Goal: Task Accomplishment & Management: Manage account settings

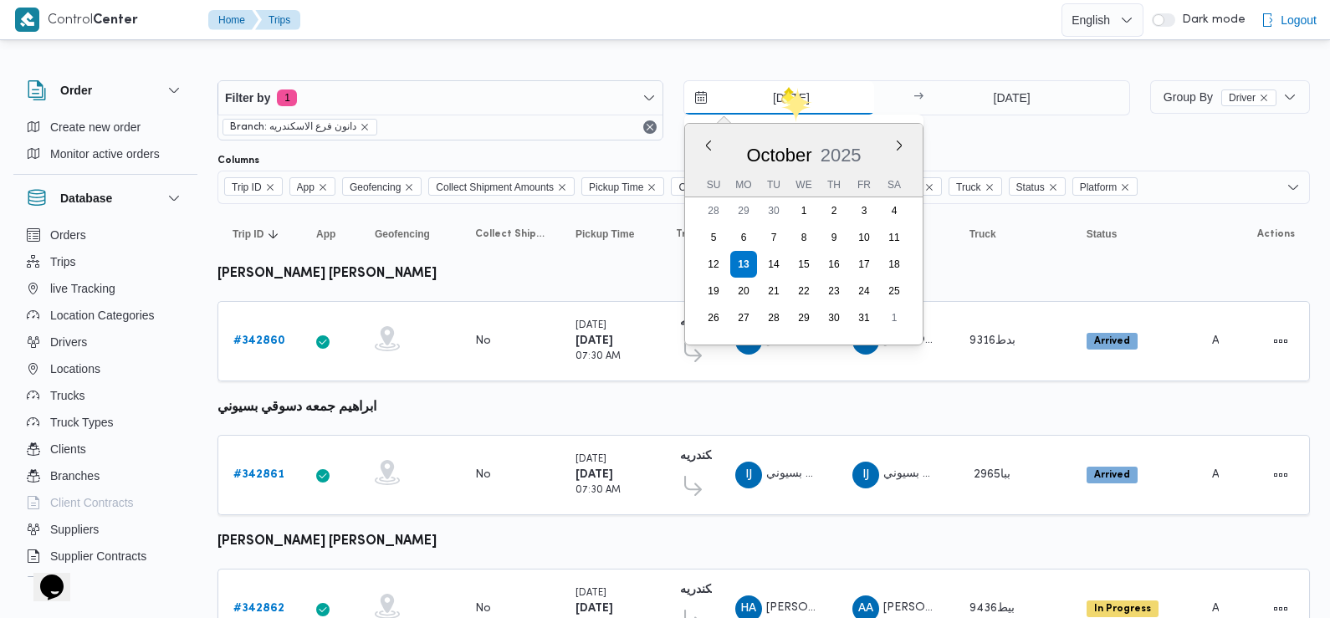
click at [781, 94] on input "[DATE]" at bounding box center [779, 97] width 190 height 33
click at [996, 140] on div "13/10/2025 Previous Month Next month October 2025 October 2025 Su Mo Tu We Th F…" at bounding box center [906, 110] width 446 height 60
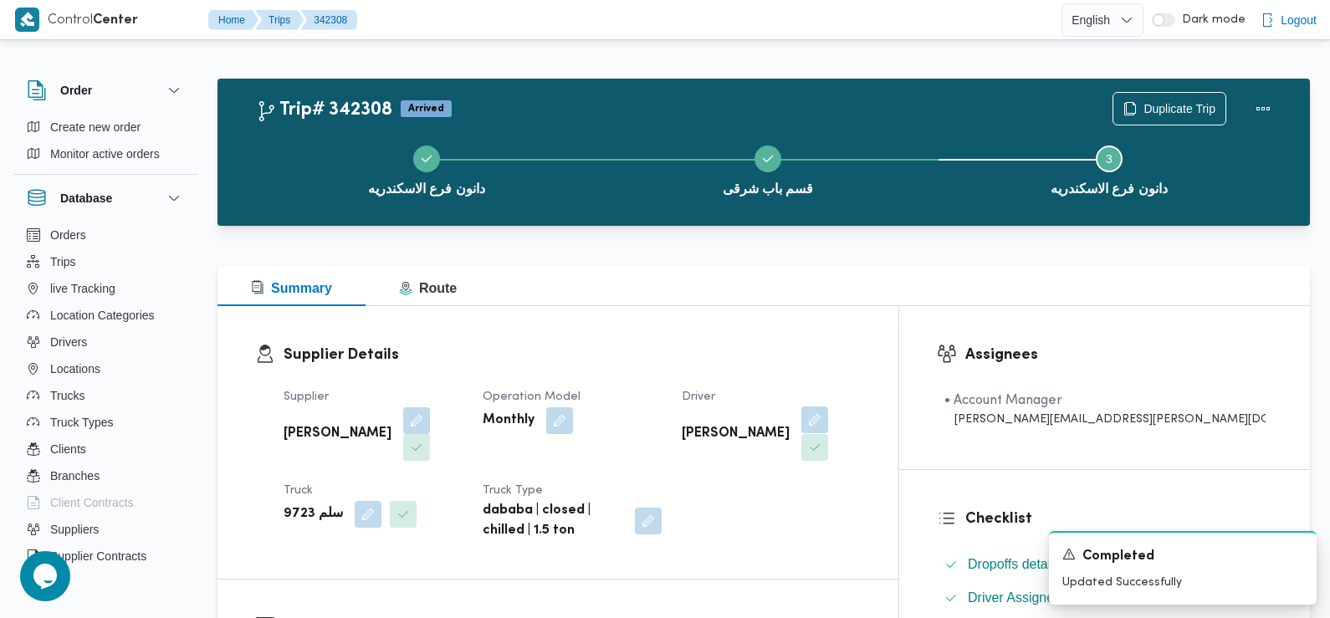
click at [828, 419] on button "button" at bounding box center [814, 419] width 27 height 27
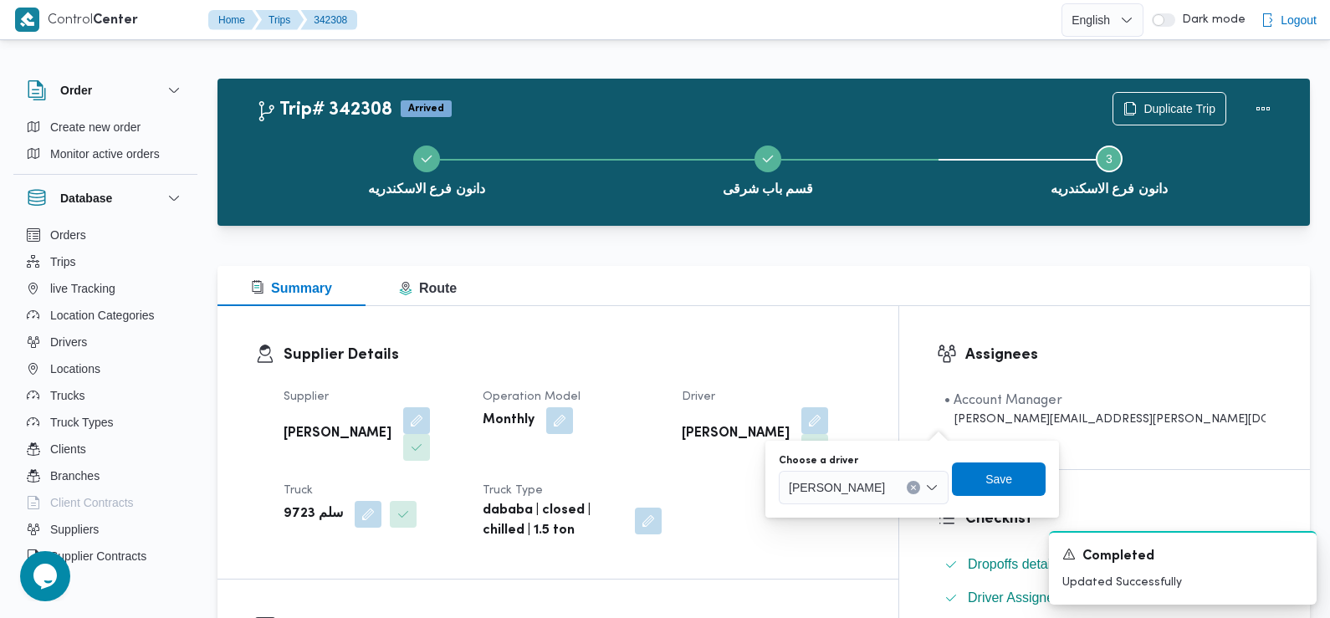
click at [907, 497] on div "مصطفي بكر عبدالمعطي حسن" at bounding box center [864, 487] width 170 height 33
type input "محمود احمد"
click at [901, 513] on mark "محمود احمد" at bounding box center [906, 517] width 98 height 13
click at [1015, 473] on span "Save" at bounding box center [1028, 478] width 27 height 20
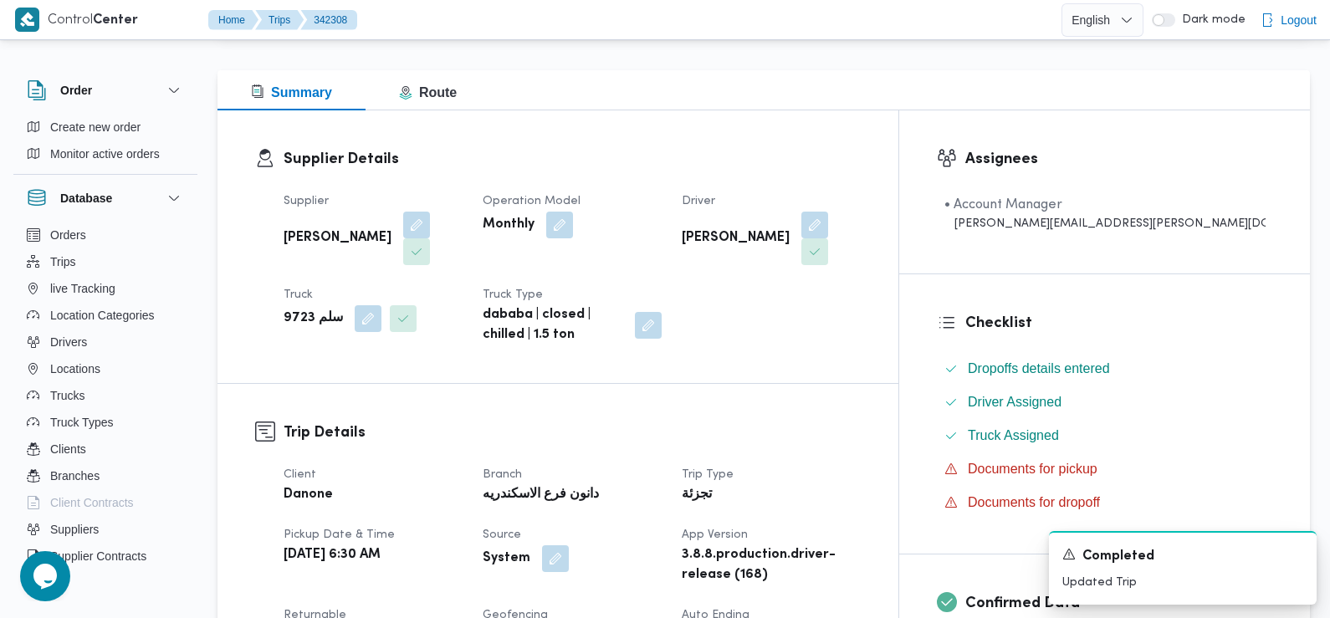
scroll to position [146, 0]
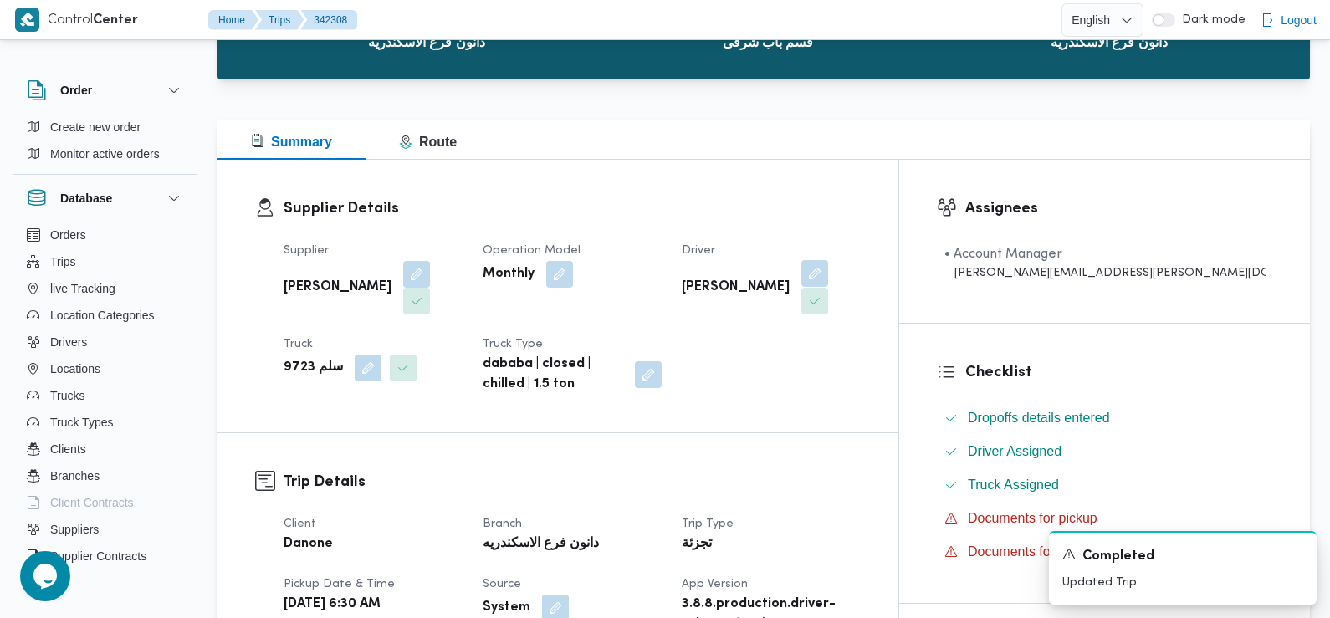
click at [828, 274] on button "button" at bounding box center [814, 273] width 27 height 27
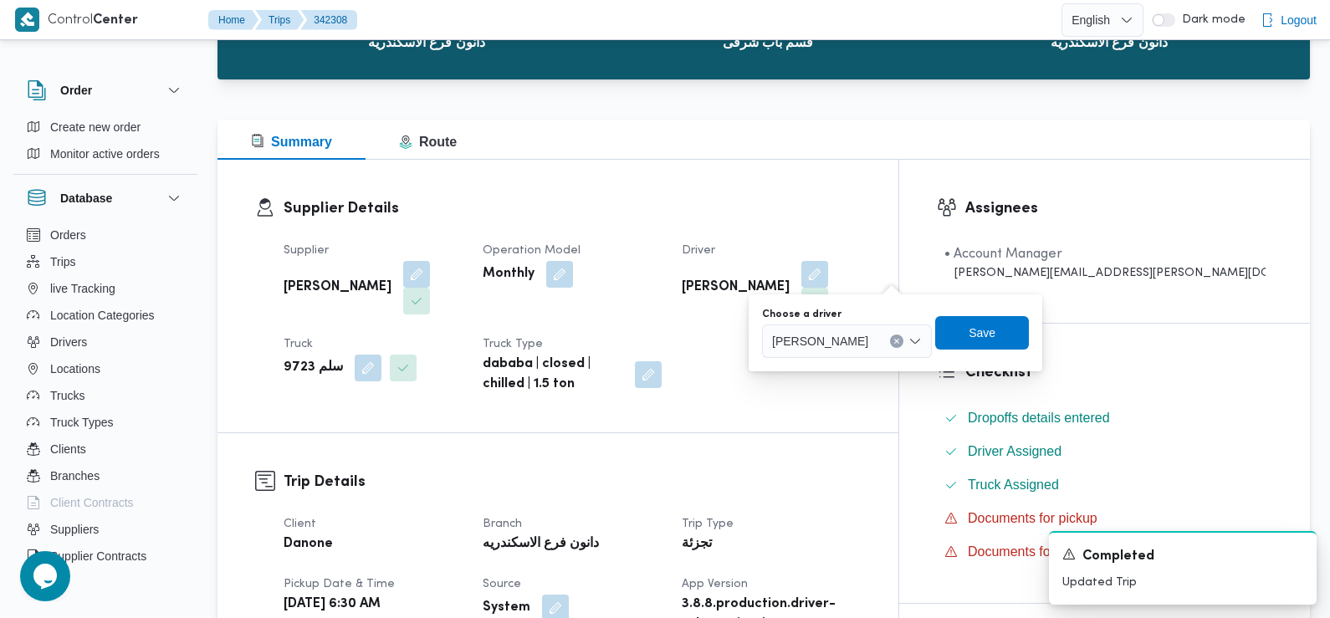
click at [858, 339] on span "محمود احمد مبارك" at bounding box center [820, 340] width 96 height 18
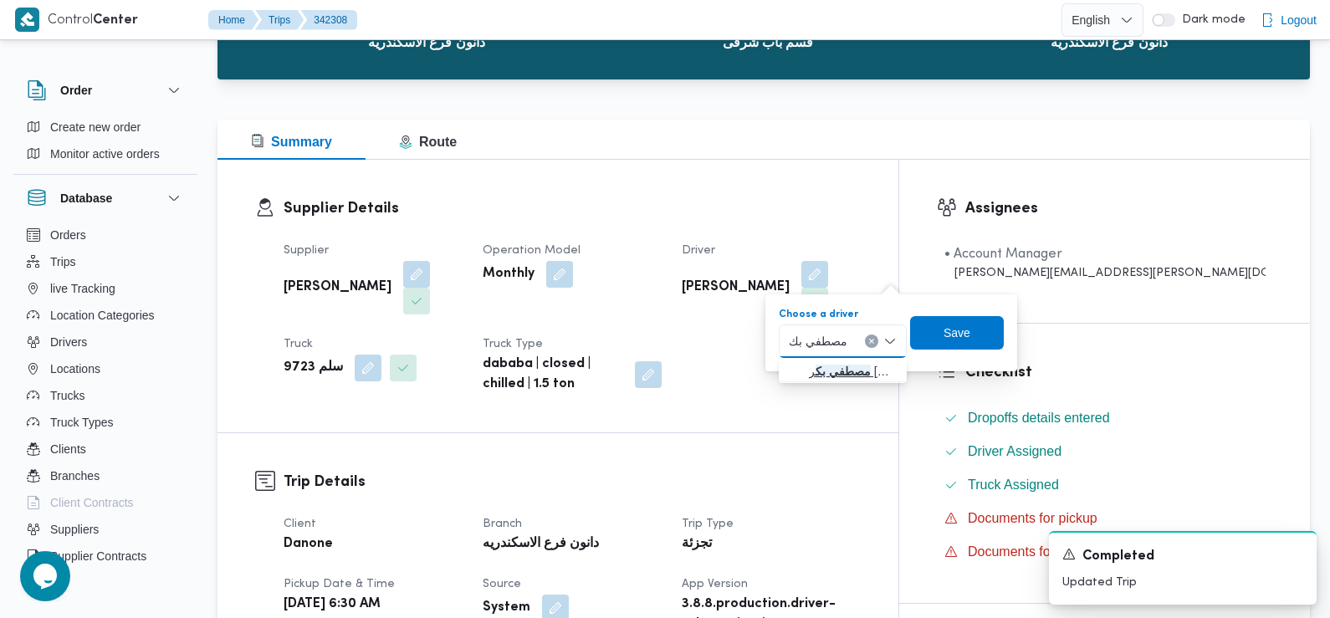
type input "مصطفي بك"
click at [846, 369] on span "مصطفي بك ر عبدالمعطي حسن" at bounding box center [853, 371] width 88 height 20
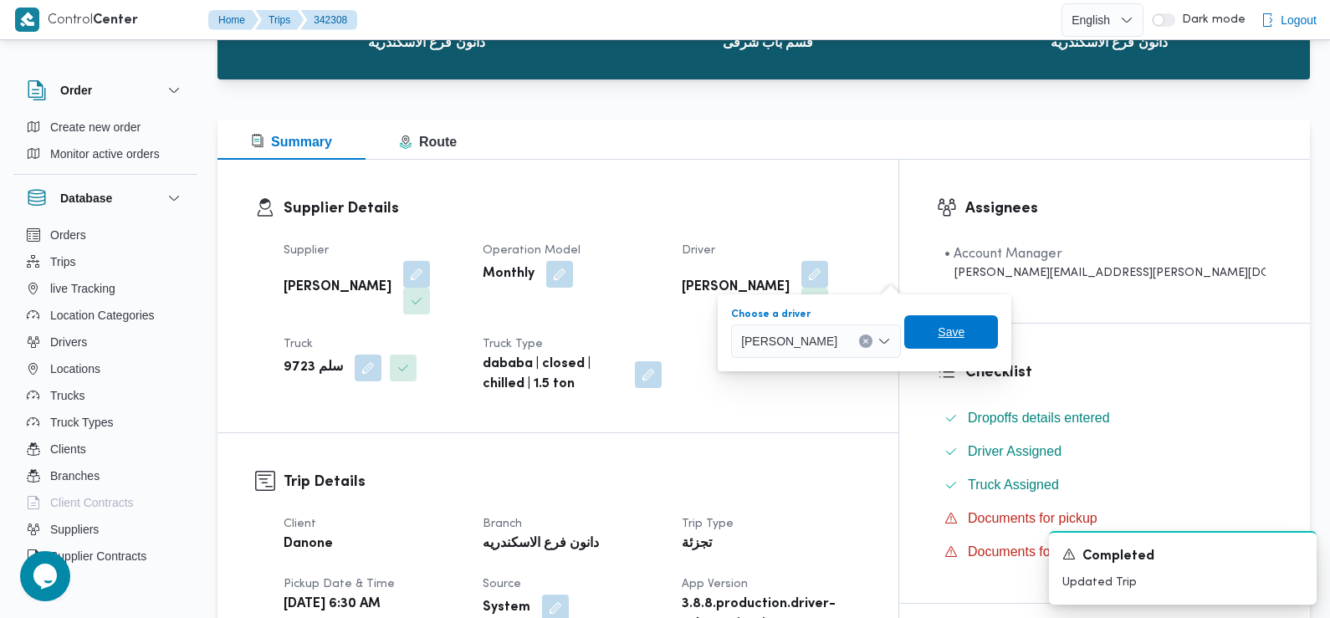
click at [964, 328] on span "Save" at bounding box center [950, 332] width 27 height 20
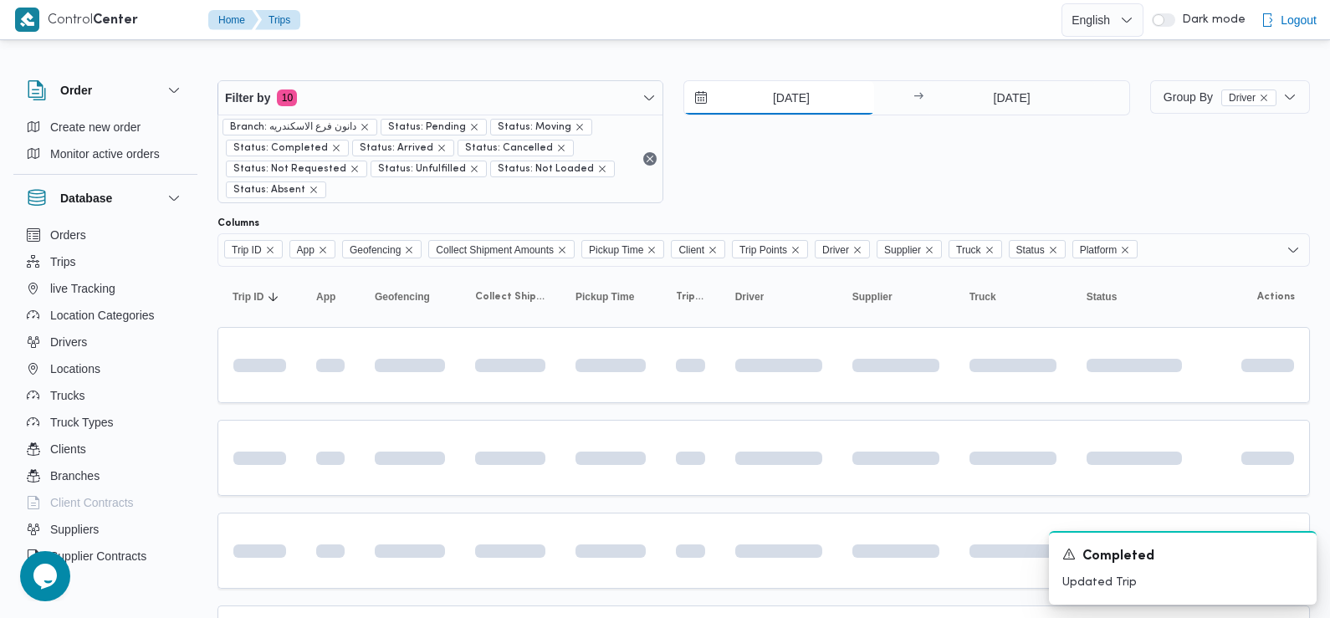
click at [821, 101] on input "12/10/2025" at bounding box center [779, 97] width 190 height 33
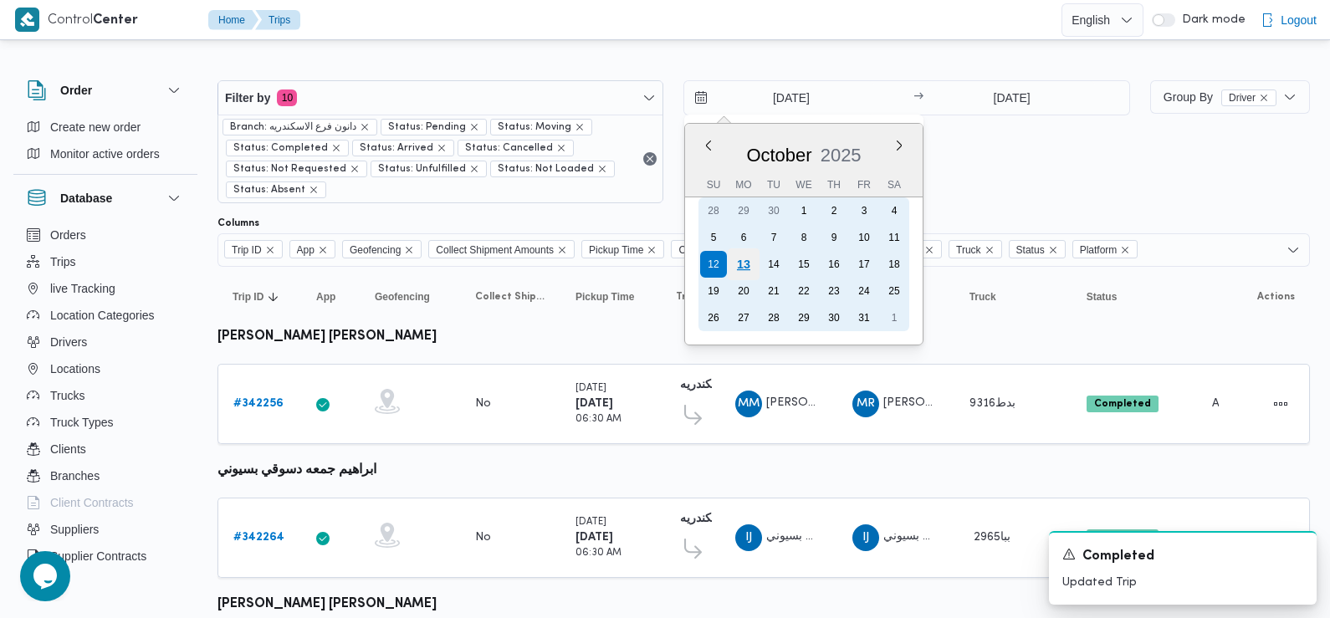
click at [743, 270] on div "13" at bounding box center [743, 264] width 32 height 32
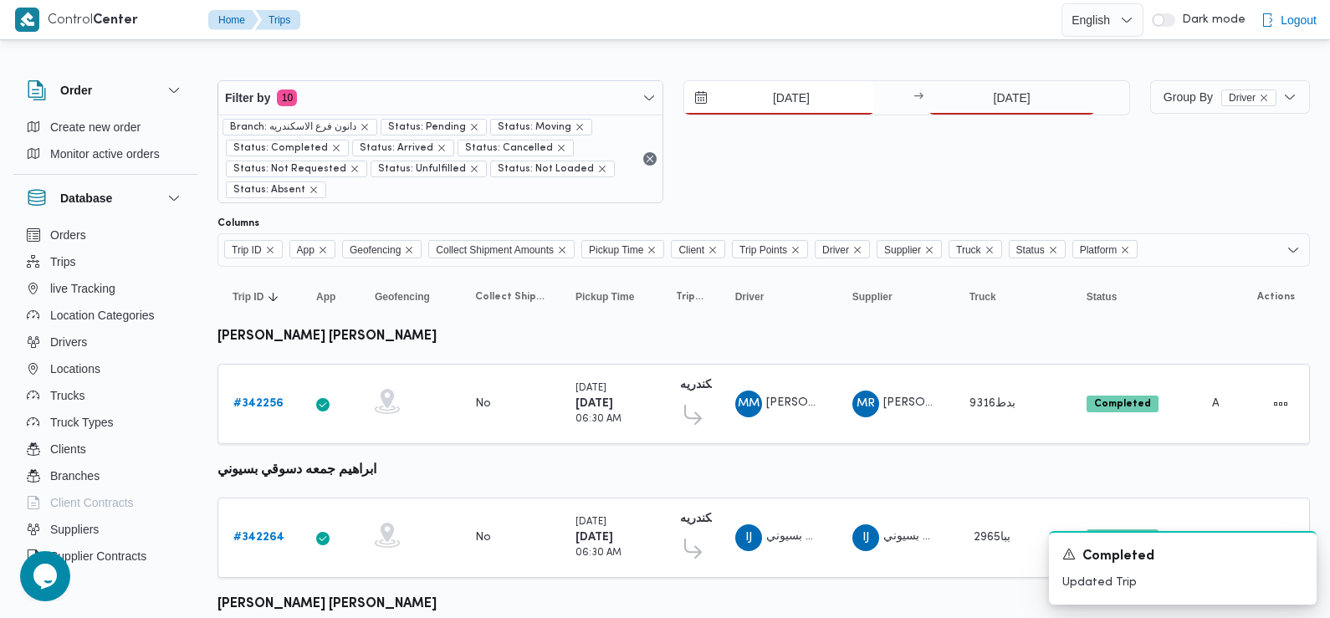
type input "13/10/2025"
click at [1003, 117] on div "13/10/2025 → 12/10/2025" at bounding box center [906, 141] width 446 height 123
click at [997, 91] on input "12/10/2025" at bounding box center [1011, 97] width 166 height 33
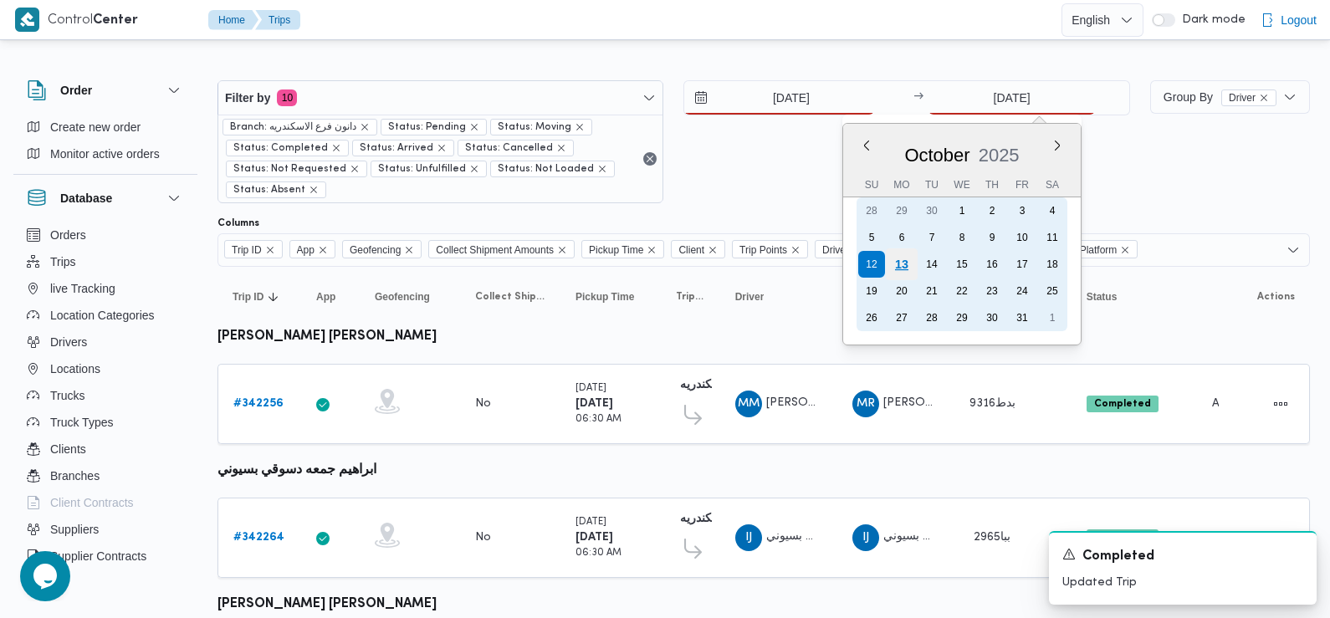
click at [905, 264] on div "13" at bounding box center [902, 264] width 32 height 32
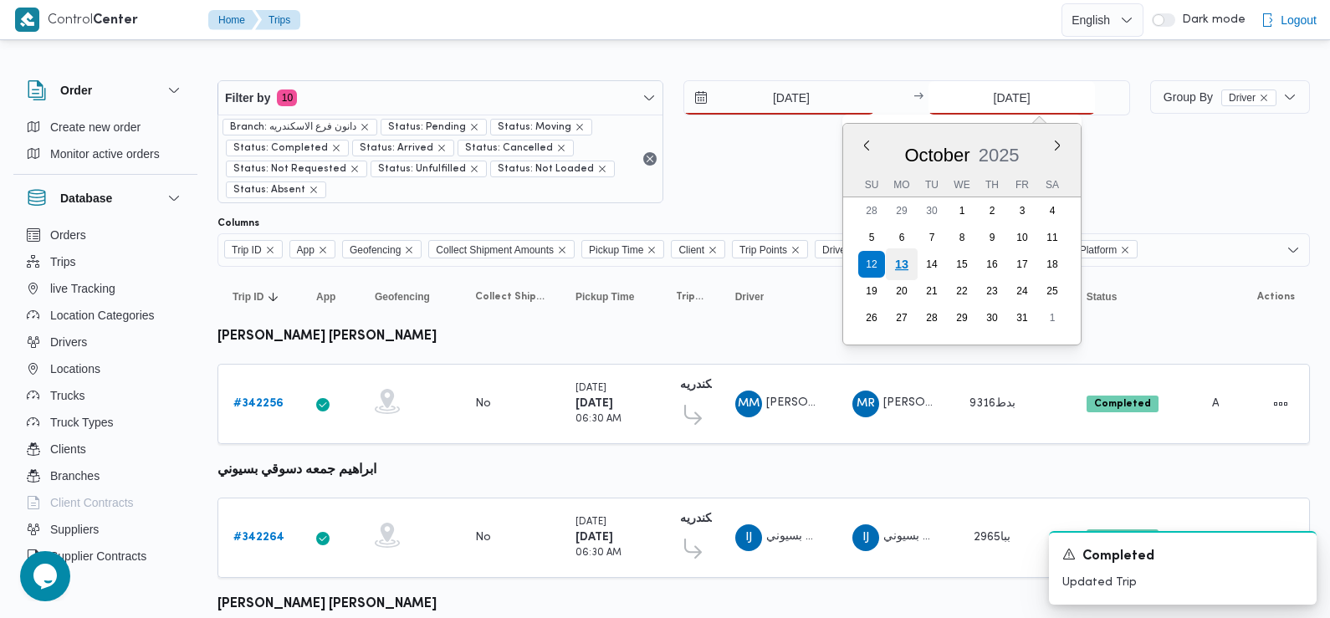
type input "13/10/2025"
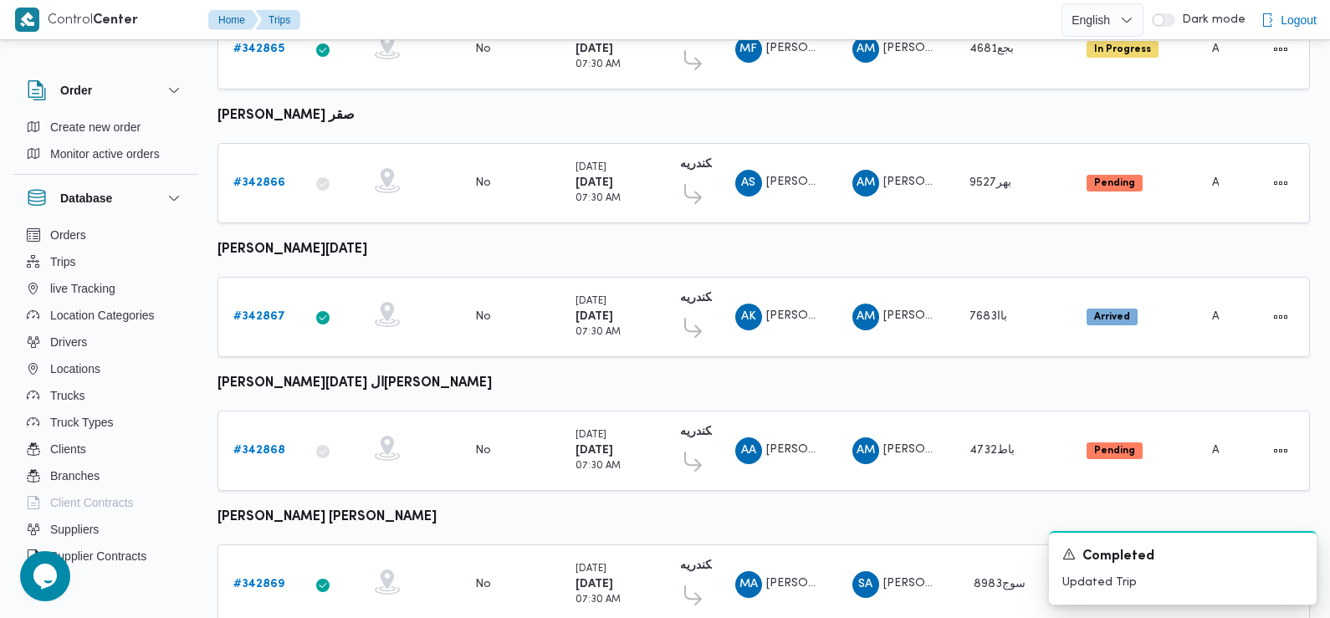
scroll to position [1468, 0]
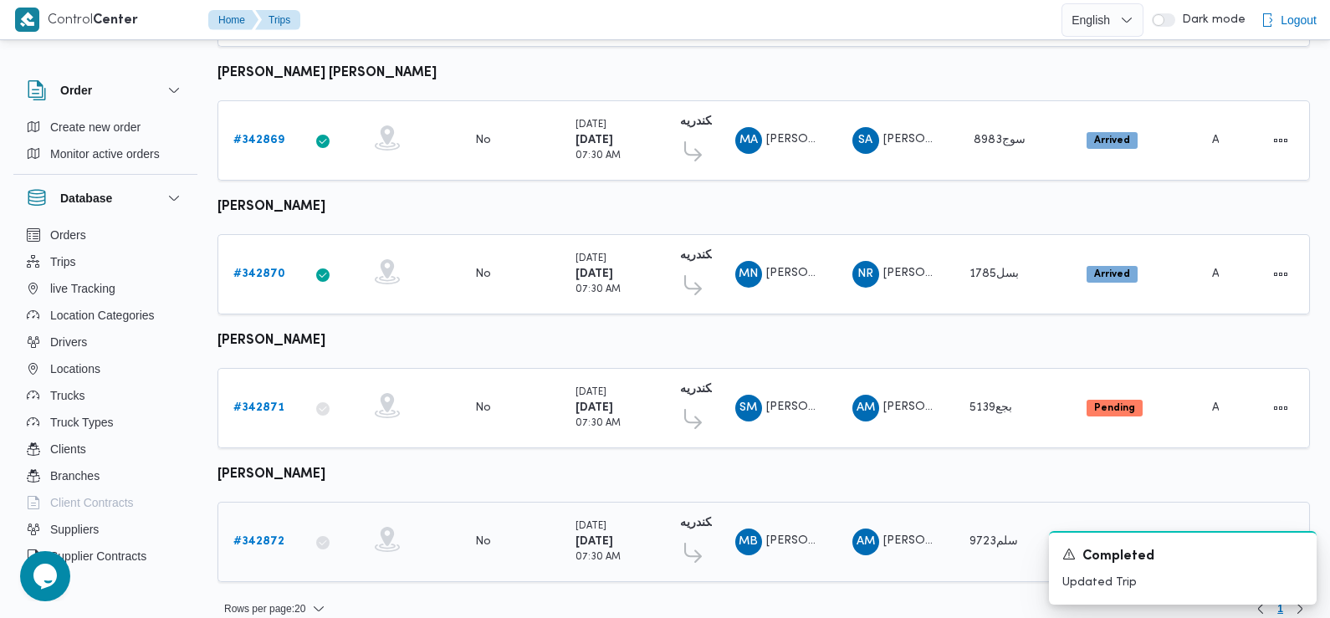
click at [258, 536] on b "# 342872" at bounding box center [258, 541] width 51 height 11
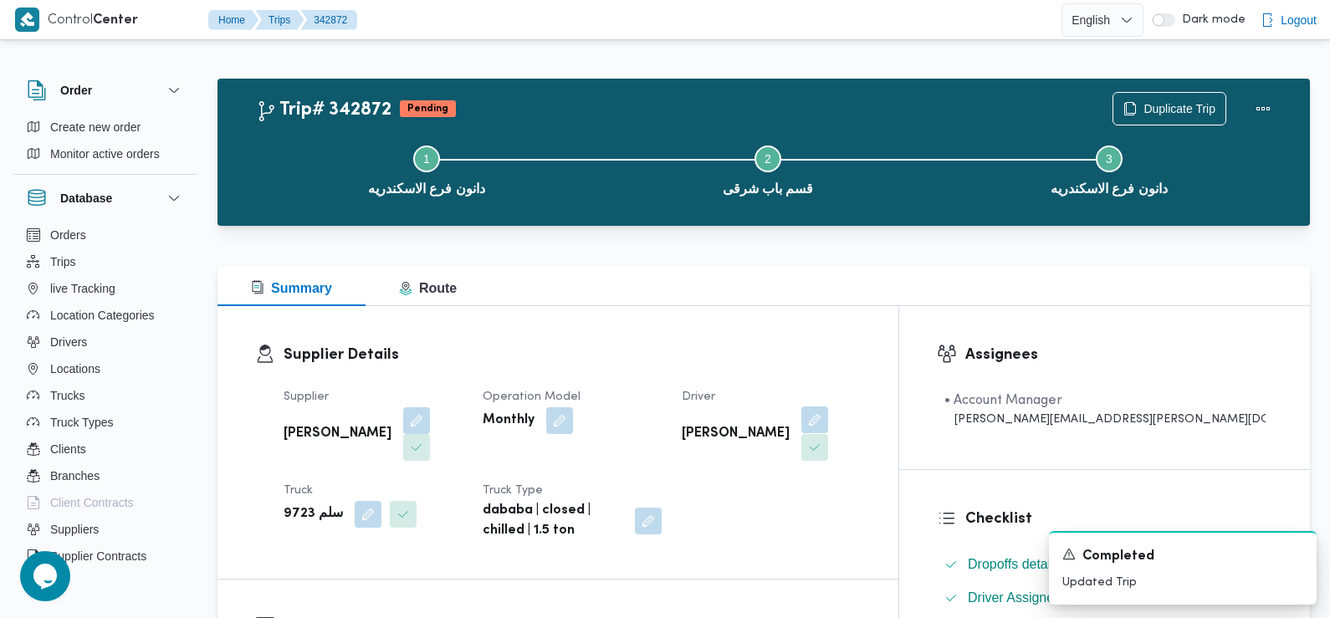
click at [828, 423] on button "button" at bounding box center [814, 419] width 27 height 27
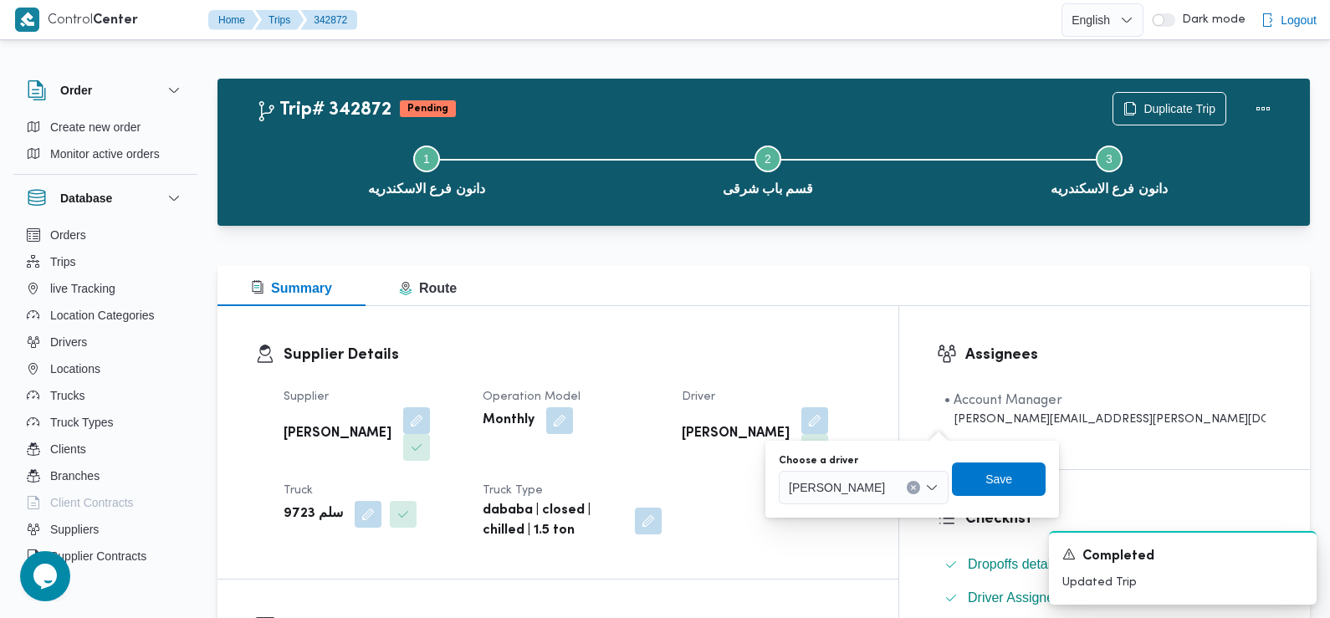
click at [902, 508] on div "You are in a dialog. To close this dialog, hit escape. Choose a driver مصطفي بك…" at bounding box center [912, 479] width 294 height 77
click at [885, 493] on span "مصطفي بكر عبدالمعطي حسن" at bounding box center [837, 486] width 96 height 18
type input "مبارك"
click at [895, 515] on span "محمود احمد مبارك" at bounding box center [899, 518] width 85 height 20
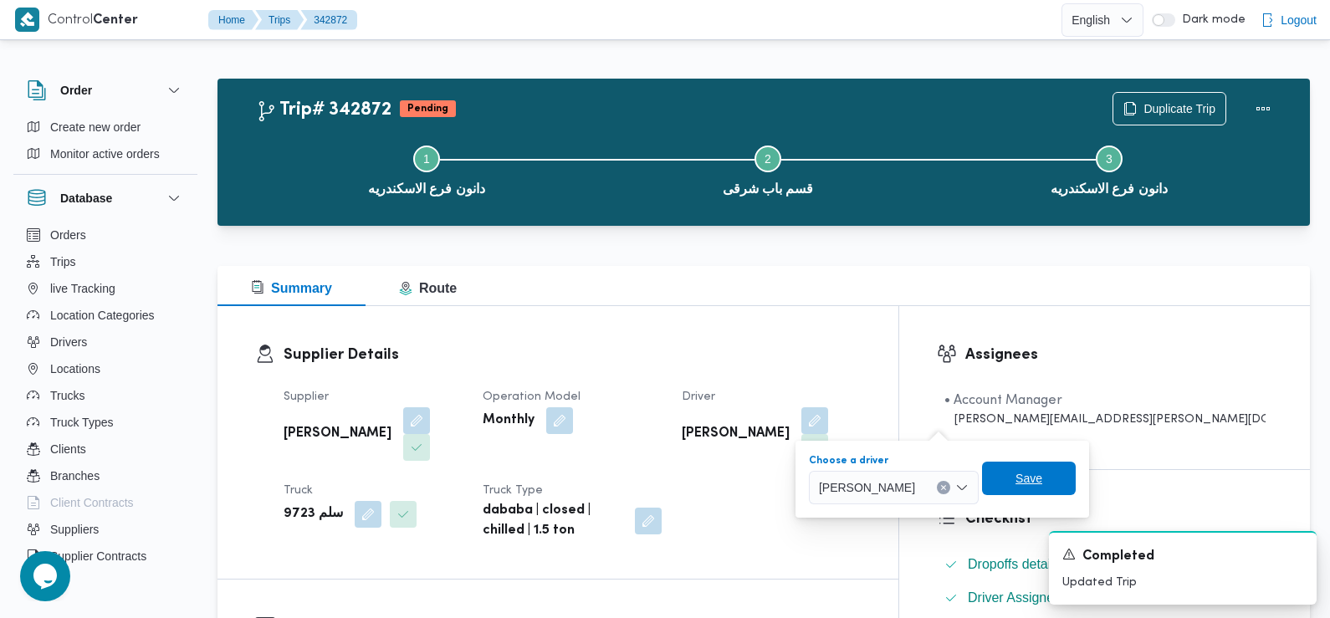
click at [1005, 477] on span "Save" at bounding box center [1029, 478] width 94 height 33
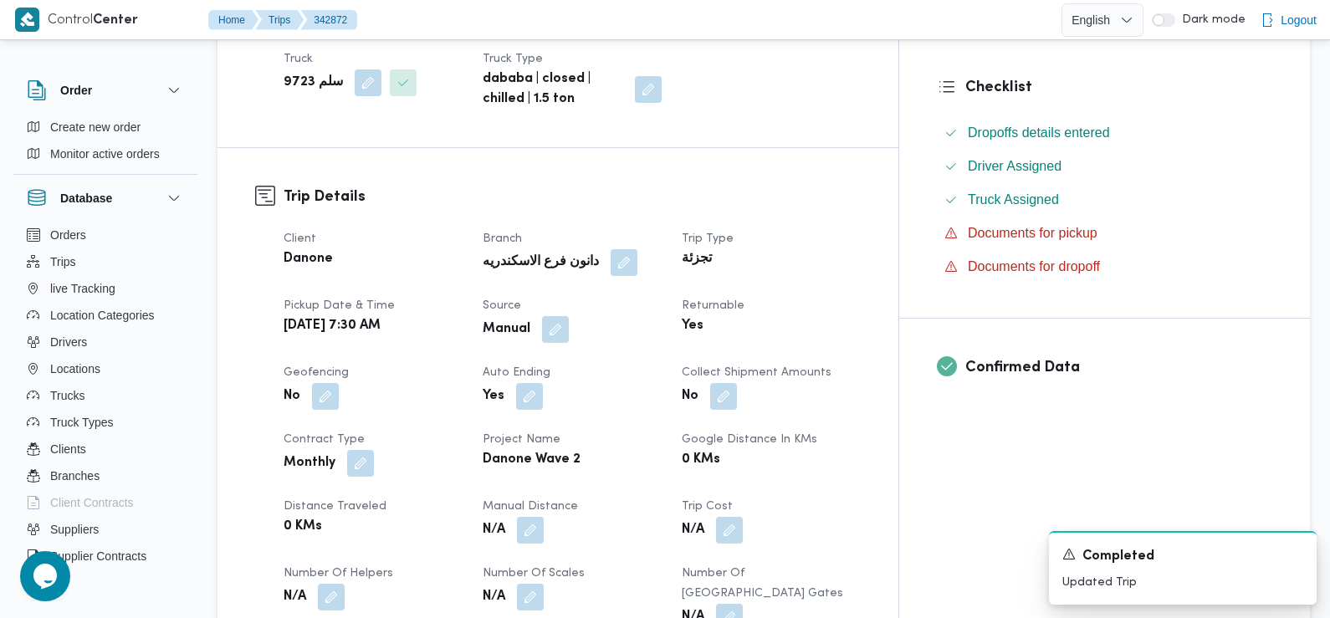
scroll to position [0, 0]
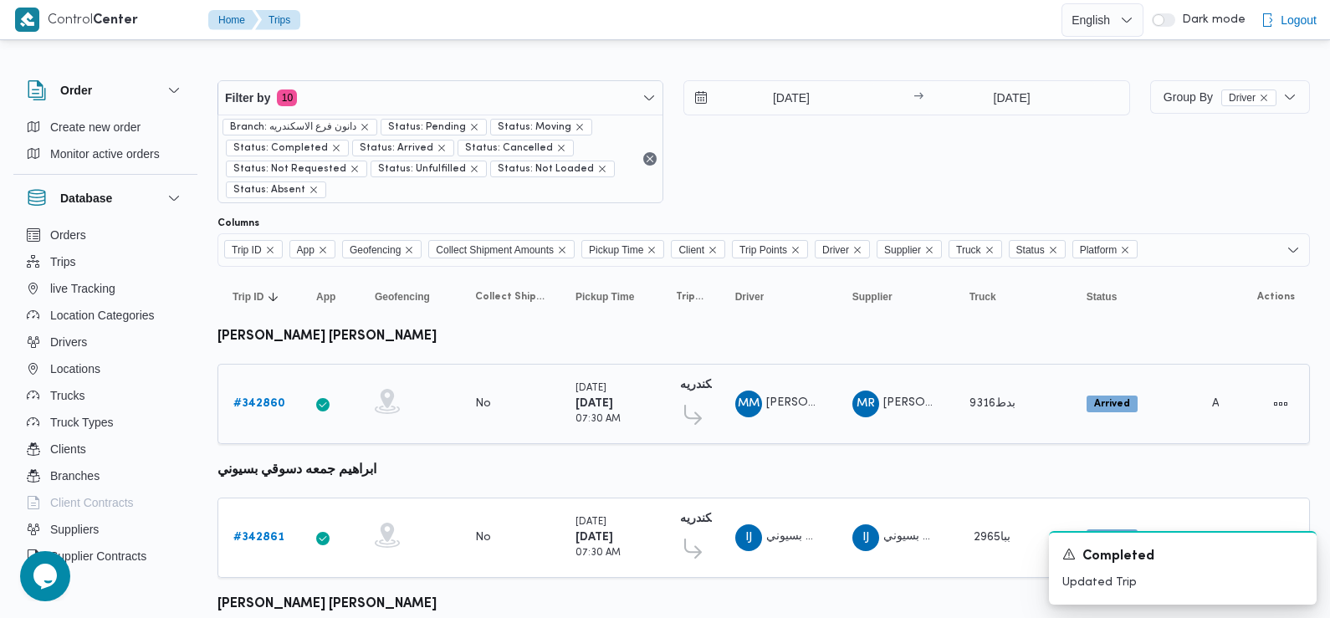
click at [264, 398] on b "# 342860" at bounding box center [259, 403] width 52 height 11
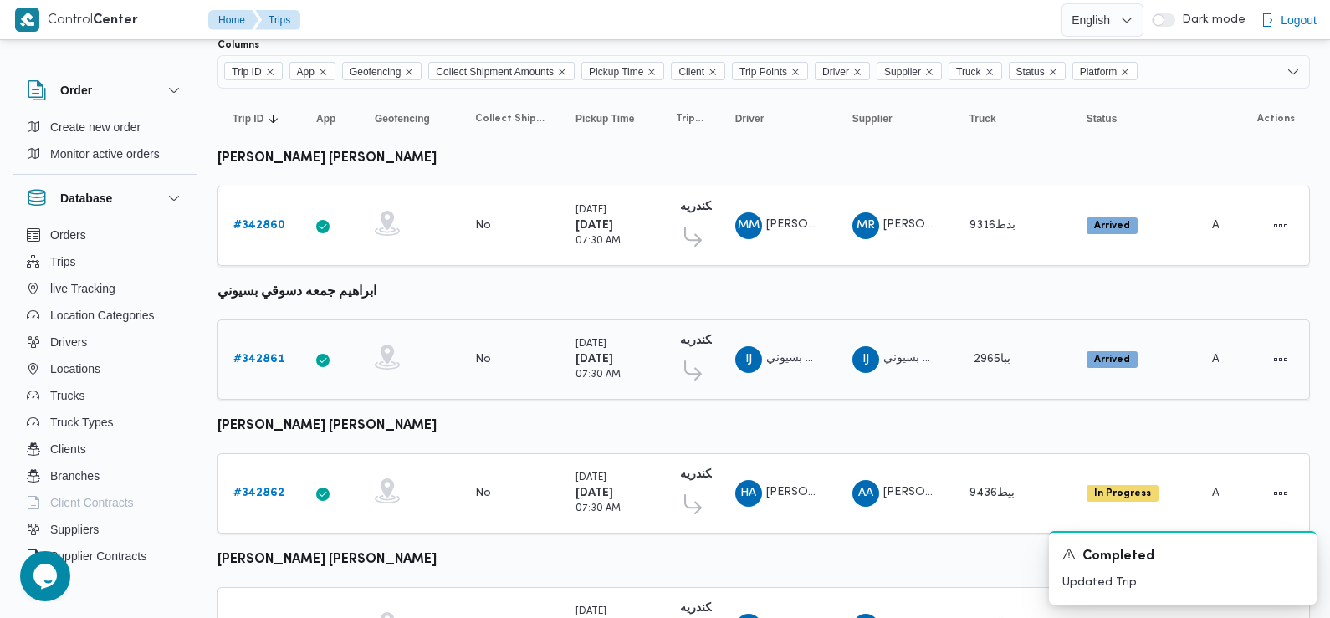
click at [264, 362] on b "# 342861" at bounding box center [258, 359] width 51 height 11
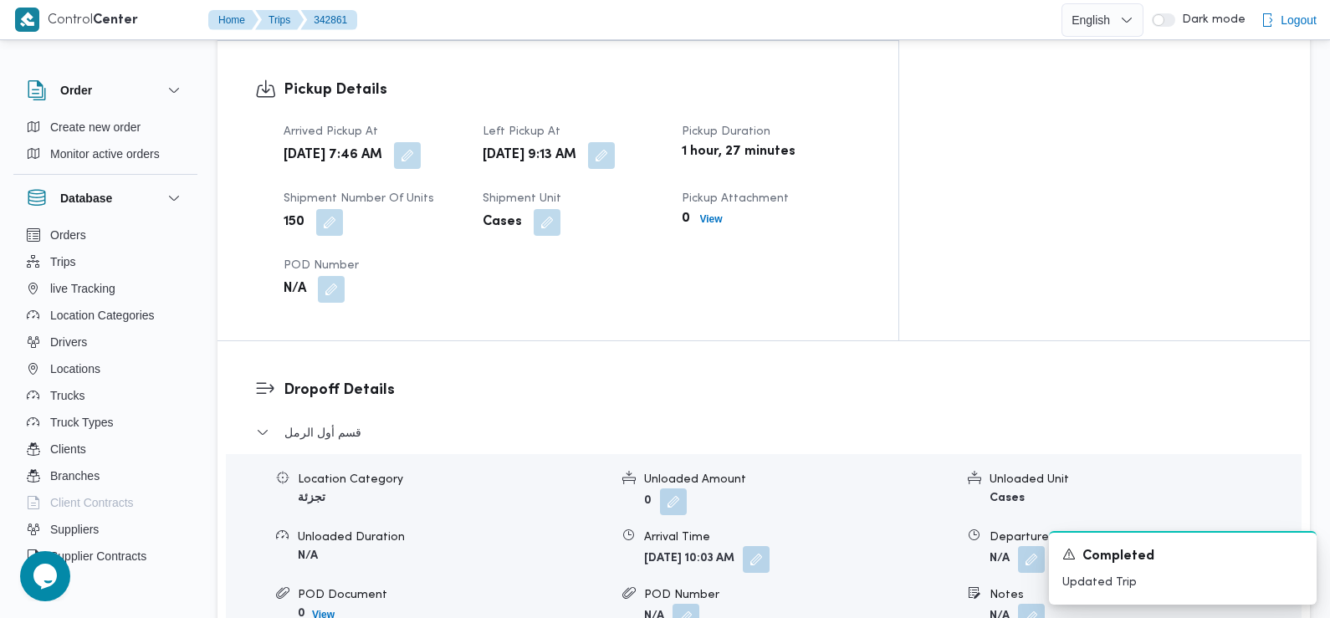
scroll to position [1126, 0]
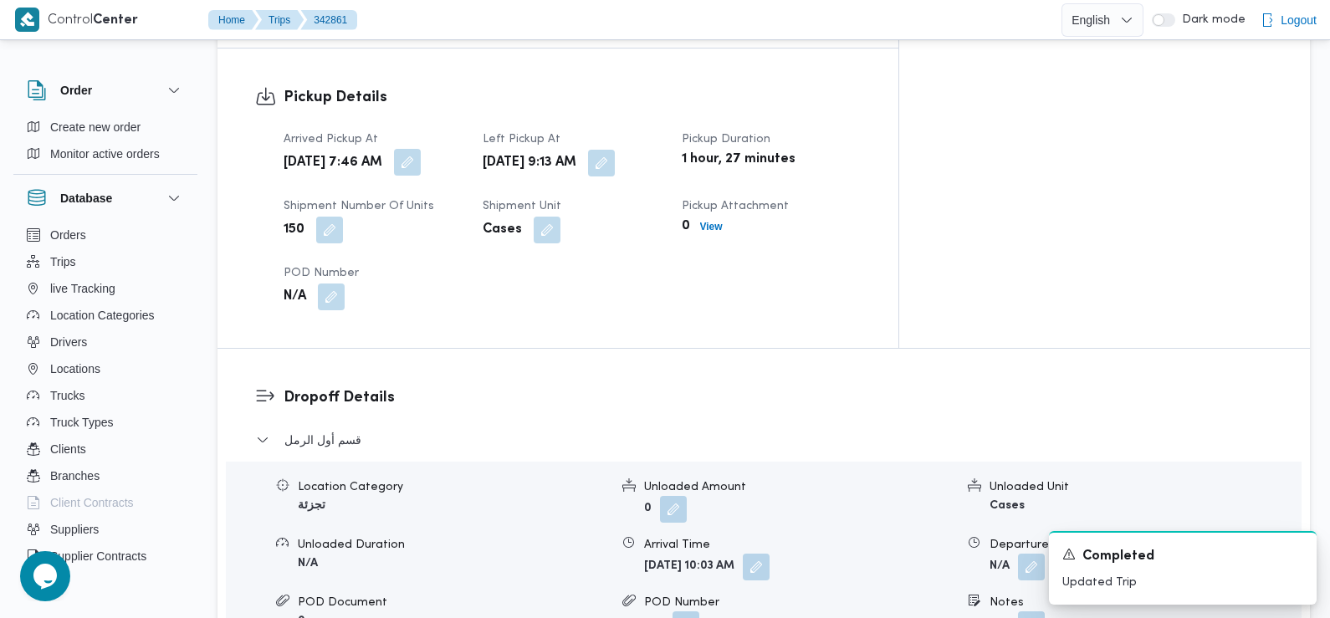
click at [421, 149] on button "button" at bounding box center [407, 162] width 27 height 27
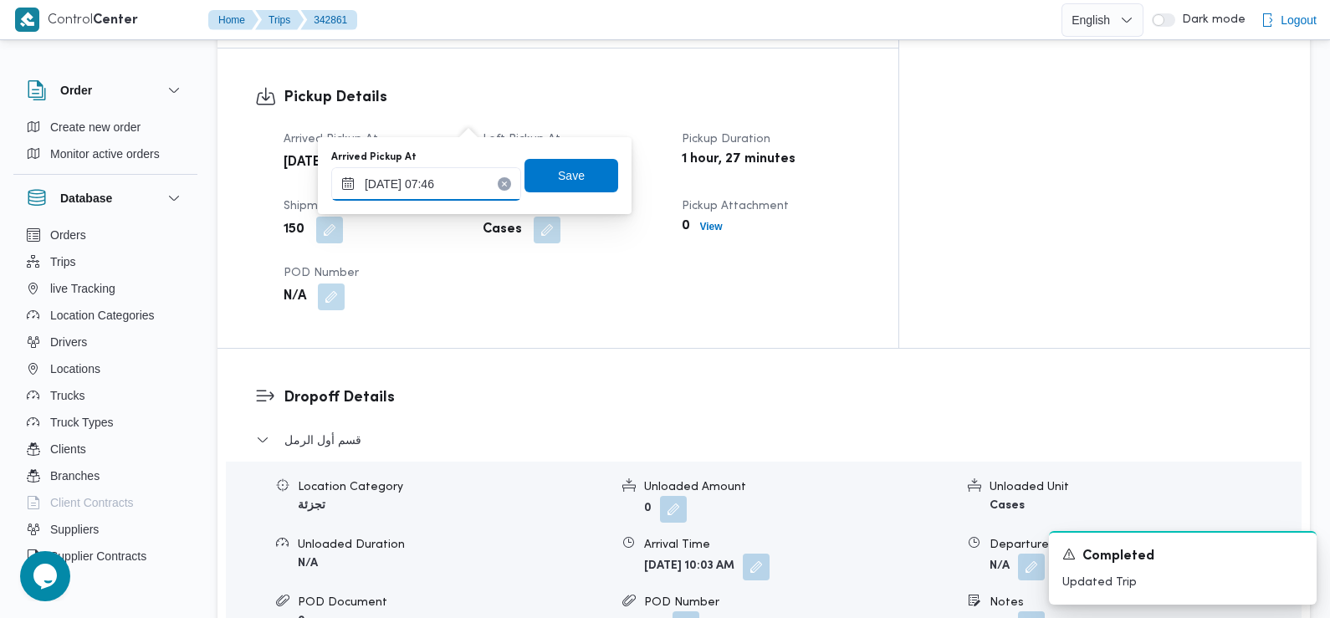
click at [463, 191] on input "13/10/2025 07:46" at bounding box center [426, 183] width 190 height 33
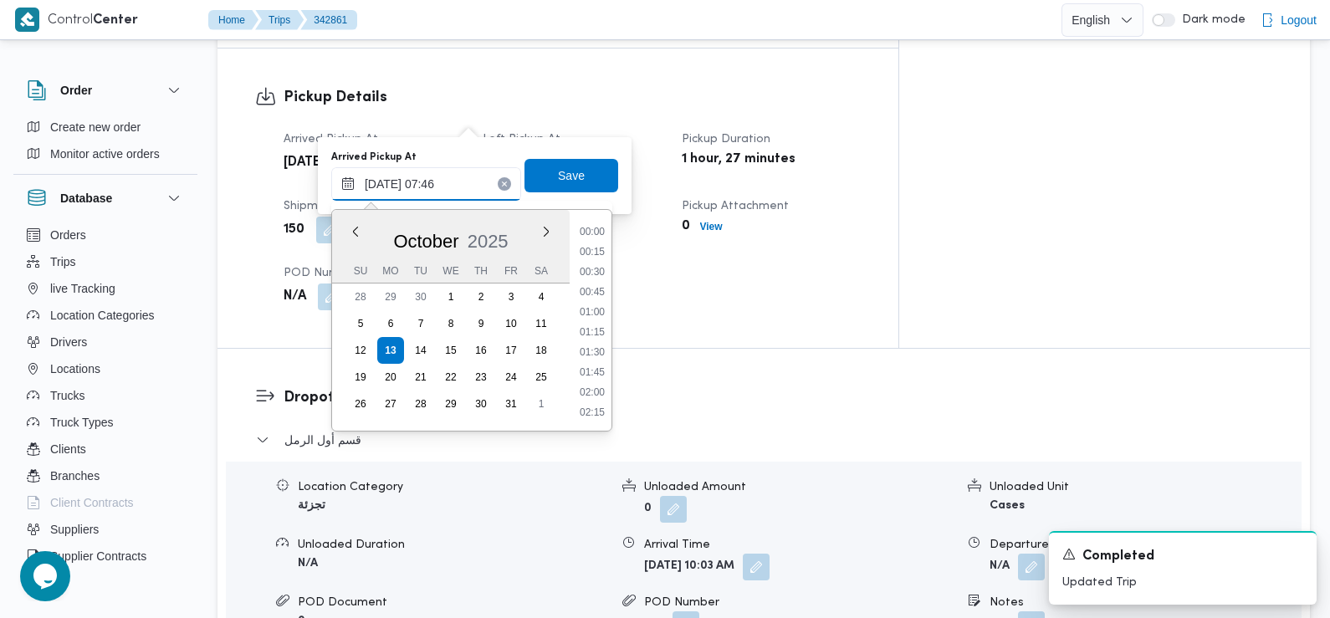
scroll to position [520, 0]
type input "13/10/2025 07:20"
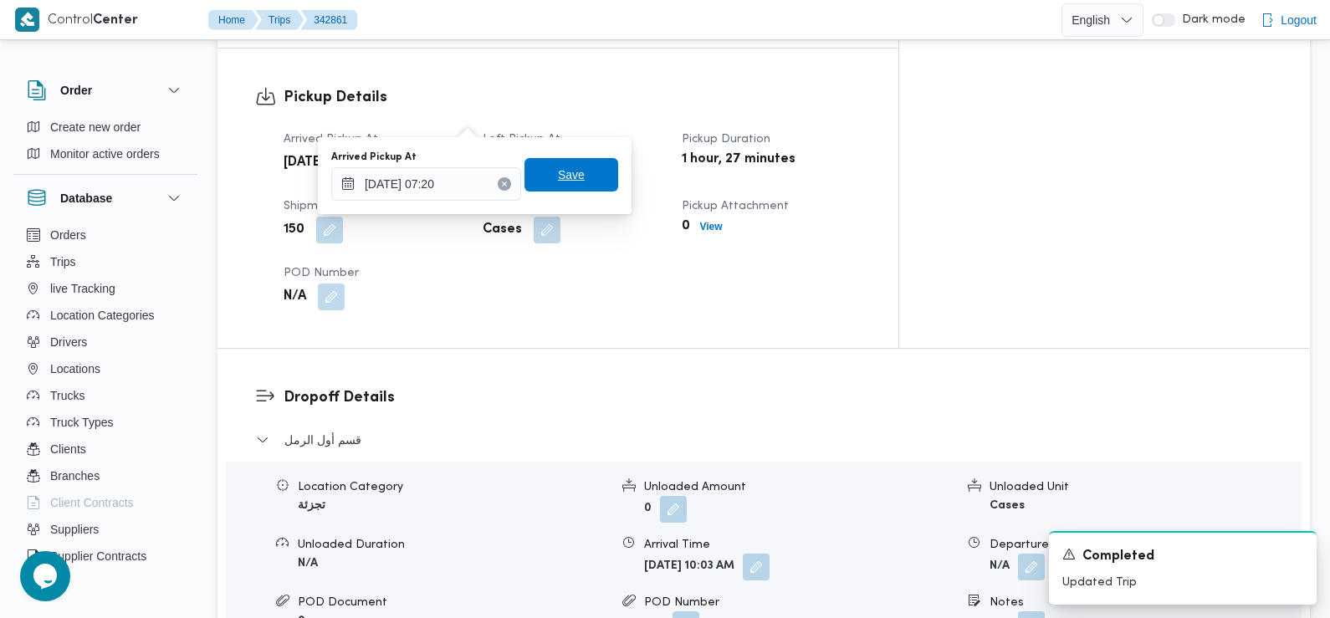
click at [543, 176] on span "Save" at bounding box center [571, 174] width 94 height 33
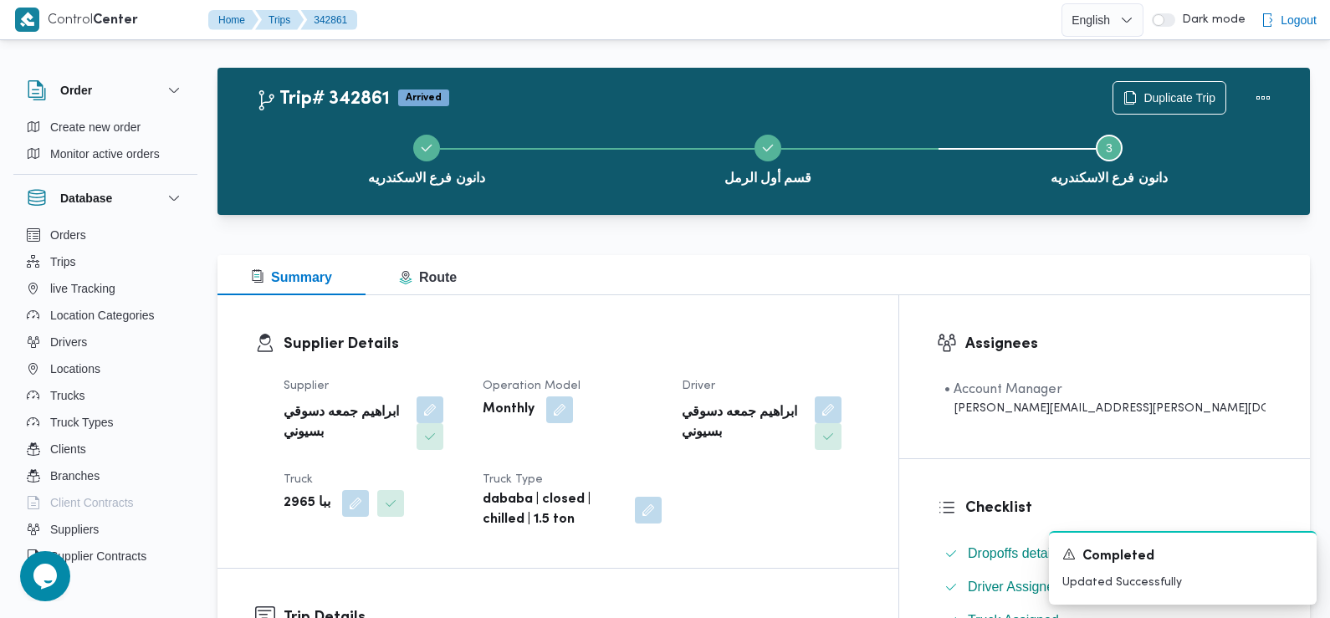
scroll to position [0, 0]
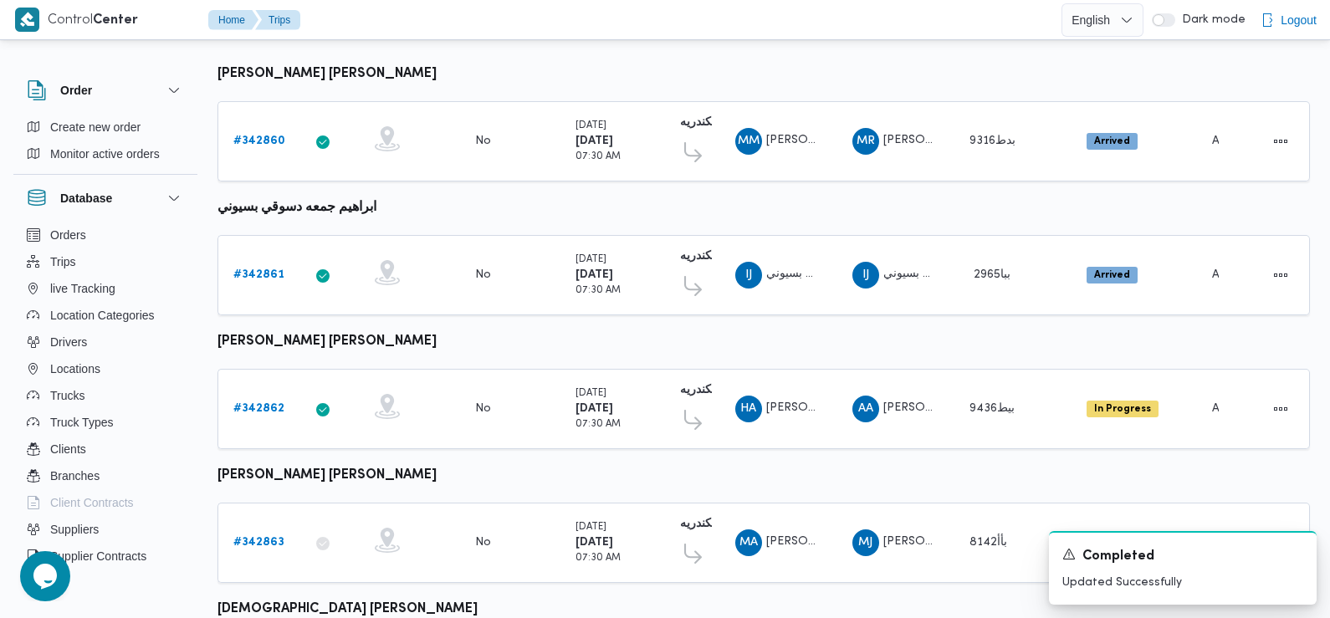
scroll to position [334, 0]
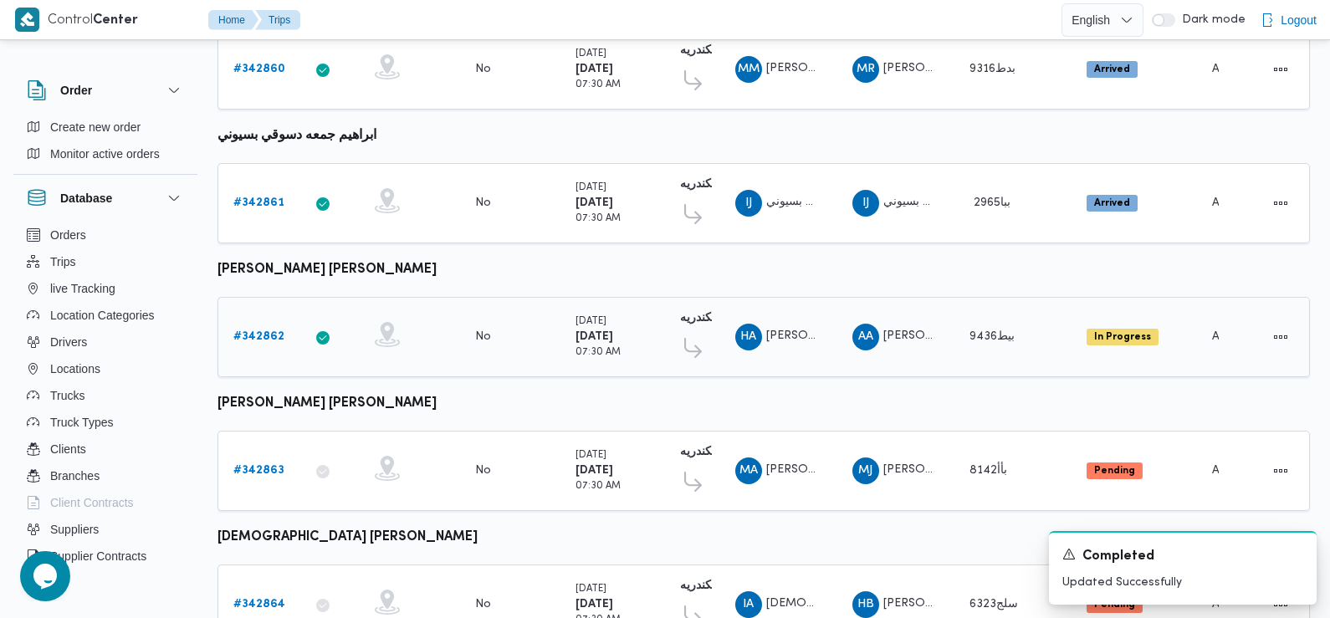
click at [257, 331] on b "# 342862" at bounding box center [258, 336] width 51 height 11
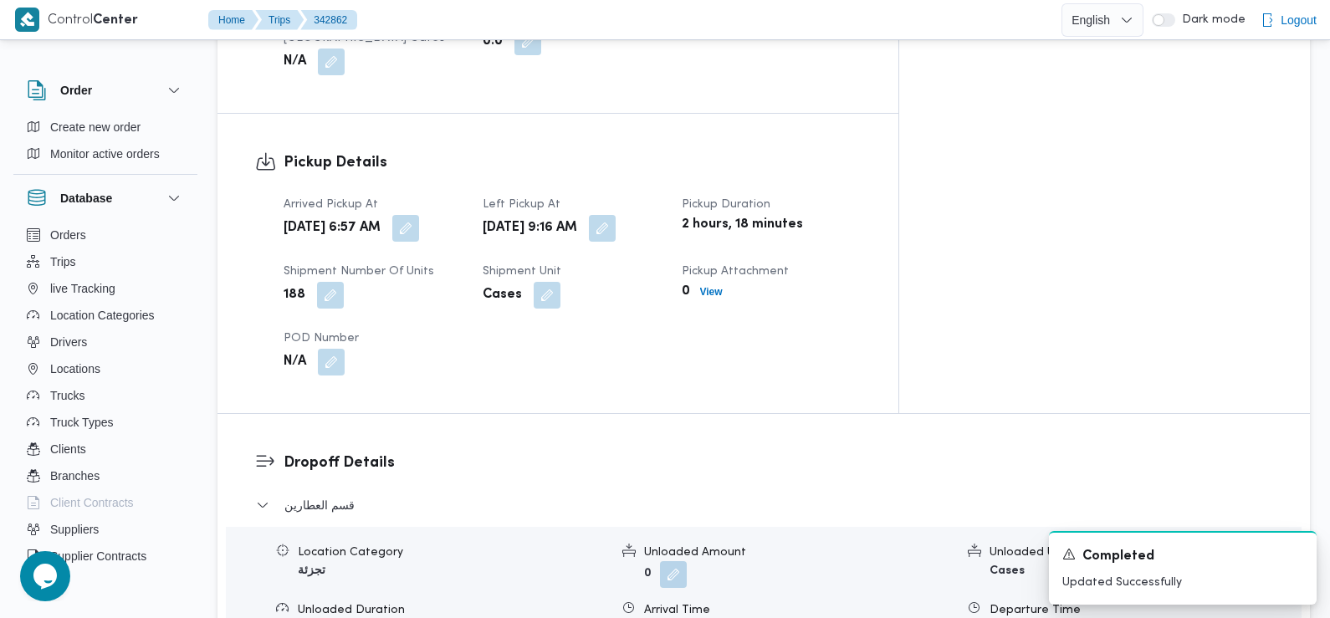
scroll to position [1081, 0]
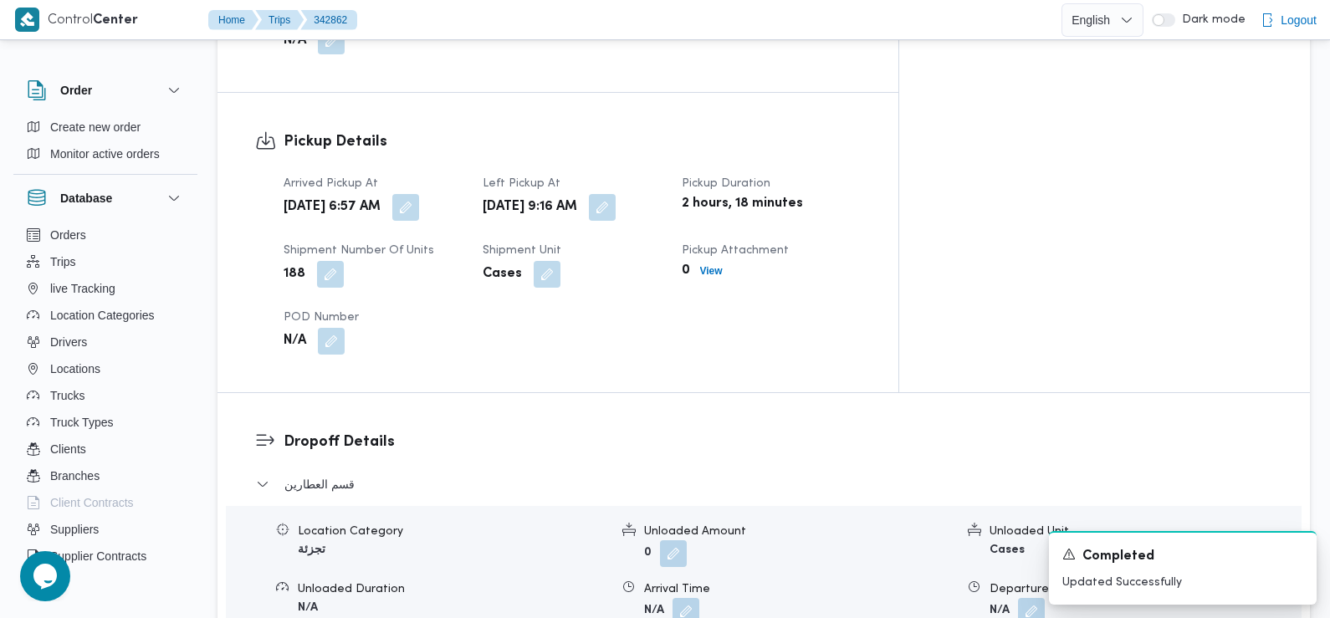
click at [462, 174] on dt "Arrived Pickup At" at bounding box center [372, 184] width 179 height 20
click at [419, 193] on button "button" at bounding box center [405, 206] width 27 height 27
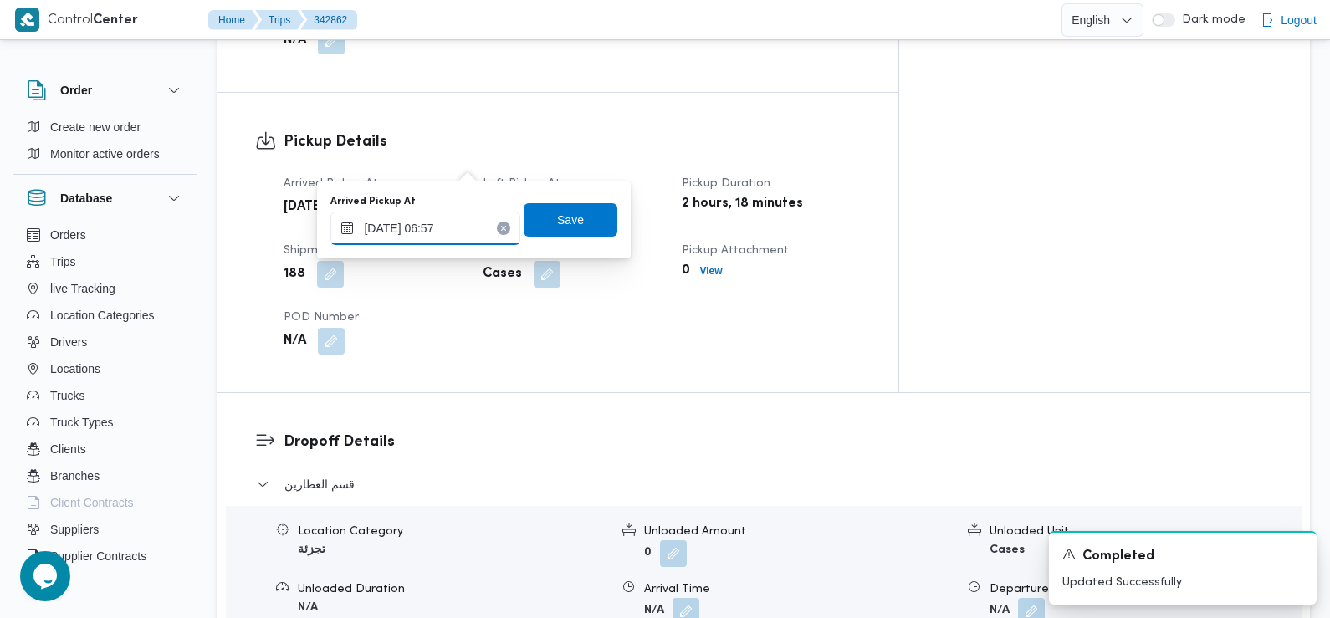
click at [464, 227] on input "13/10/2025 06:57" at bounding box center [425, 228] width 190 height 33
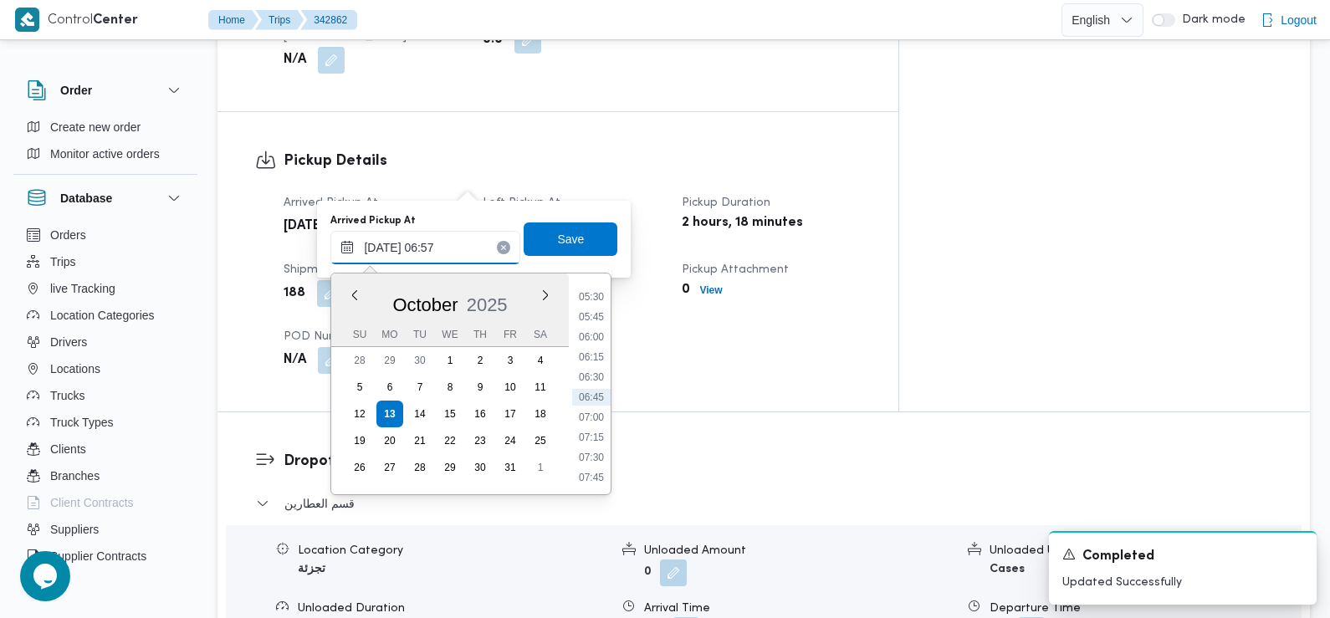
scroll to position [1059, 0]
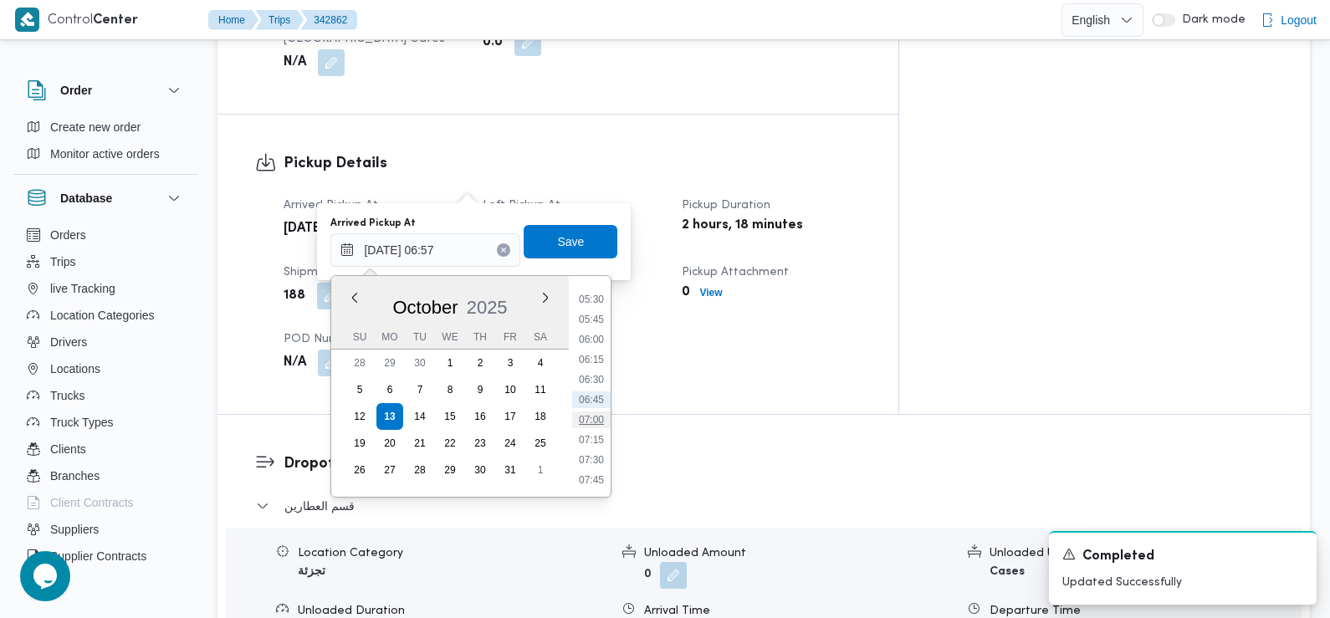
click at [590, 415] on li "07:00" at bounding box center [591, 419] width 38 height 17
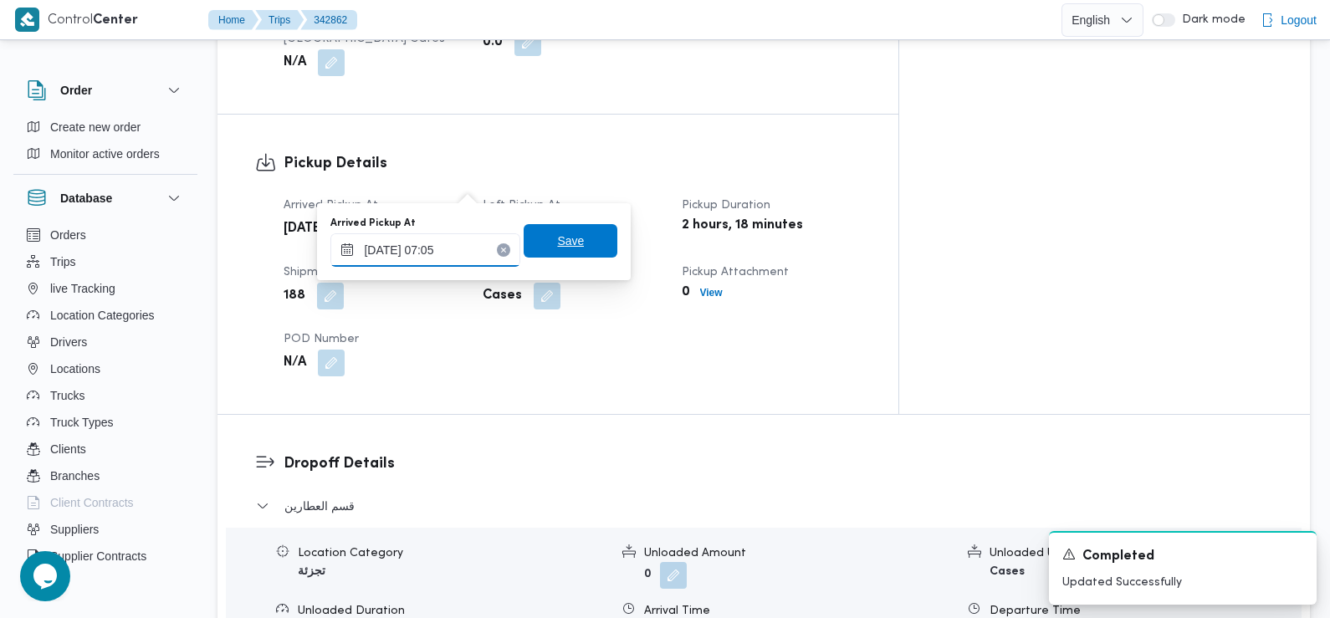
type input "13/10/2025 07:05"
click at [565, 246] on span "Save" at bounding box center [570, 241] width 27 height 20
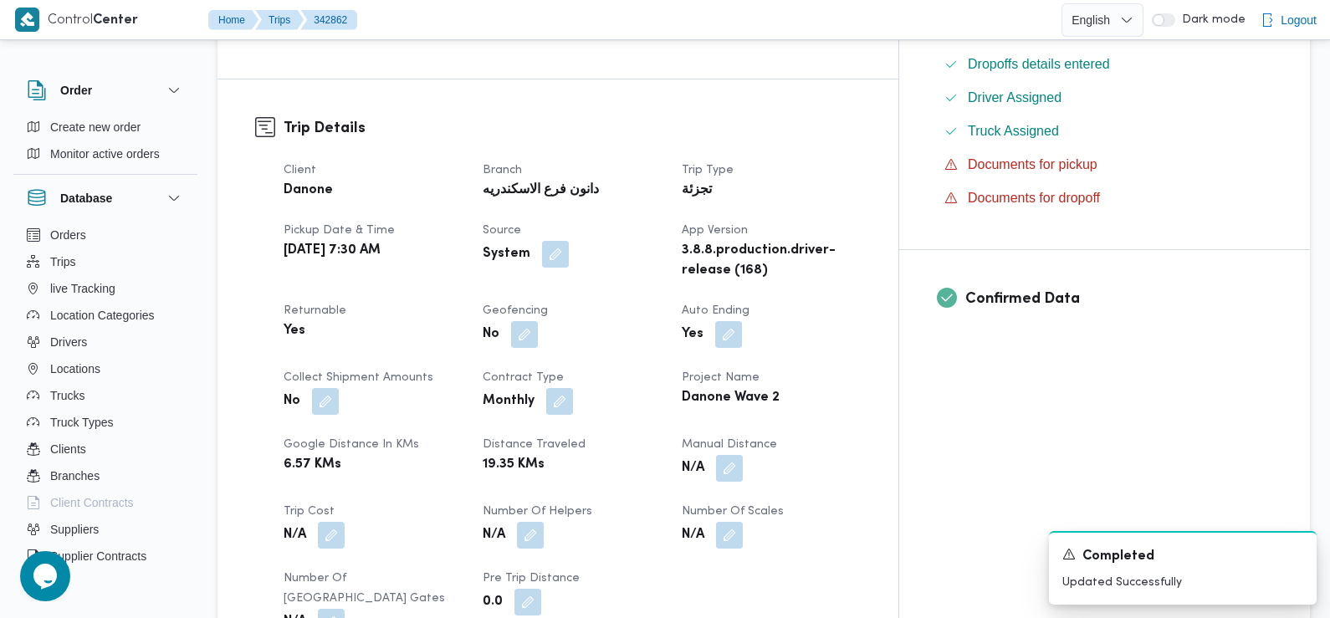
scroll to position [0, 0]
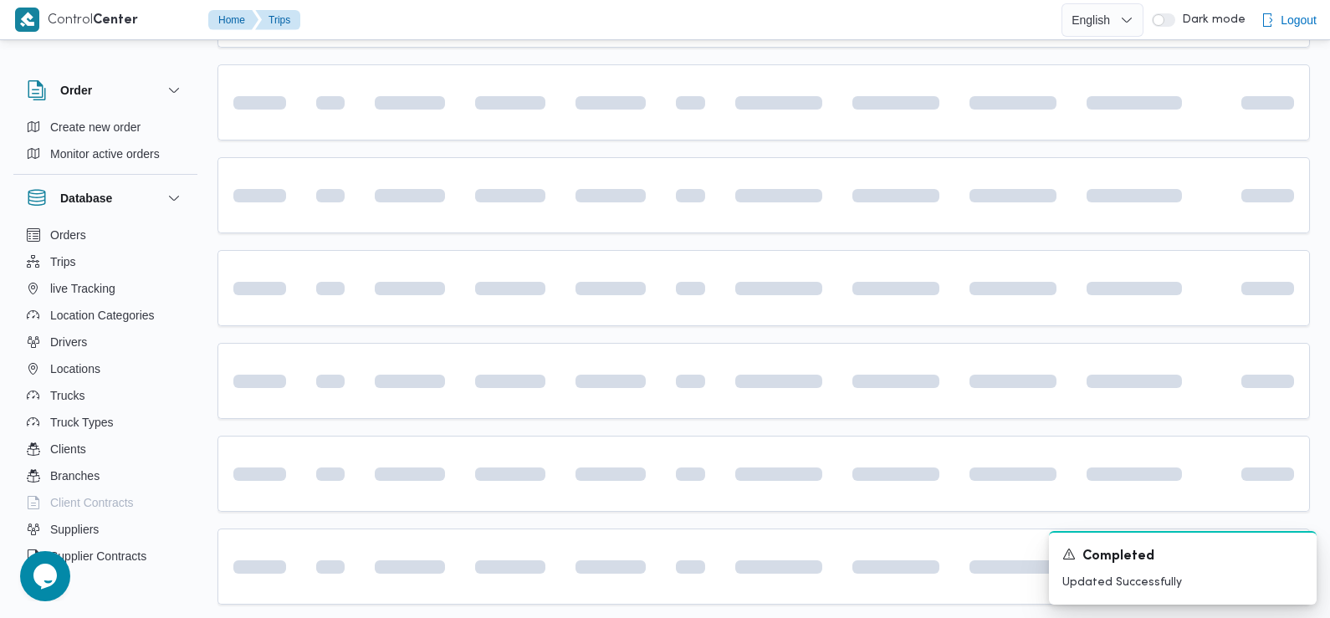
scroll to position [390, 0]
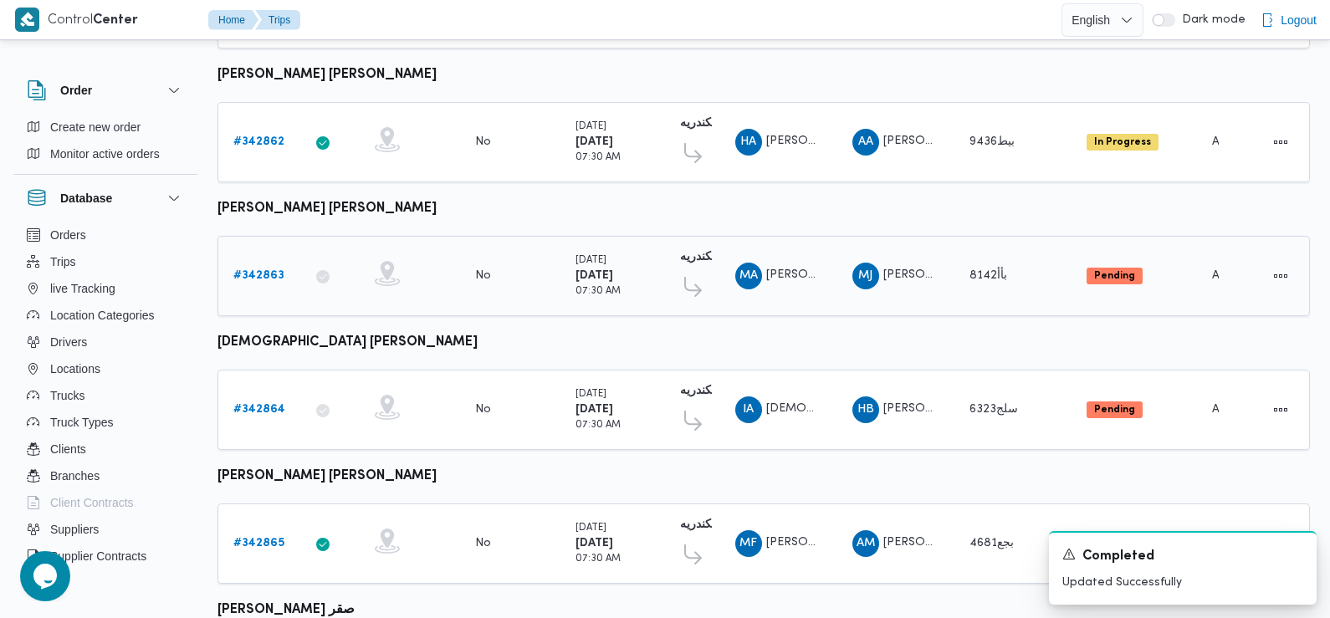
click at [262, 273] on b "# 342863" at bounding box center [258, 275] width 51 height 11
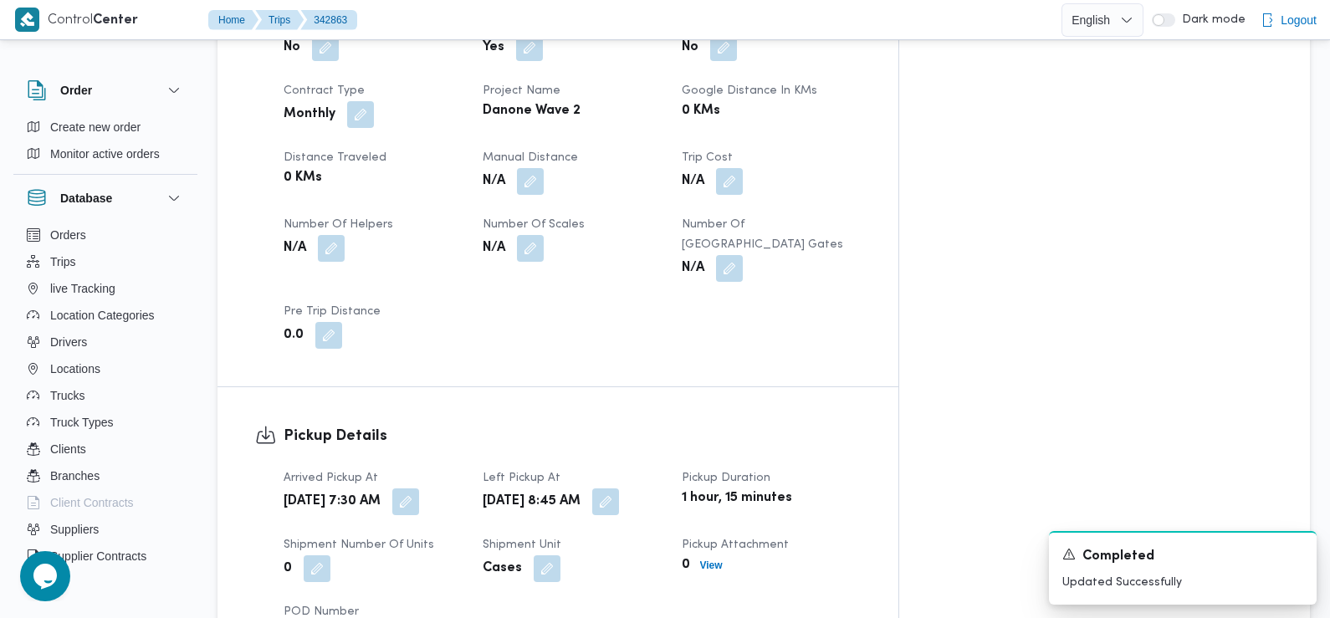
scroll to position [809, 0]
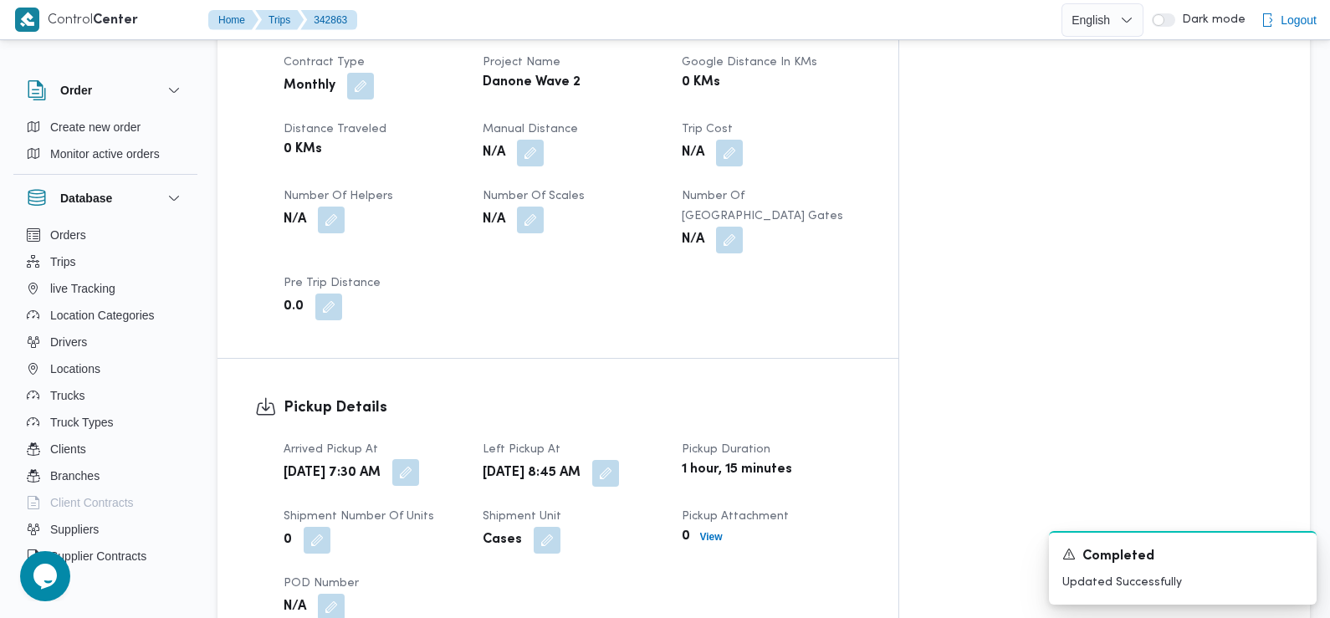
click at [419, 459] on button "button" at bounding box center [405, 472] width 27 height 27
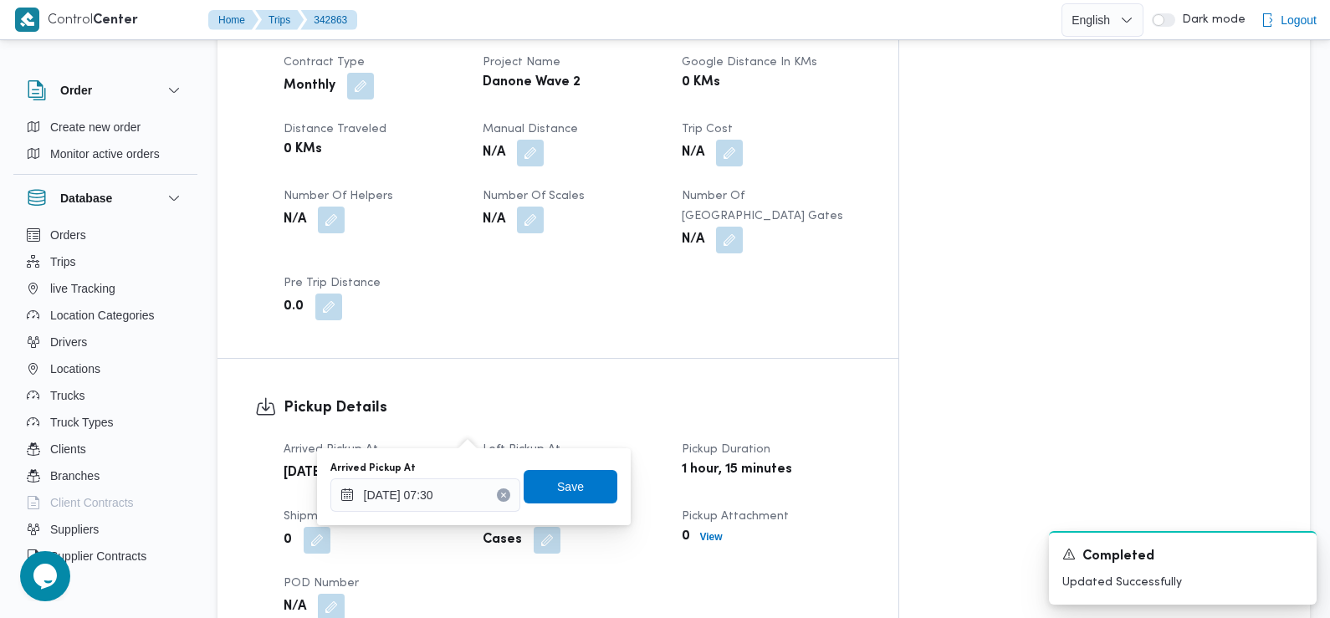
click at [462, 574] on dt "POD Number" at bounding box center [372, 584] width 179 height 20
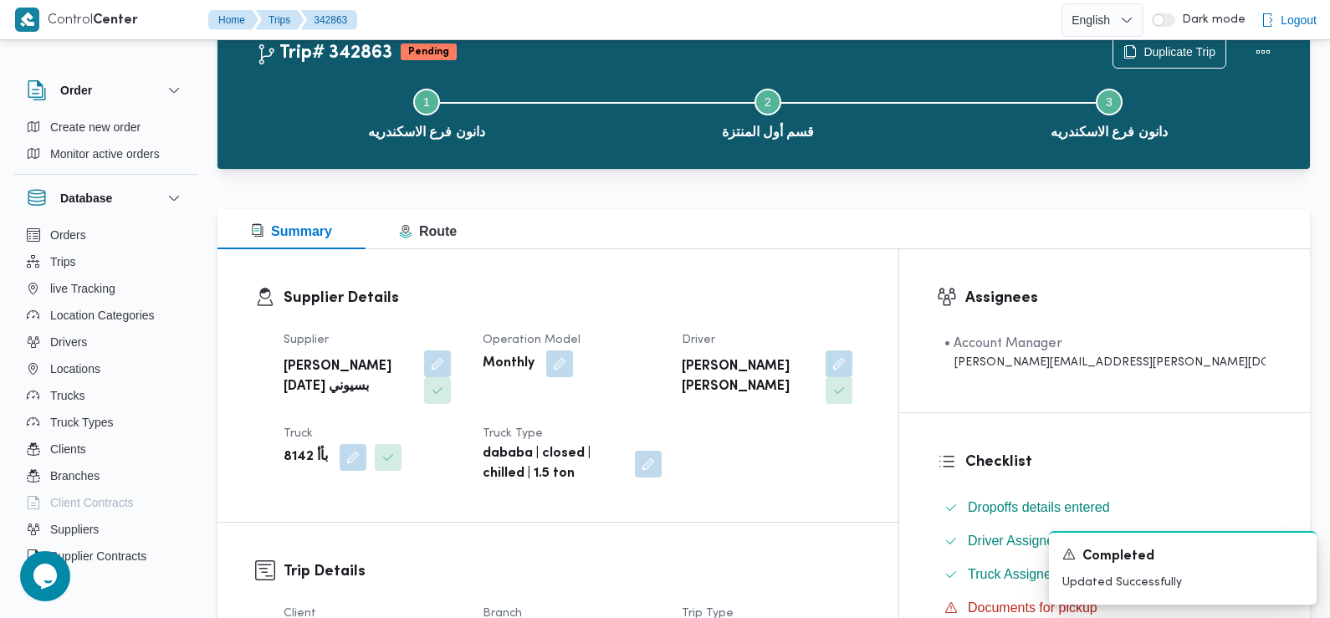
scroll to position [0, 0]
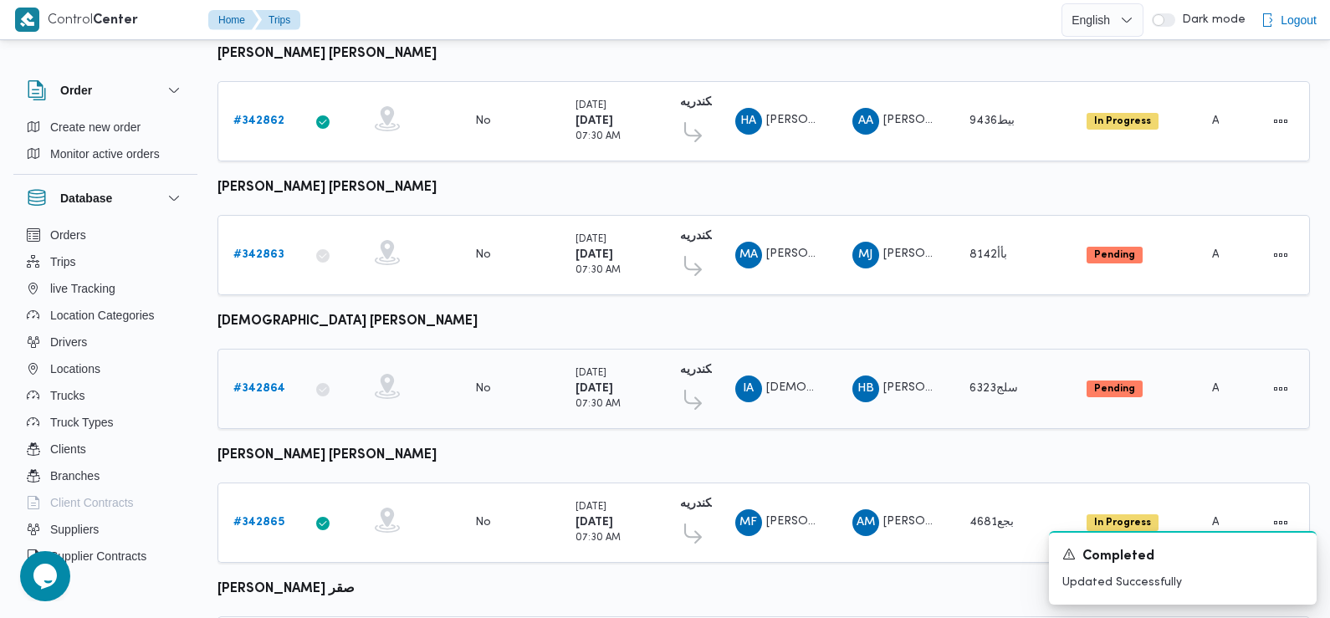
scroll to position [663, 0]
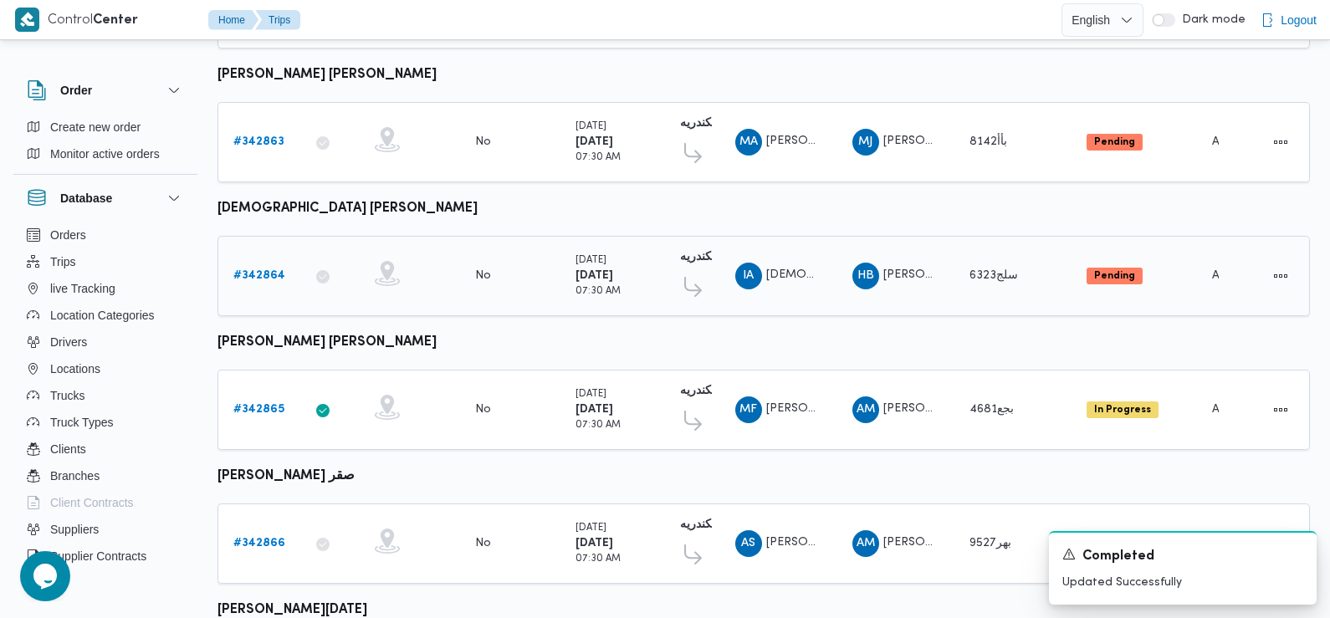
click at [264, 270] on b "# 342864" at bounding box center [259, 275] width 52 height 11
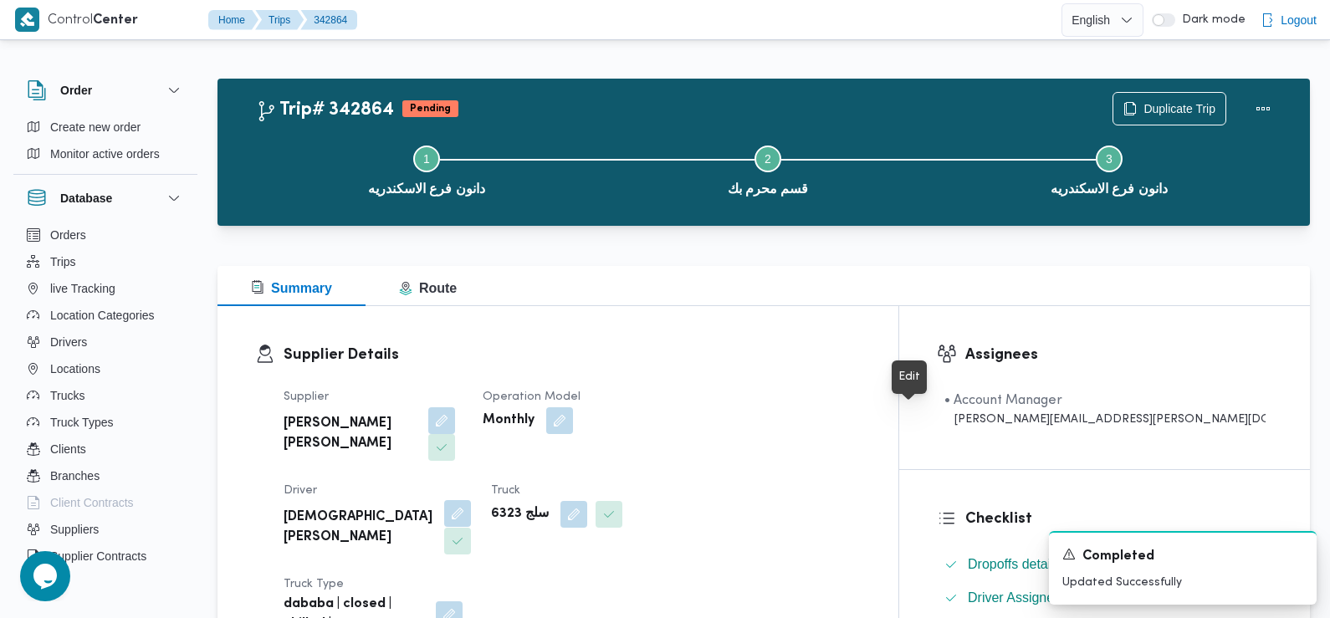
click at [471, 500] on button "button" at bounding box center [457, 513] width 27 height 27
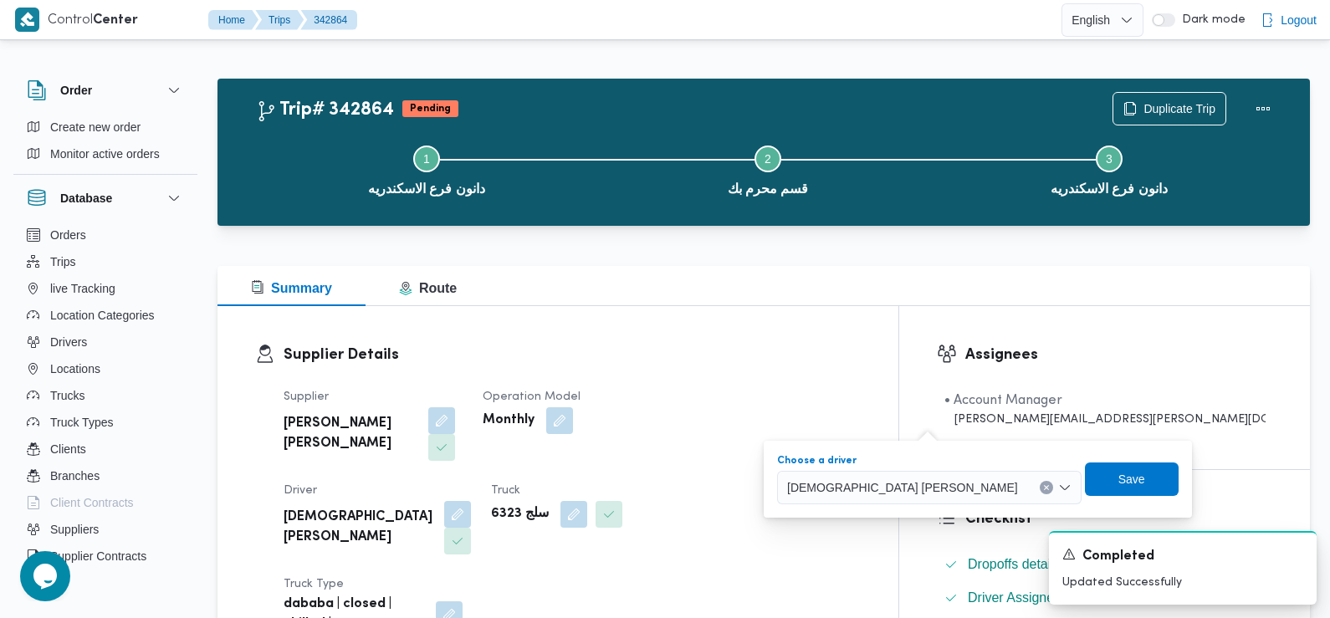
click at [886, 488] on span "اسلام عماد عبدالجليل محمد" at bounding box center [902, 486] width 231 height 18
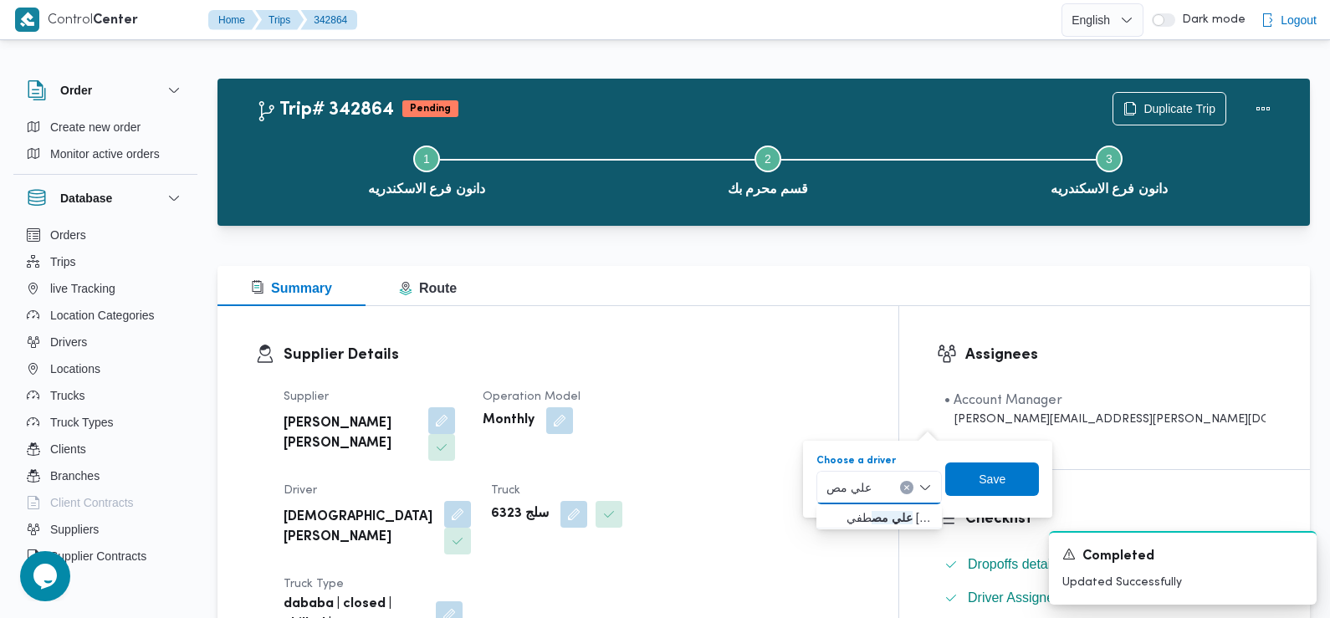
type input "علي مصط"
click at [879, 518] on span "علي مصط في علي محمد رضوان" at bounding box center [888, 518] width 85 height 20
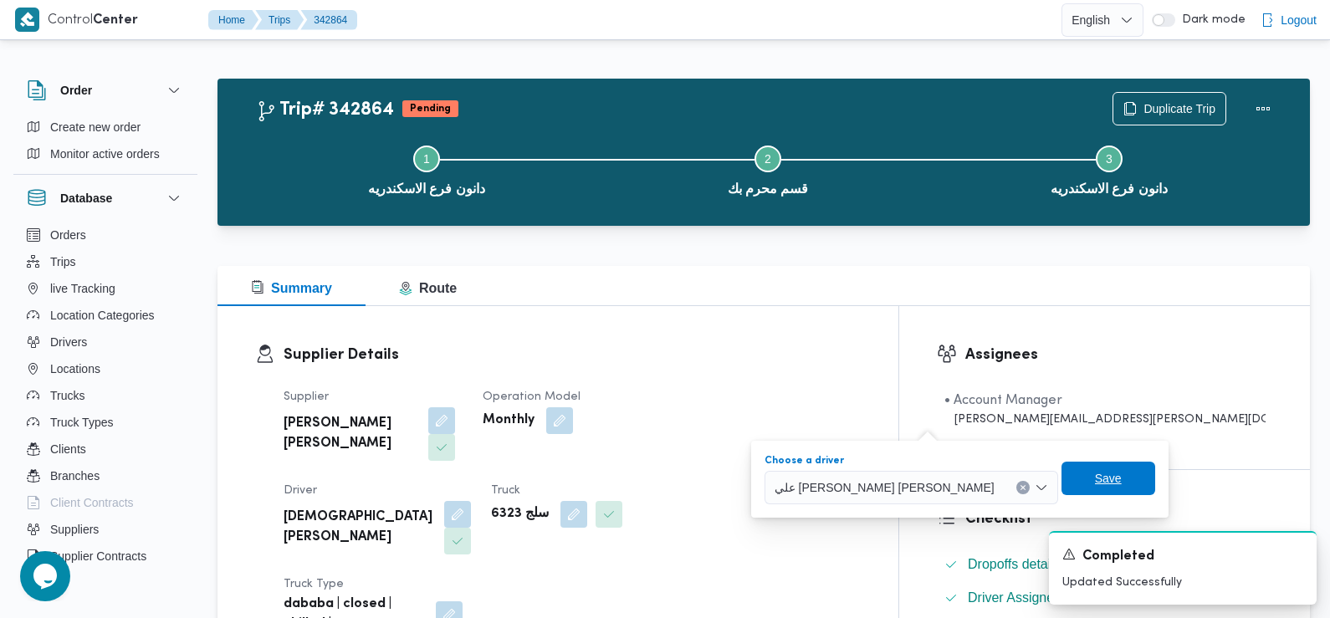
click at [1095, 483] on span "Save" at bounding box center [1108, 478] width 27 height 20
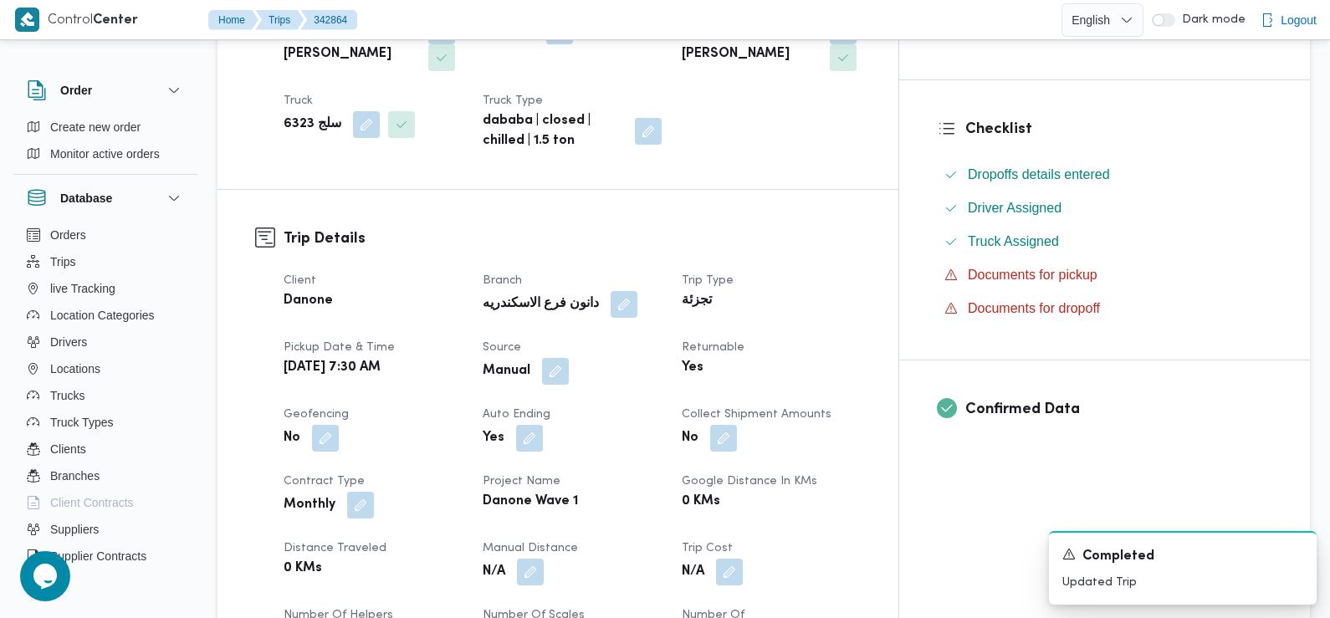
scroll to position [853, 0]
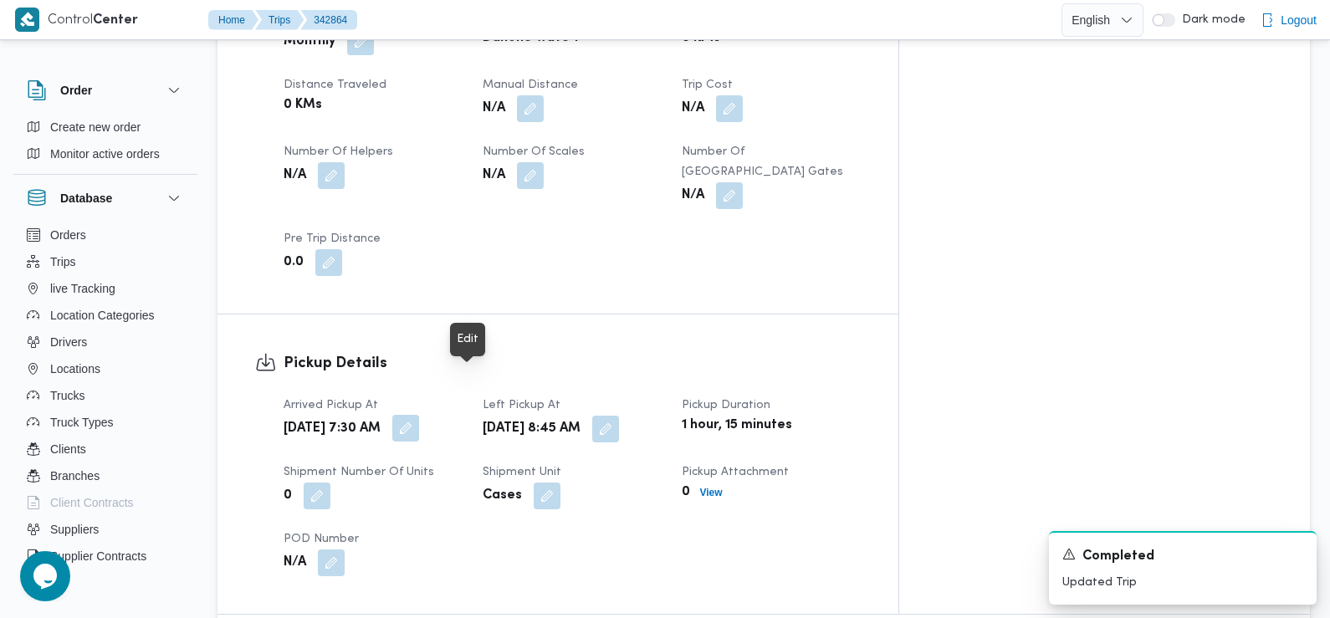
click at [419, 415] on button "button" at bounding box center [405, 428] width 27 height 27
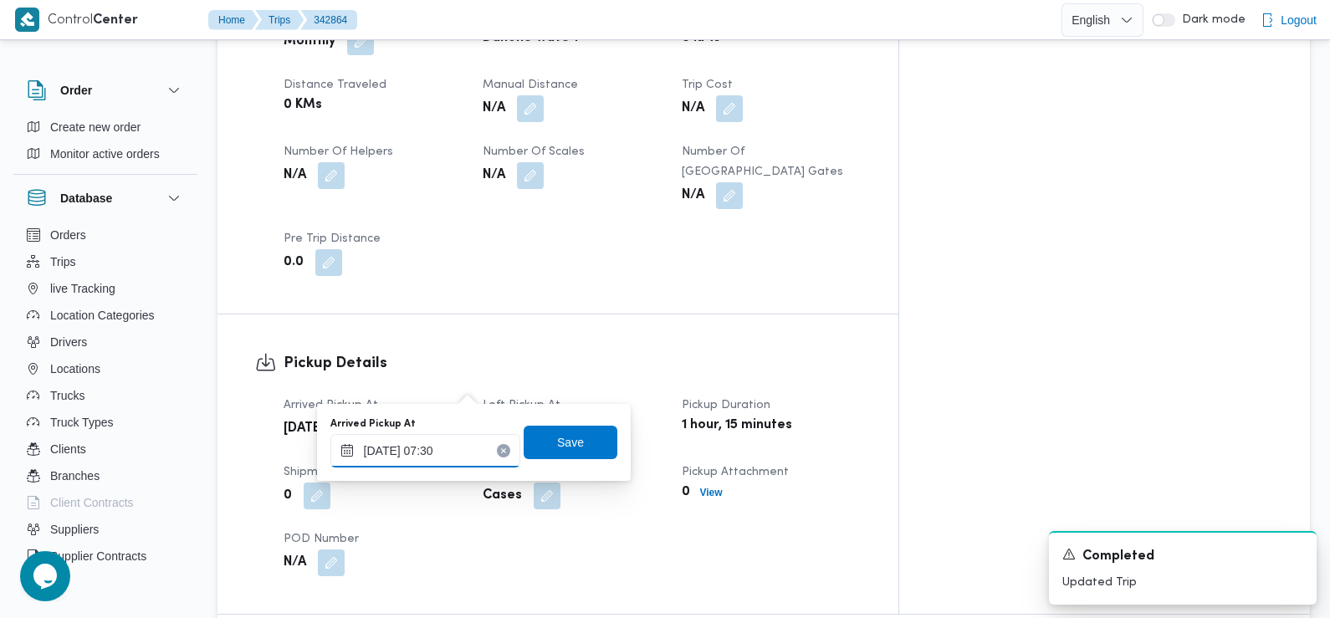
click at [453, 452] on input "13/10/2025 07:30" at bounding box center [425, 450] width 190 height 33
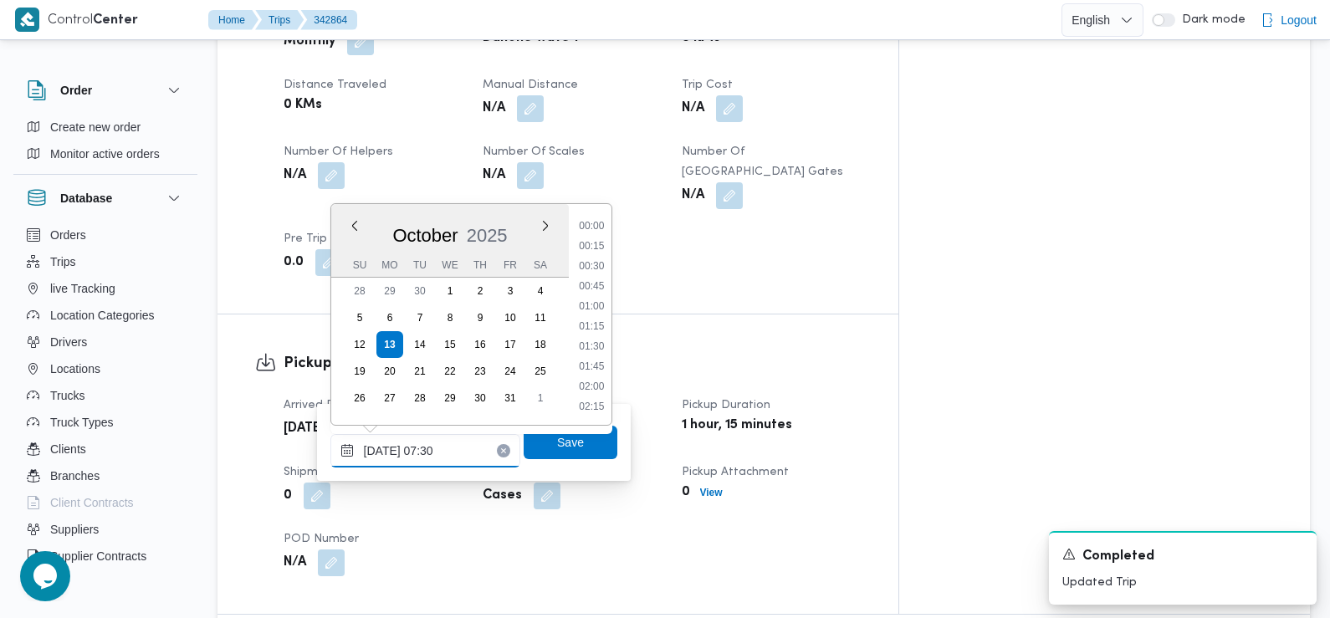
scroll to position [500, 0]
click at [602, 305] on li "07:15" at bounding box center [591, 307] width 38 height 17
type input "13/10/2025 07:15"
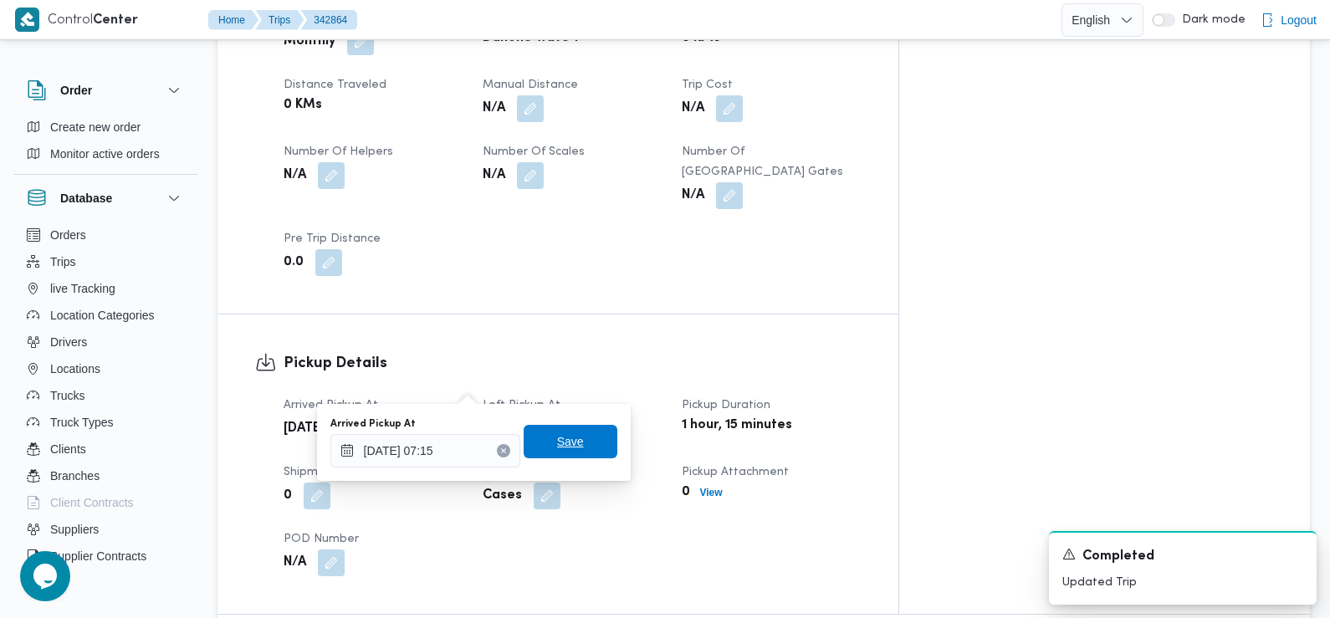
click at [561, 439] on span "Save" at bounding box center [570, 441] width 27 height 20
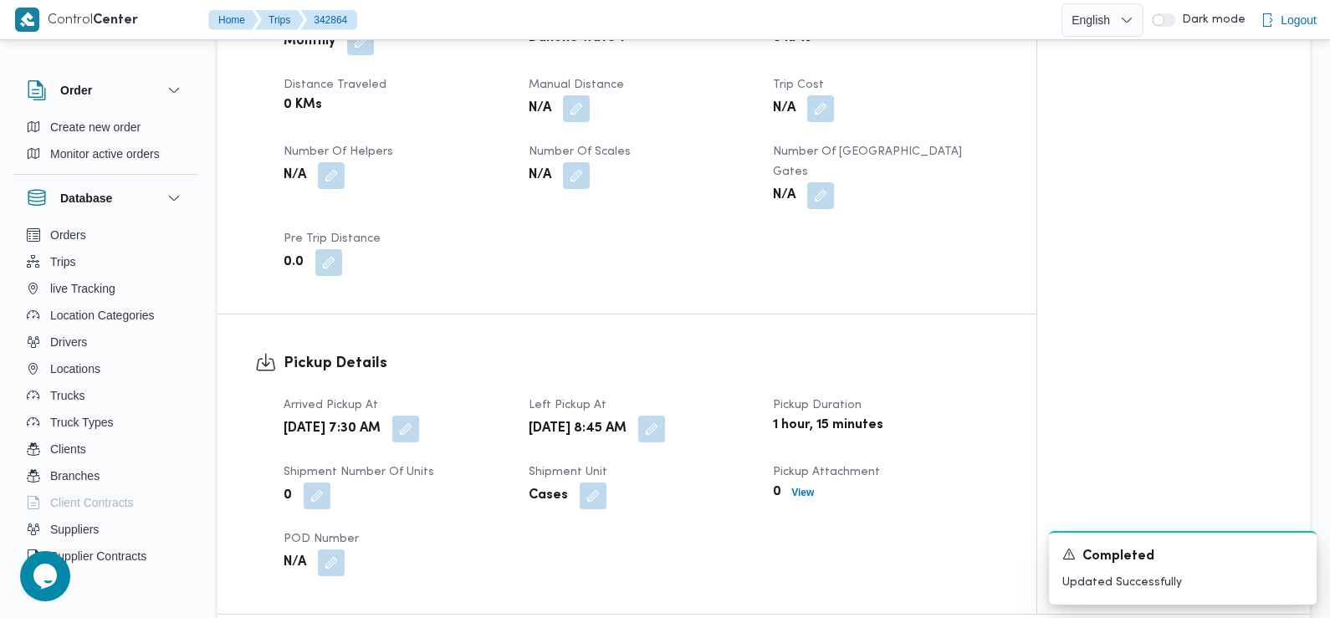
scroll to position [0, 0]
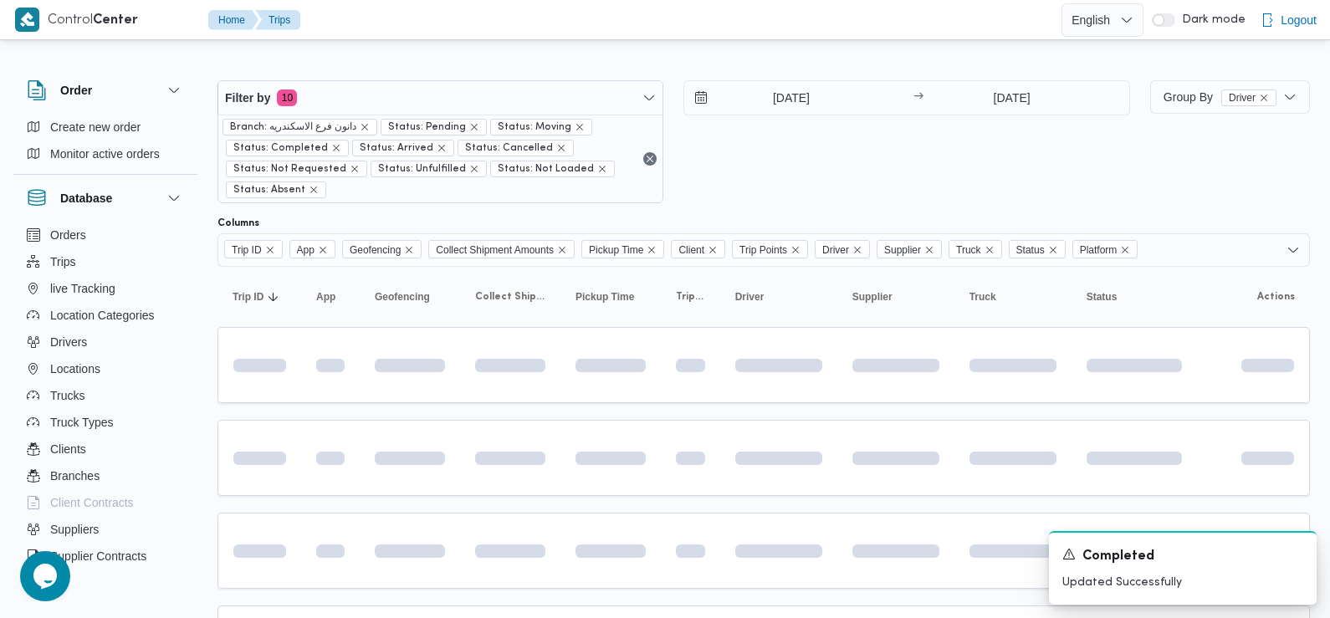
scroll to position [684, 0]
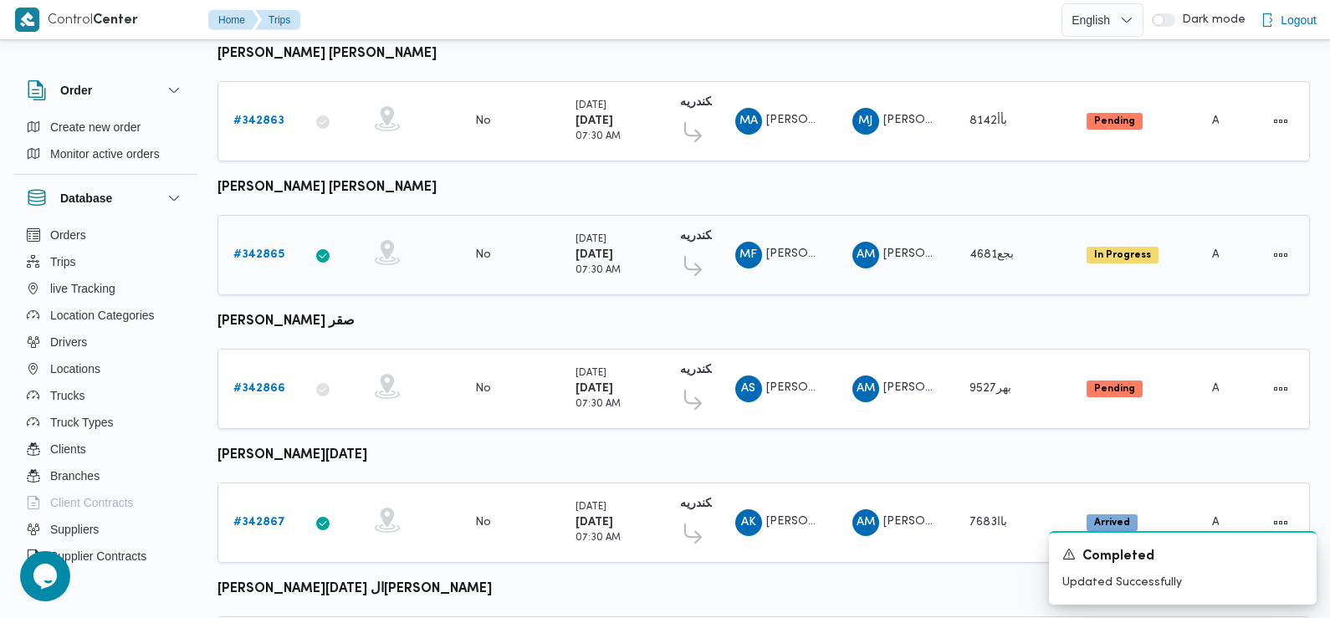
click at [263, 249] on b "# 342865" at bounding box center [258, 254] width 51 height 11
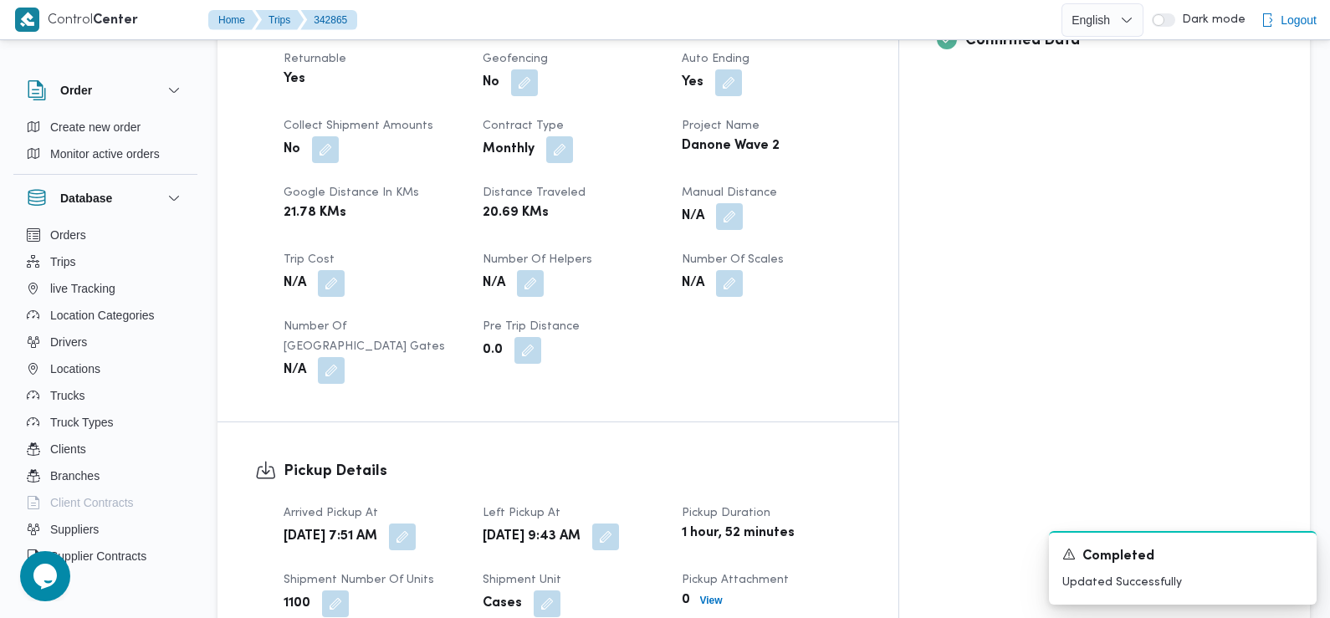
scroll to position [907, 0]
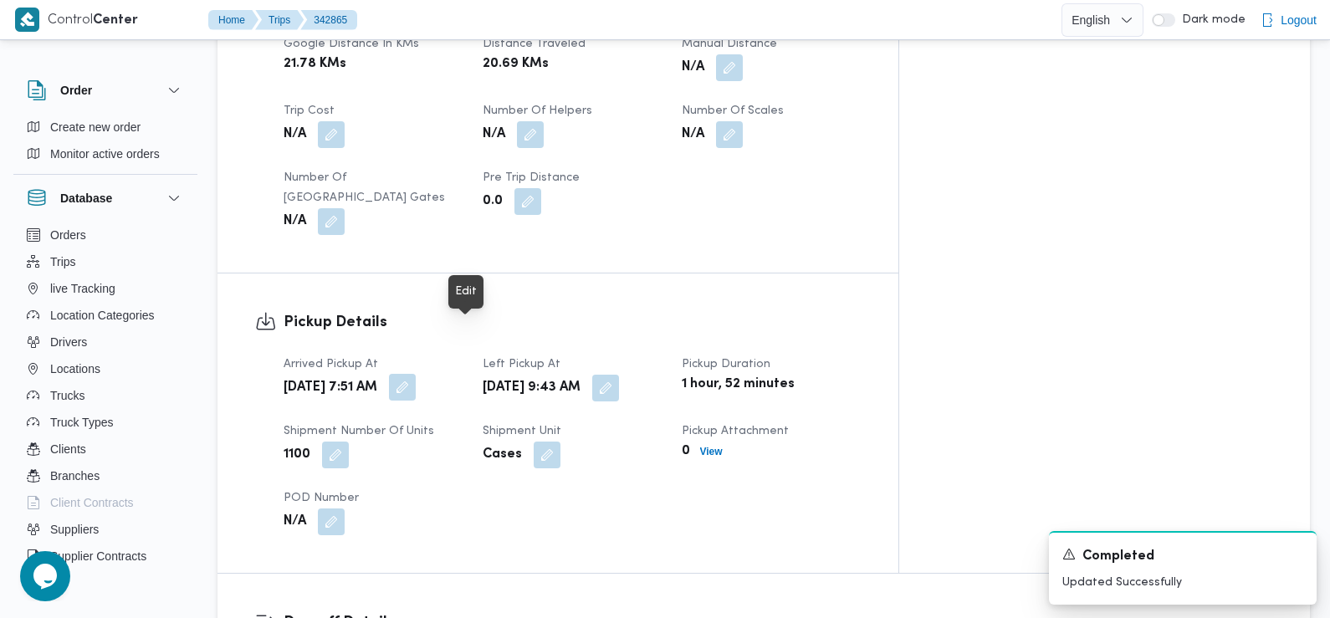
click at [416, 374] on button "button" at bounding box center [402, 387] width 27 height 27
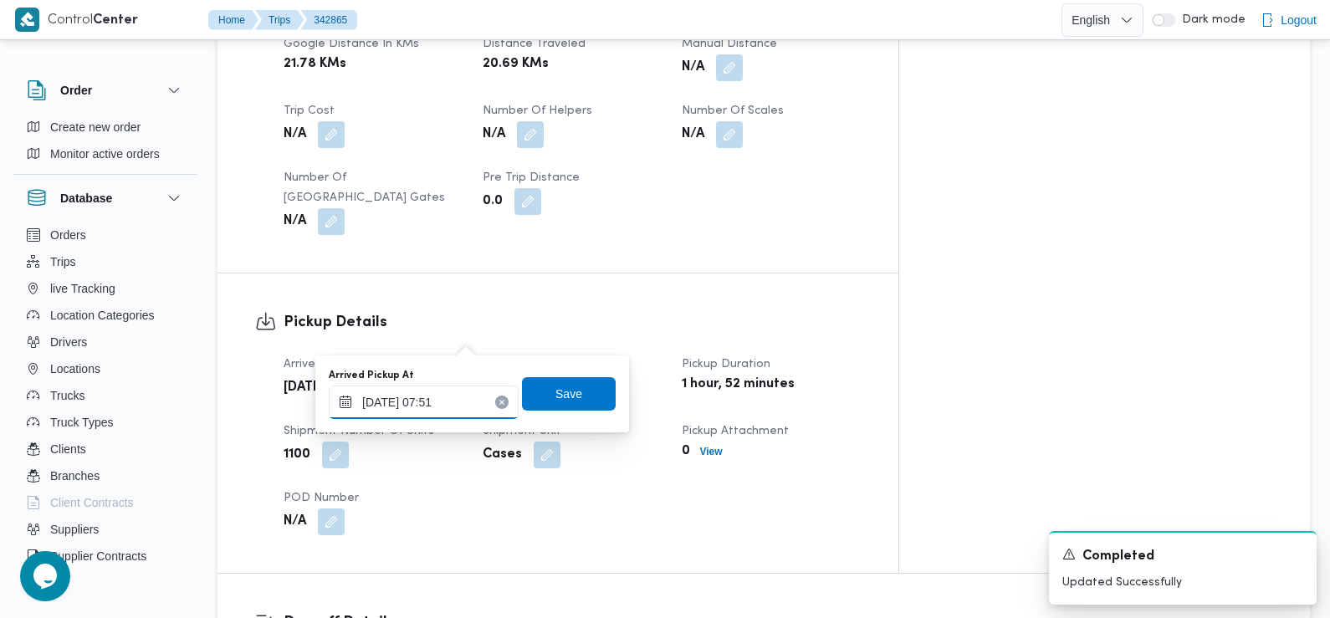
click at [460, 405] on input "13/10/2025 07:51" at bounding box center [424, 401] width 190 height 33
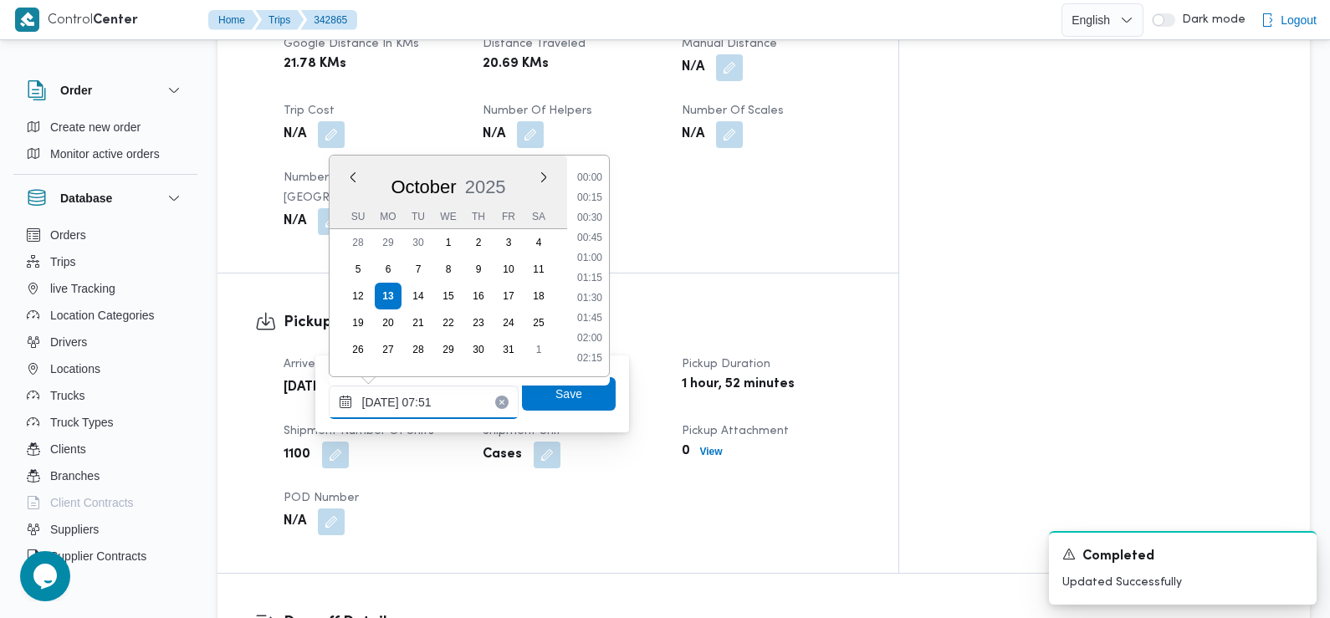
scroll to position [520, 0]
type input "13/10/2025 07:20"
click at [555, 401] on span "Save" at bounding box center [568, 393] width 27 height 20
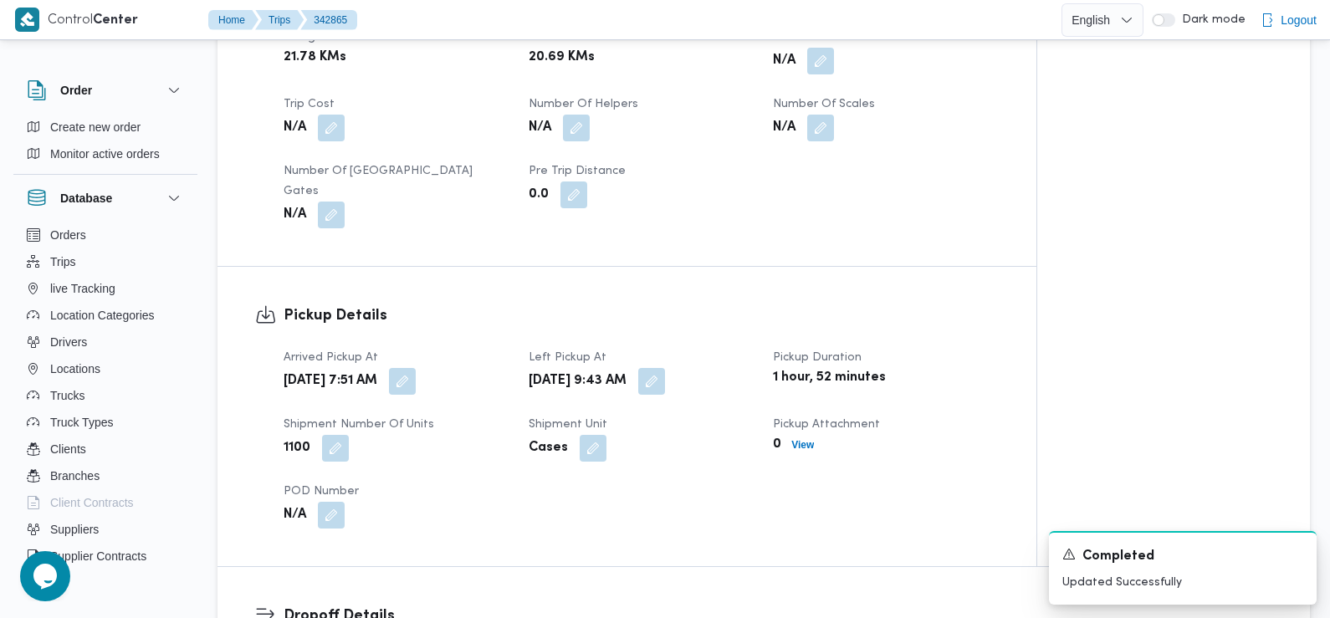
click at [493, 500] on div "N/A" at bounding box center [396, 515] width 228 height 30
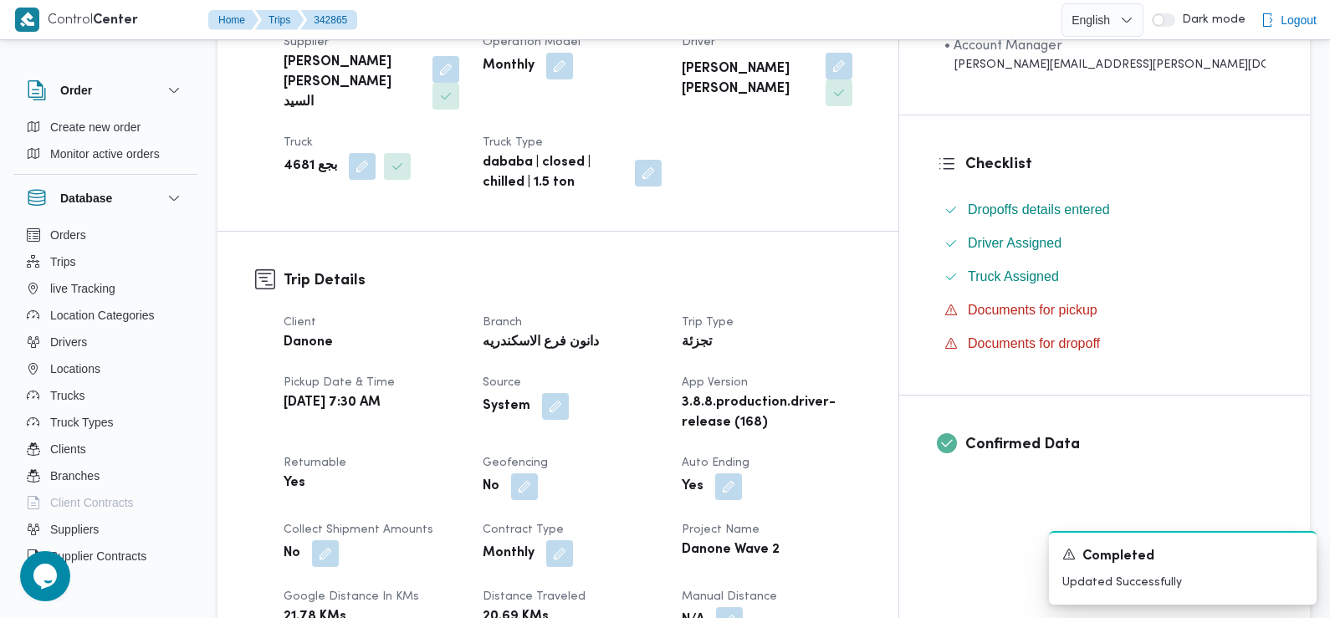
scroll to position [0, 0]
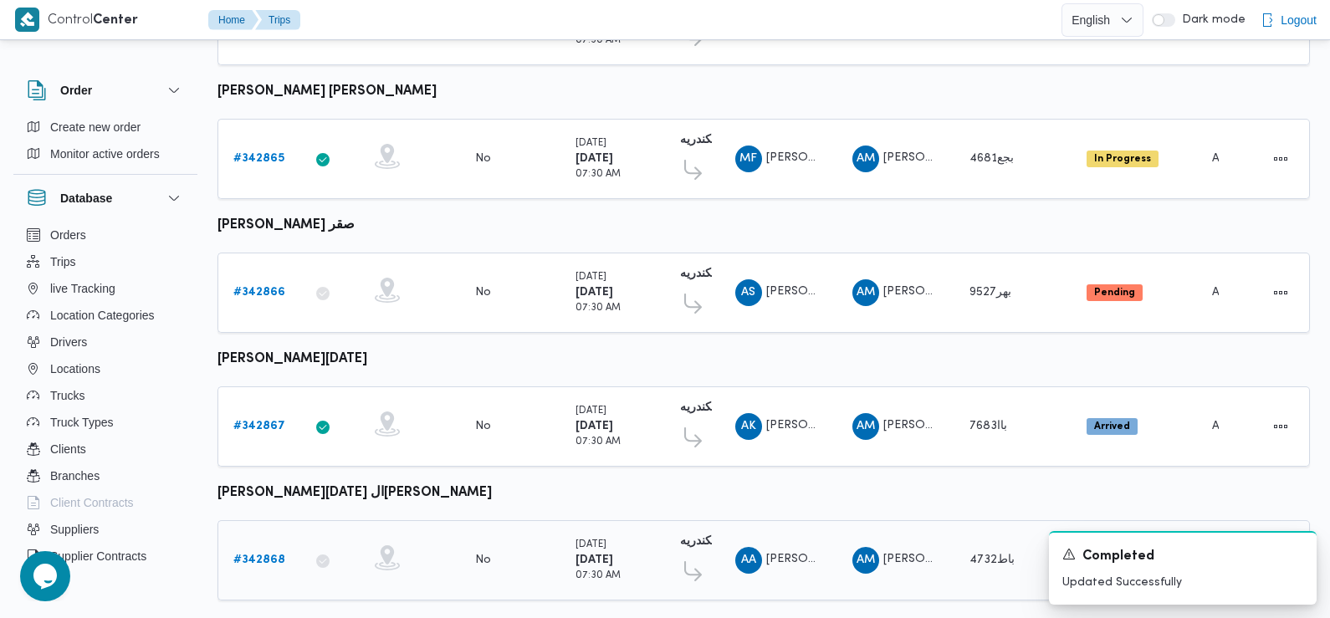
scroll to position [752, 0]
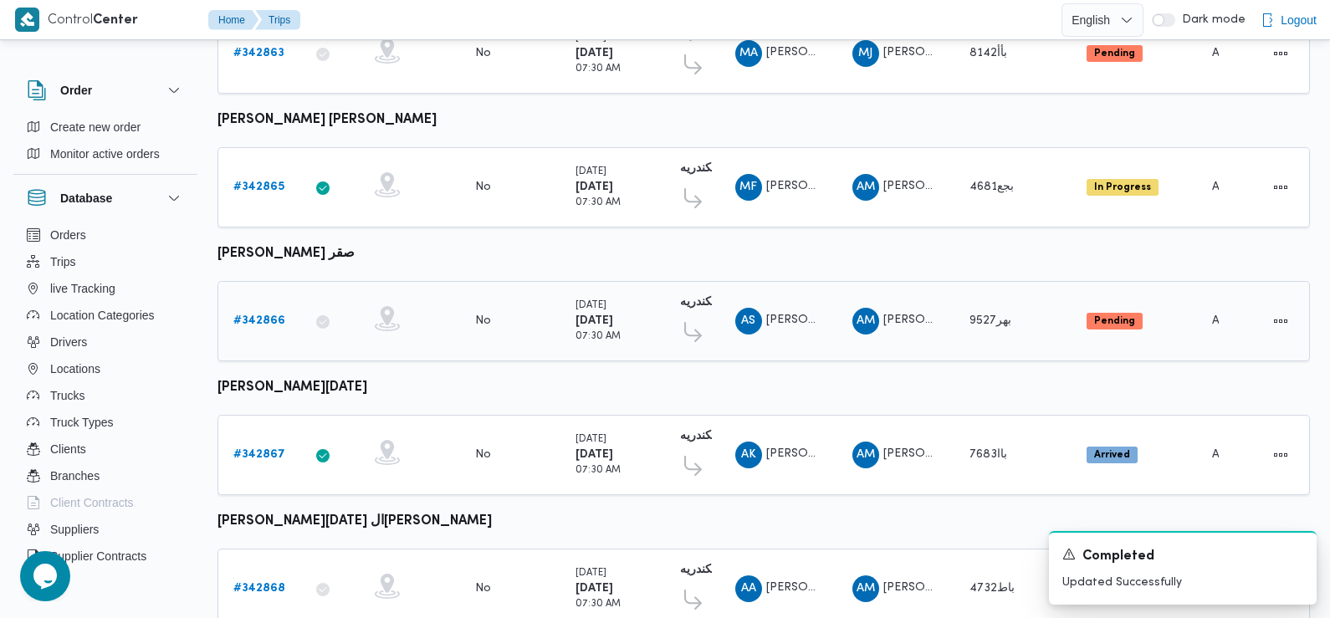
click at [263, 315] on b "# 342866" at bounding box center [259, 320] width 52 height 11
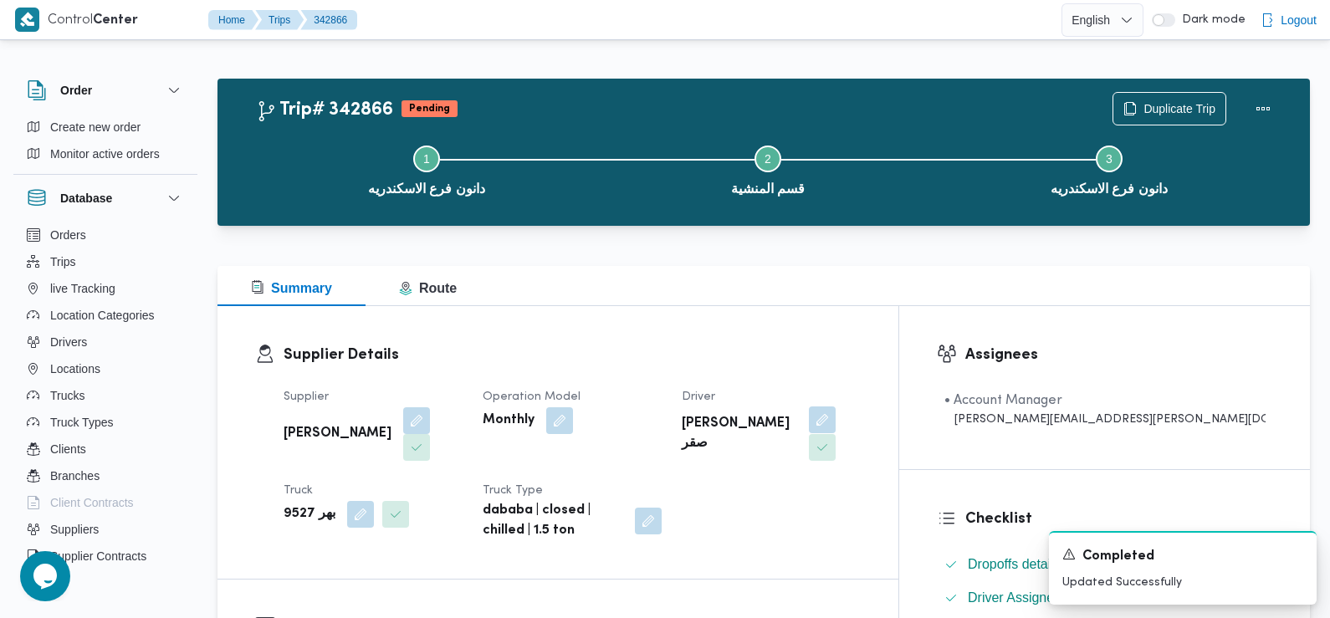
click at [835, 414] on button "button" at bounding box center [822, 419] width 27 height 27
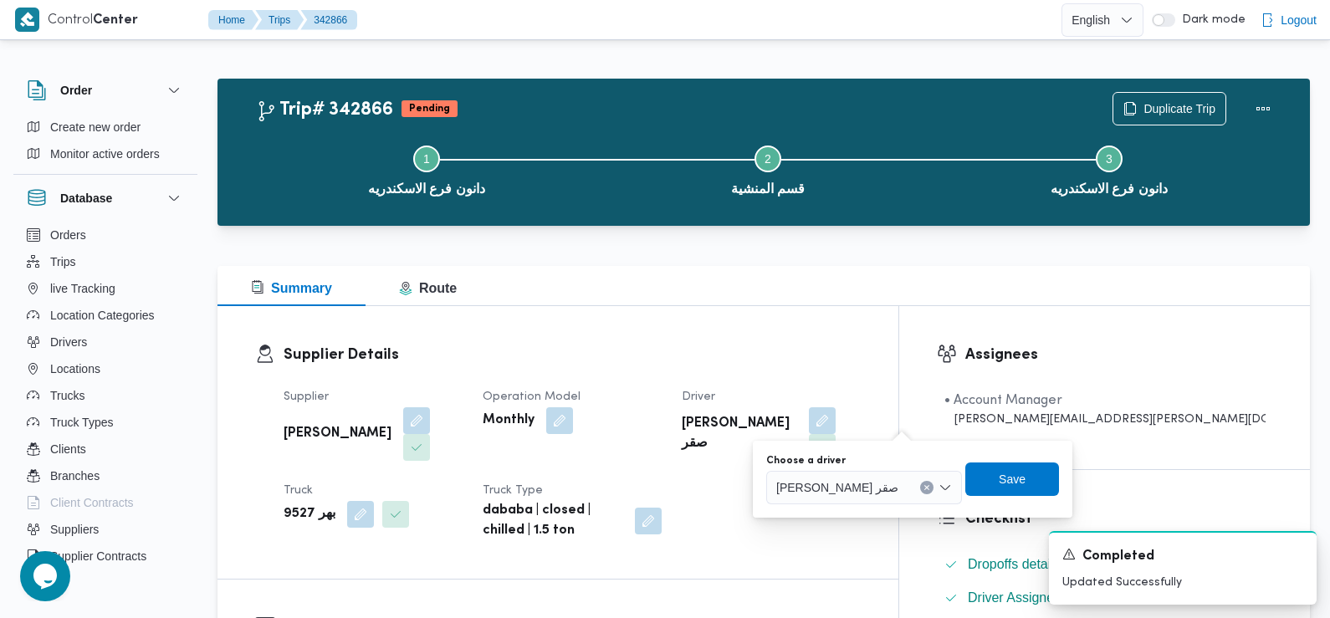
click at [856, 487] on span "احمد سعد خضر صقر" at bounding box center [837, 486] width 122 height 18
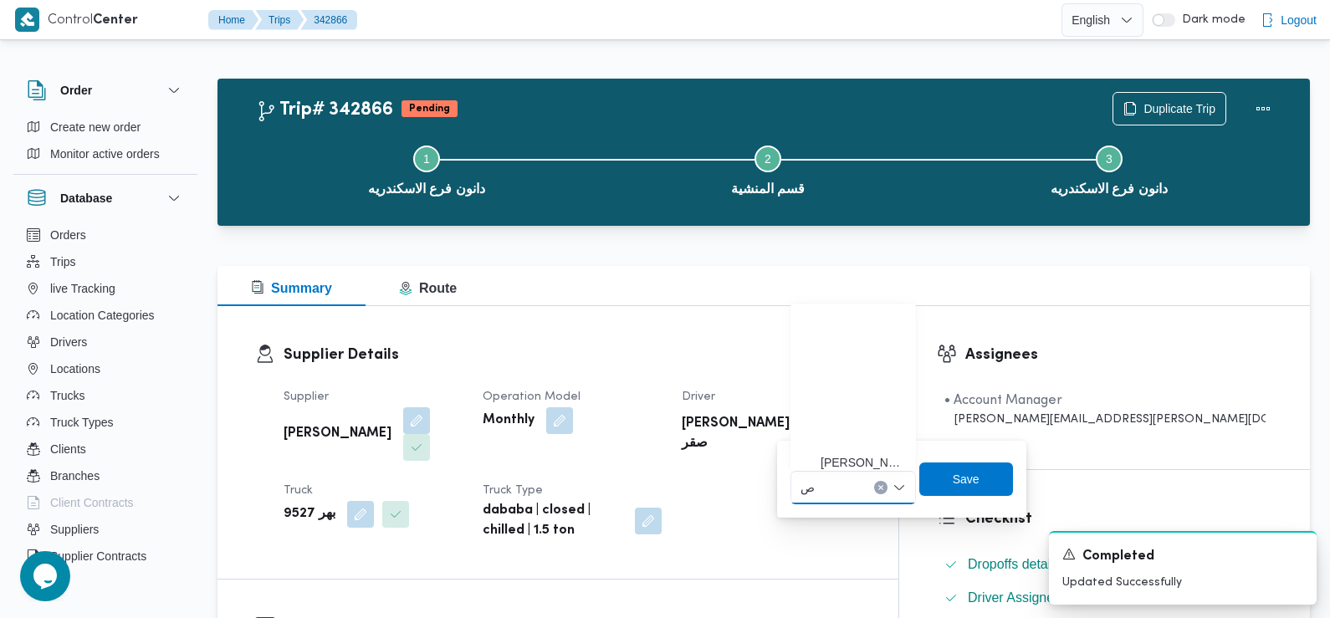
scroll to position [197, 0]
type input "صلاح محمد"
click at [849, 513] on span "صلاح محمد محمد التراس" at bounding box center [862, 518] width 85 height 20
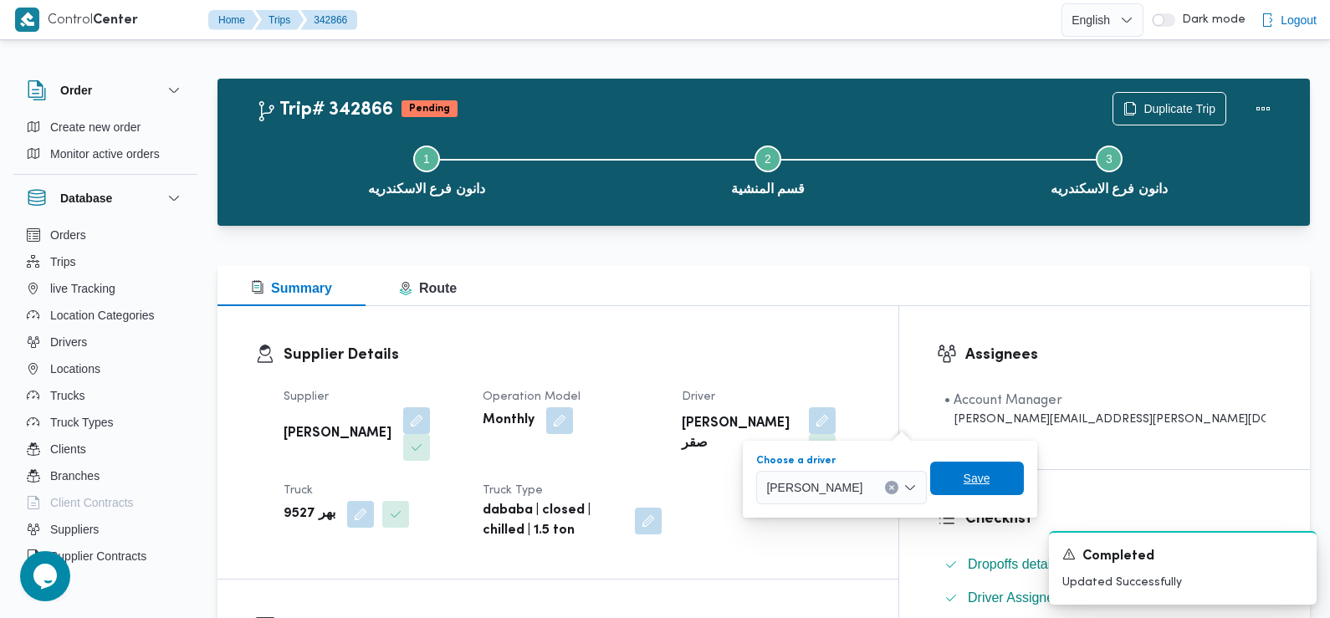
click at [977, 493] on span "Save" at bounding box center [977, 478] width 94 height 33
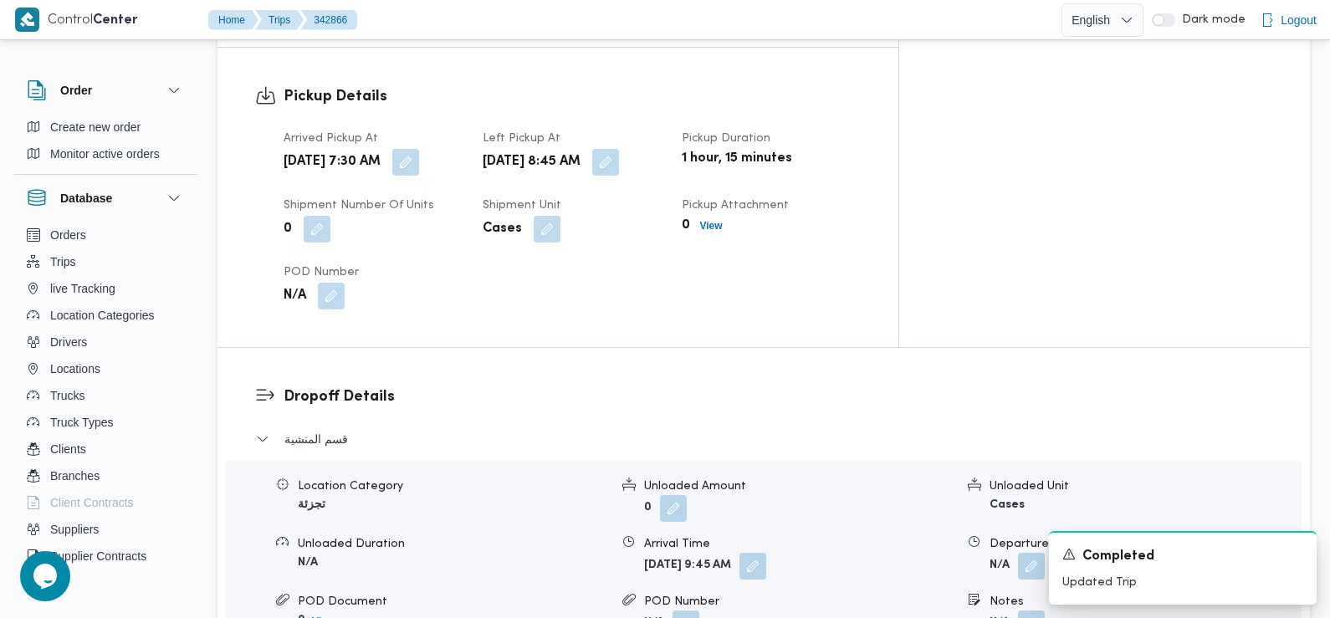
scroll to position [1121, 0]
click at [419, 147] on button "button" at bounding box center [405, 160] width 27 height 27
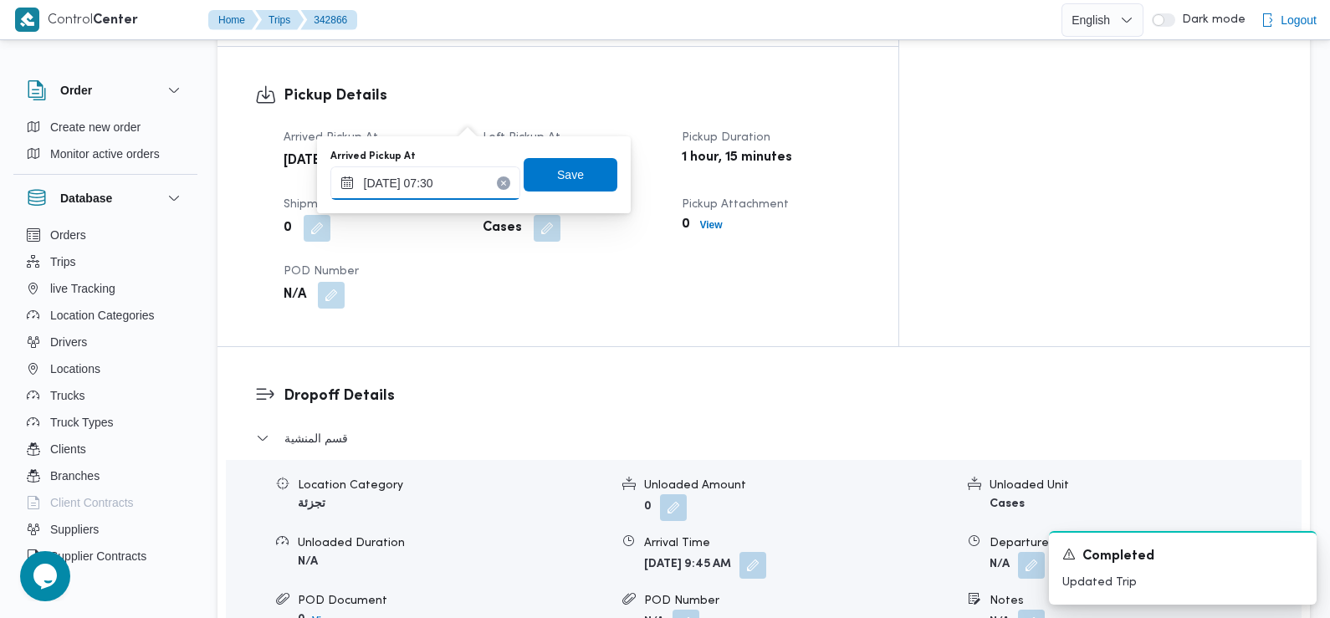
click at [466, 182] on input "13/10/2025 07:30" at bounding box center [425, 182] width 190 height 33
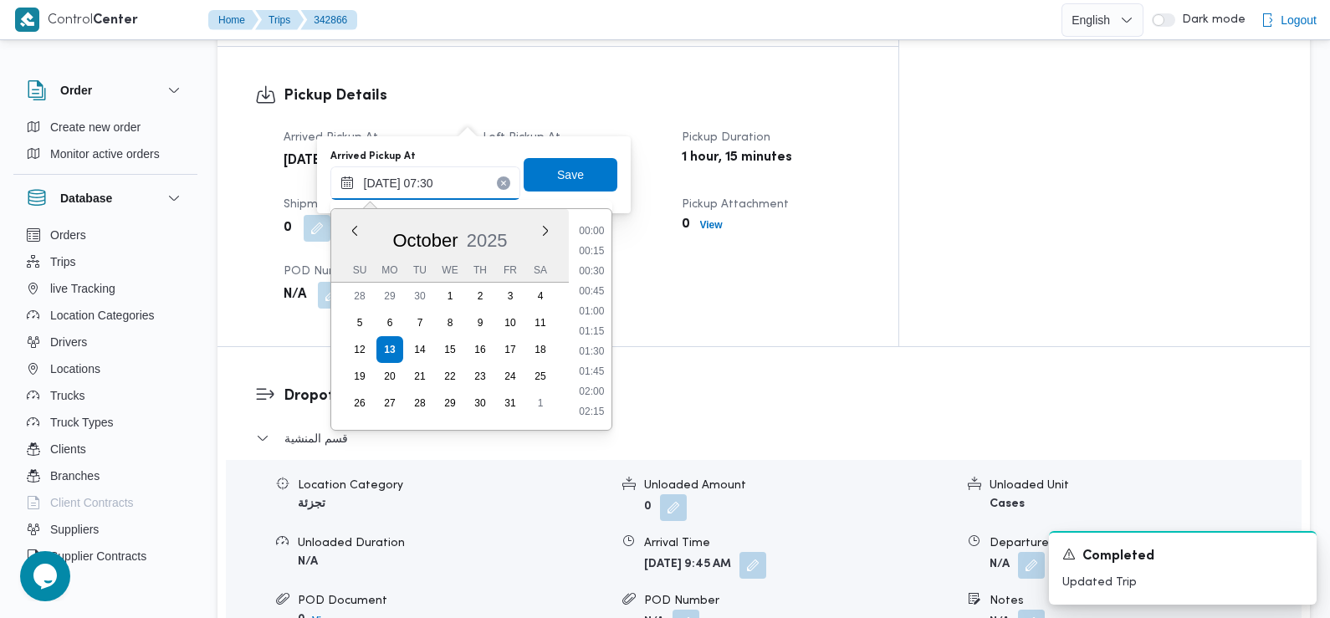
scroll to position [500, 0]
type input "13/10/2025 07:40"
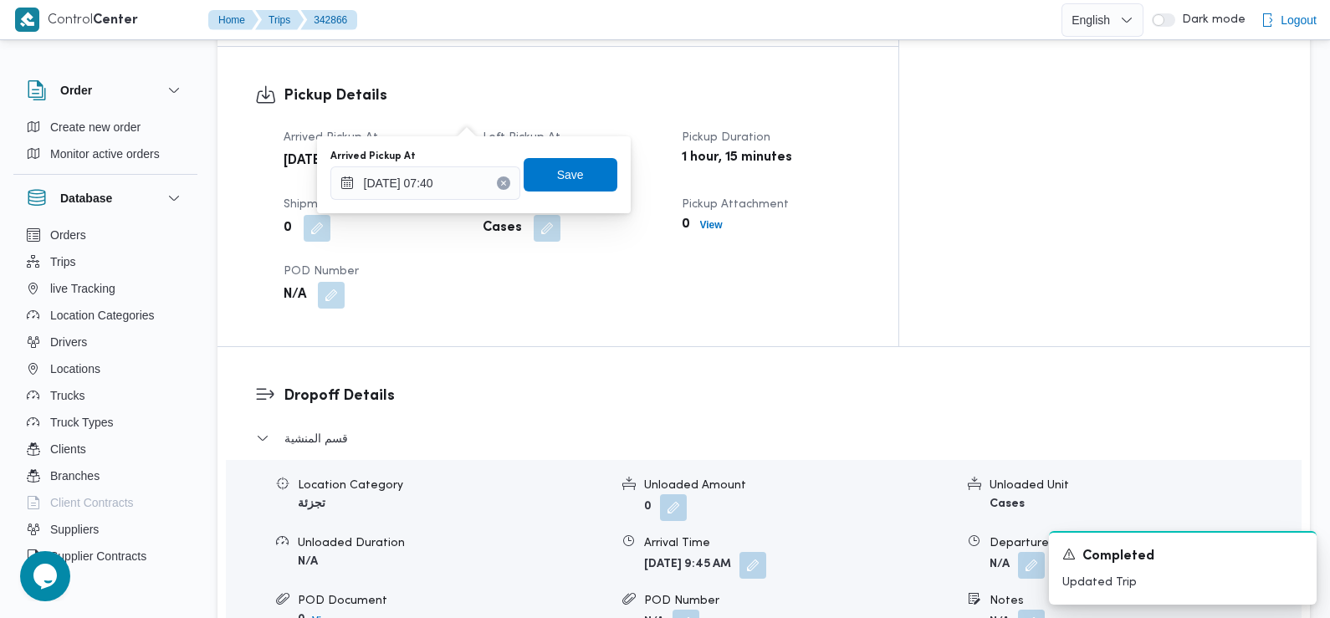
click at [562, 196] on div "Arrived Pickup At 13/10/2025 07:40 Save" at bounding box center [474, 175] width 290 height 54
click at [559, 176] on span "Save" at bounding box center [570, 174] width 27 height 20
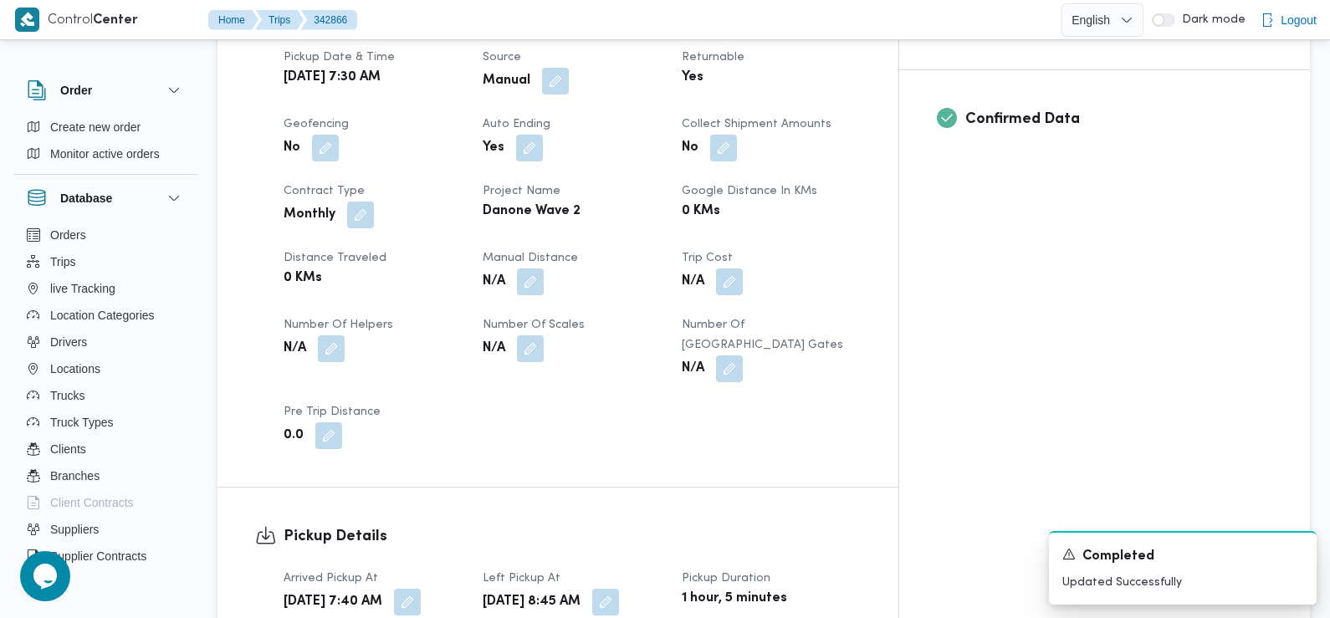
scroll to position [0, 0]
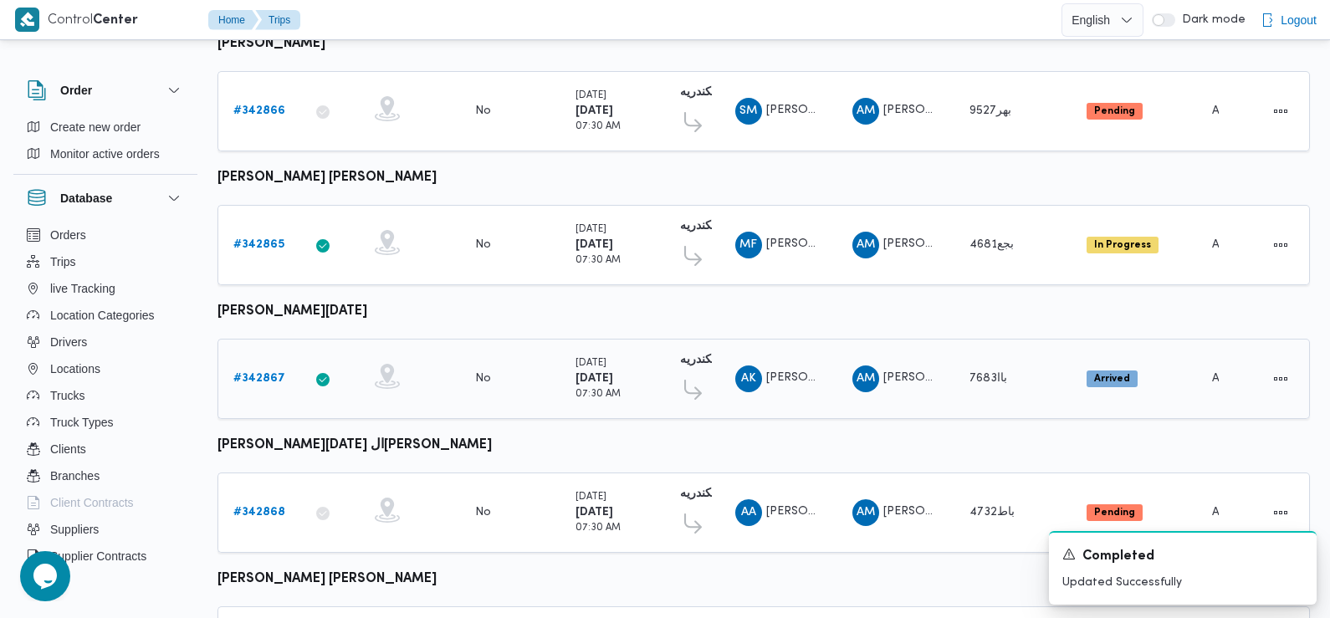
scroll to position [800, 0]
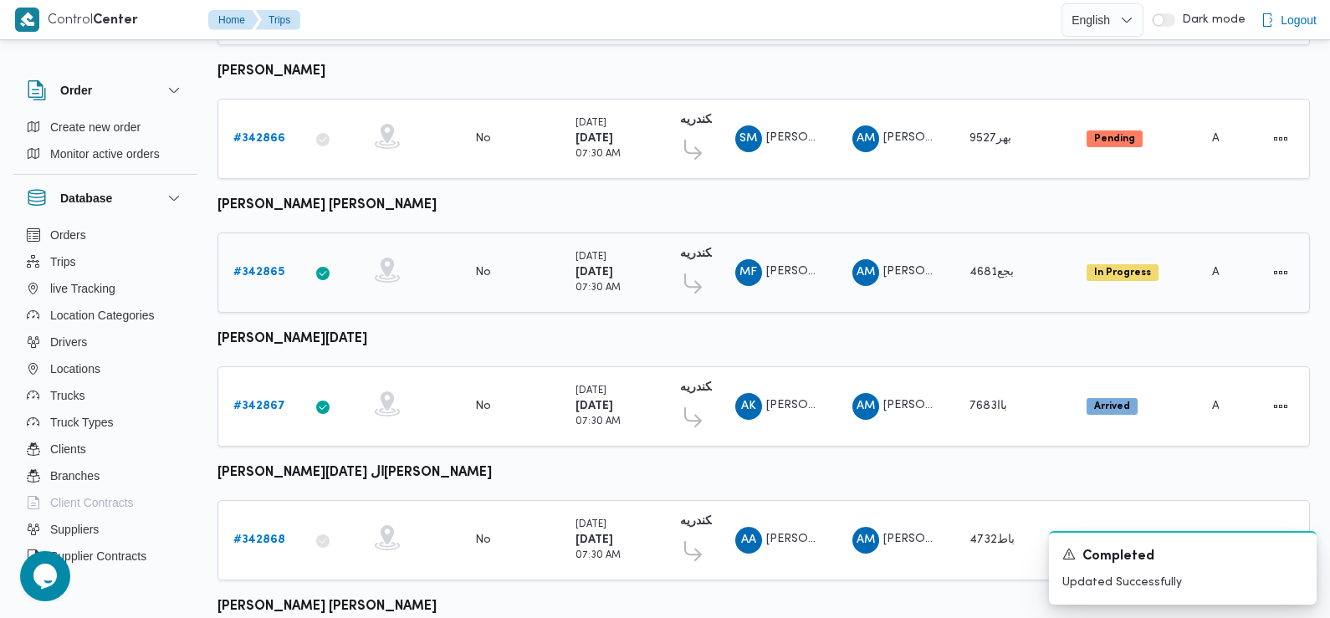
click at [267, 267] on b "# 342865" at bounding box center [258, 272] width 51 height 11
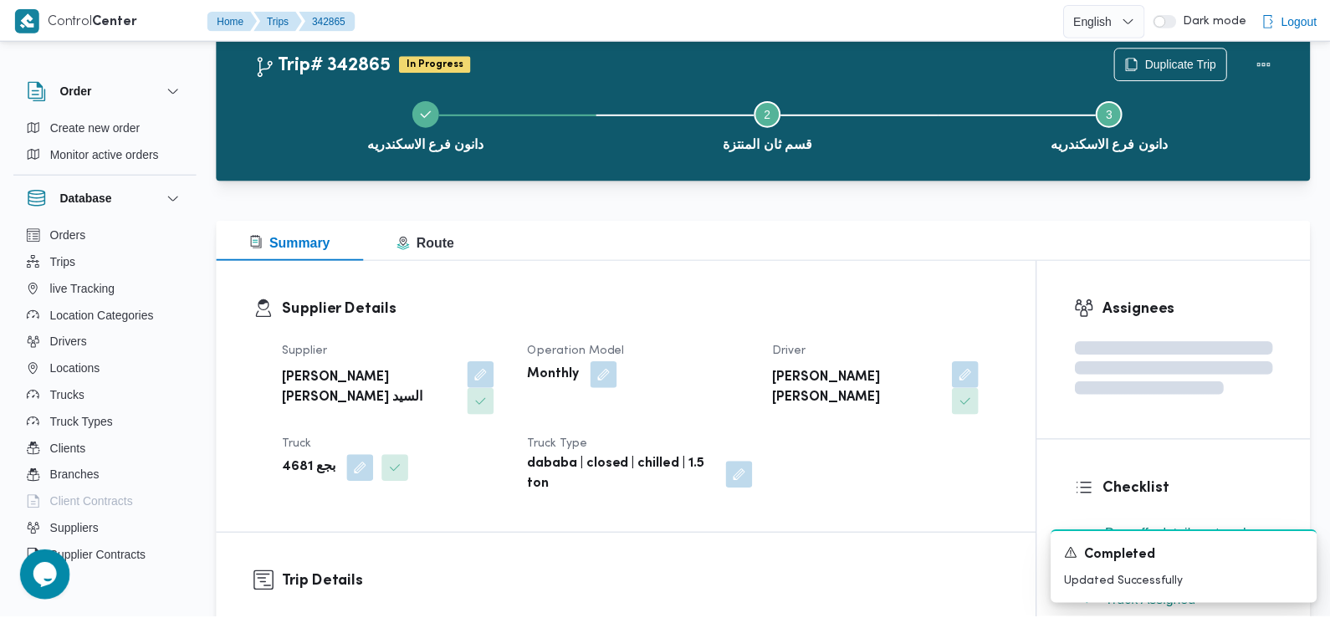
scroll to position [800, 0]
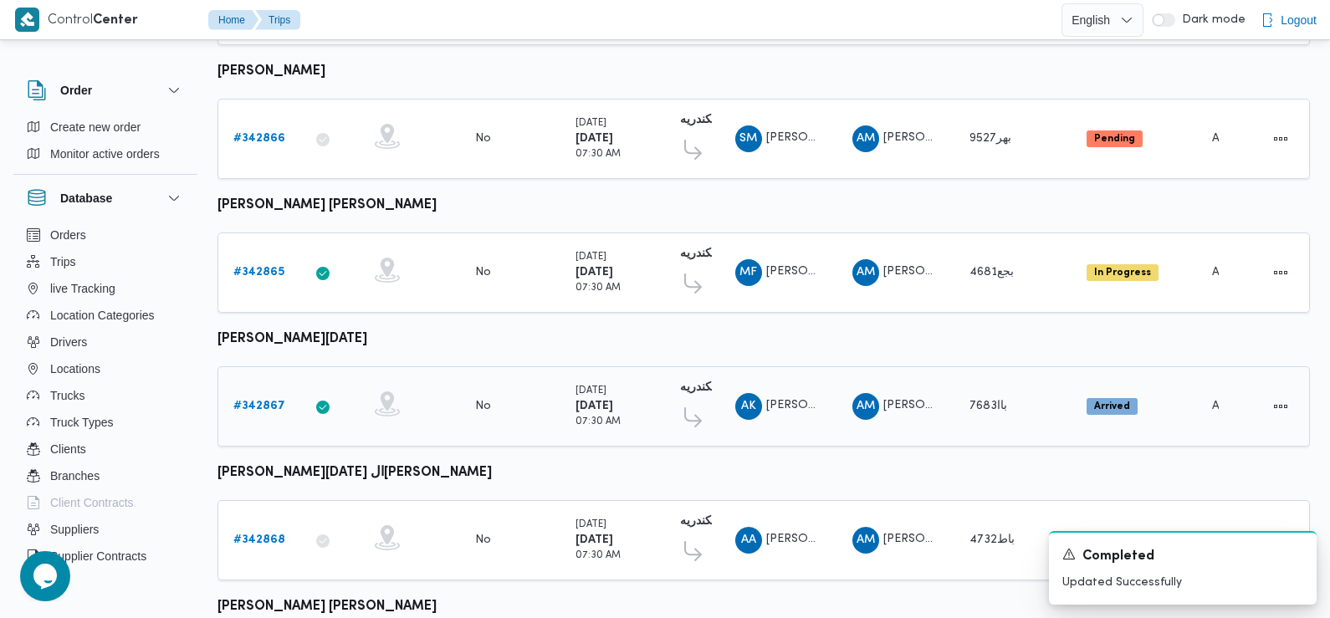
click at [261, 401] on b "# 342867" at bounding box center [259, 406] width 52 height 11
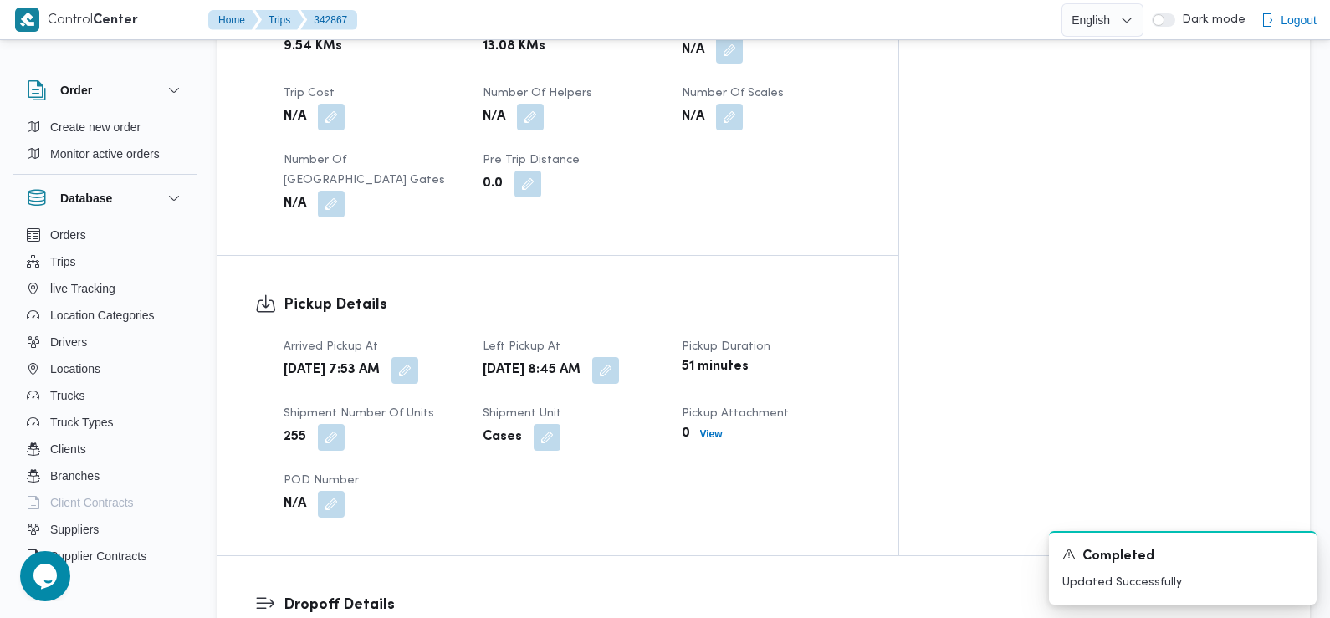
scroll to position [1062, 0]
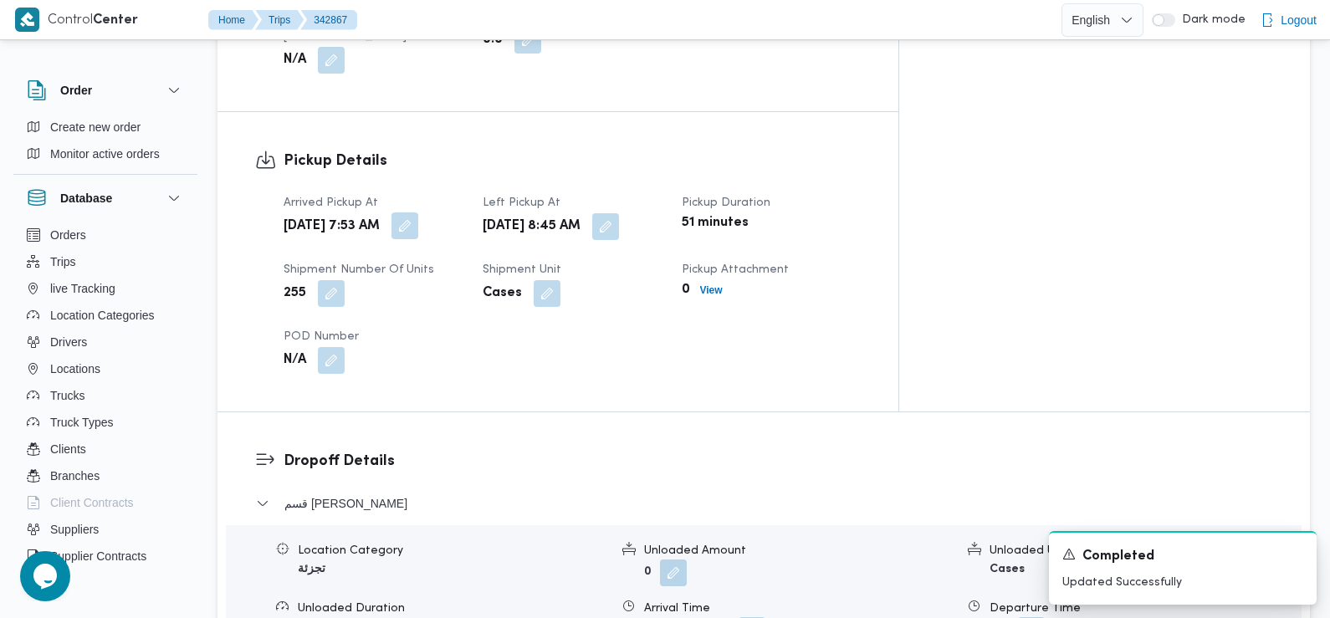
click at [418, 212] on button "button" at bounding box center [404, 225] width 27 height 27
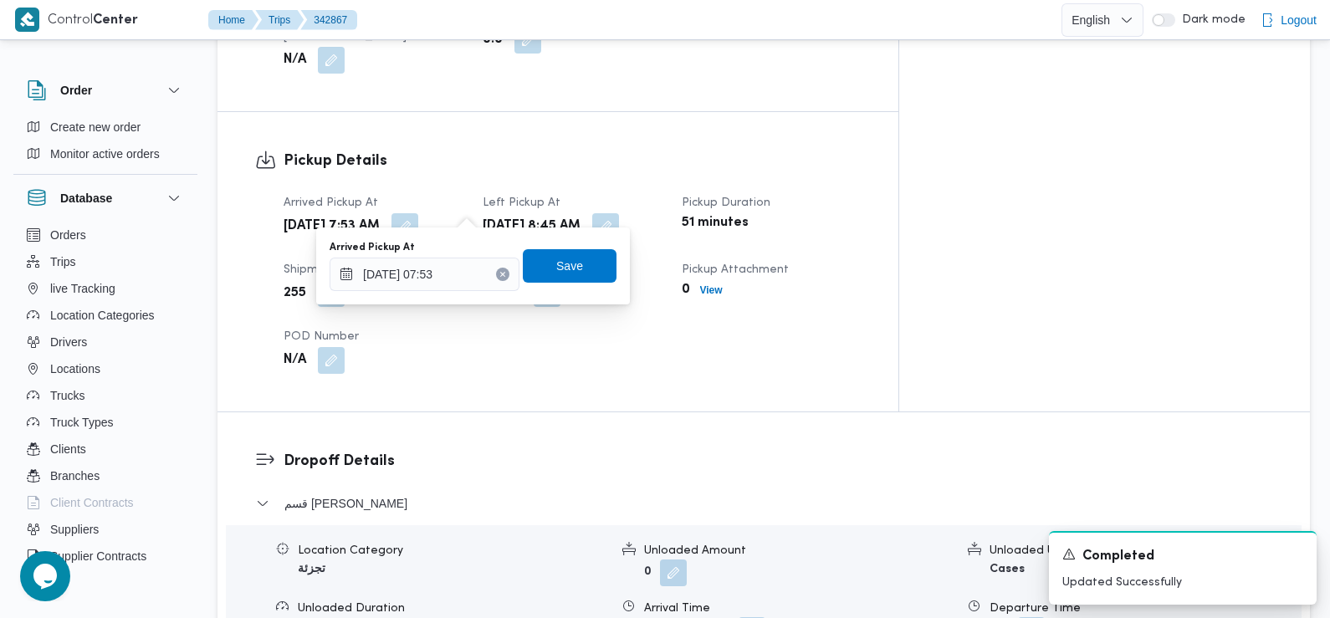
click at [453, 257] on div "Arrived Pickup At 13/10/2025 07:53" at bounding box center [424, 266] width 190 height 50
click at [453, 258] on input "13/10/2025 07:53" at bounding box center [424, 274] width 190 height 33
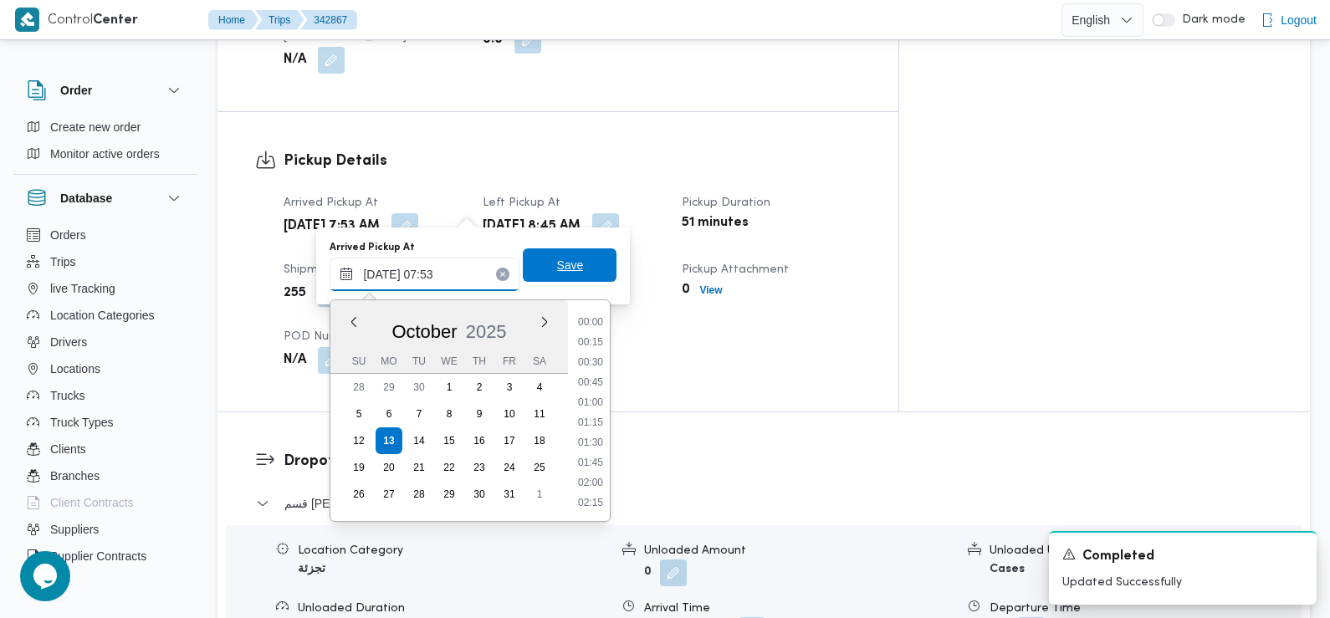
scroll to position [520, 0]
click at [588, 423] on li "07:45" at bounding box center [590, 424] width 38 height 17
type input "13/10/2025 07:45"
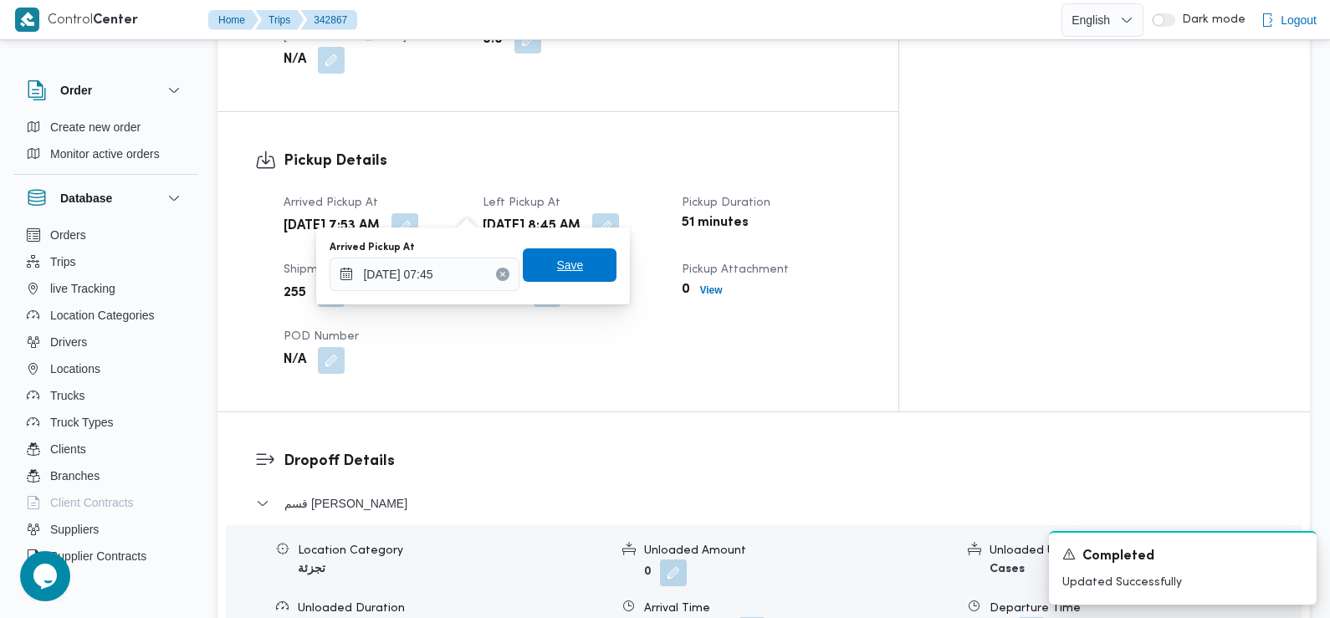
click at [573, 263] on span "Save" at bounding box center [570, 264] width 94 height 33
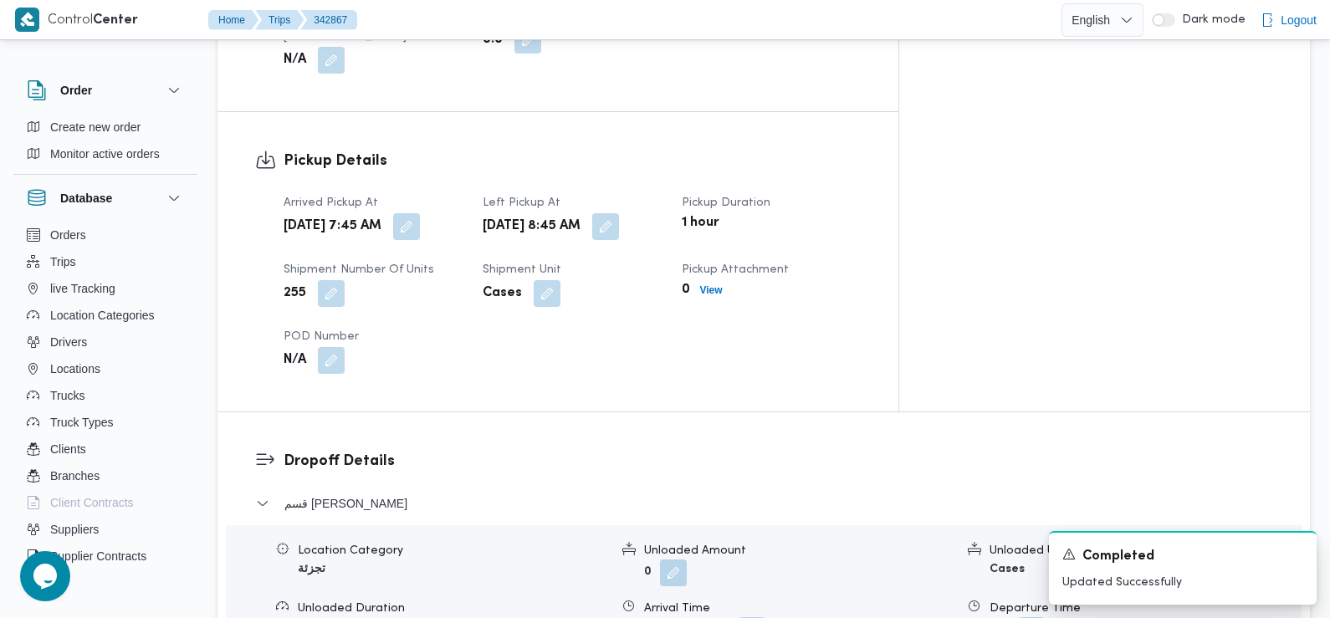
scroll to position [0, 0]
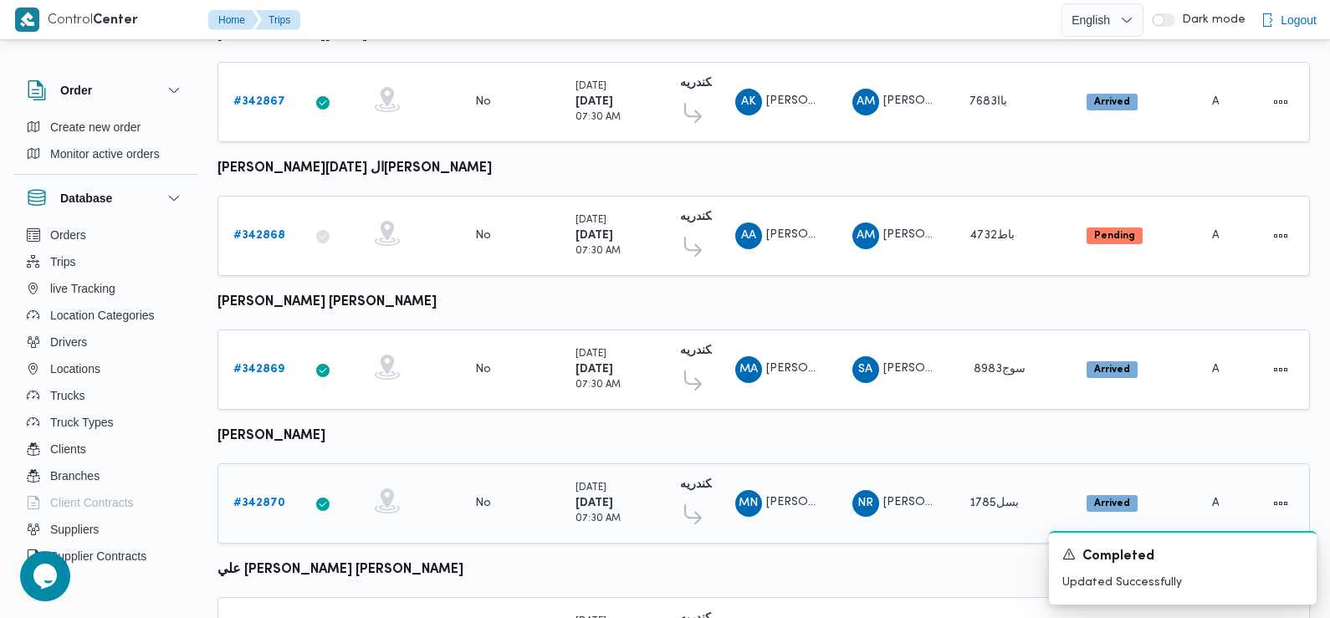
scroll to position [1108, 0]
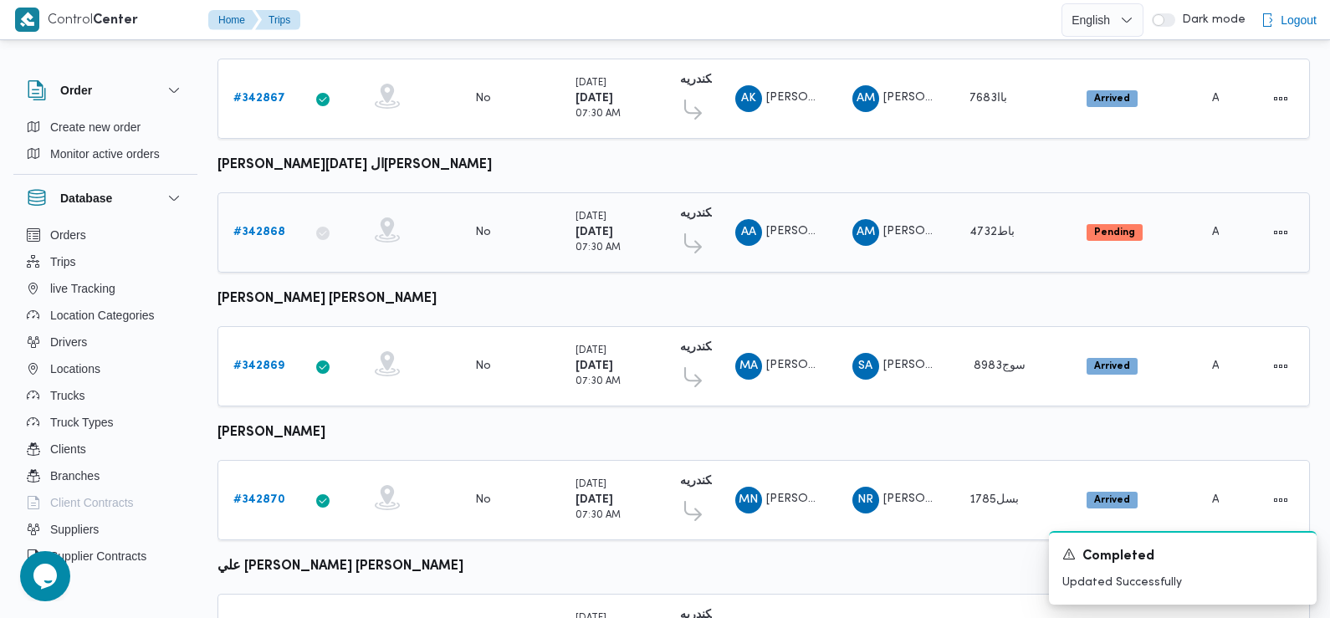
click at [265, 227] on b "# 342868" at bounding box center [259, 232] width 52 height 11
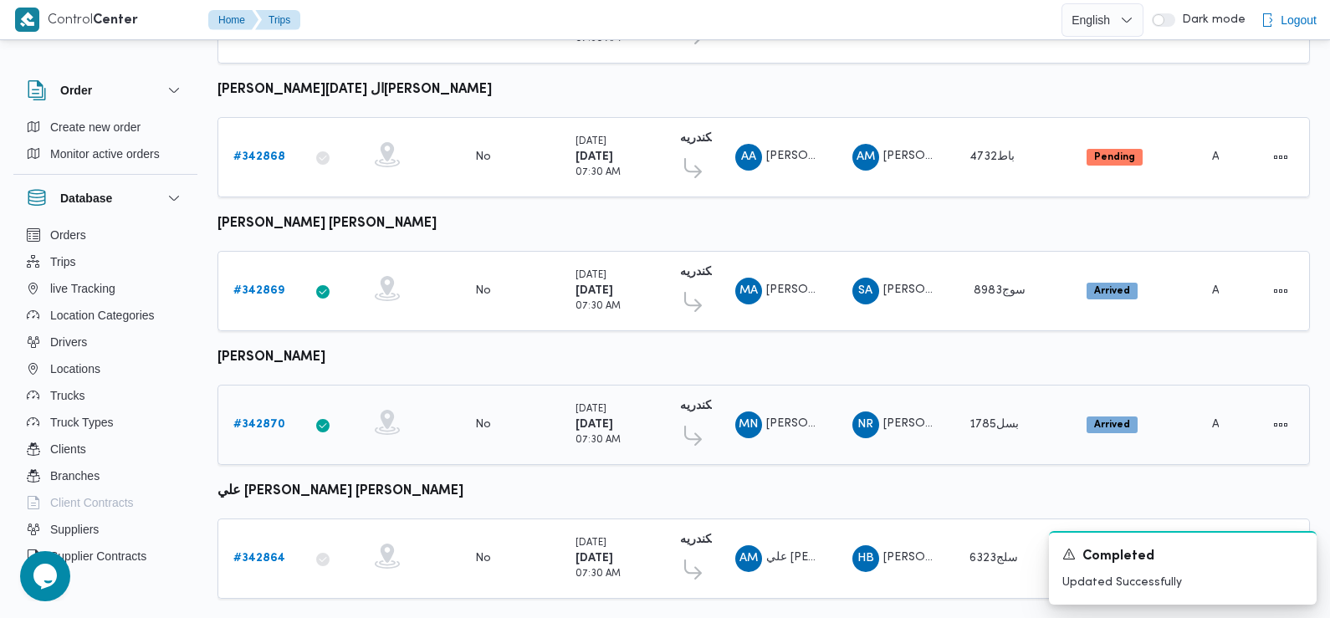
scroll to position [1173, 0]
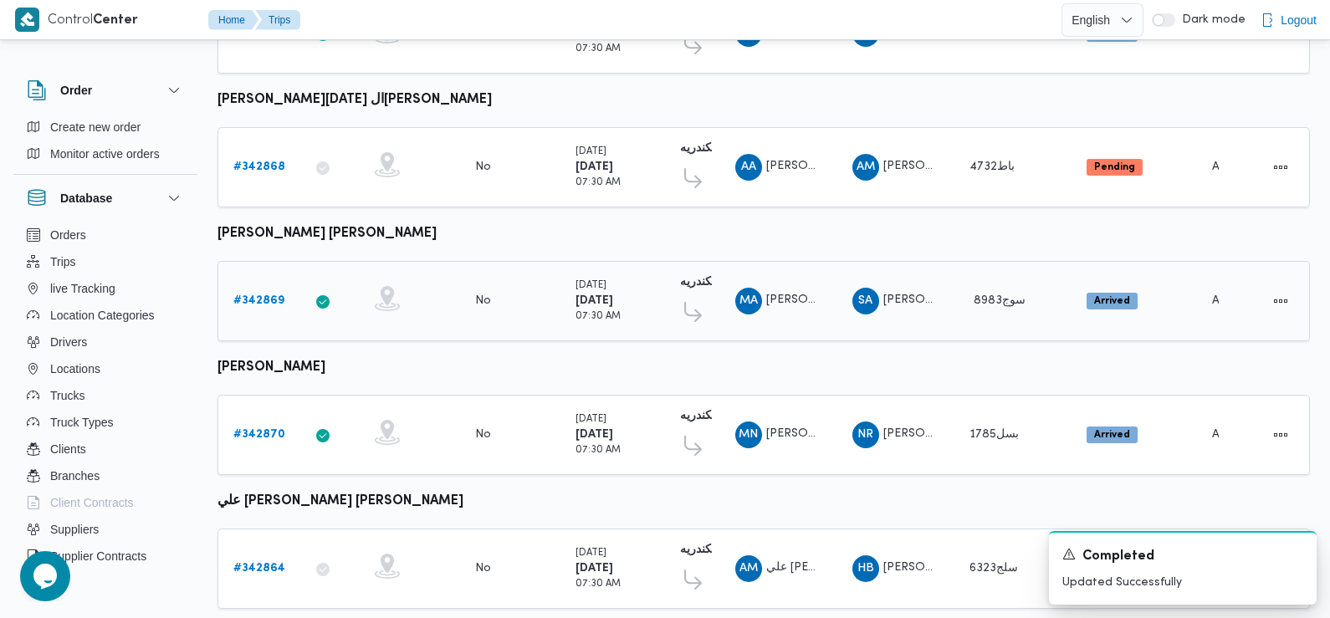
click at [268, 295] on b "# 342869" at bounding box center [258, 300] width 51 height 11
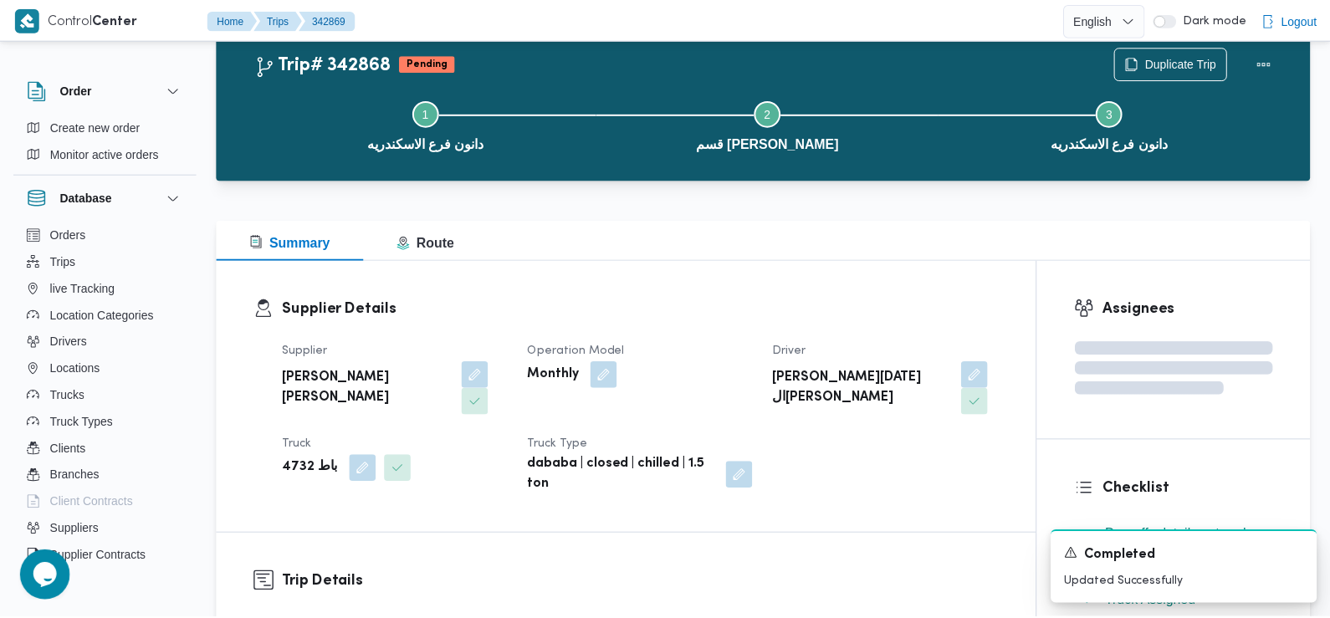
scroll to position [1173, 0]
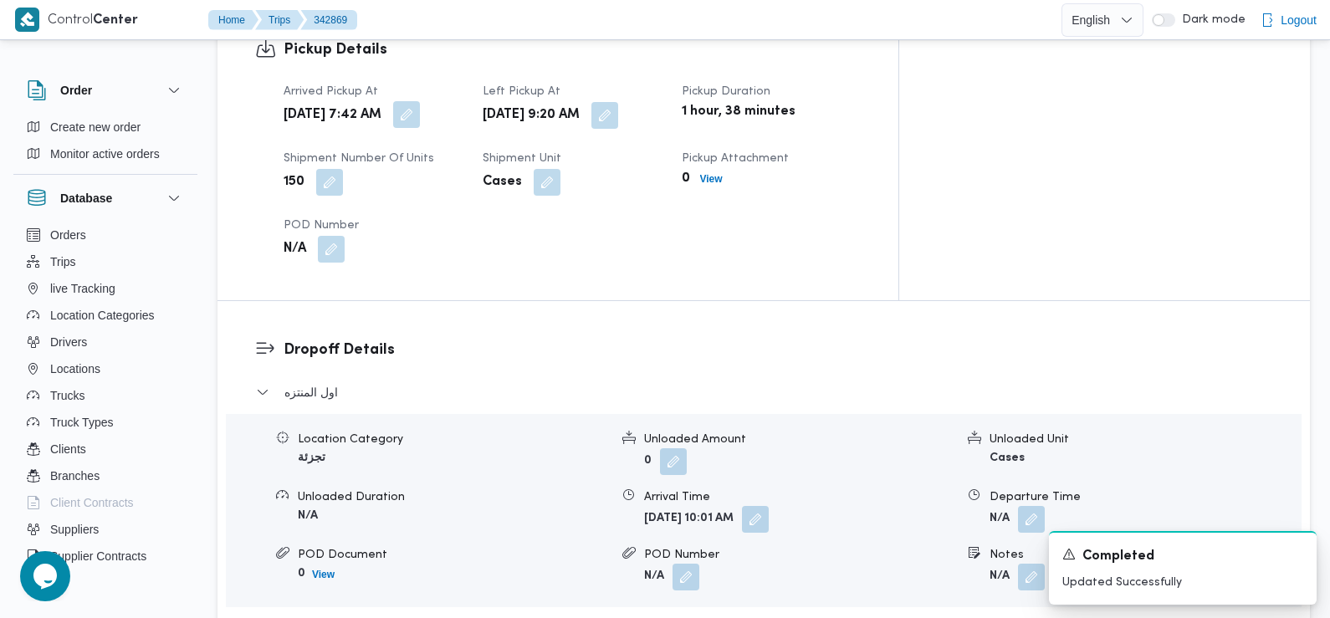
click at [420, 101] on button "button" at bounding box center [406, 114] width 27 height 27
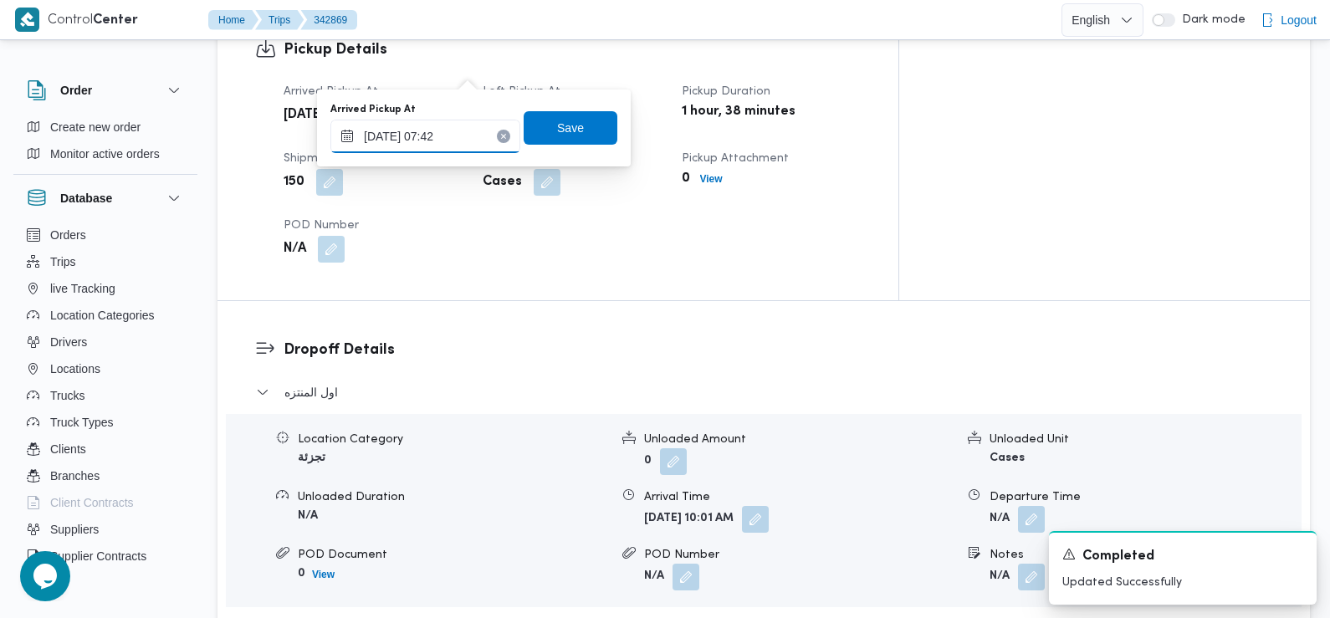
click at [458, 137] on input "13/10/2025 07:42" at bounding box center [425, 136] width 190 height 33
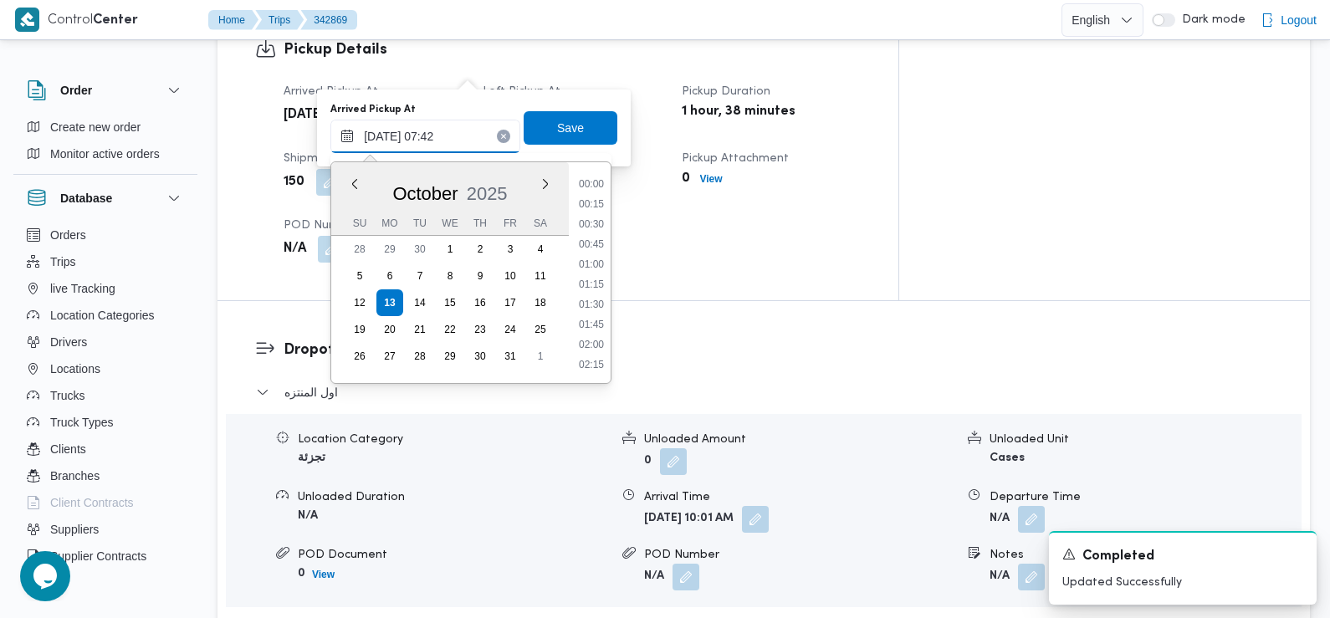
scroll to position [500, 0]
click at [593, 284] on li "07:30" at bounding box center [591, 286] width 38 height 17
type input "13/10/2025 07:30"
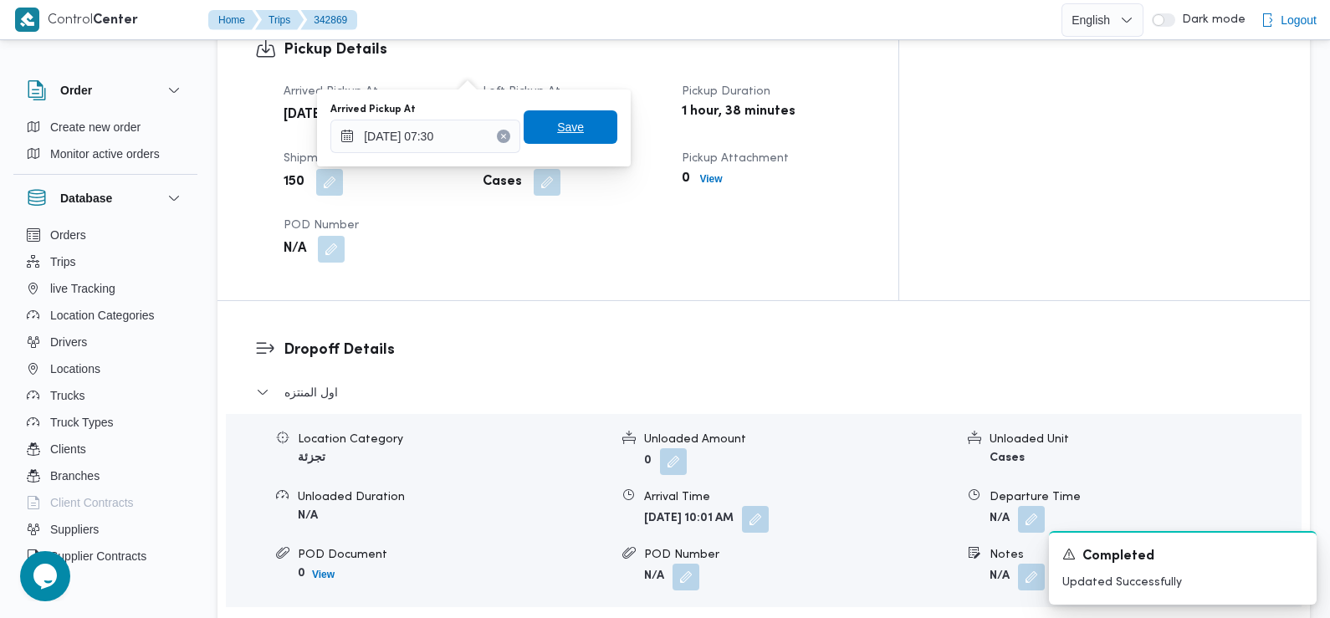
click at [574, 138] on span "Save" at bounding box center [570, 126] width 94 height 33
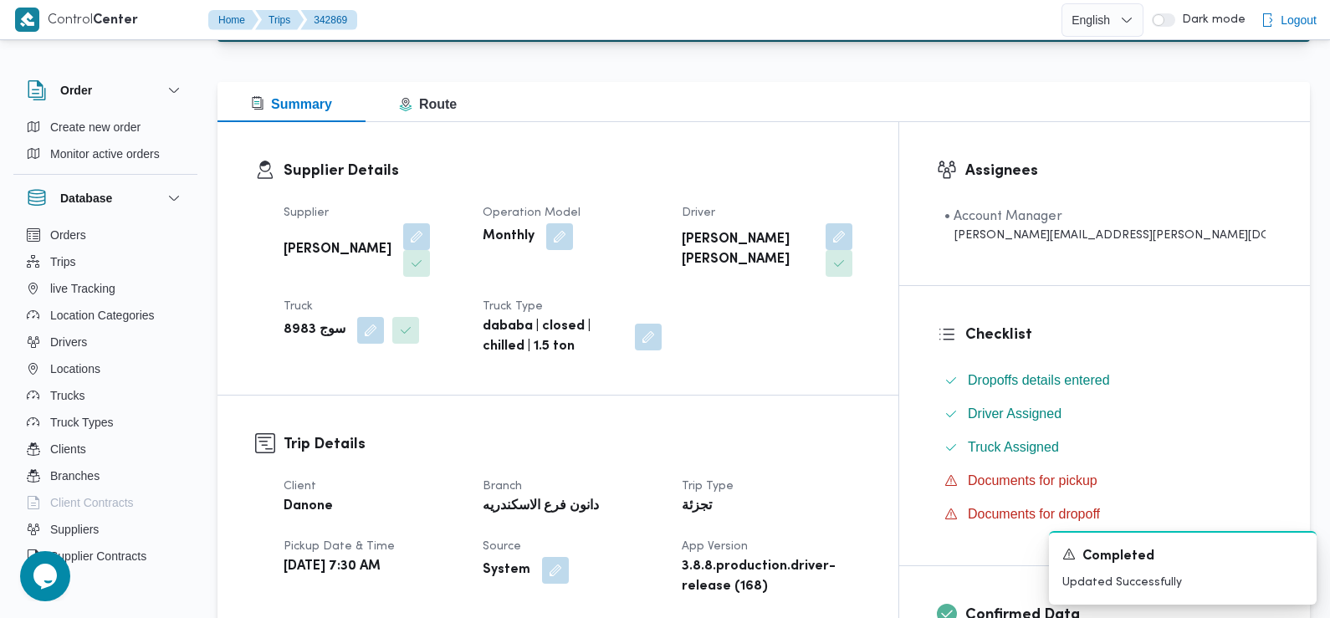
scroll to position [0, 0]
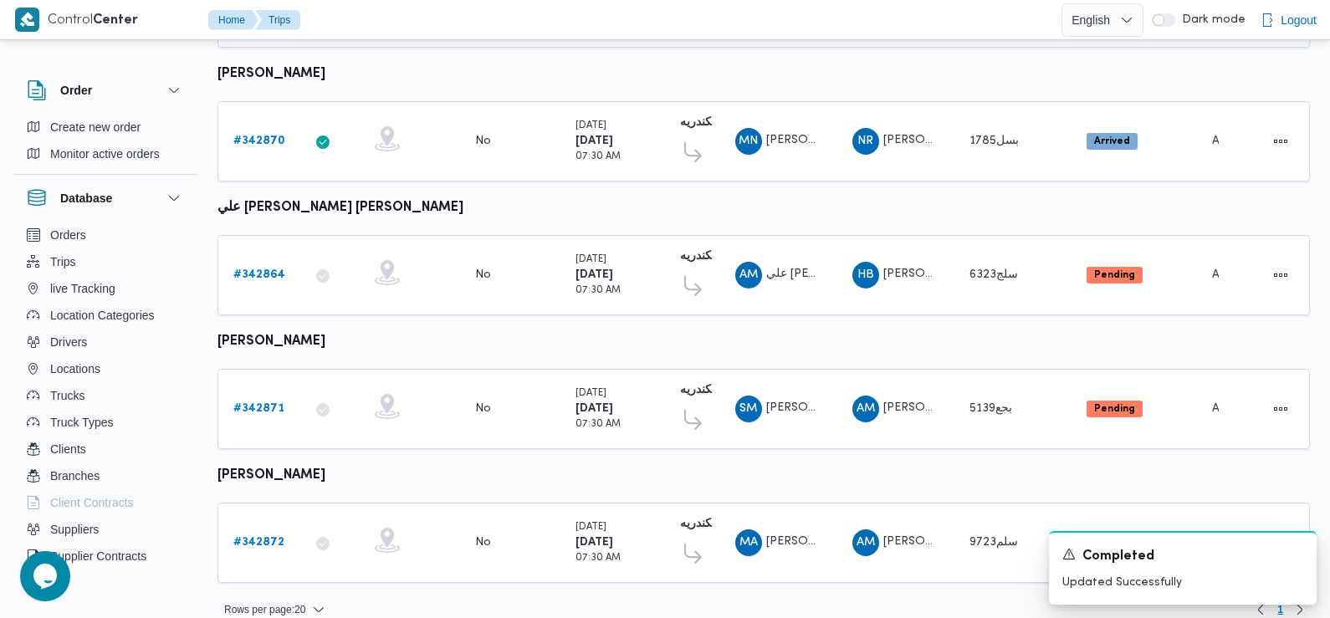
scroll to position [1468, 0]
click at [275, 135] on b "# 342870" at bounding box center [259, 140] width 52 height 11
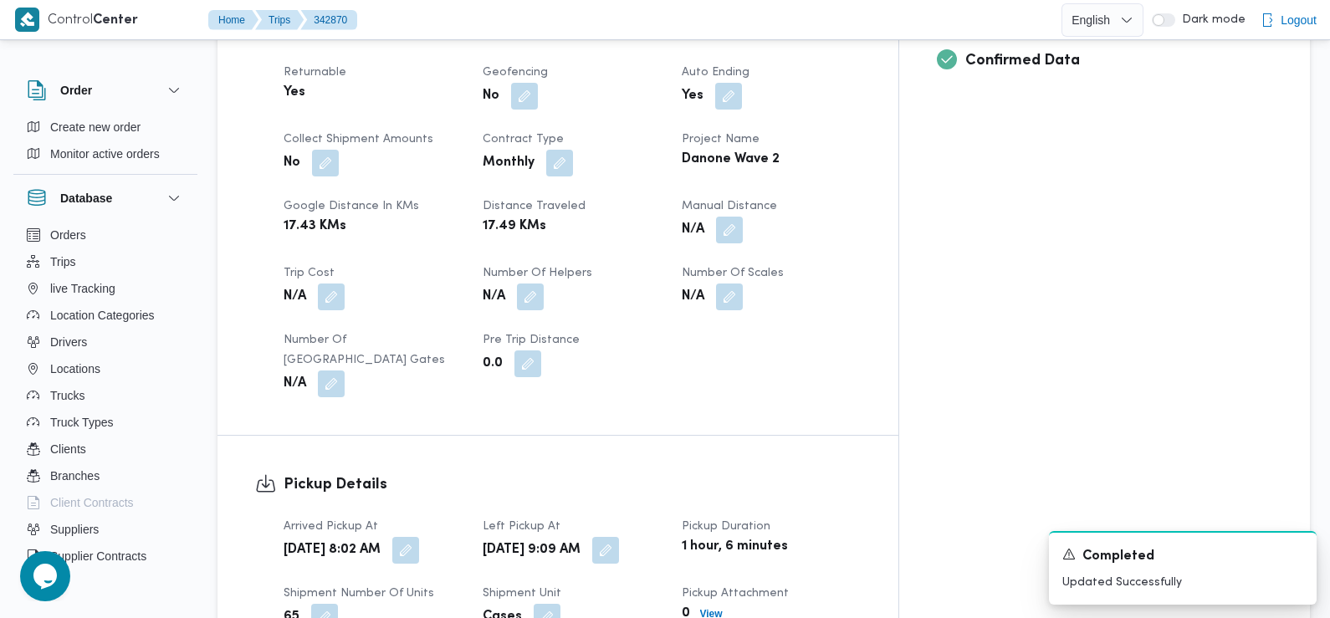
scroll to position [786, 0]
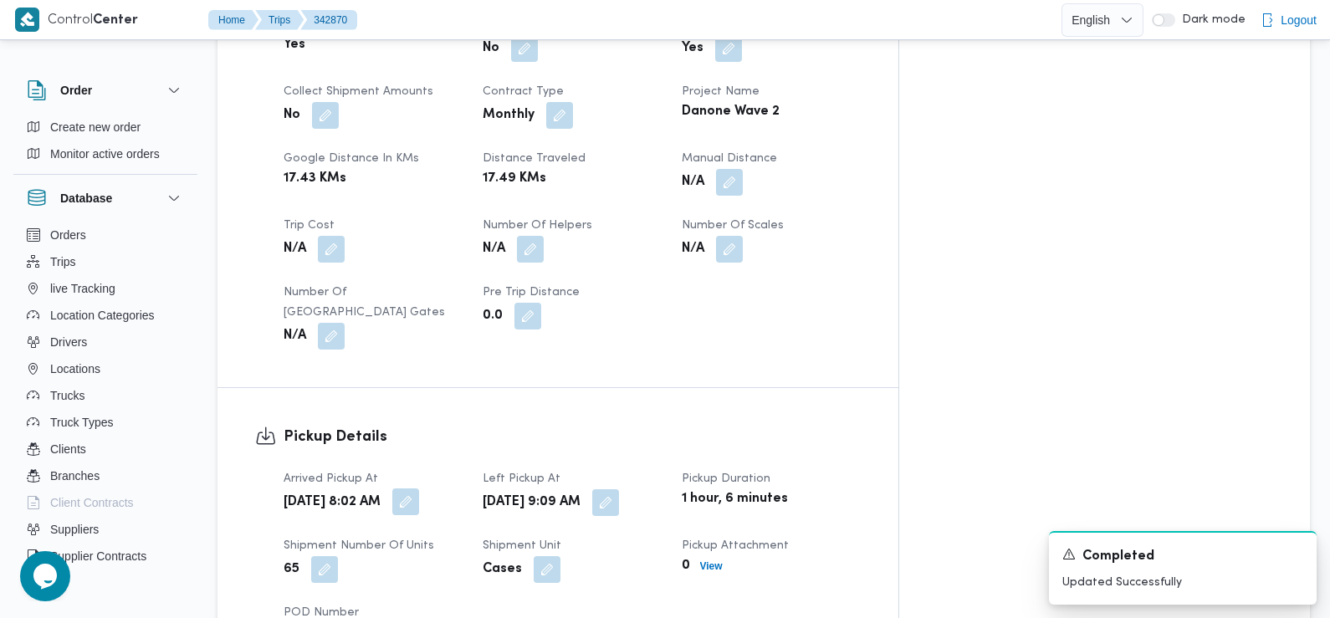
click at [419, 488] on button "button" at bounding box center [405, 501] width 27 height 27
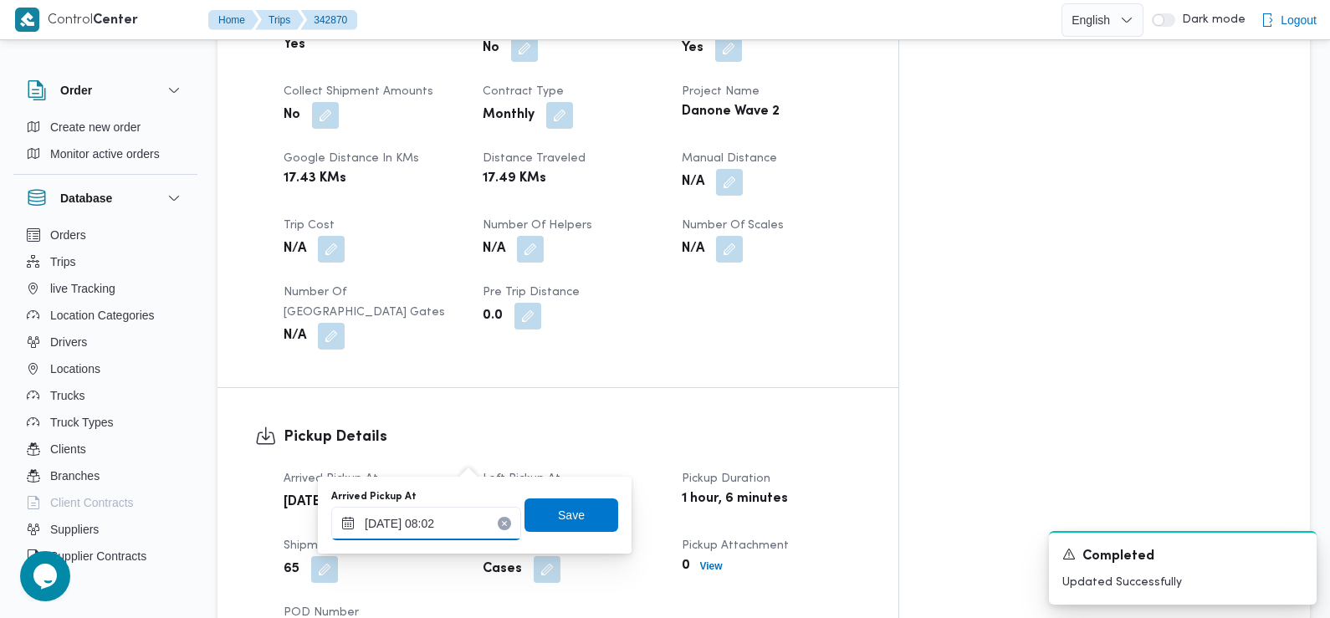
click at [451, 523] on input "13/10/2025 08:02" at bounding box center [426, 523] width 190 height 33
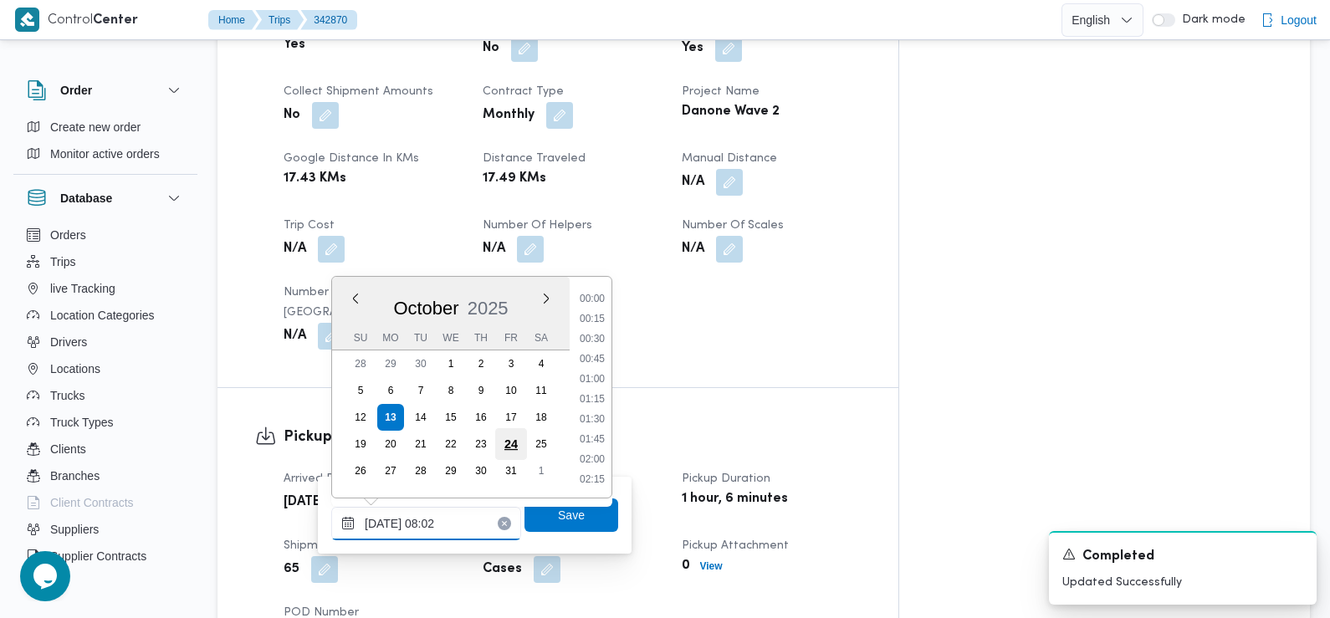
scroll to position [540, 0]
click at [593, 360] on li "07:30" at bounding box center [592, 360] width 38 height 17
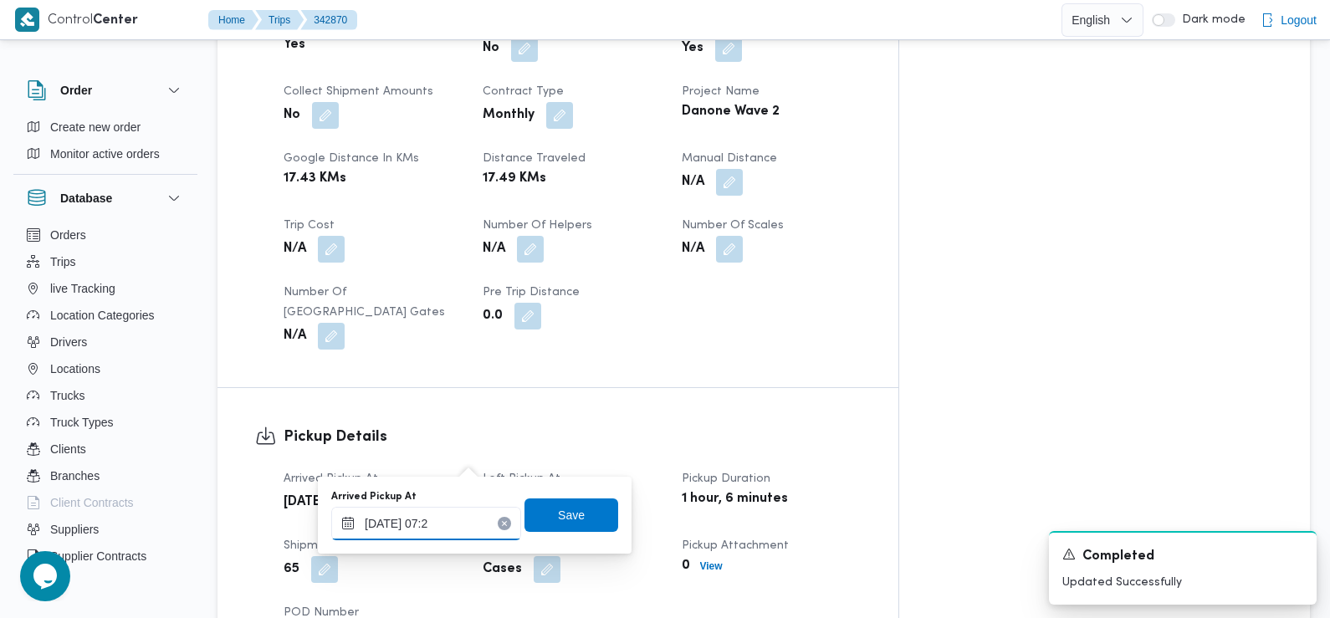
type input "13/10/2025 07:25"
click at [560, 520] on span "Save" at bounding box center [571, 514] width 27 height 20
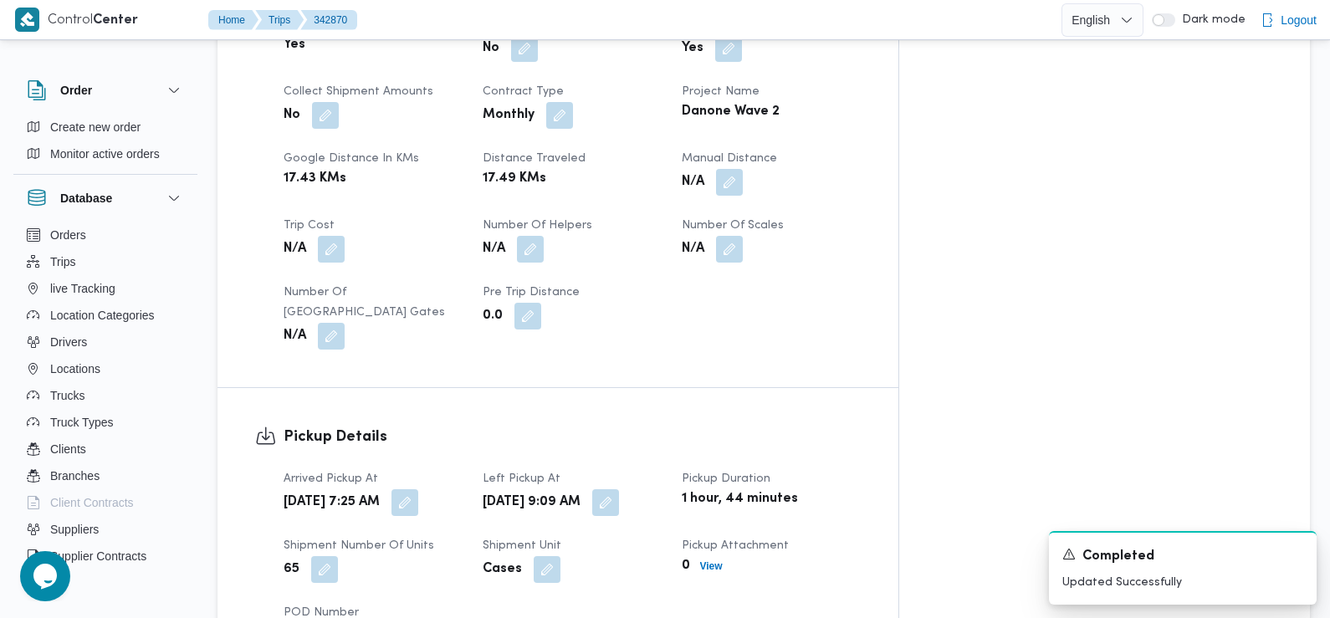
click at [462, 536] on dt "Shipment Number of Units" at bounding box center [372, 546] width 179 height 20
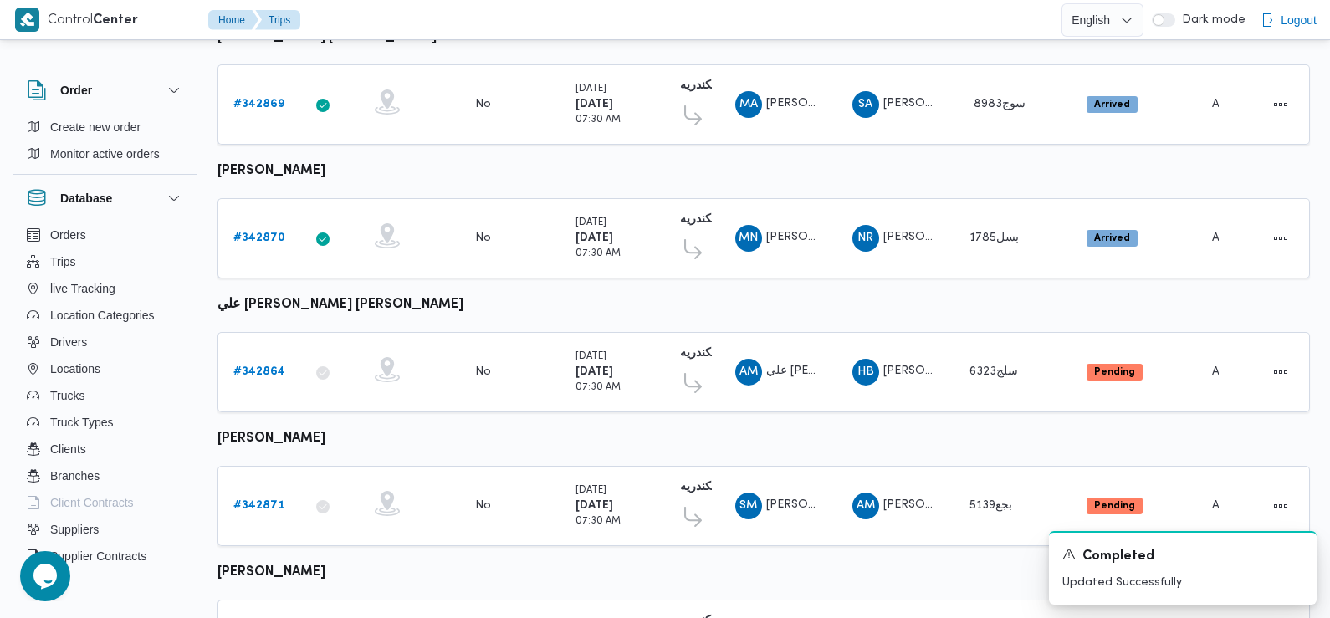
scroll to position [1468, 0]
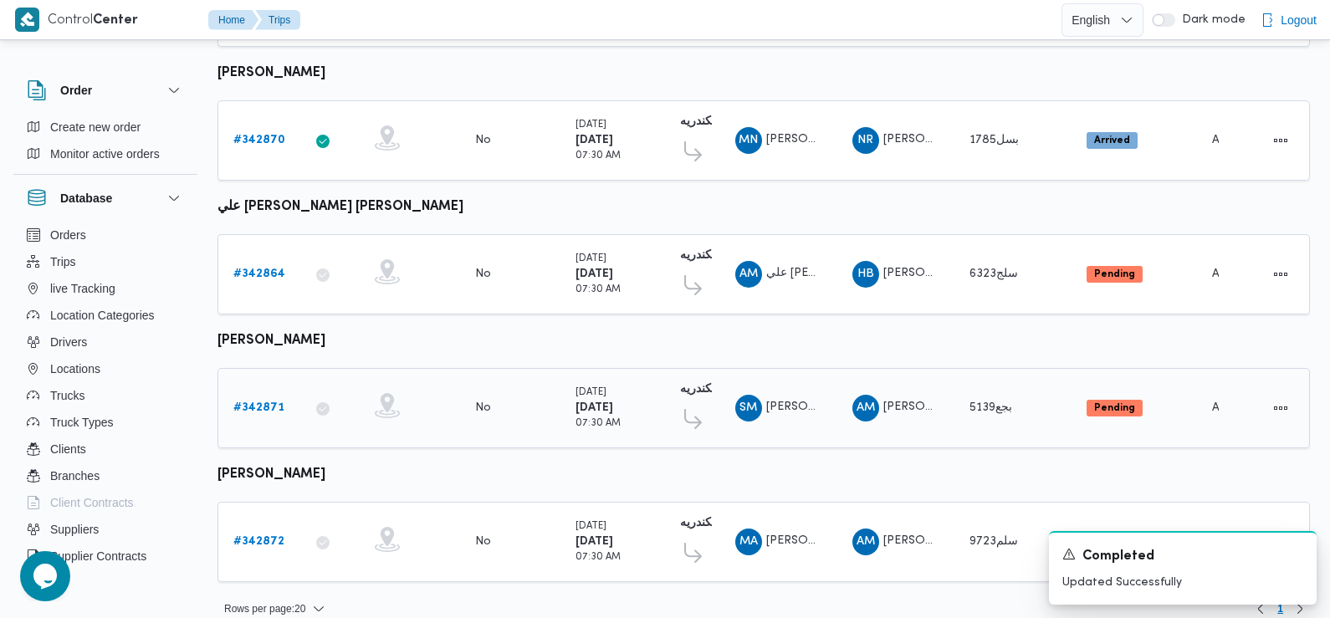
click at [261, 402] on b "# 342871" at bounding box center [258, 407] width 51 height 11
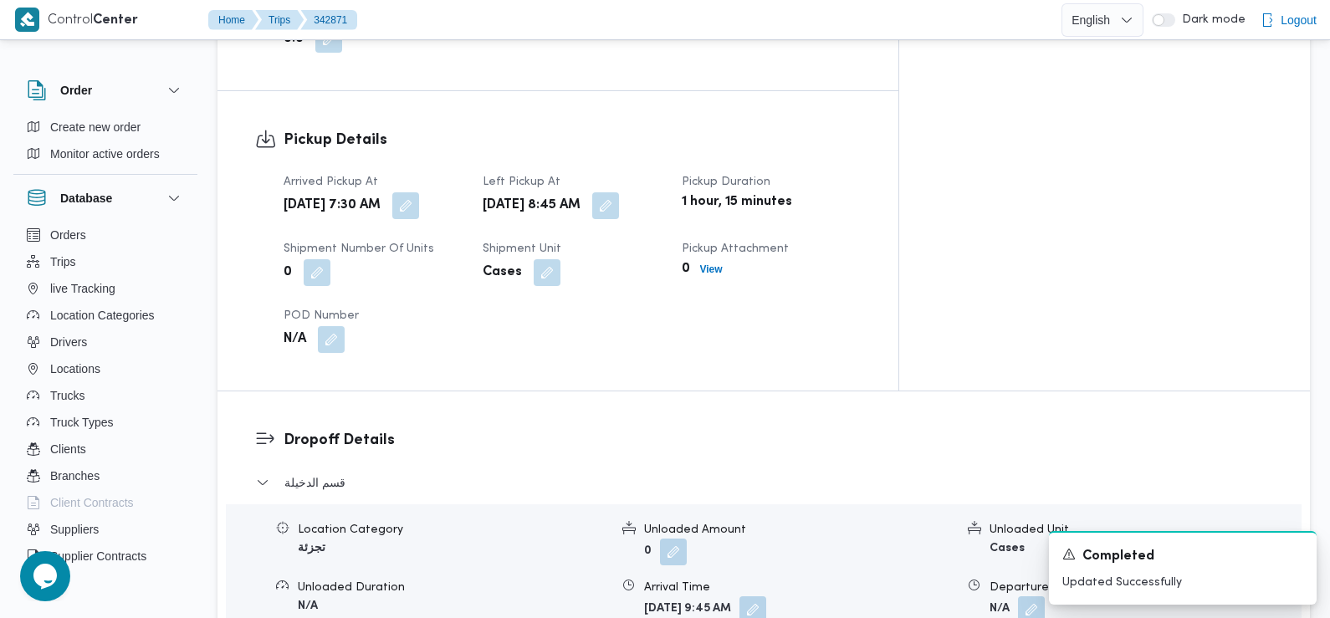
scroll to position [1087, 0]
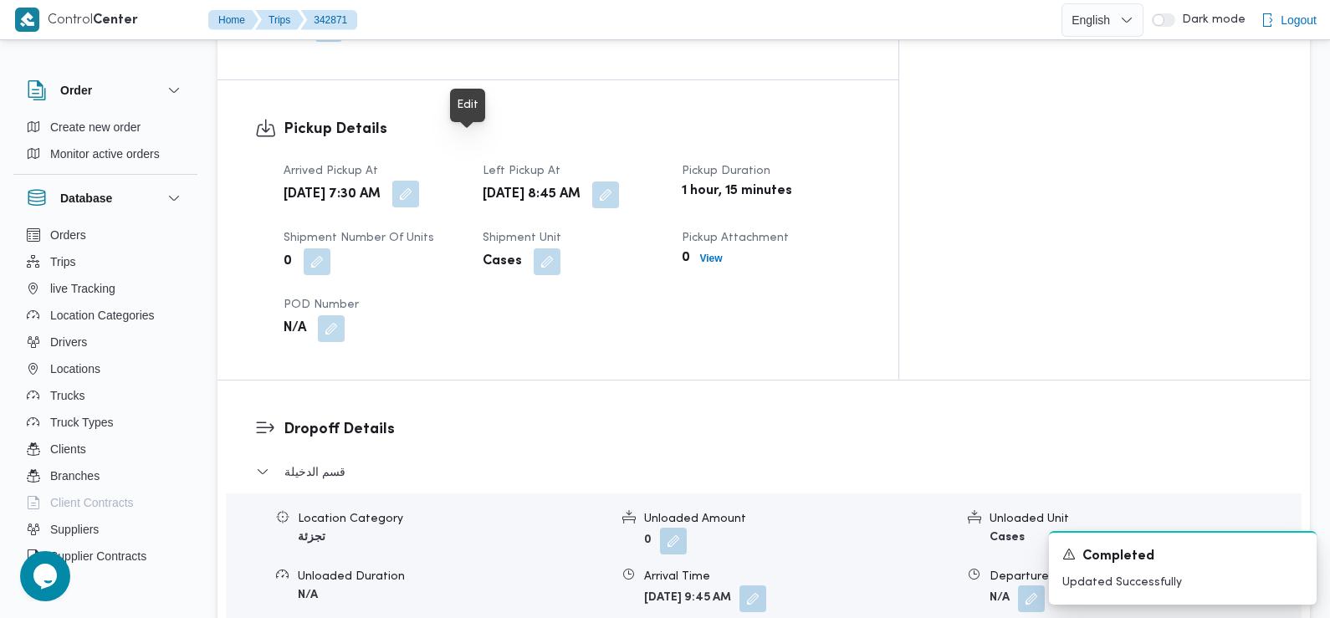
click at [419, 181] on button "button" at bounding box center [405, 194] width 27 height 27
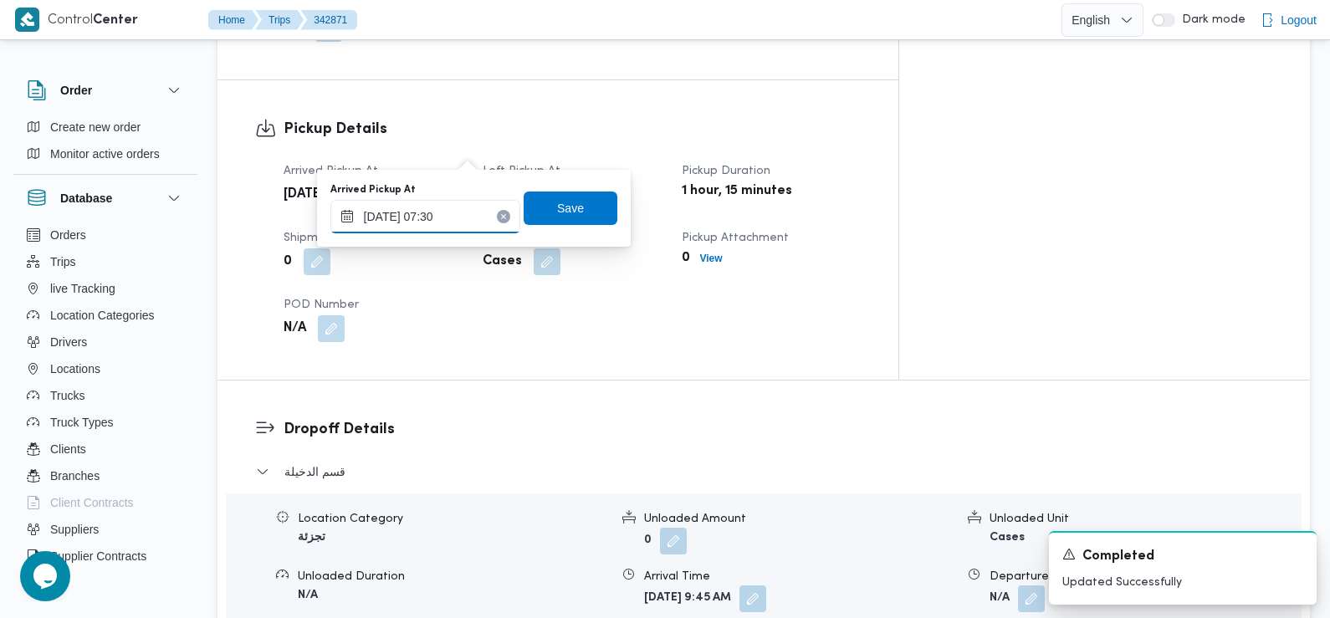
click at [437, 217] on input "13/10/2025 07:30" at bounding box center [425, 216] width 190 height 33
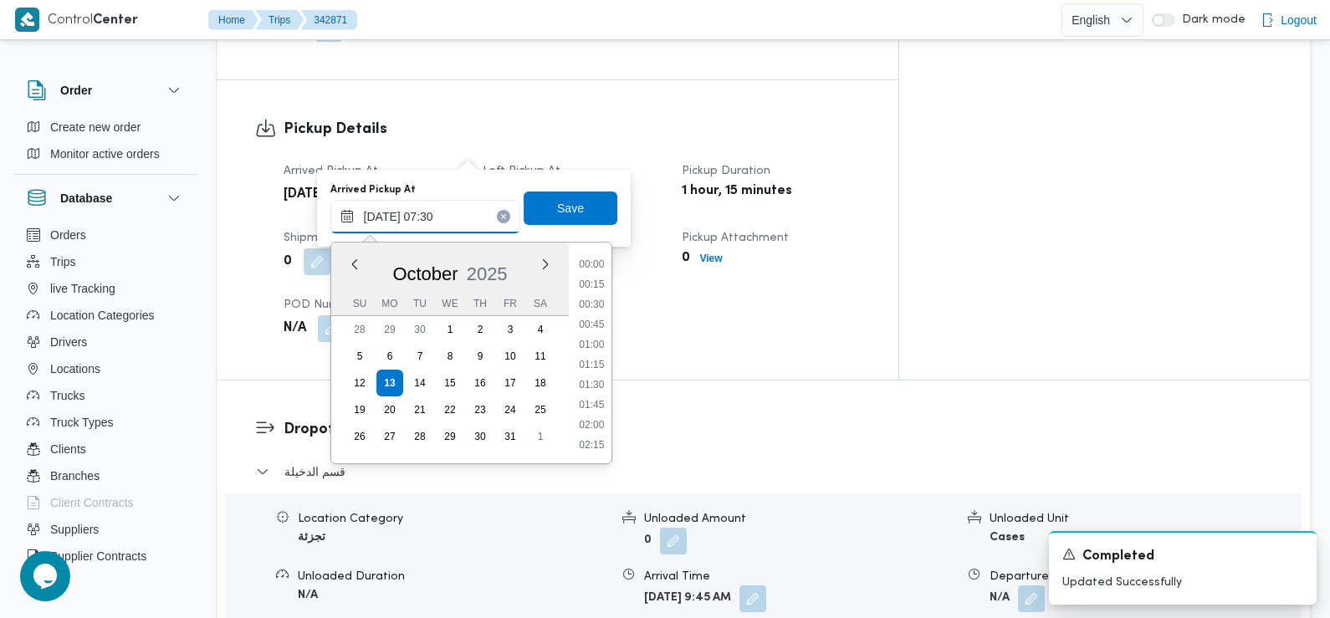
scroll to position [500, 0]
click at [595, 329] on li "07:00" at bounding box center [591, 326] width 38 height 17
type input "13/10/2025 07:00"
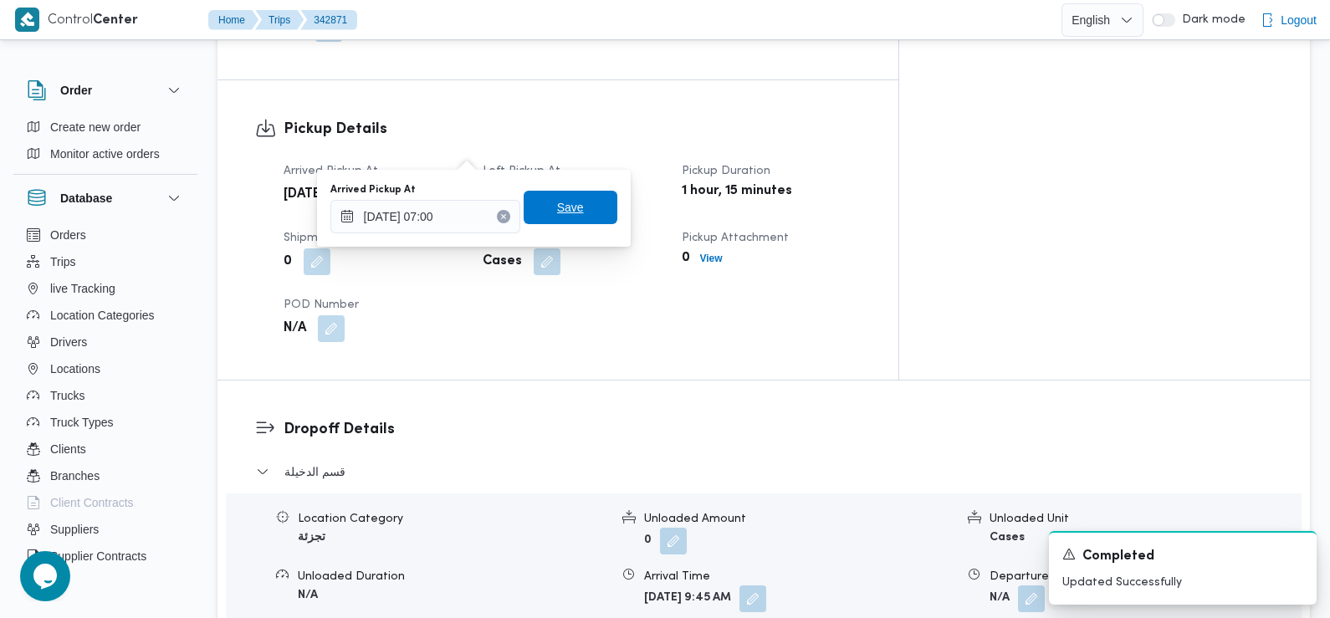
click at [581, 210] on span "Save" at bounding box center [570, 207] width 94 height 33
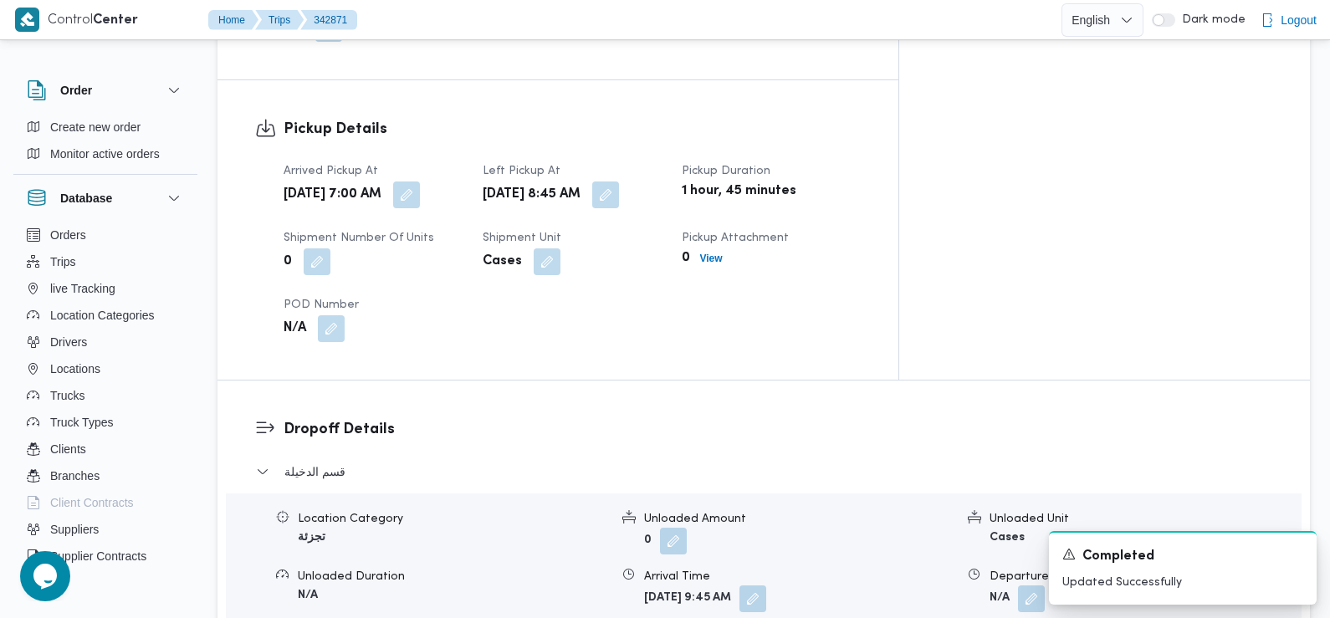
scroll to position [0, 0]
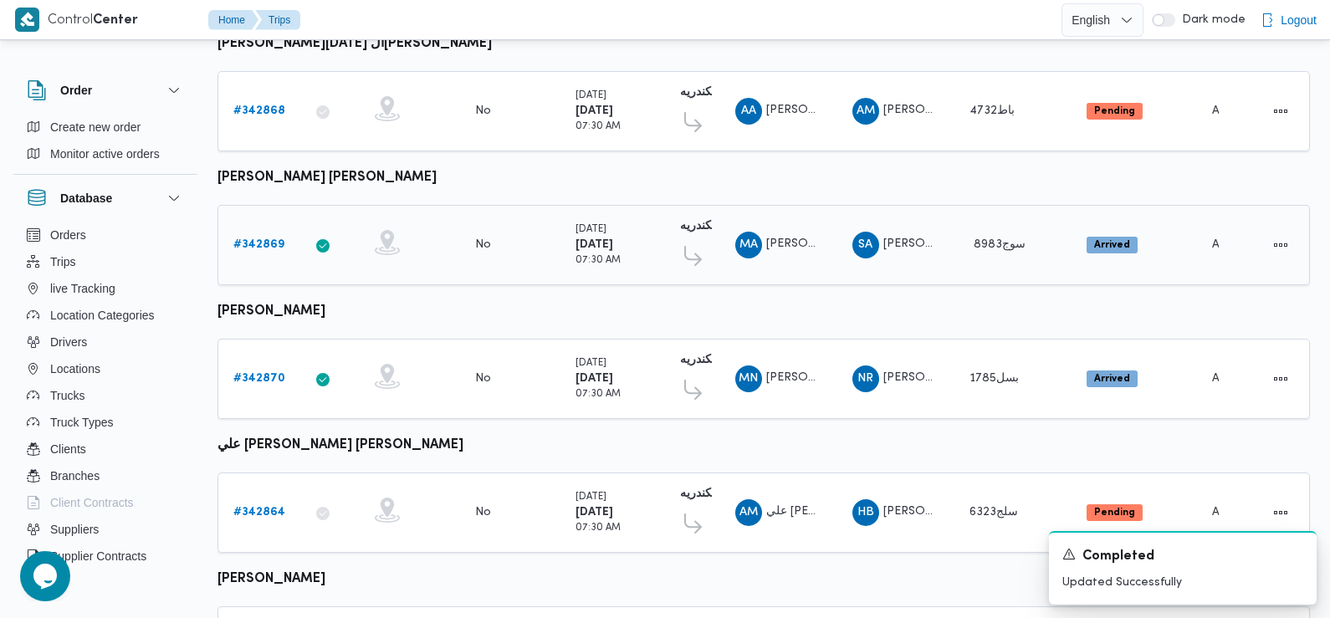
scroll to position [1468, 0]
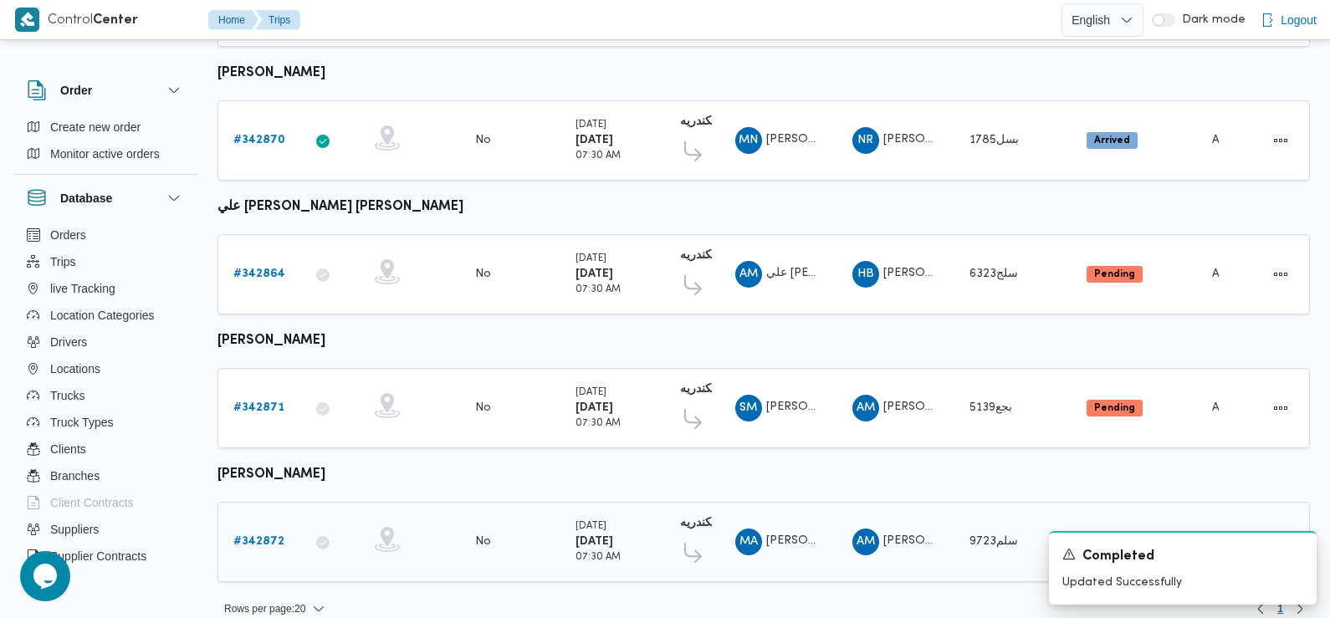
click at [271, 536] on b "# 342872" at bounding box center [258, 541] width 51 height 11
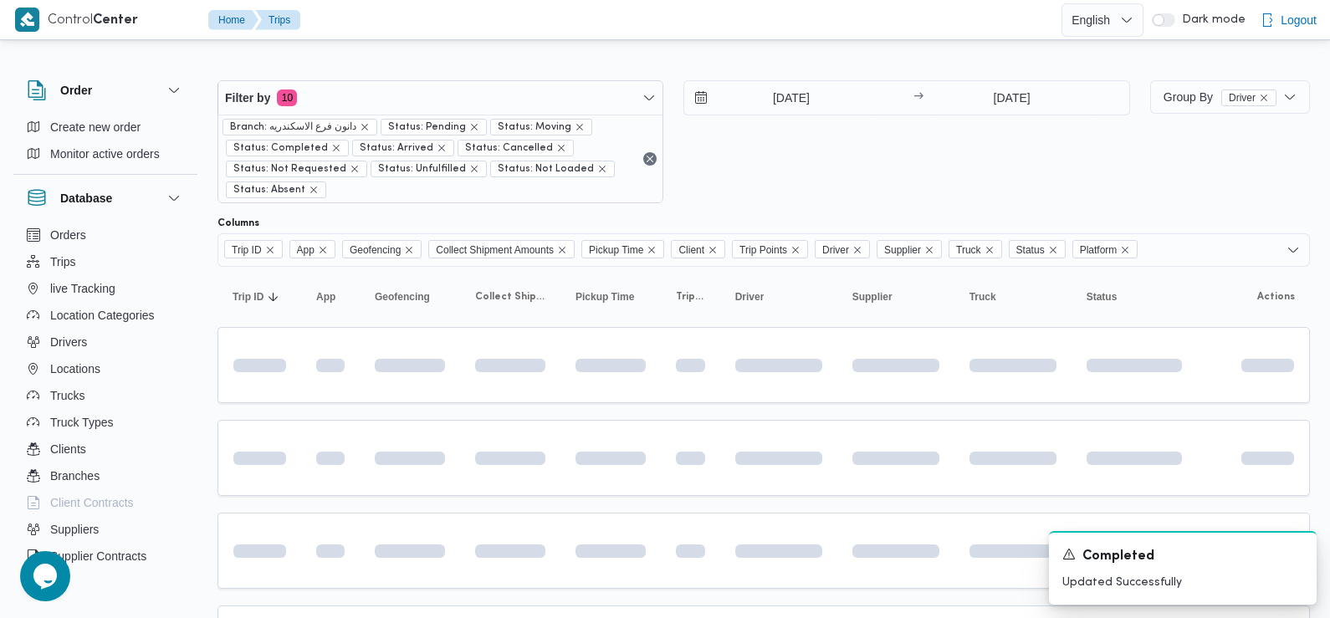
scroll to position [957, 0]
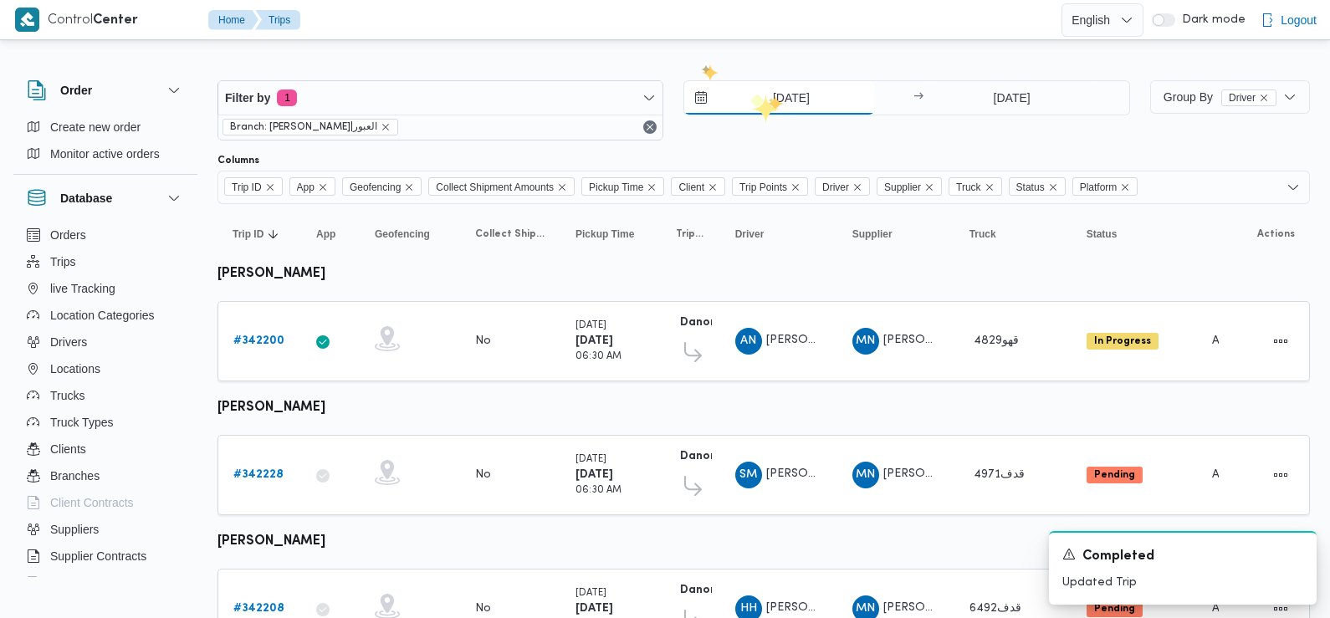
click at [768, 96] on input "12/10/2025" at bounding box center [779, 97] width 190 height 33
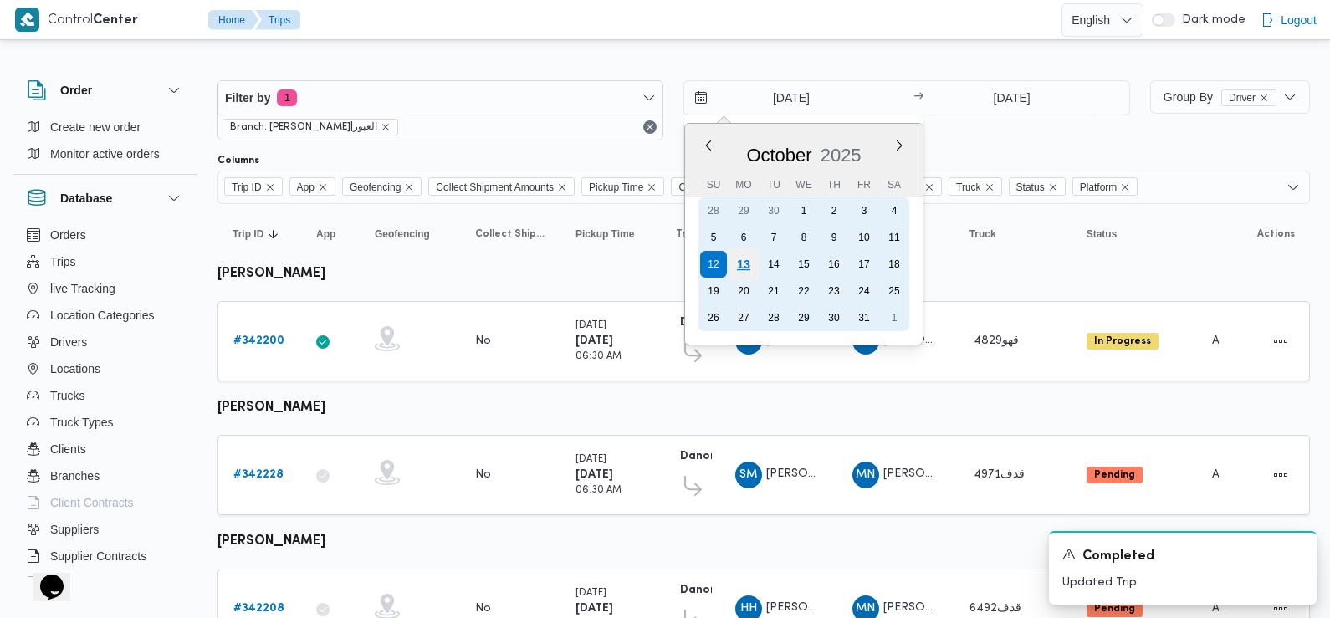
click at [746, 264] on div "13" at bounding box center [743, 264] width 32 height 32
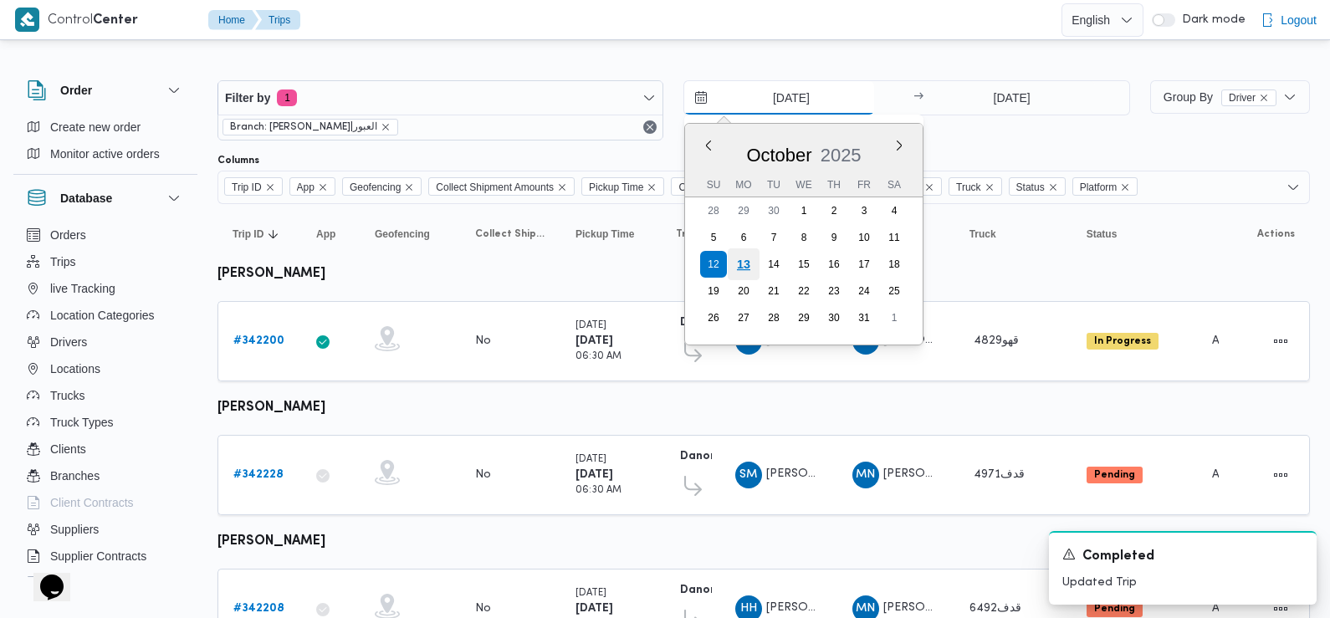
type input "13/10/2025"
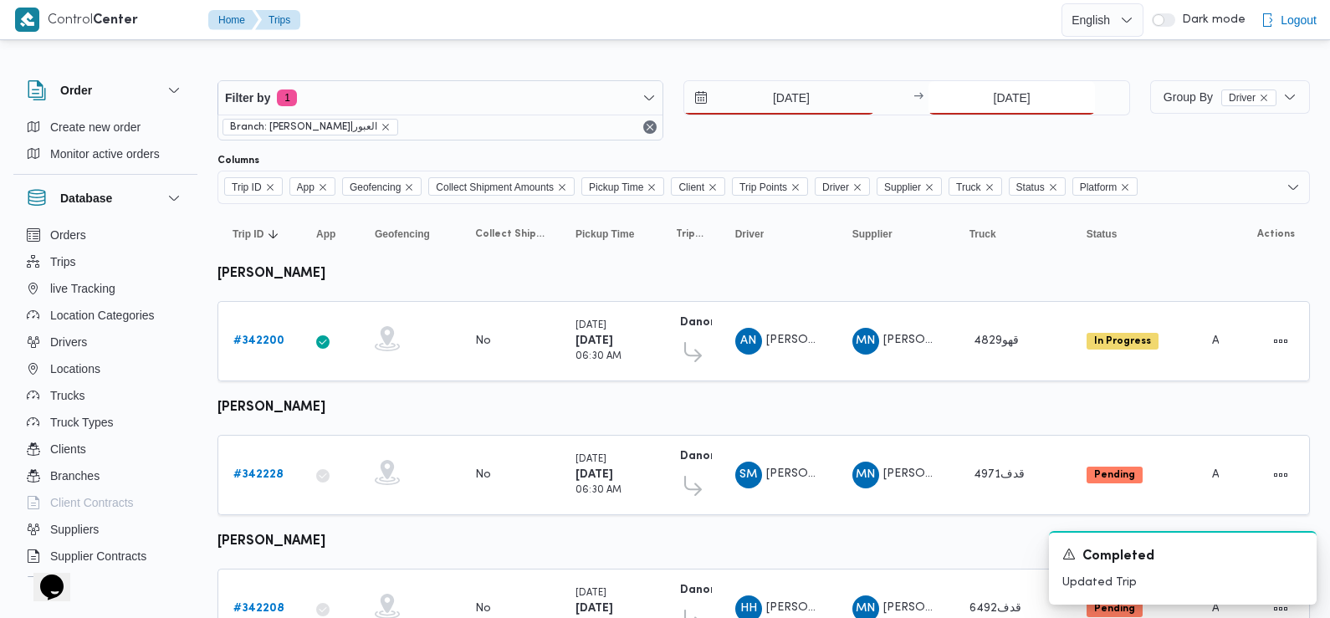
click at [972, 96] on input "12/10/2025" at bounding box center [1011, 97] width 166 height 33
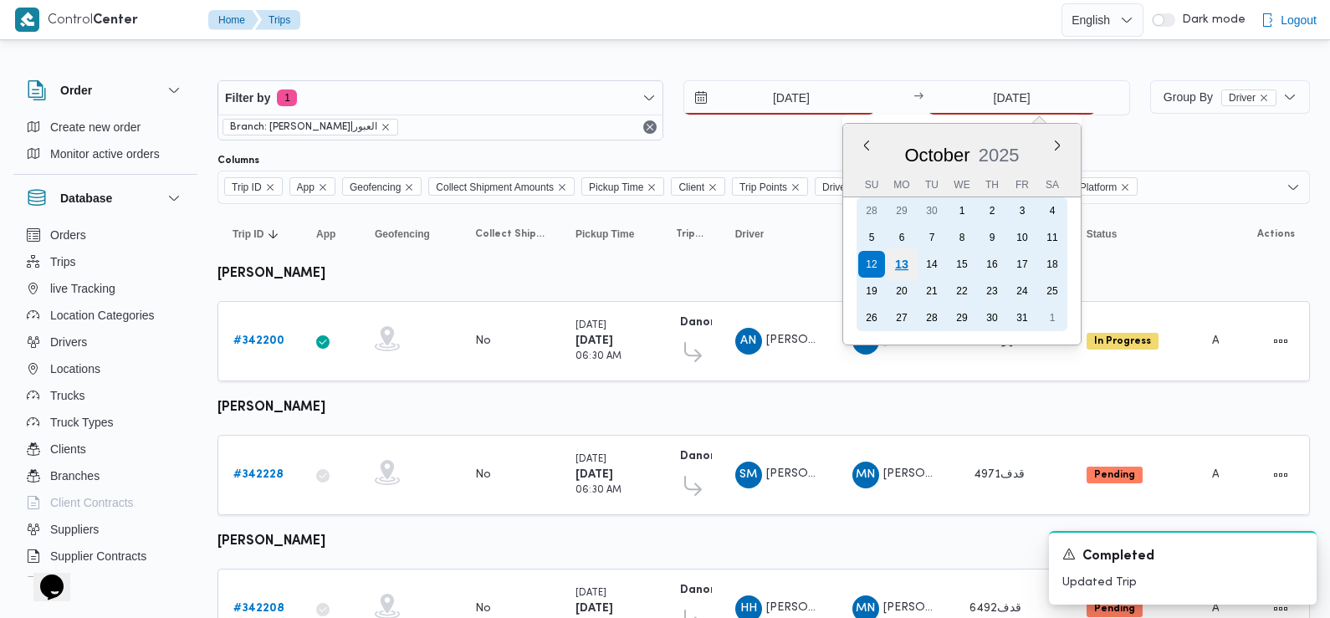
click at [906, 263] on div "13" at bounding box center [902, 264] width 32 height 32
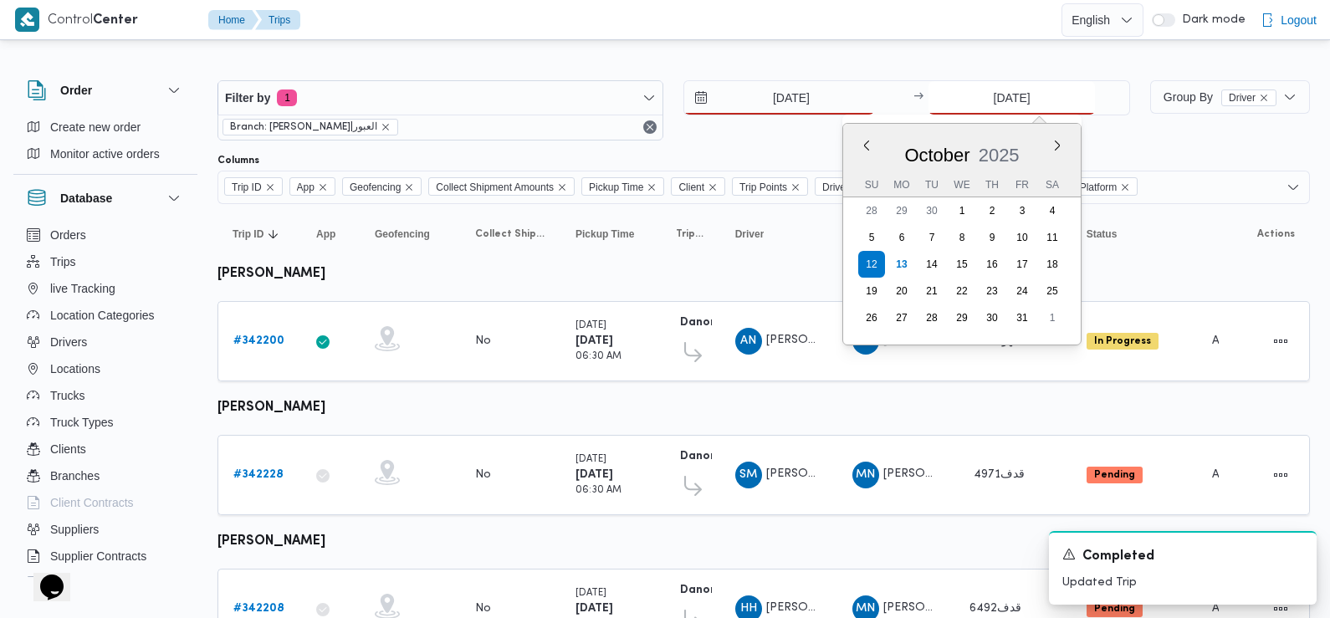
type input "13/10/2025"
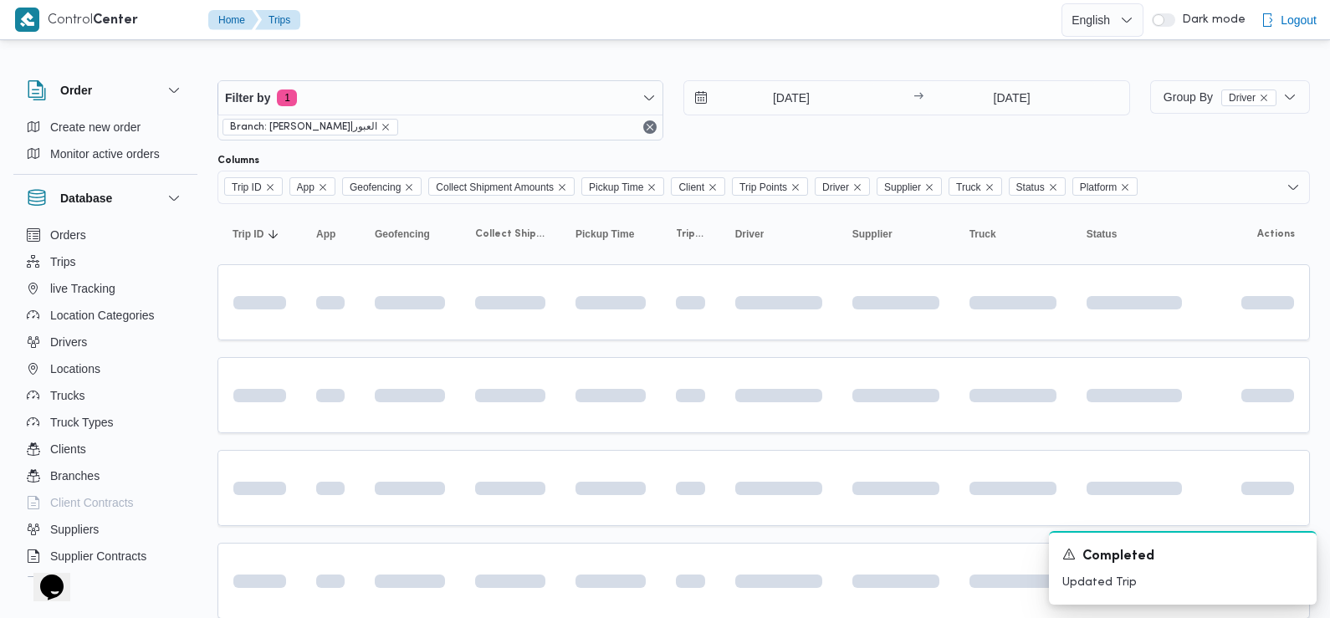
click at [827, 140] on div "Filter by 1 Branch: دانون|العبور 13/10/2025 → 13/10/2025" at bounding box center [673, 110] width 932 height 80
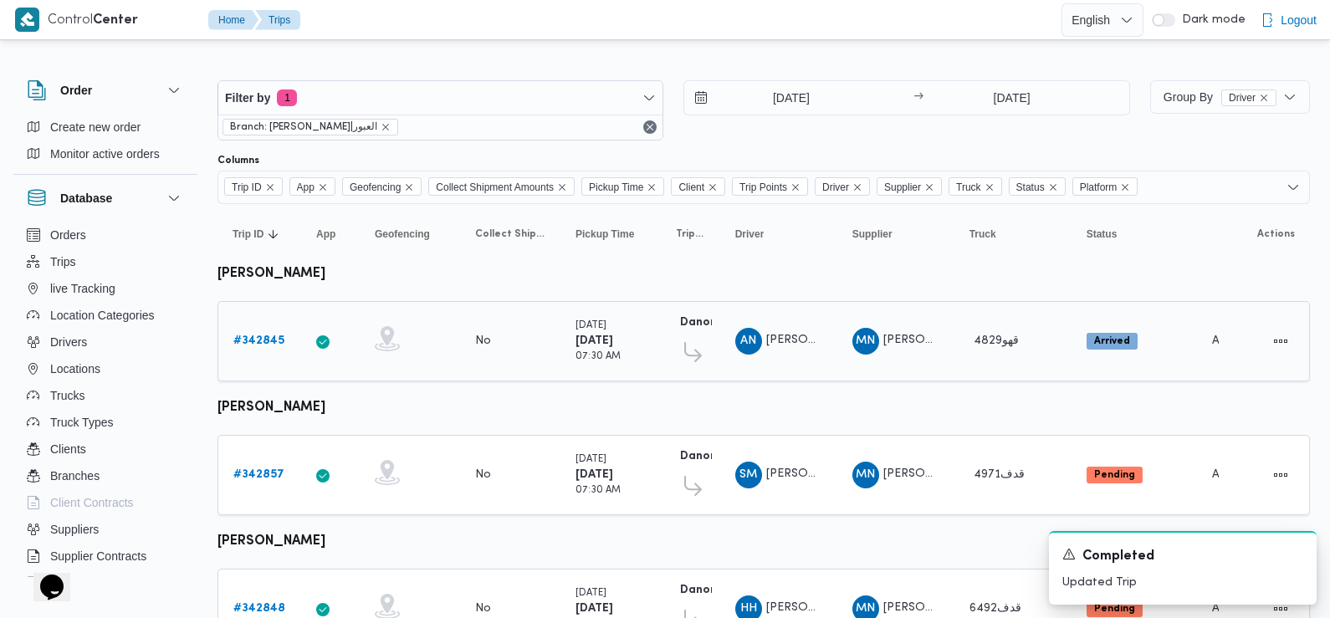
click at [263, 340] on b "# 342845" at bounding box center [258, 340] width 51 height 11
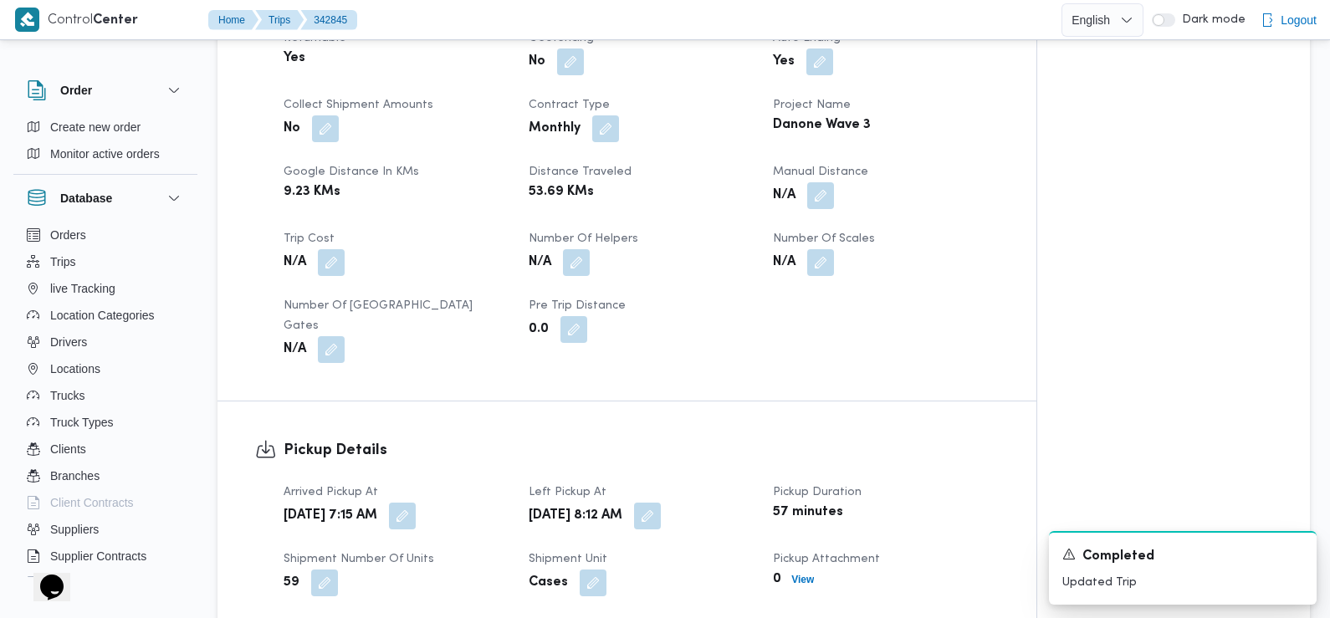
scroll to position [747, 0]
click at [416, 502] on button "button" at bounding box center [402, 514] width 27 height 27
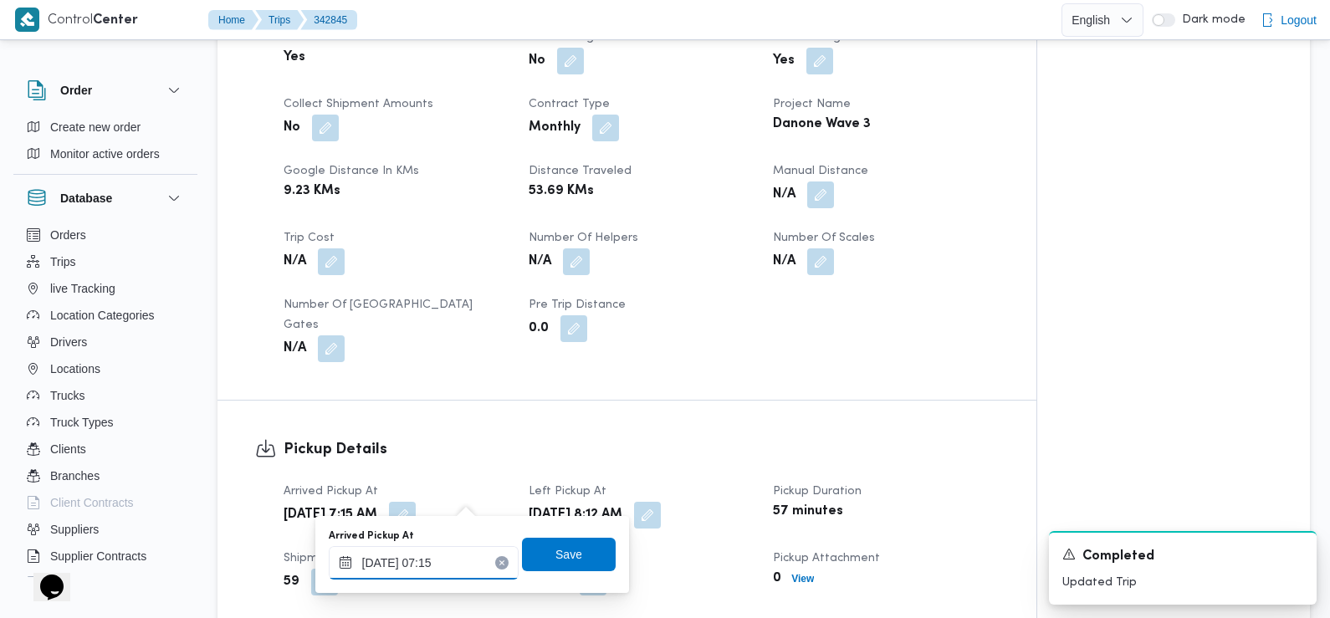
click at [447, 551] on div "[DATE] 07:15" at bounding box center [424, 562] width 190 height 33
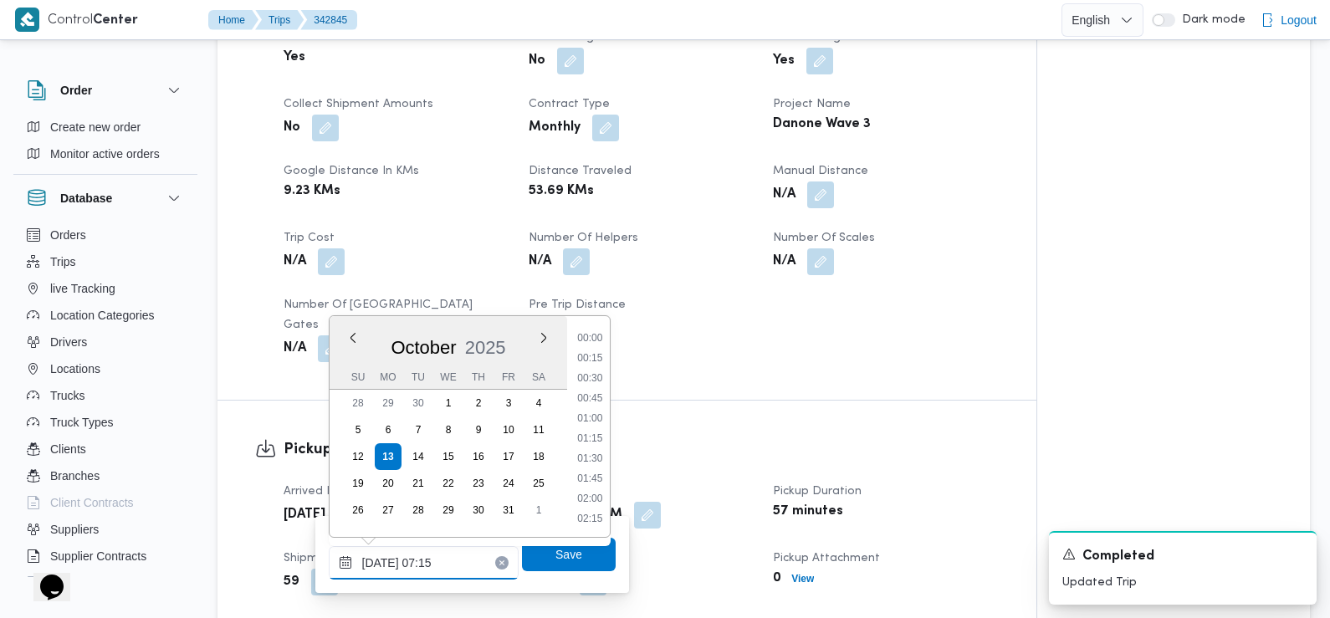
scroll to position [480, 0]
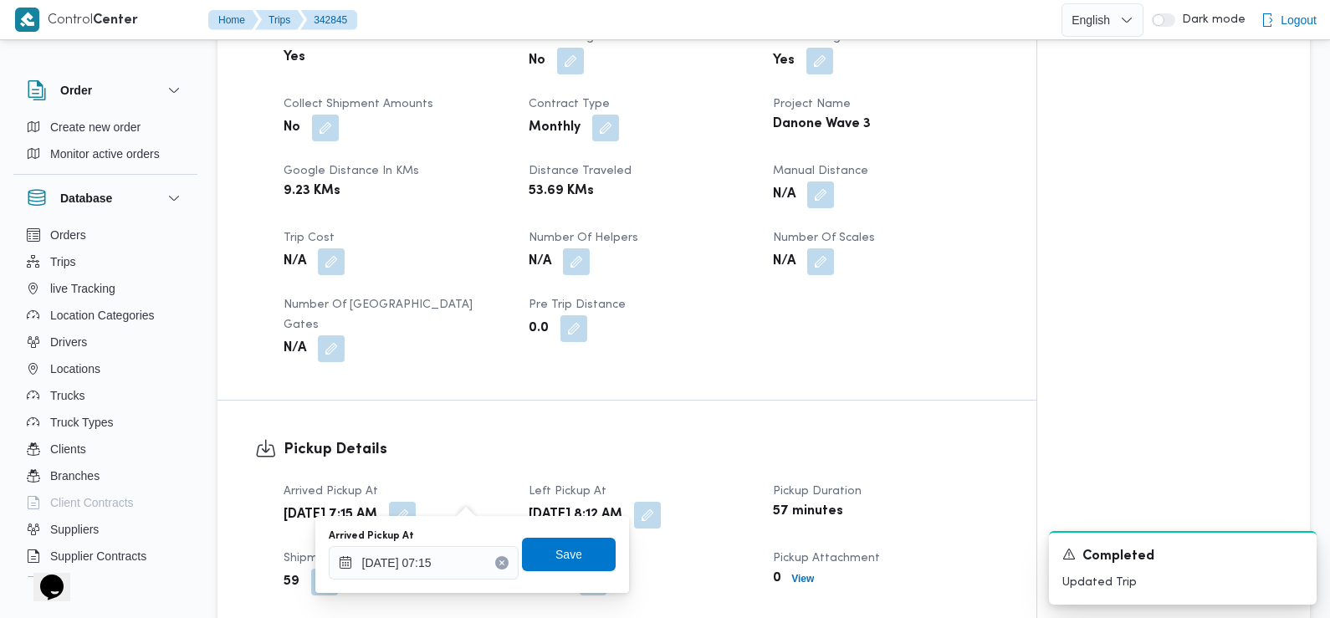
click at [495, 564] on button "Clear input" at bounding box center [501, 562] width 13 height 13
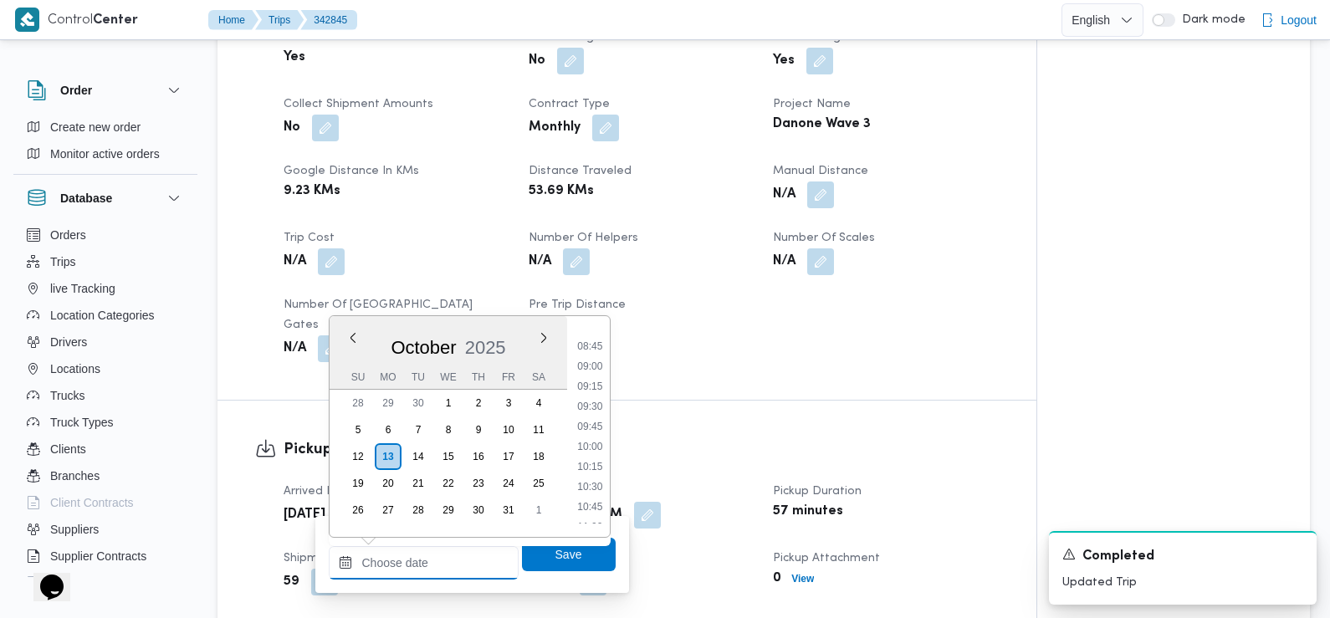
scroll to position [600, 0]
click at [596, 342] on li "07:30" at bounding box center [589, 340] width 38 height 17
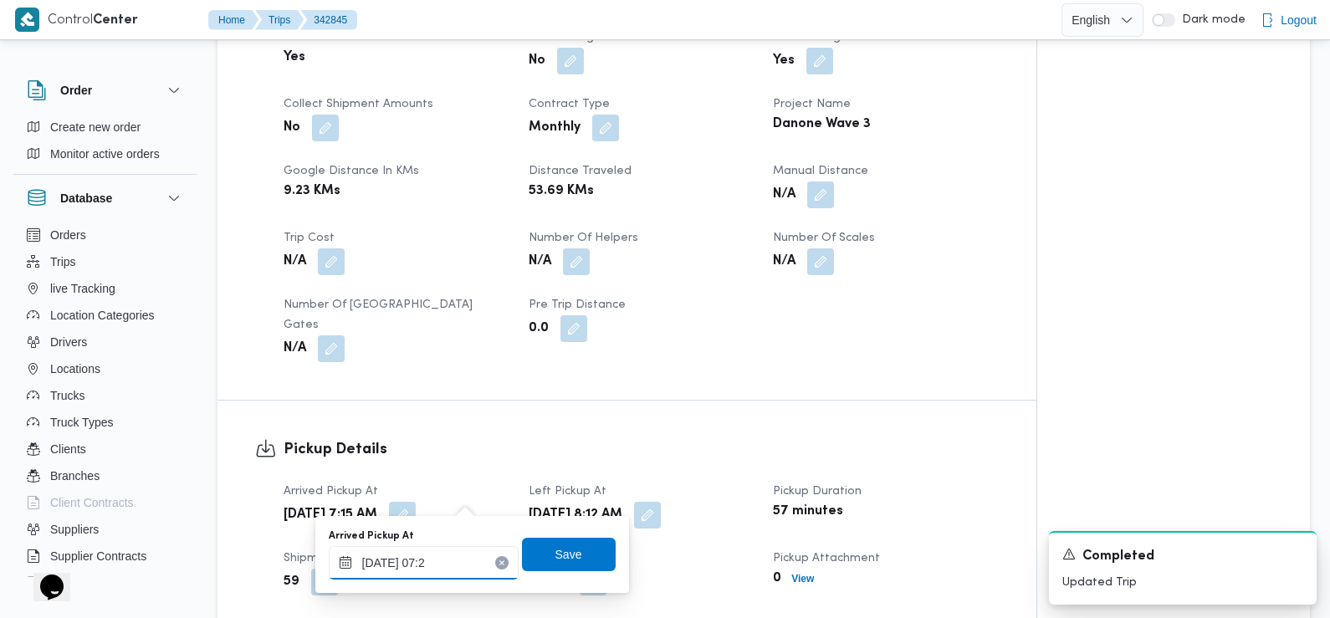
type input "13/10/2025 07:28"
click at [556, 554] on span "Save" at bounding box center [568, 554] width 27 height 20
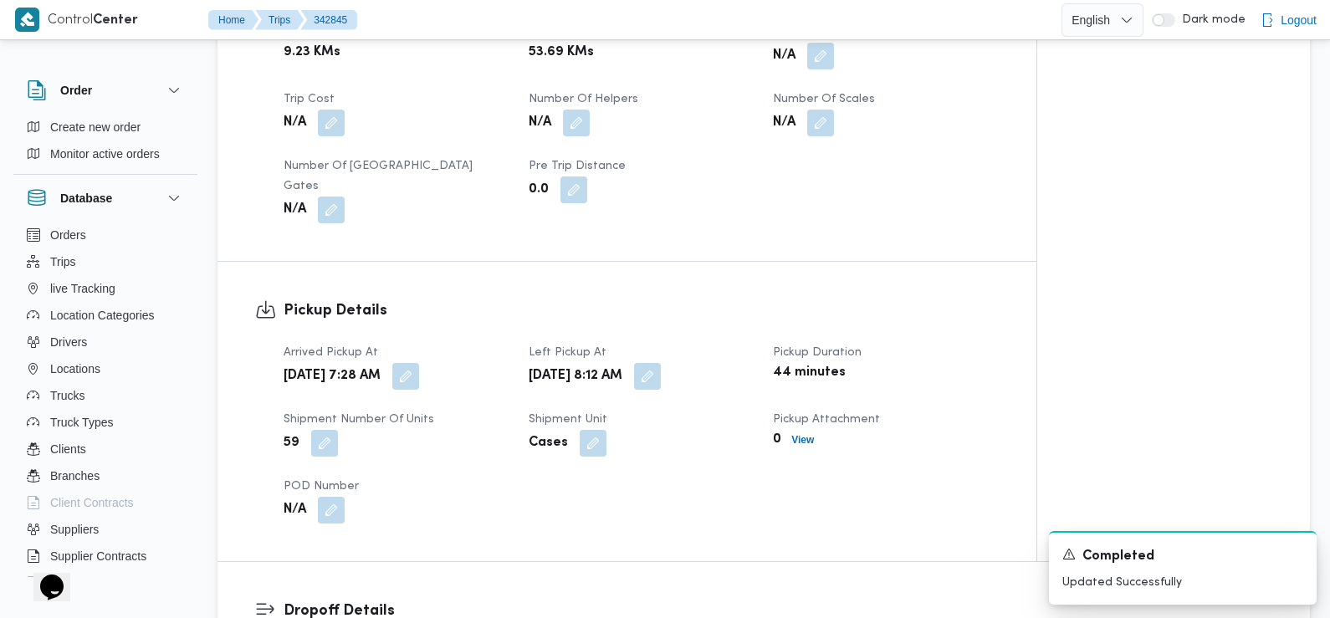
scroll to position [914, 0]
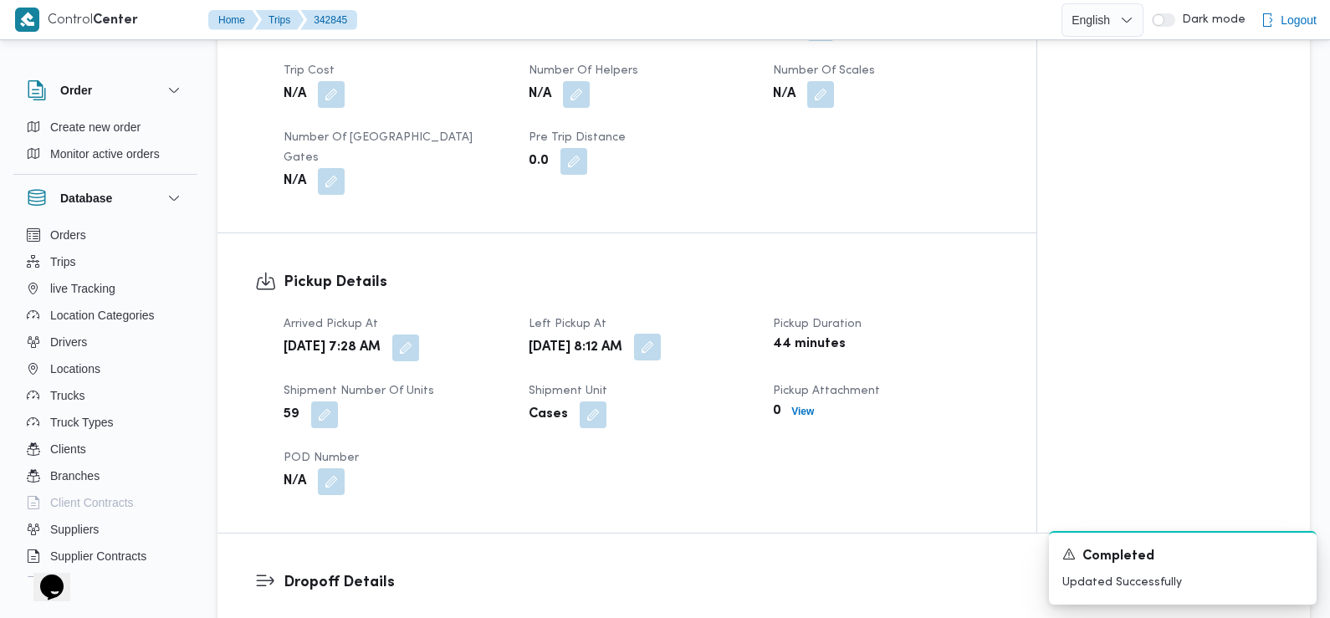
click at [661, 334] on button "button" at bounding box center [647, 347] width 27 height 27
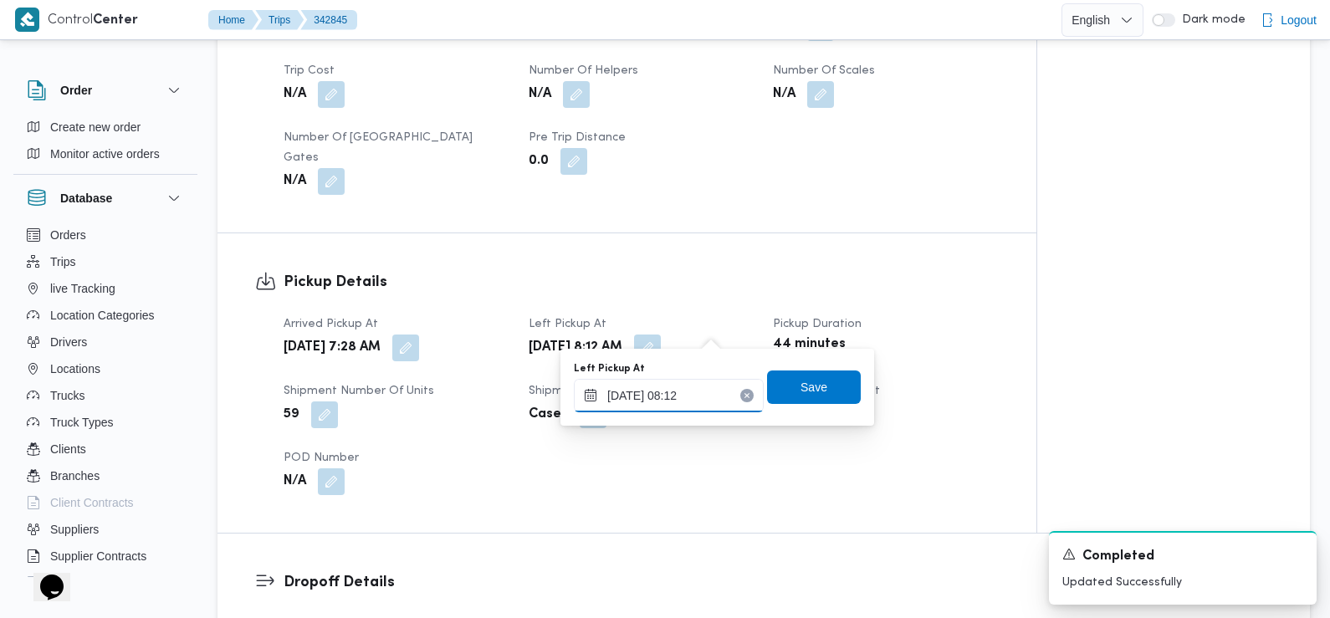
click at [712, 387] on input "13/10/2025 08:12" at bounding box center [669, 395] width 190 height 33
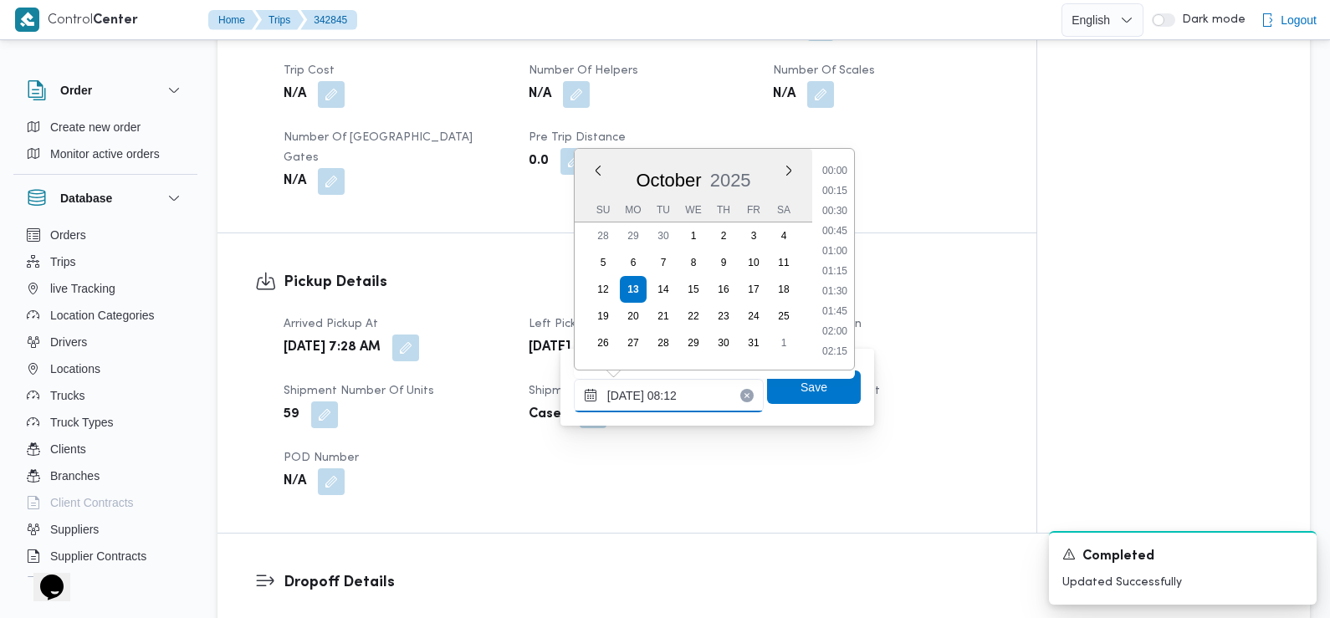
scroll to position [540, 0]
click at [839, 332] on li "08:45" at bounding box center [834, 332] width 38 height 17
type input "13/10/2025 08:45"
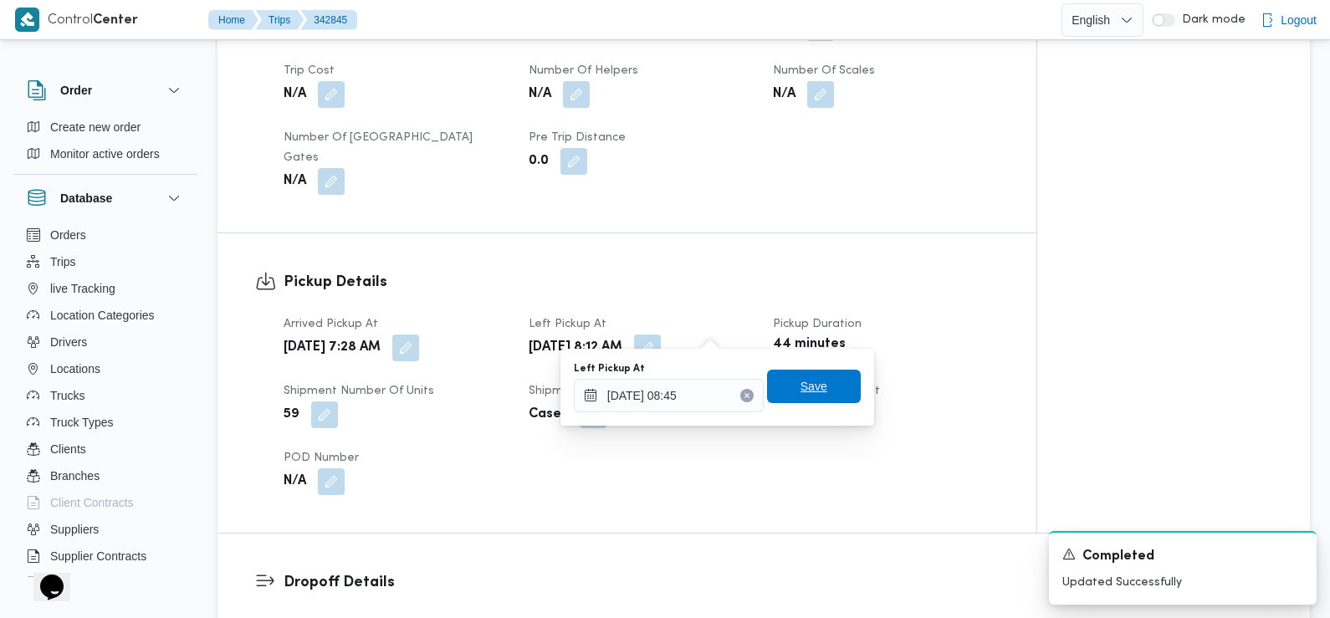
click at [825, 384] on span "Save" at bounding box center [814, 386] width 94 height 33
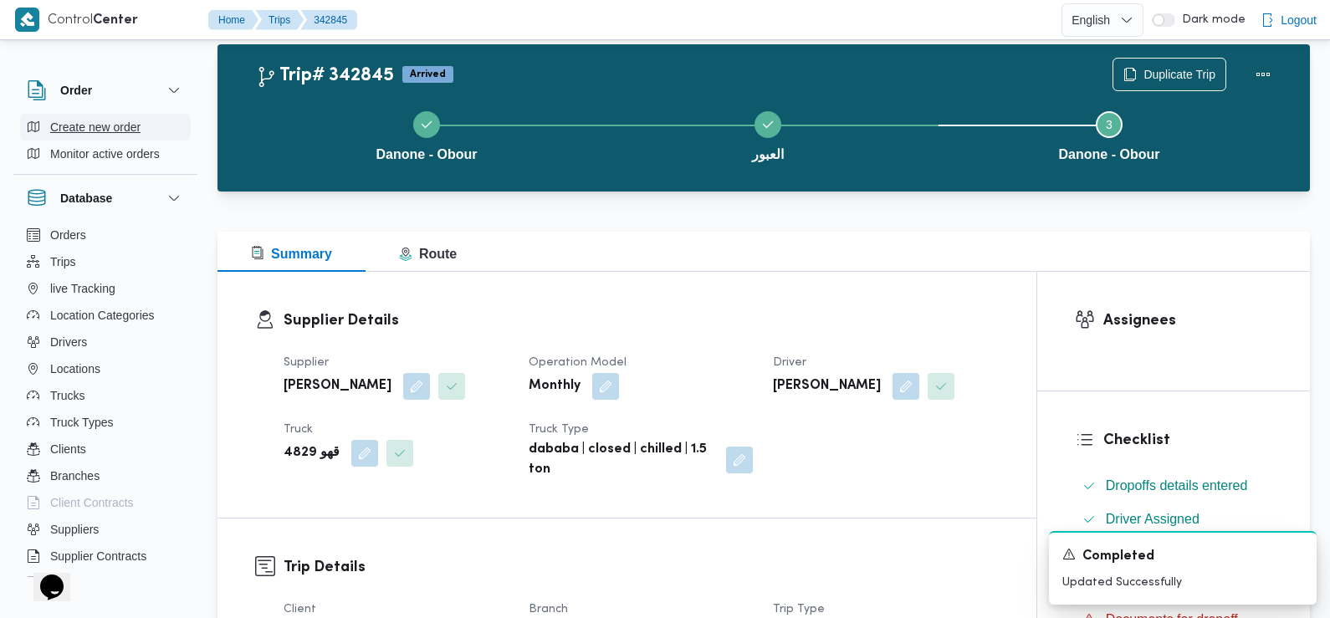
scroll to position [0, 0]
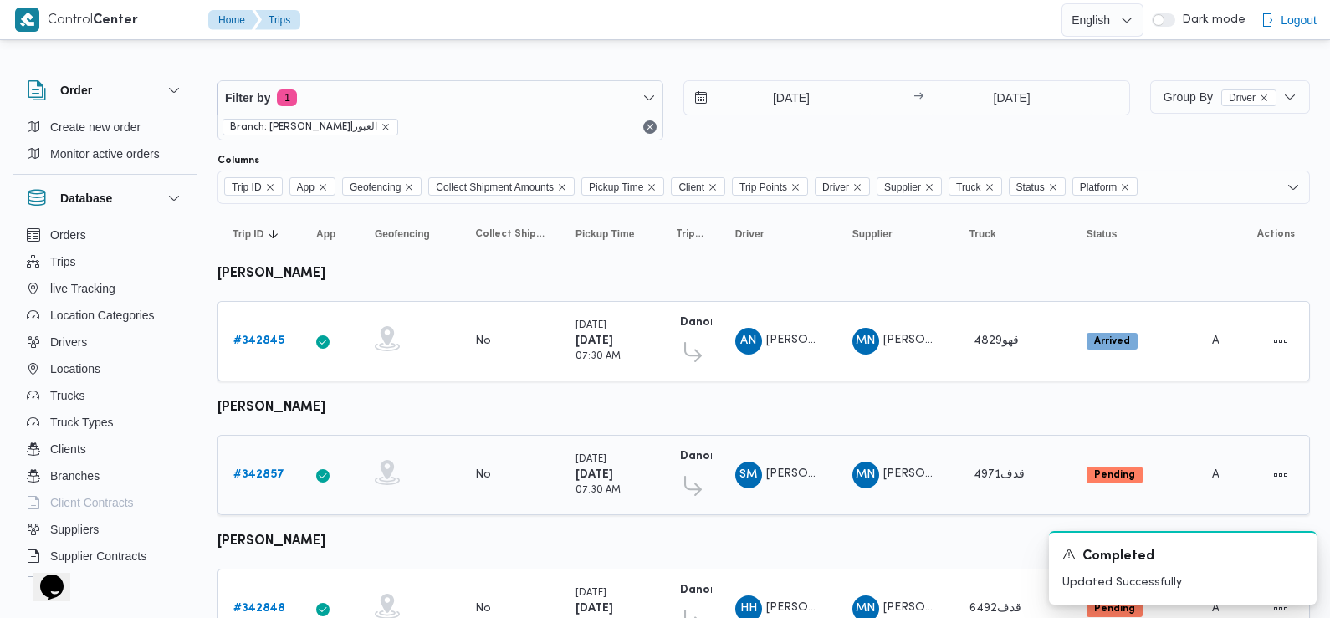
click at [263, 469] on b "# 342857" at bounding box center [258, 474] width 51 height 11
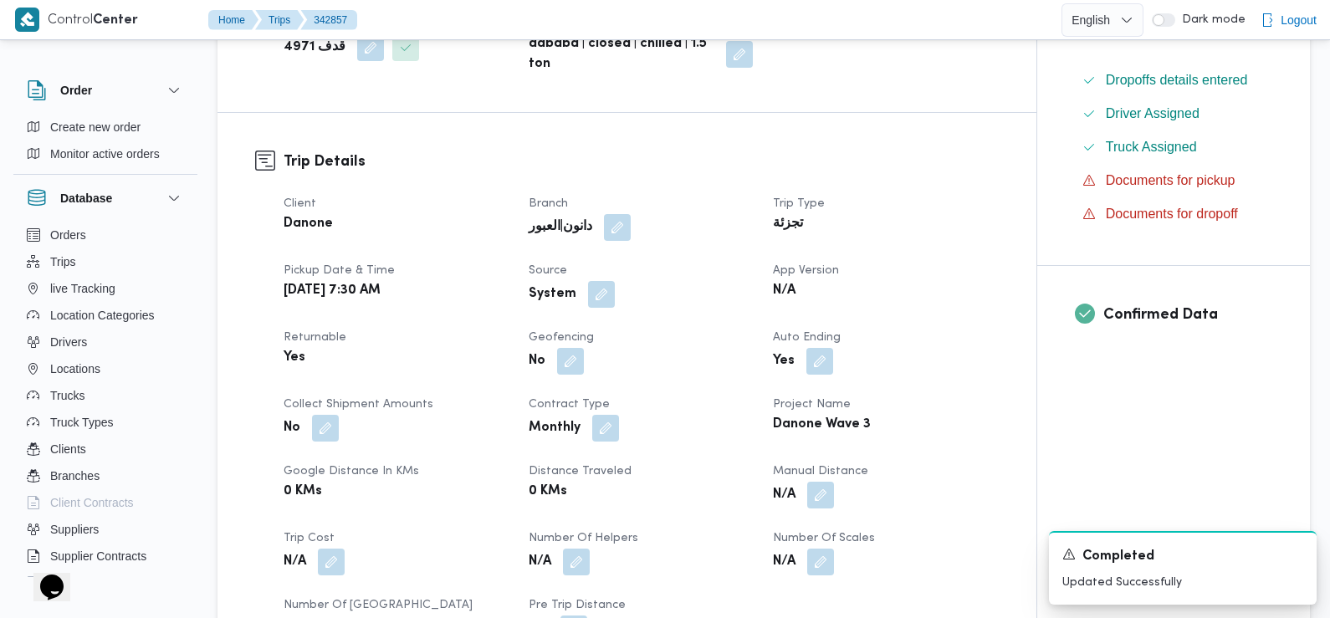
scroll to position [441, 0]
click at [588, 293] on button "button" at bounding box center [601, 292] width 27 height 27
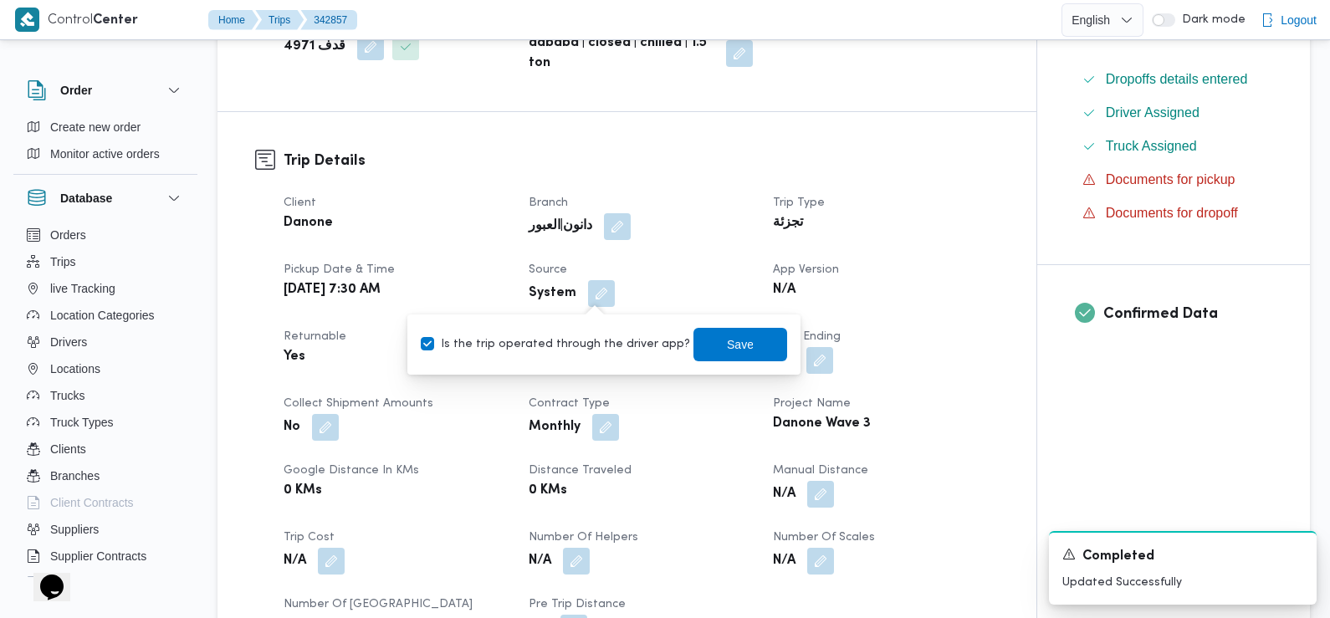
click at [601, 342] on label "Is the trip operated through the driver app?" at bounding box center [555, 344] width 269 height 20
checkbox input "false"
click at [727, 350] on span "Save" at bounding box center [740, 344] width 27 height 20
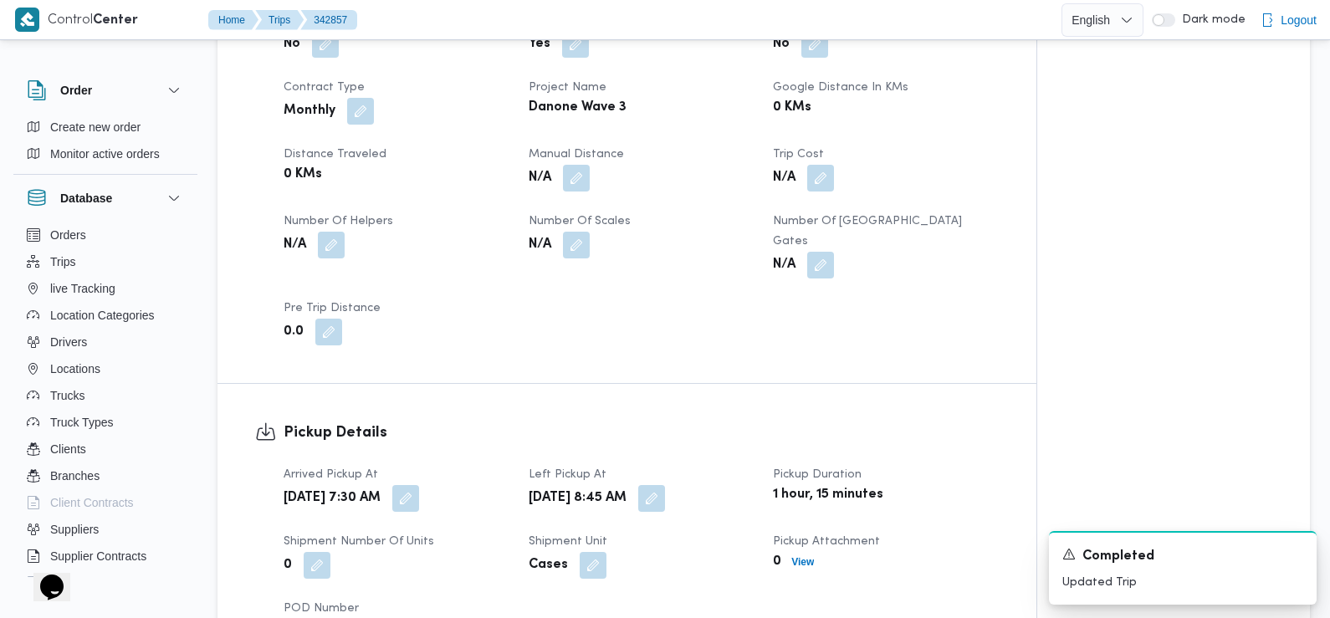
scroll to position [859, 0]
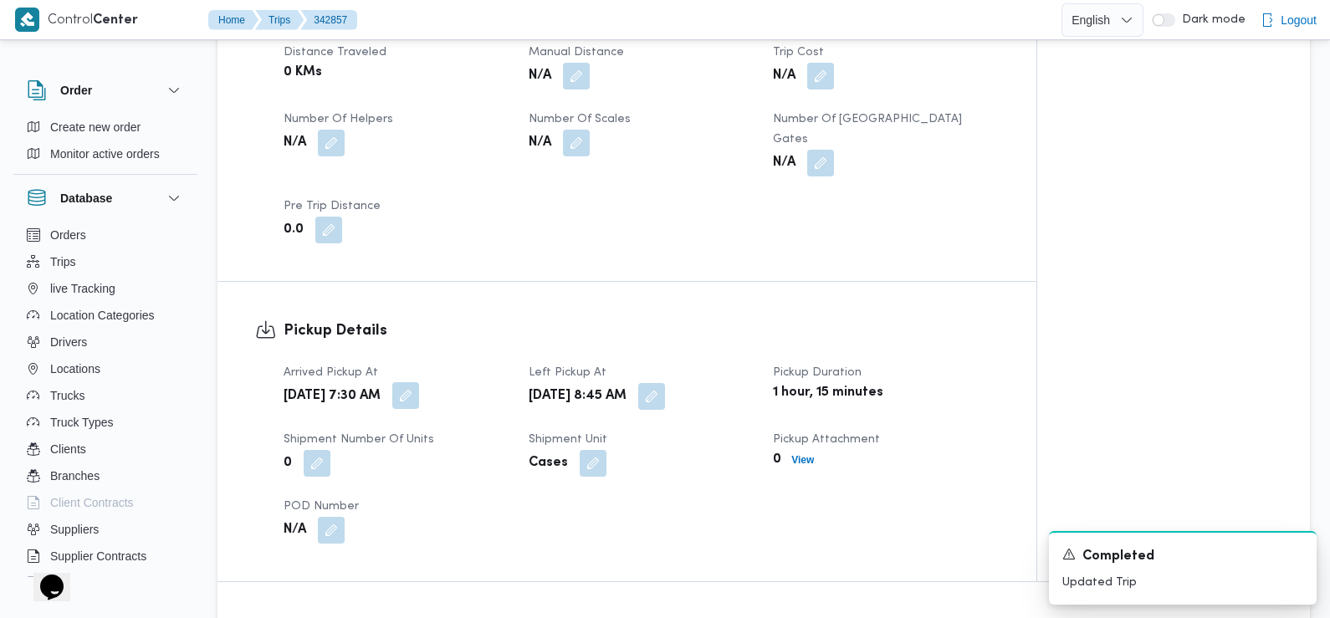
click at [419, 383] on button "button" at bounding box center [405, 395] width 27 height 27
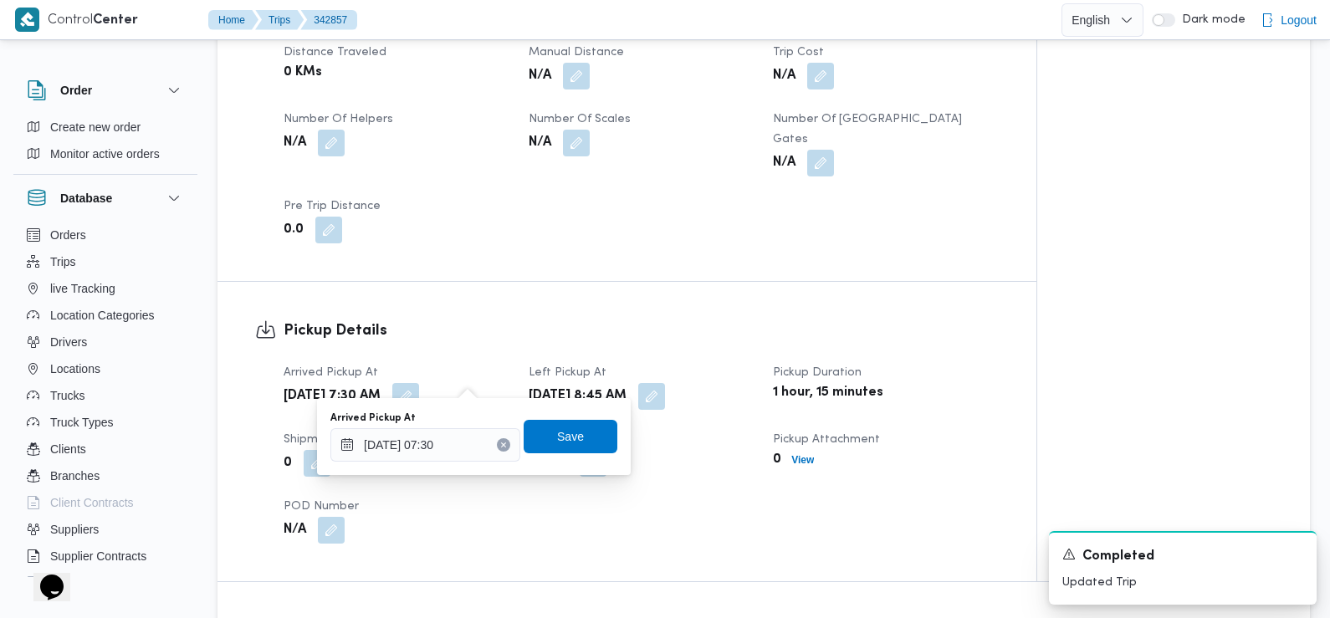
click at [462, 426] on div "Arrived Pickup At 13/10/2025 07:30" at bounding box center [425, 436] width 190 height 50
click at [465, 441] on input "13/10/2025 07:30" at bounding box center [425, 444] width 190 height 33
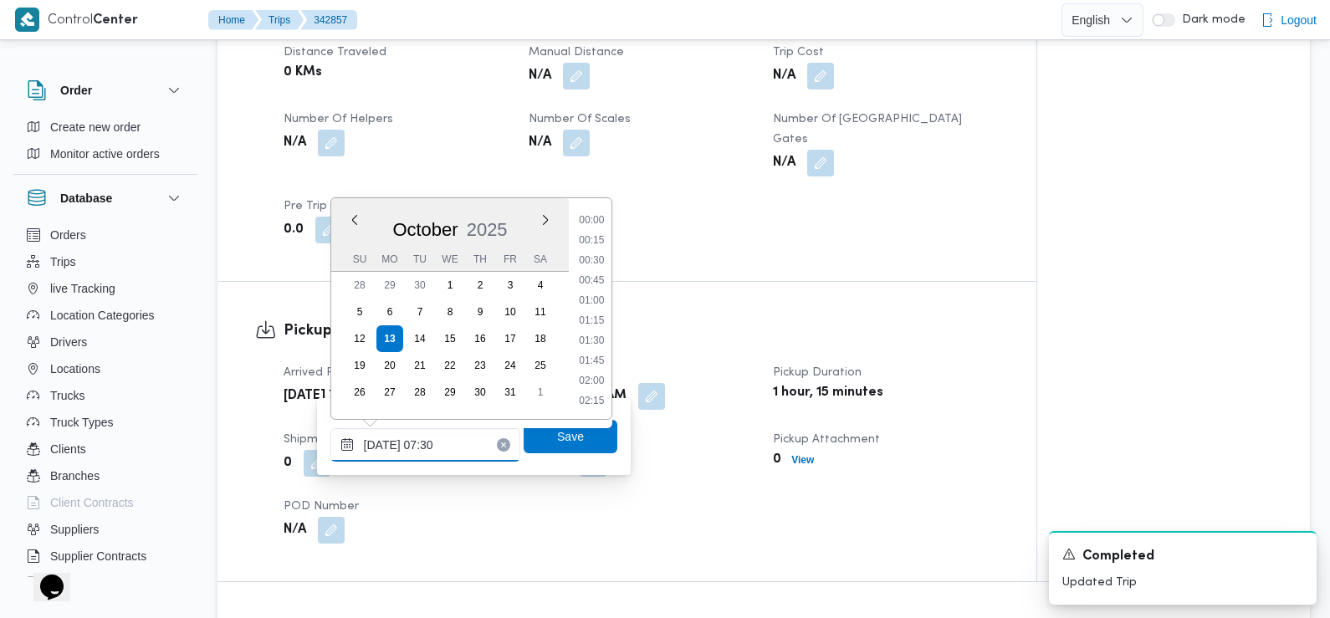
scroll to position [500, 0]
type input "13/10/2025 07:23"
click at [557, 441] on span "Save" at bounding box center [570, 436] width 27 height 20
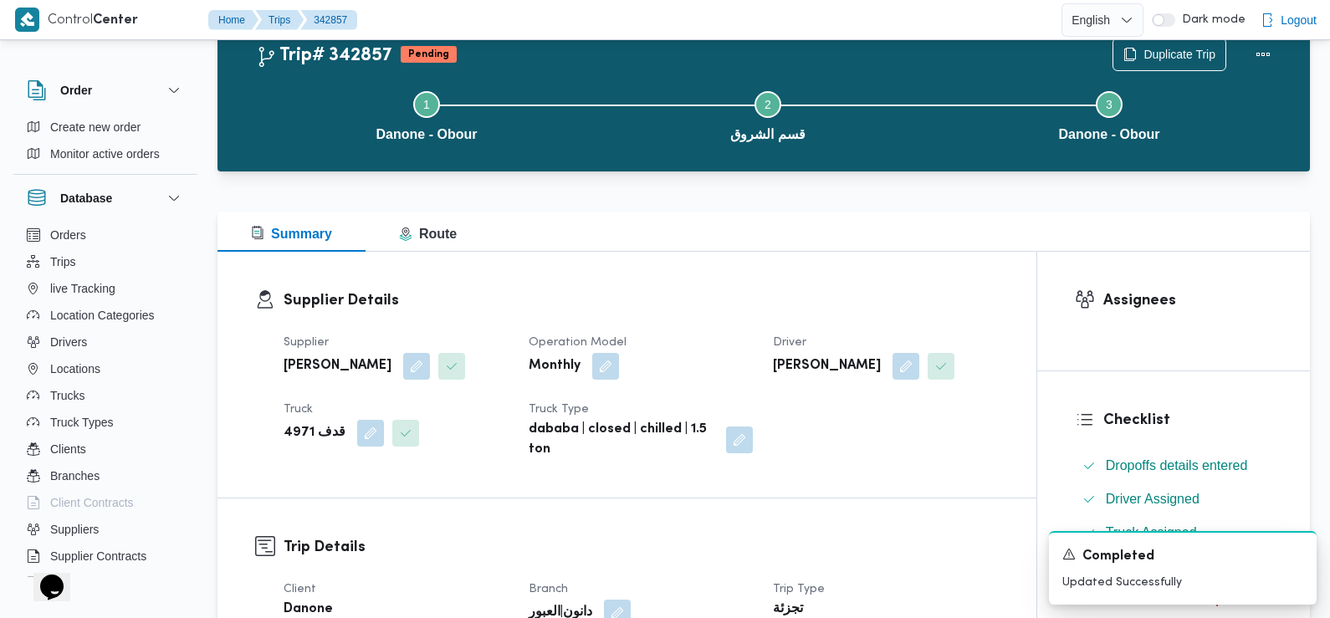
scroll to position [0, 0]
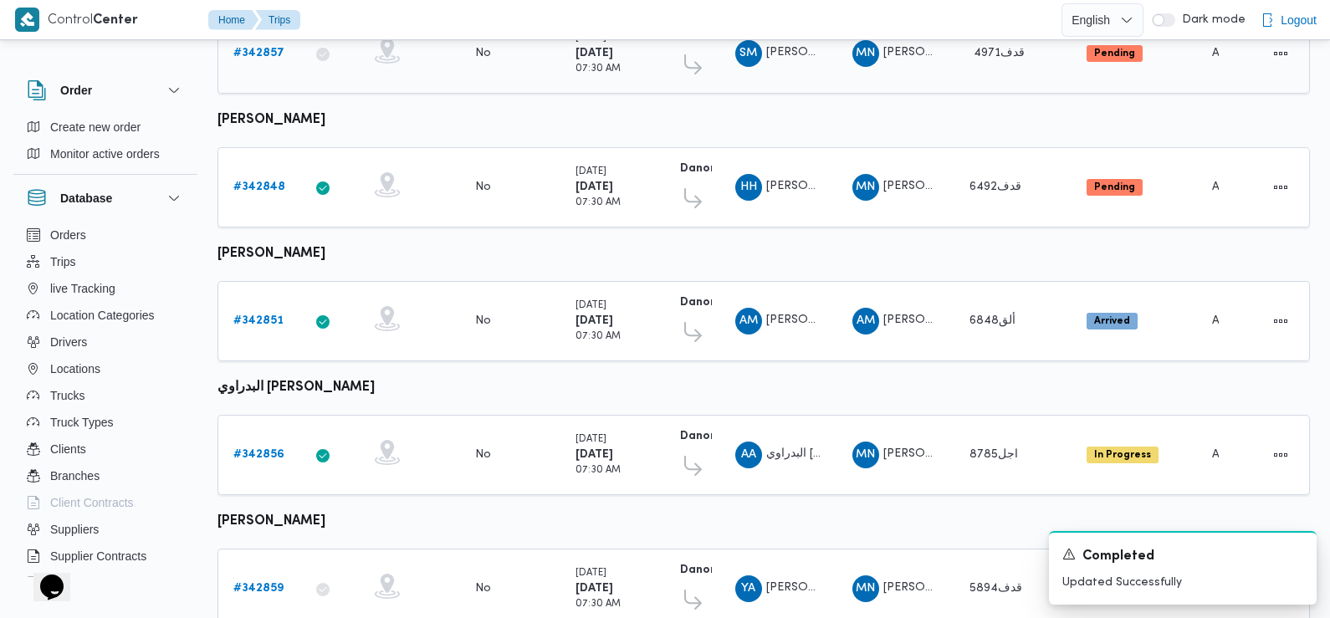
scroll to position [435, 0]
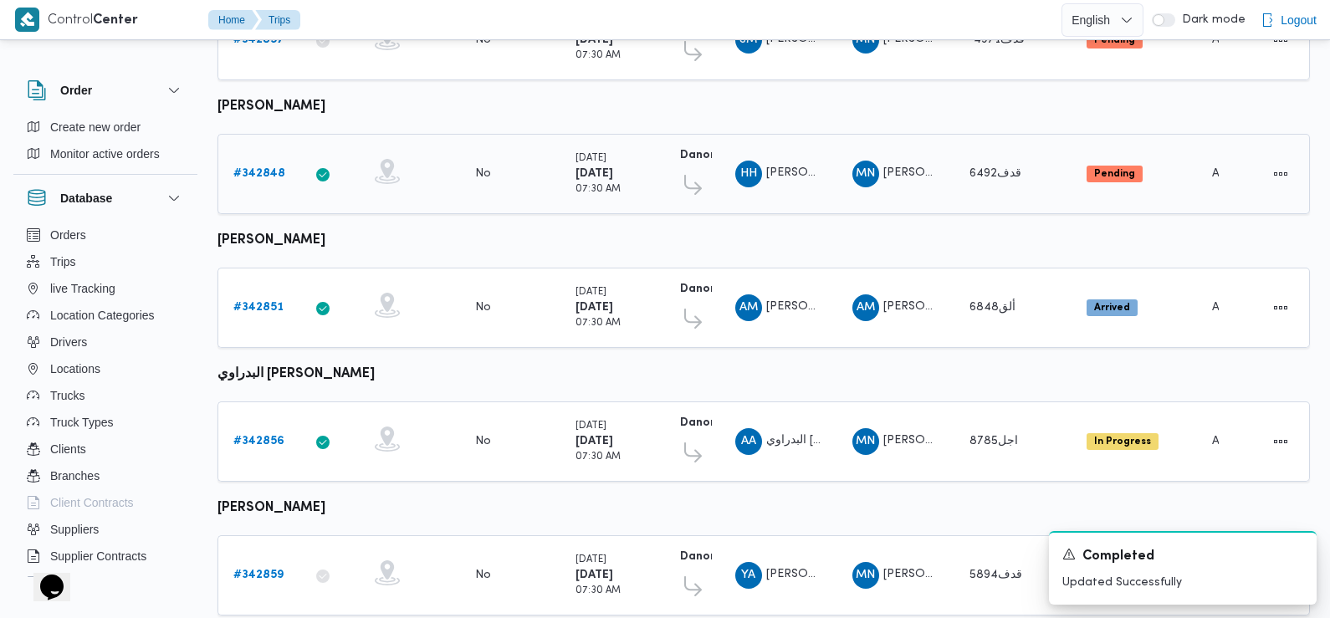
click at [255, 168] on b "# 342848" at bounding box center [259, 173] width 52 height 11
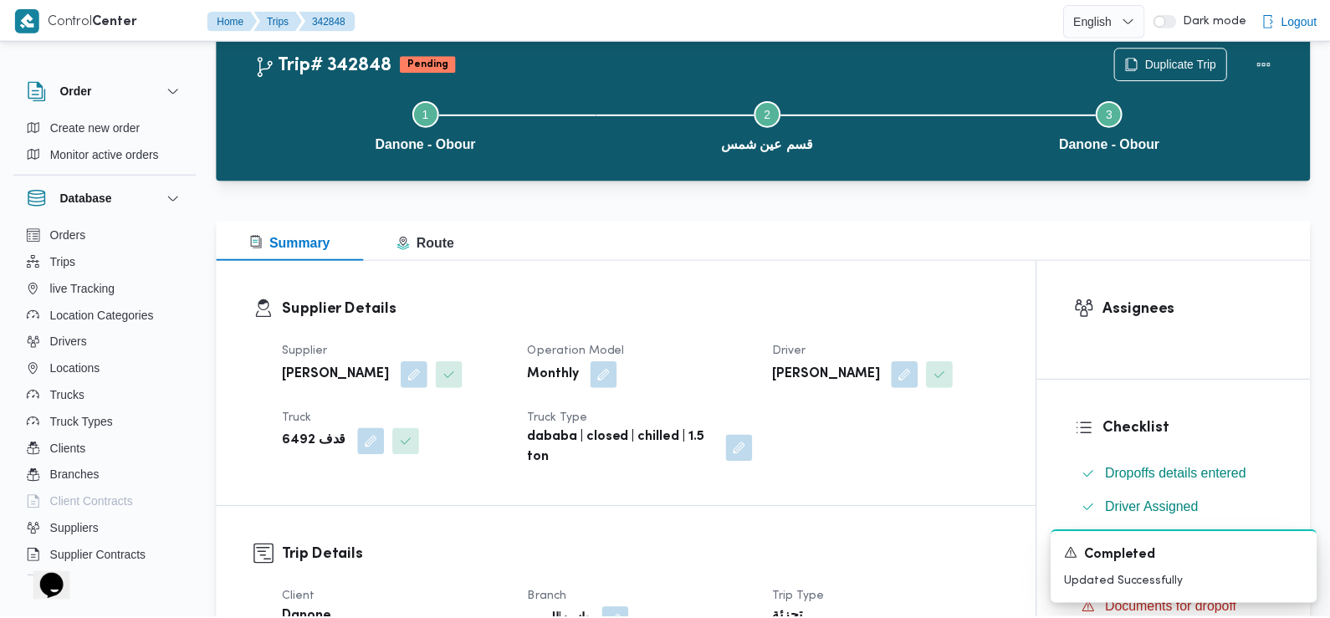
scroll to position [435, 0]
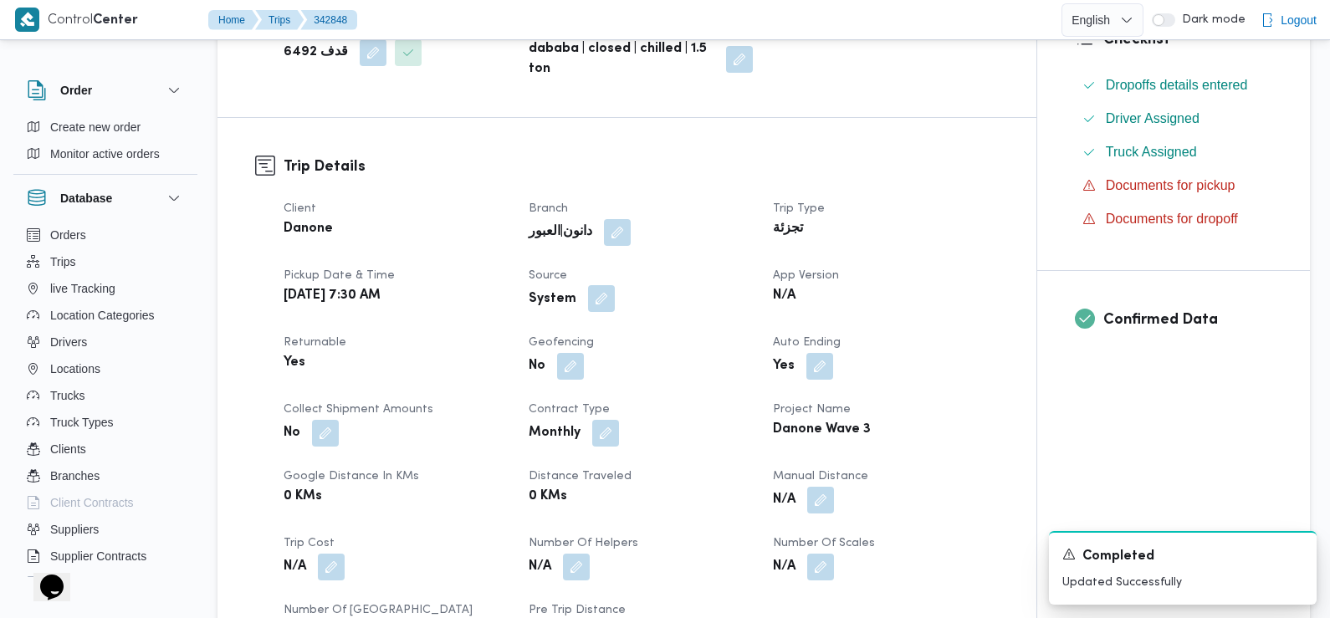
click at [603, 302] on button "button" at bounding box center [601, 298] width 27 height 27
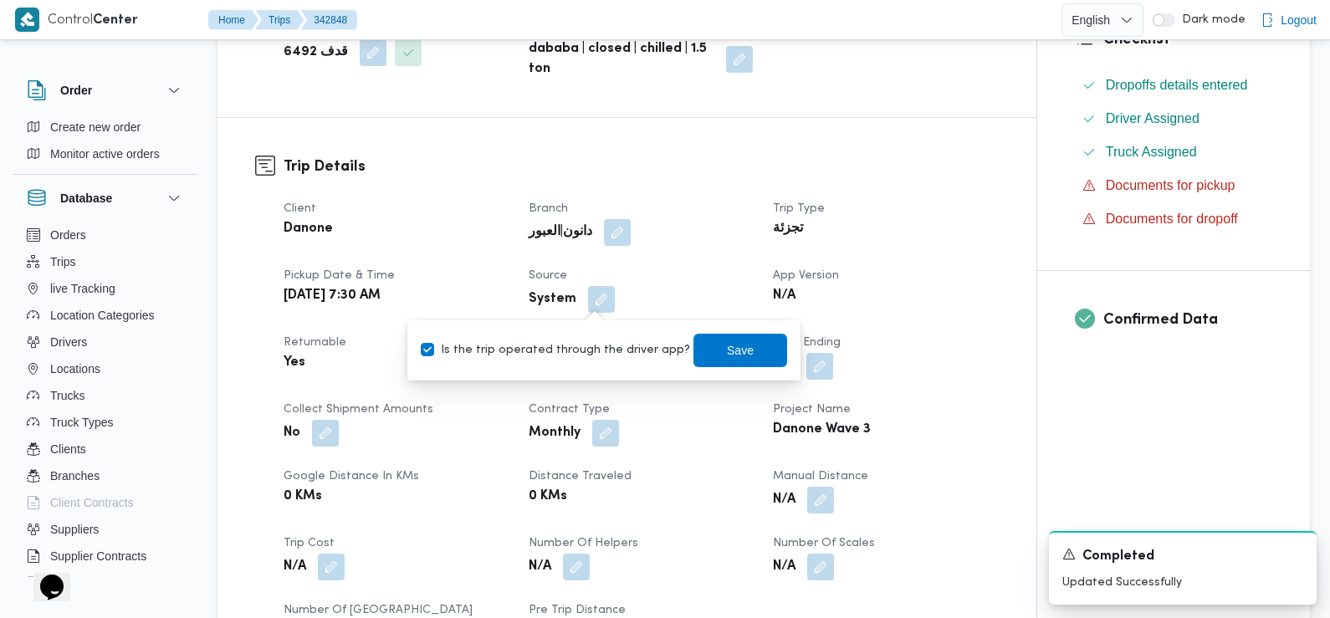
click at [597, 350] on label "Is the trip operated through the driver app?" at bounding box center [555, 350] width 269 height 20
checkbox input "false"
click at [702, 348] on span "Save" at bounding box center [740, 349] width 94 height 33
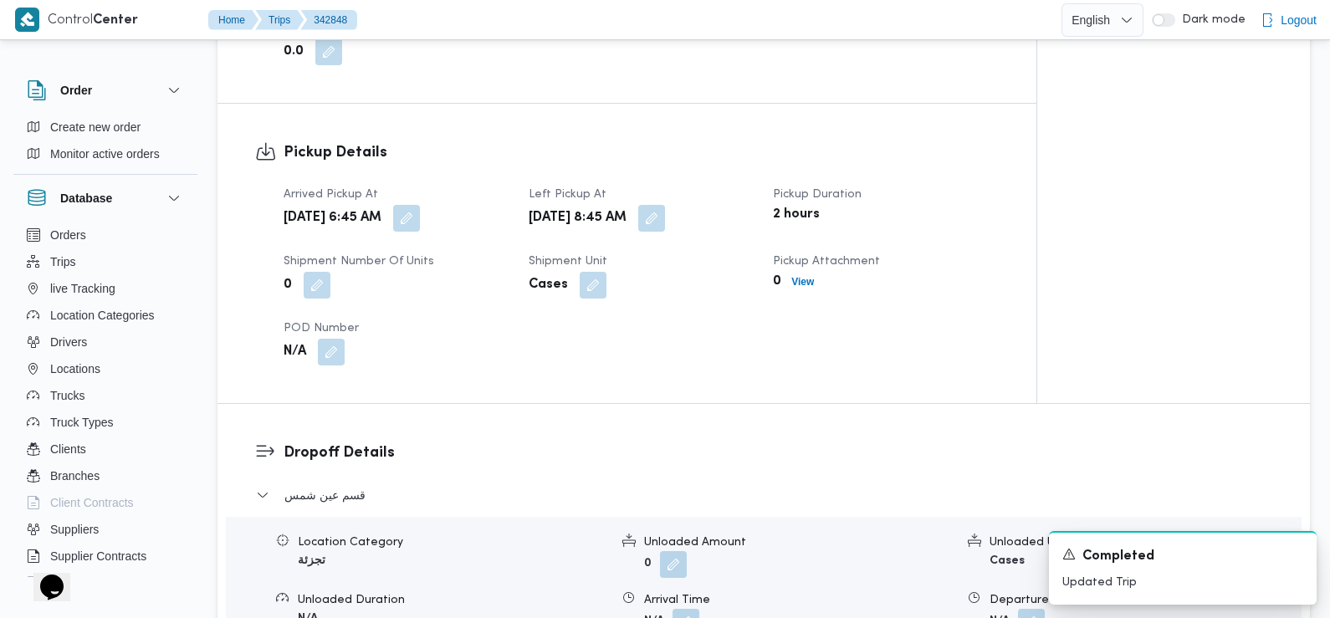
scroll to position [0, 0]
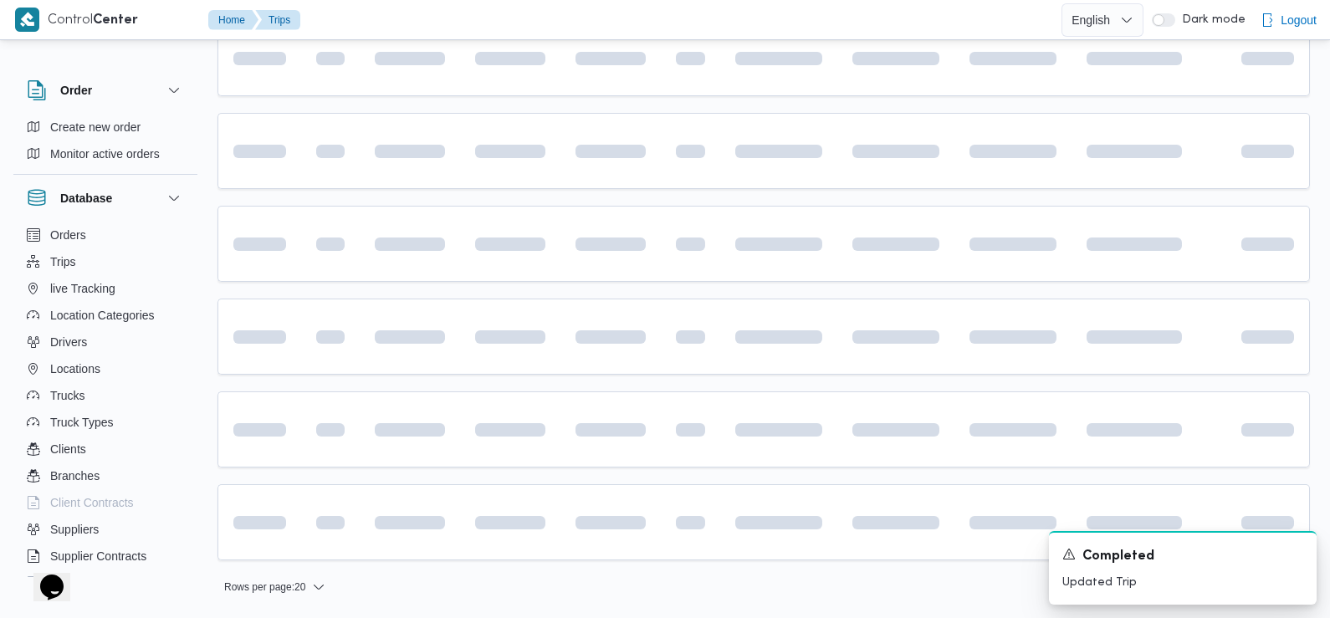
scroll to position [374, 0]
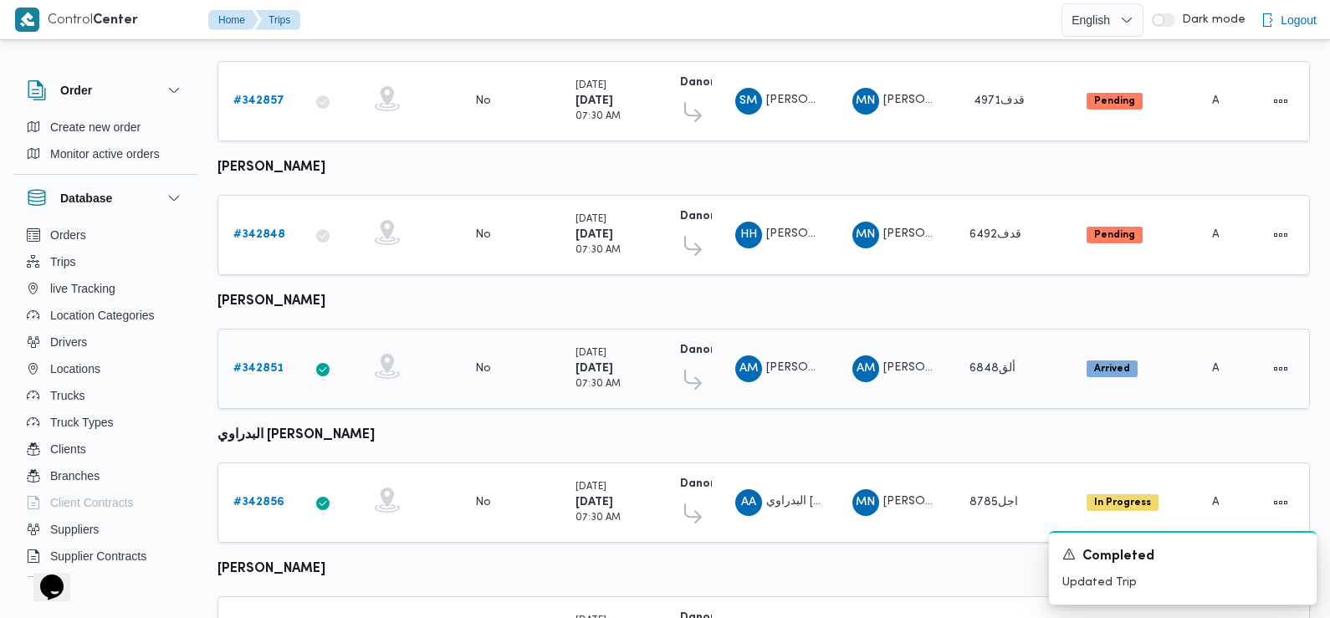
click at [260, 363] on b "# 342851" at bounding box center [258, 368] width 50 height 11
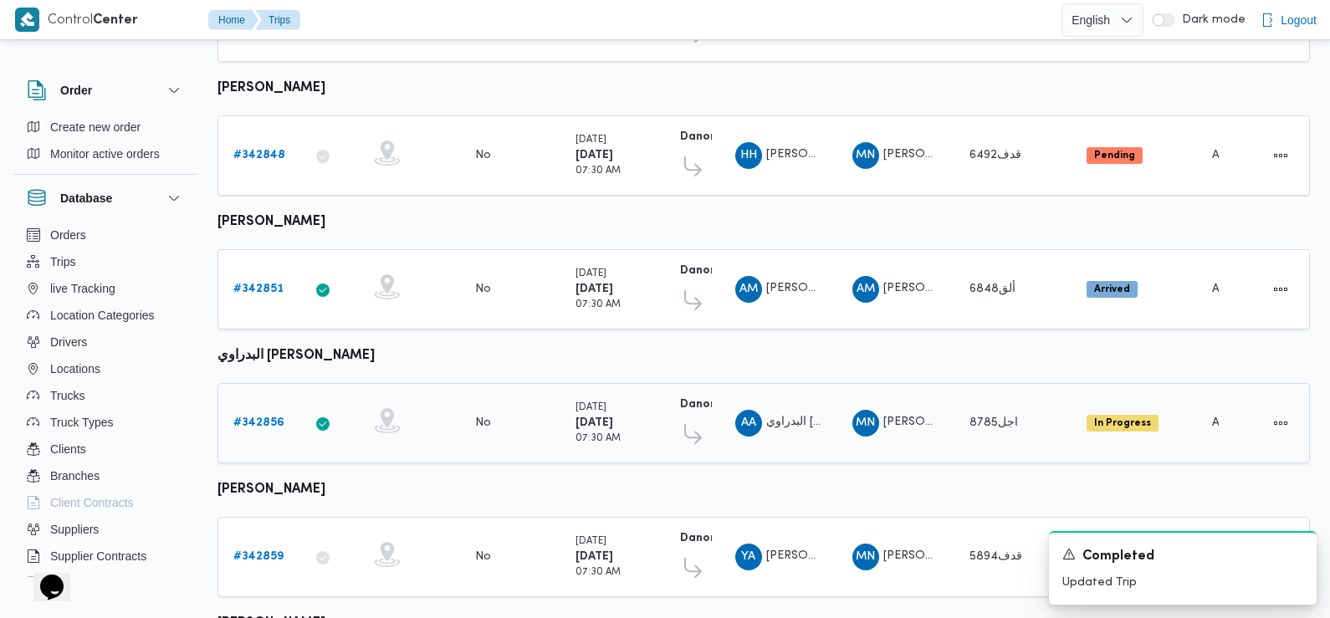
scroll to position [612, 0]
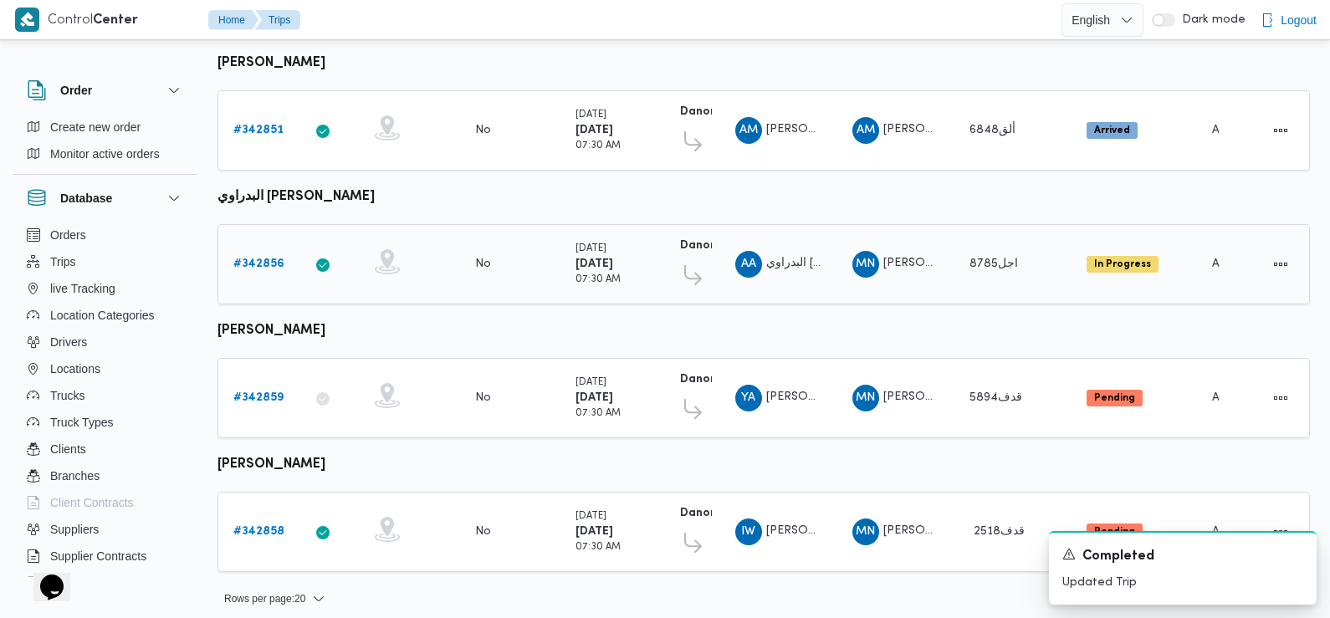
click at [257, 258] on b "# 342856" at bounding box center [258, 263] width 51 height 11
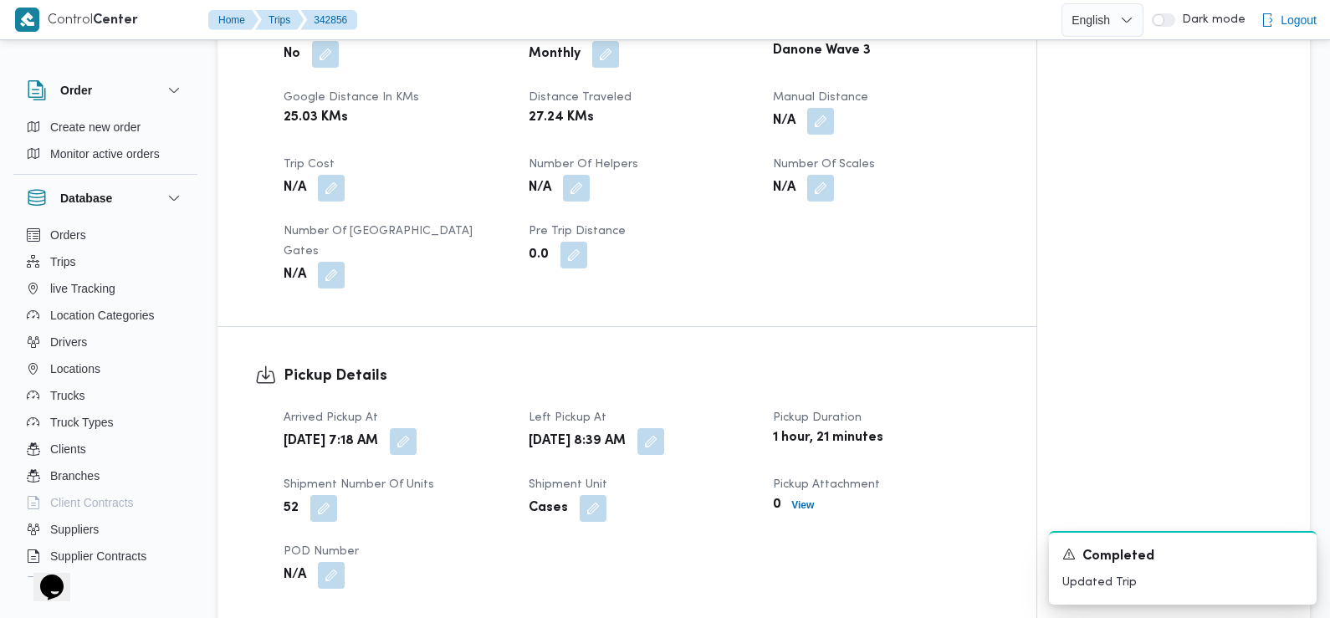
scroll to position [853, 0]
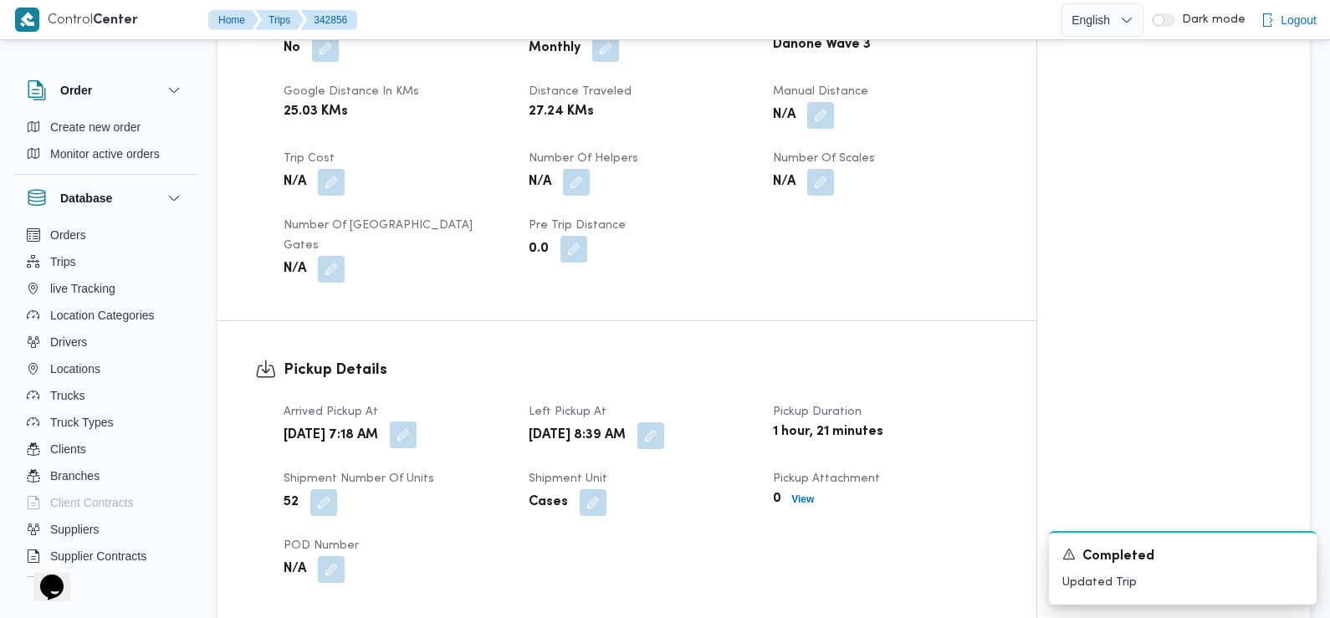
click at [416, 421] on button "button" at bounding box center [403, 434] width 27 height 27
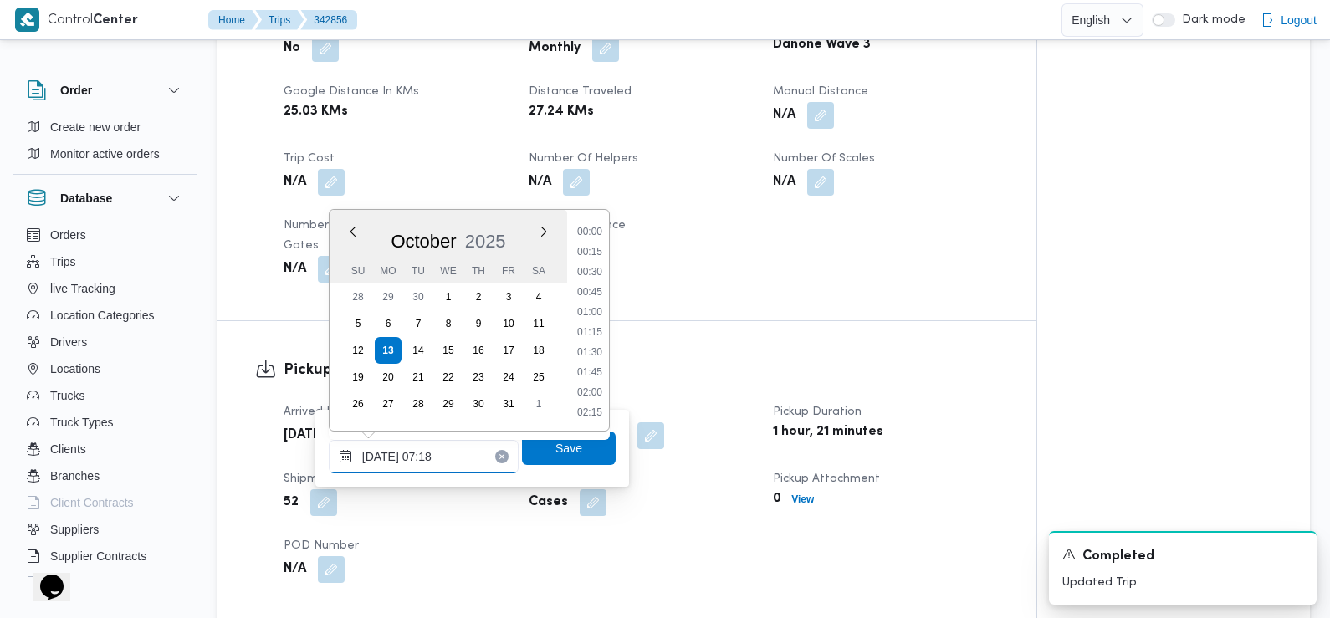
click at [461, 442] on input "13/10/2025 07:18" at bounding box center [424, 456] width 190 height 33
click at [595, 288] on li "06:45" at bounding box center [589, 293] width 38 height 17
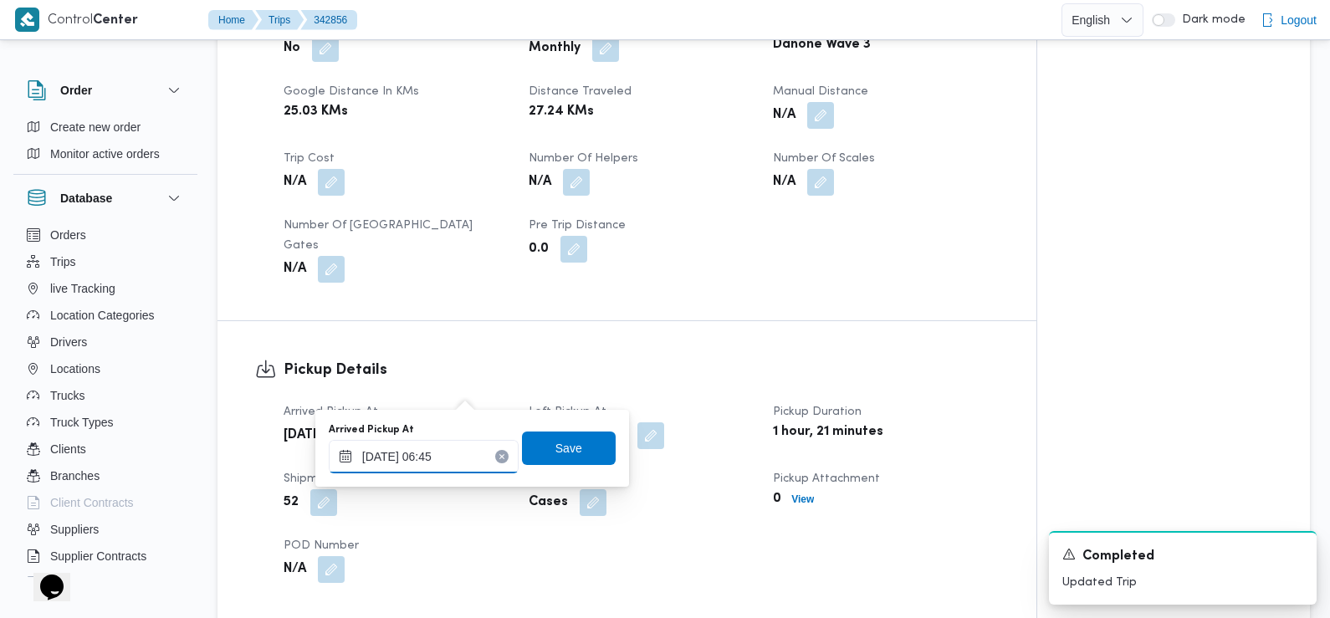
type input "13/10/2025 06:45"
click at [564, 447] on span "Save" at bounding box center [568, 447] width 27 height 20
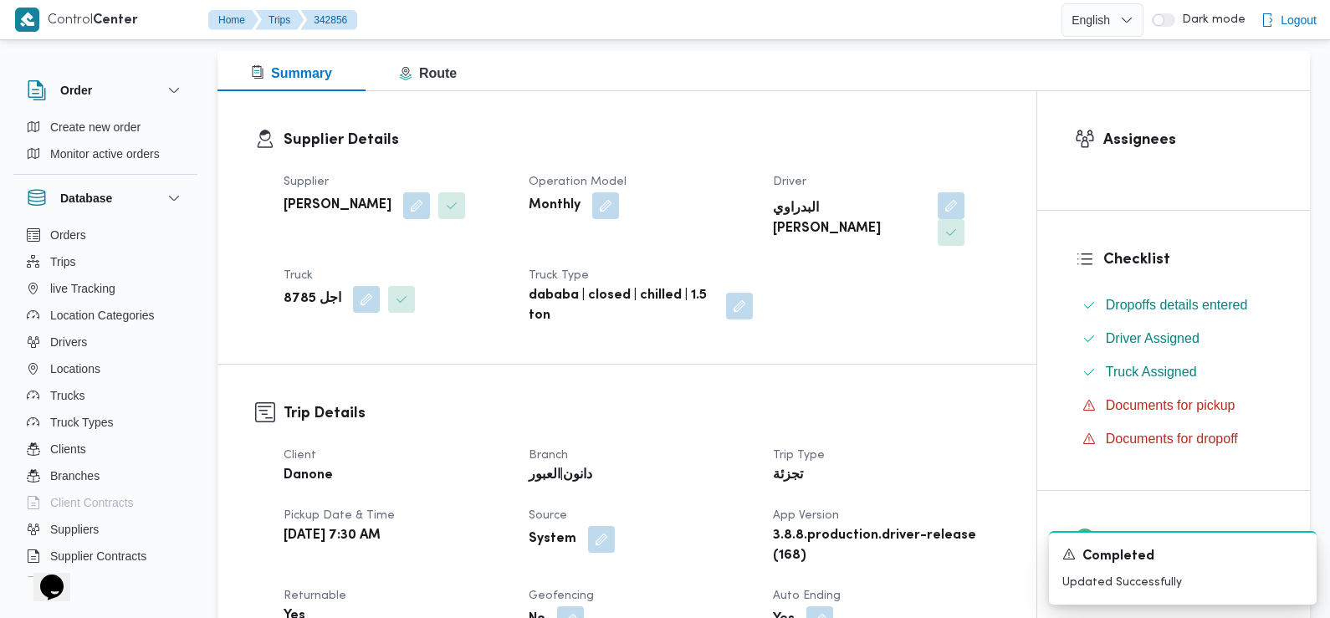
scroll to position [0, 0]
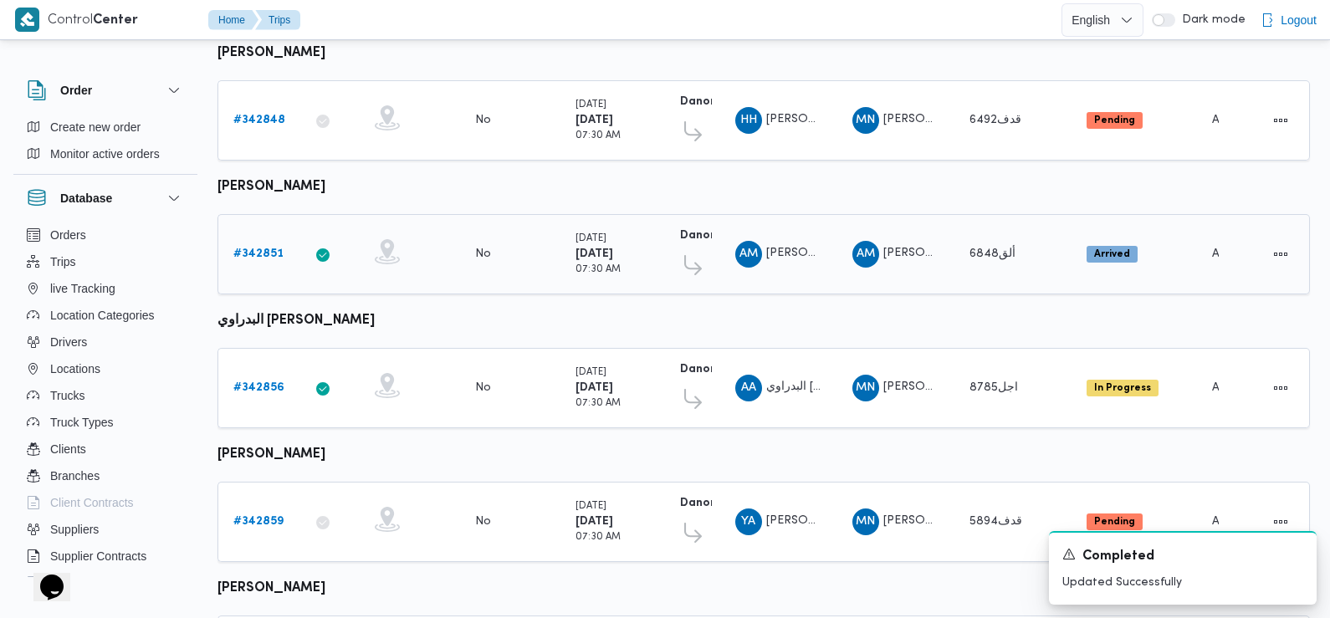
scroll to position [612, 0]
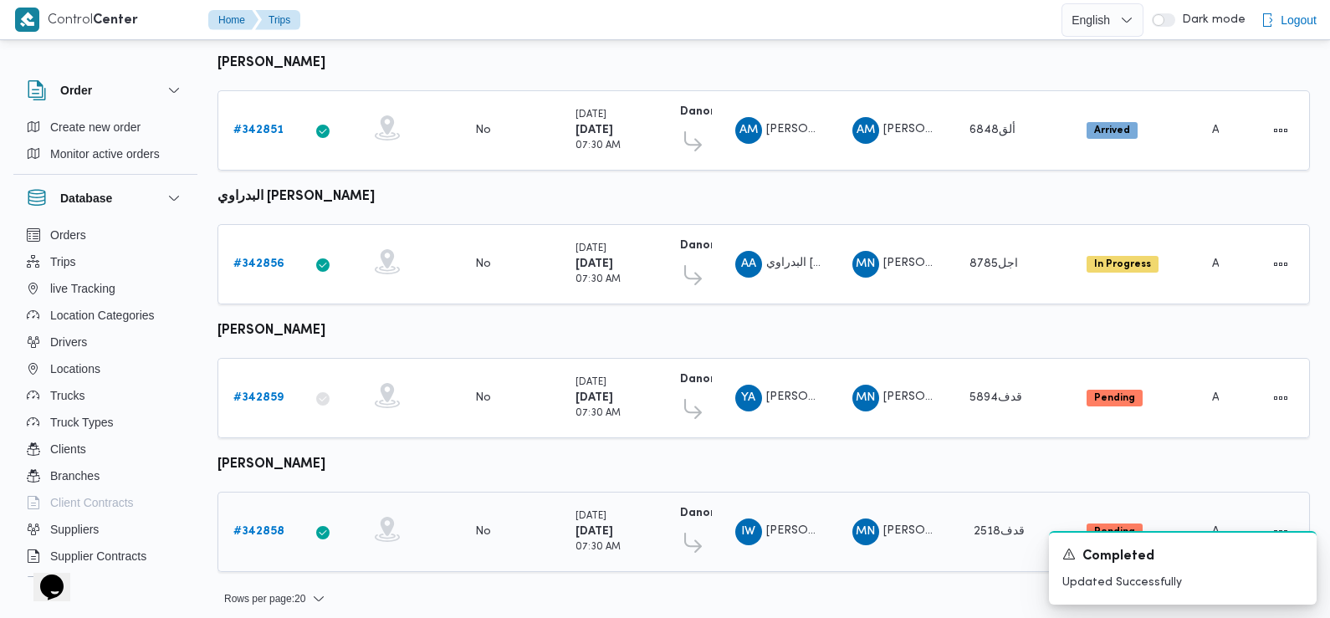
click at [258, 526] on b "# 342858" at bounding box center [258, 531] width 51 height 11
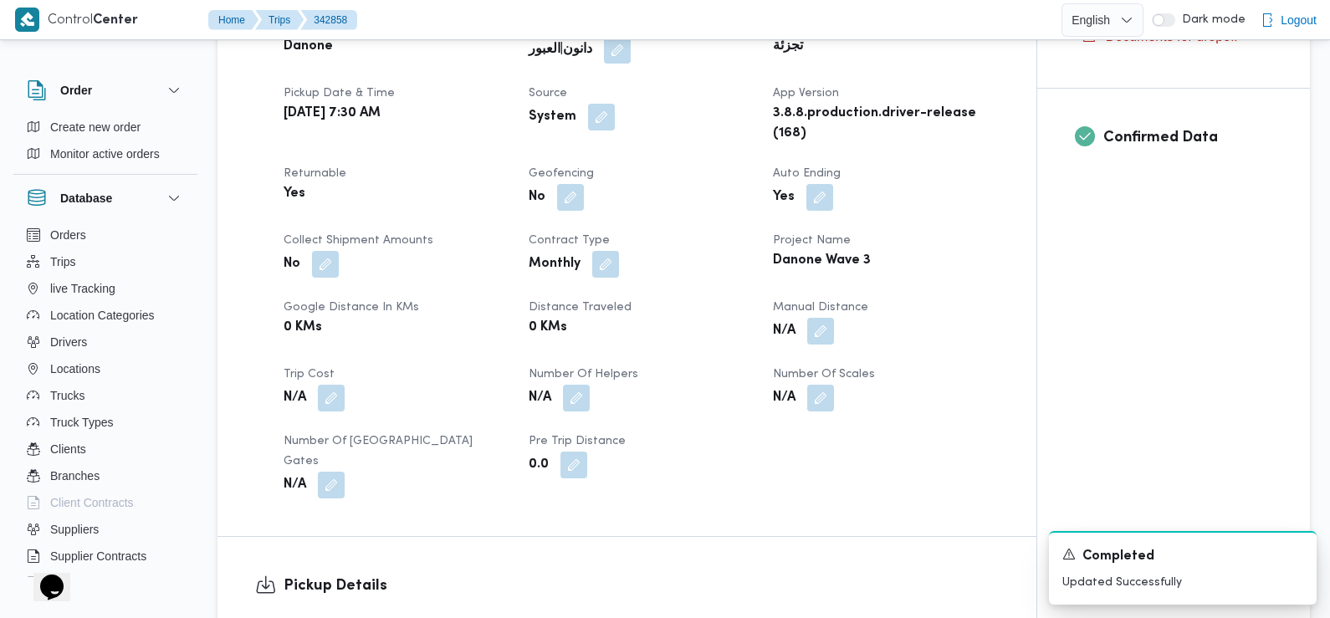
scroll to position [585, 0]
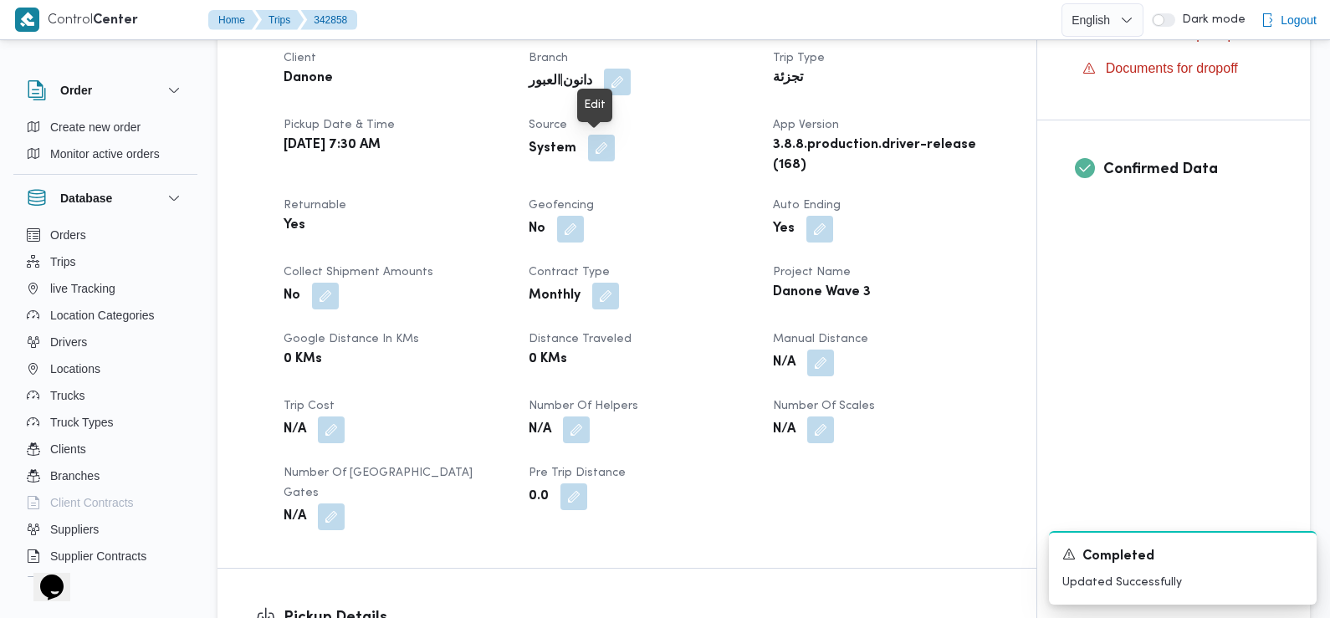
click at [600, 146] on button "button" at bounding box center [601, 148] width 27 height 27
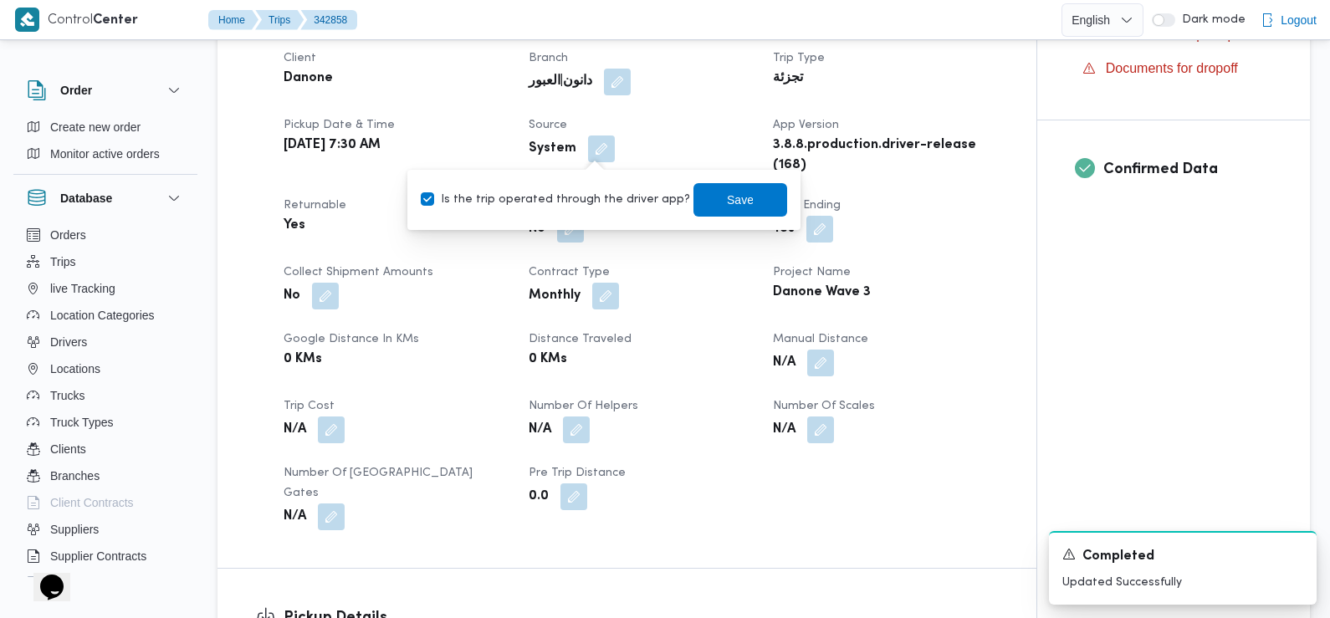
click at [591, 202] on label "Is the trip operated through the driver app?" at bounding box center [555, 200] width 269 height 20
checkbox input "false"
click at [727, 202] on span "Save" at bounding box center [740, 199] width 27 height 20
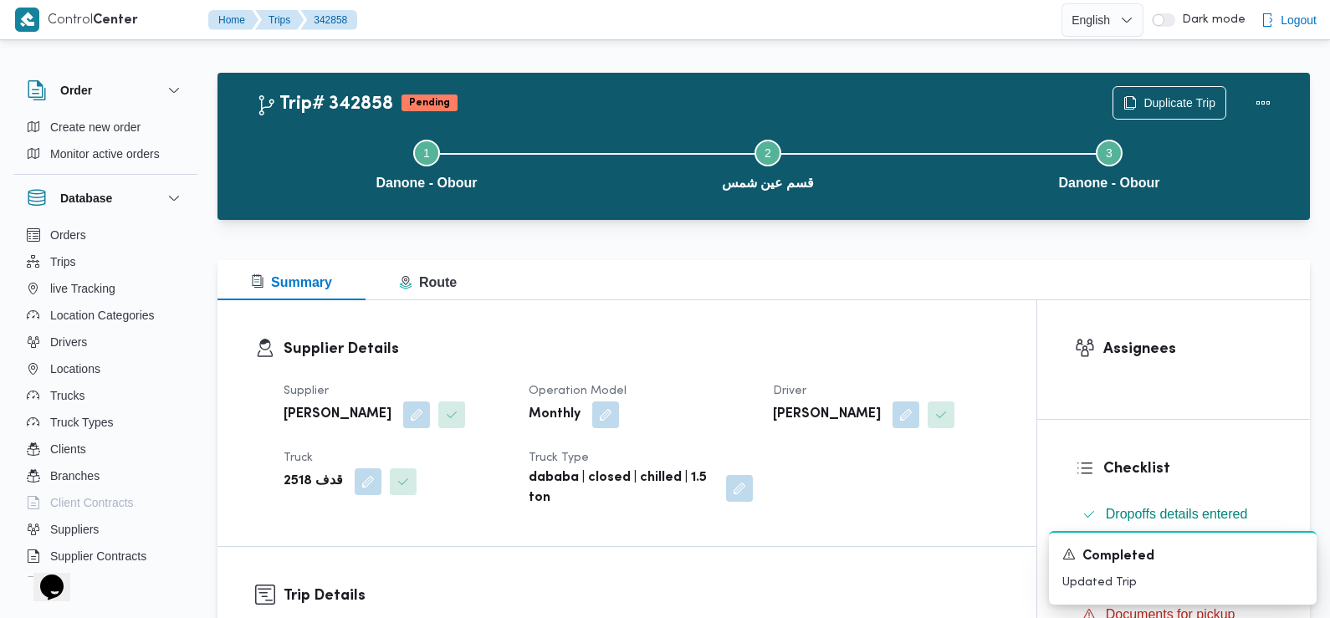
scroll to position [0, 0]
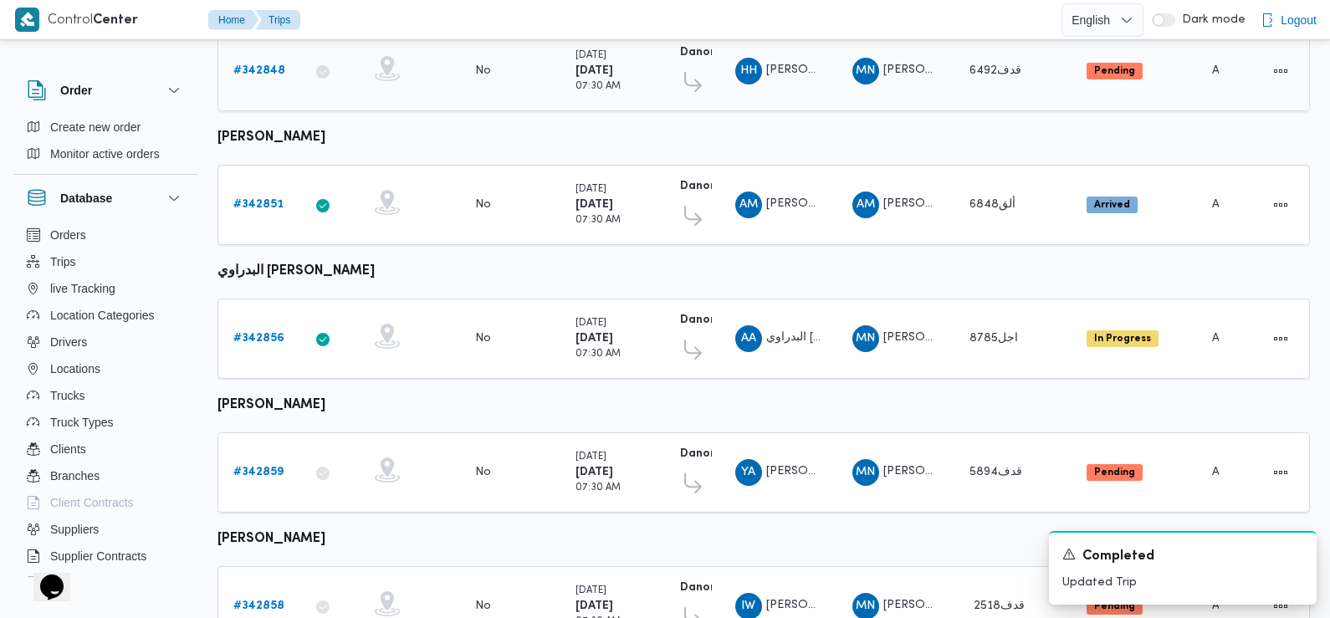
scroll to position [612, 0]
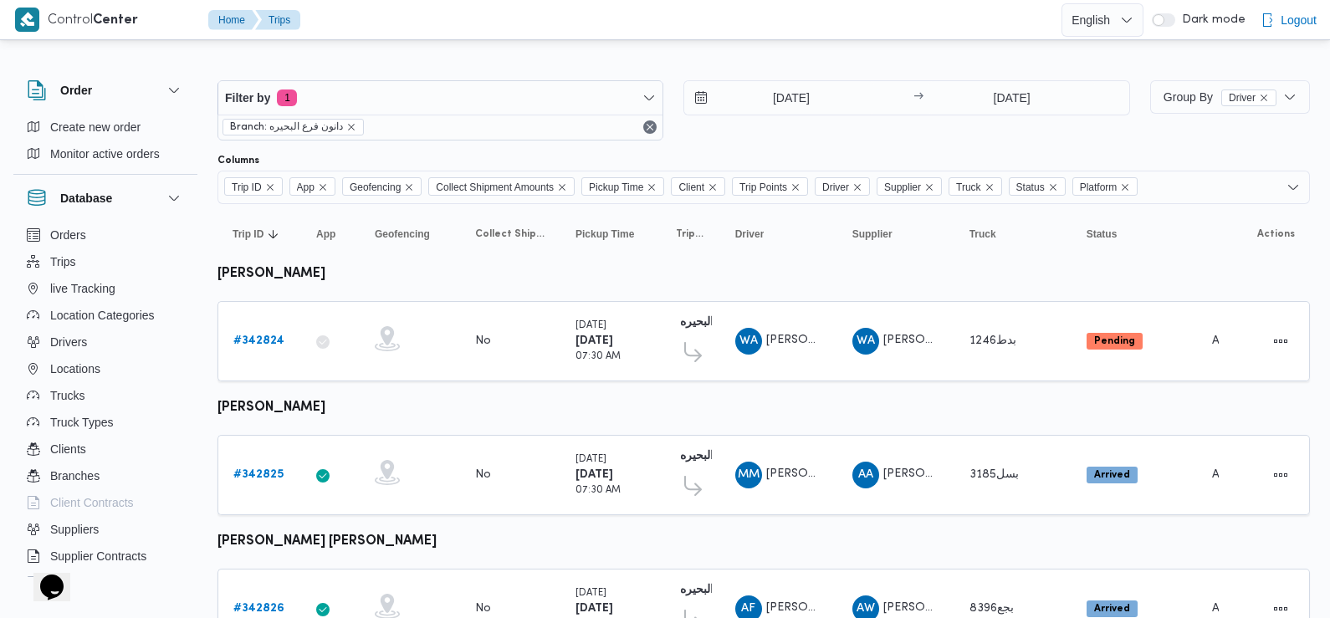
click at [748, 119] on div "13/10/2025 → 13/10/2025" at bounding box center [906, 110] width 446 height 60
click at [260, 471] on b "# 342825" at bounding box center [258, 474] width 50 height 11
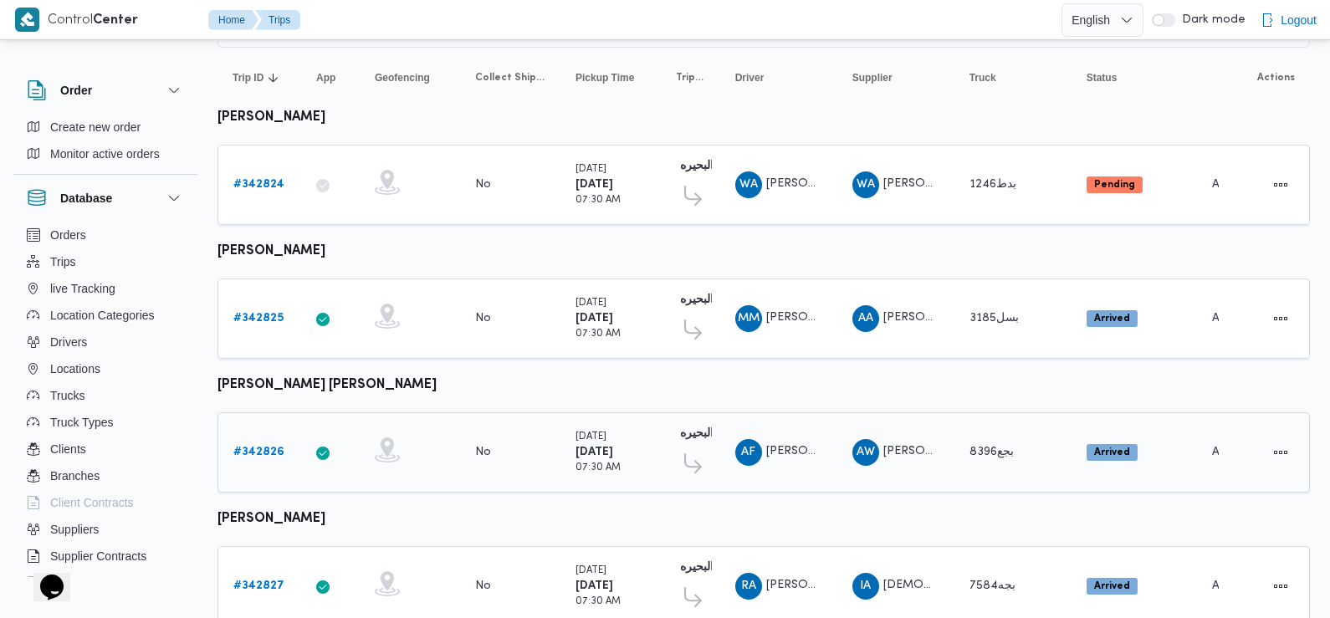
click at [273, 447] on b "# 342826" at bounding box center [258, 452] width 51 height 11
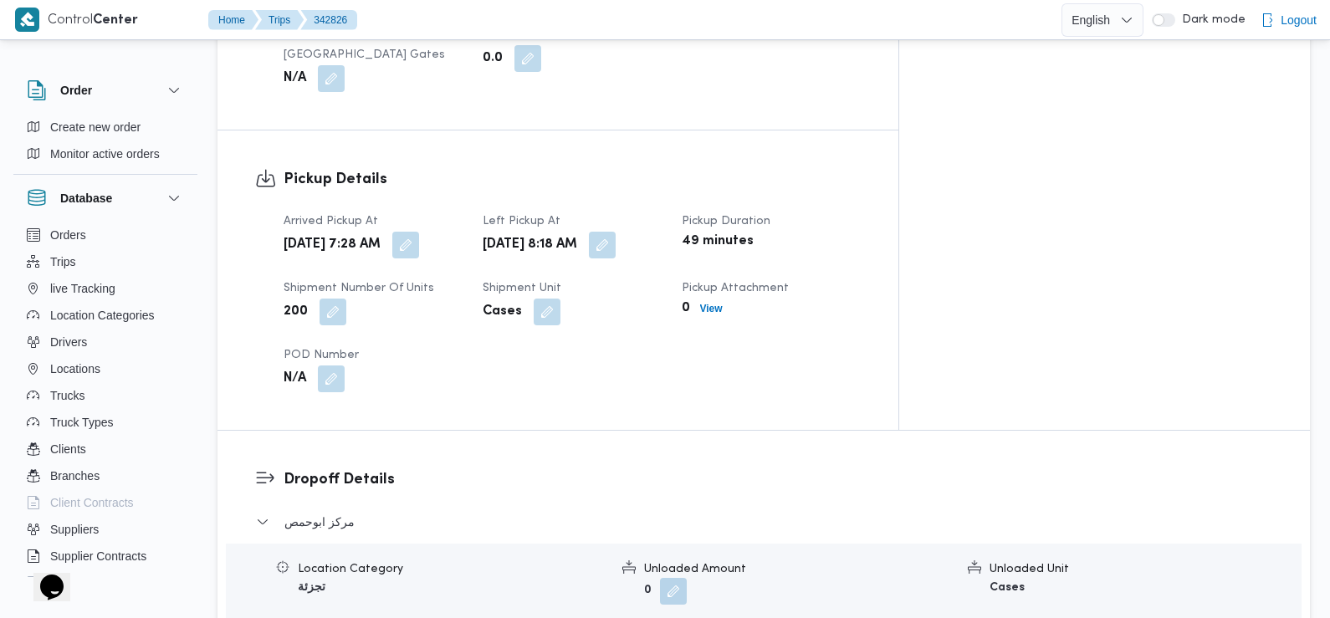
scroll to position [1048, 0]
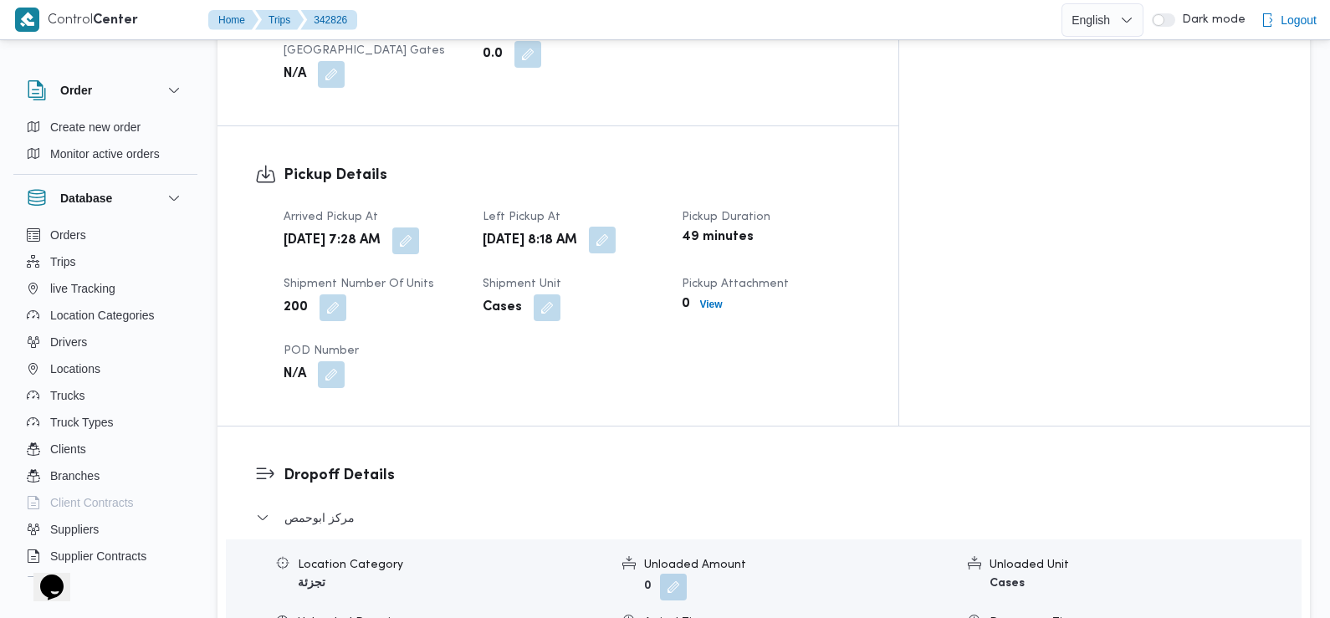
click at [615, 227] on button "button" at bounding box center [602, 240] width 27 height 27
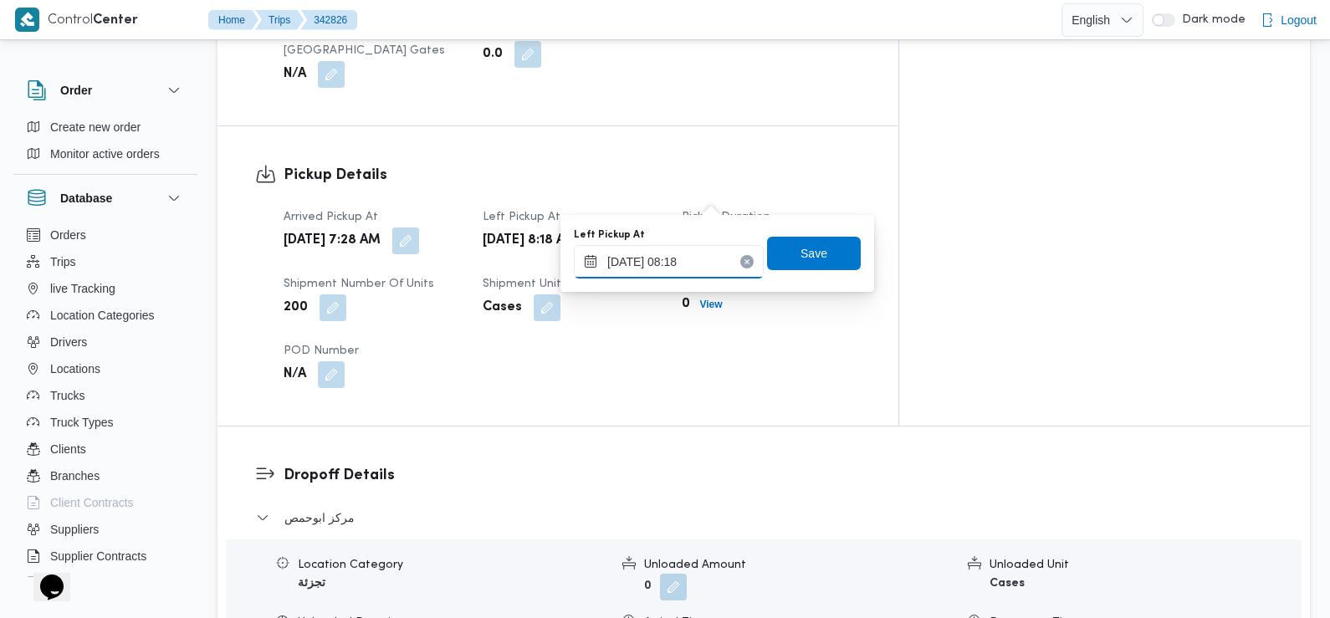
click at [695, 264] on input "13/10/2025 08:18" at bounding box center [669, 261] width 190 height 33
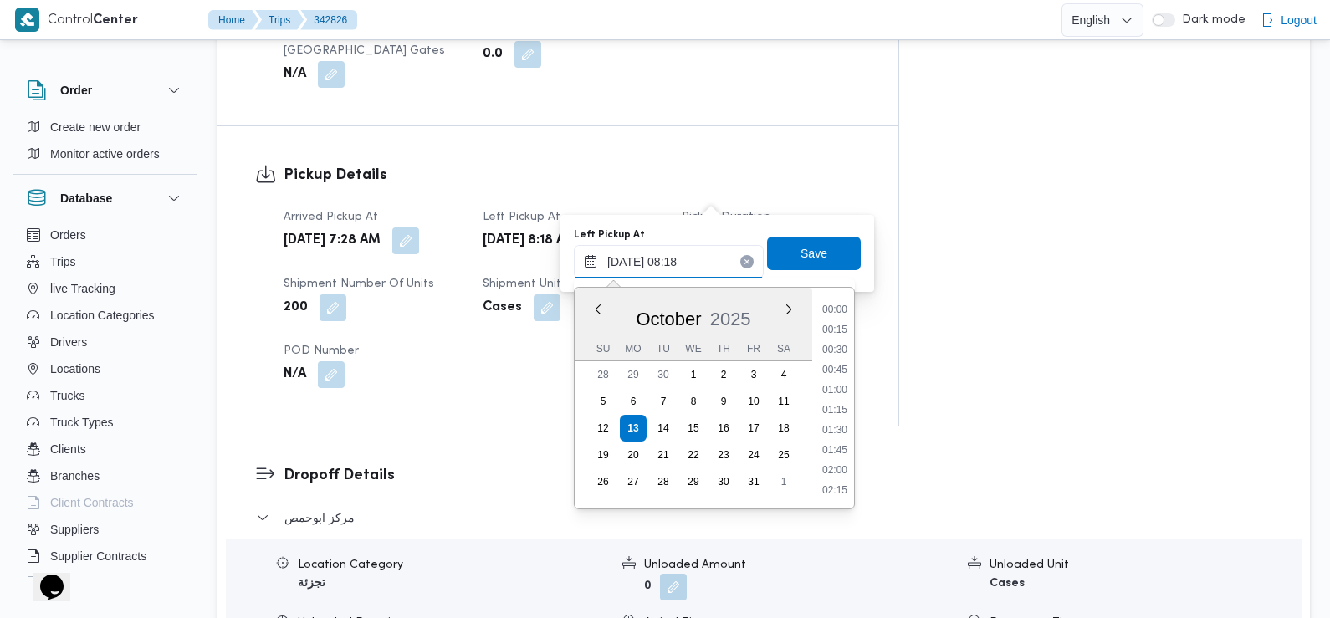
scroll to position [560, 0]
click at [842, 456] on li "08:45" at bounding box center [834, 451] width 38 height 17
type input "[DATE] 08:45"
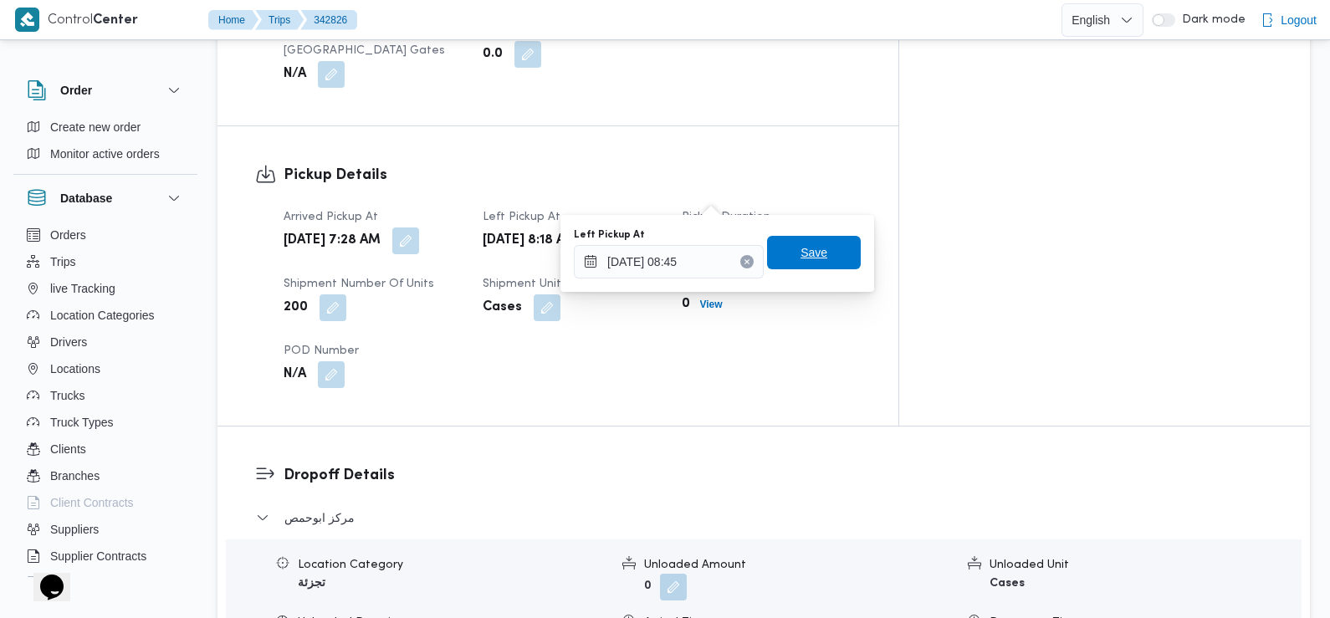
click at [820, 256] on span "Save" at bounding box center [814, 252] width 94 height 33
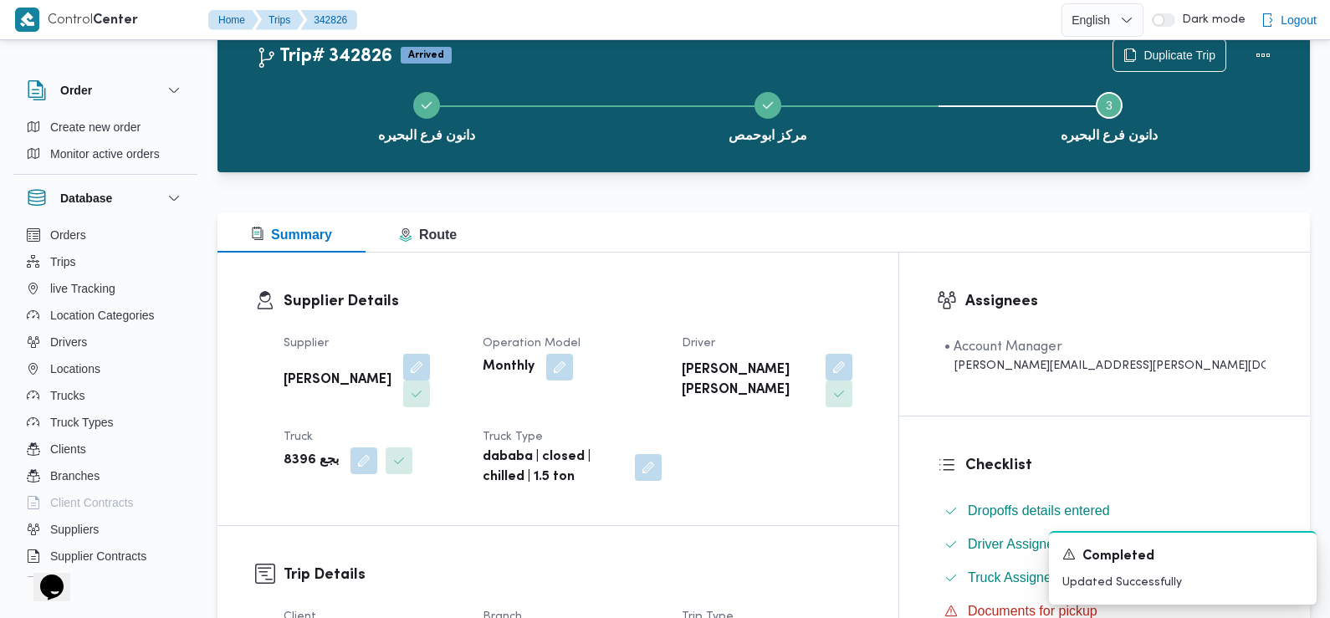
scroll to position [0, 0]
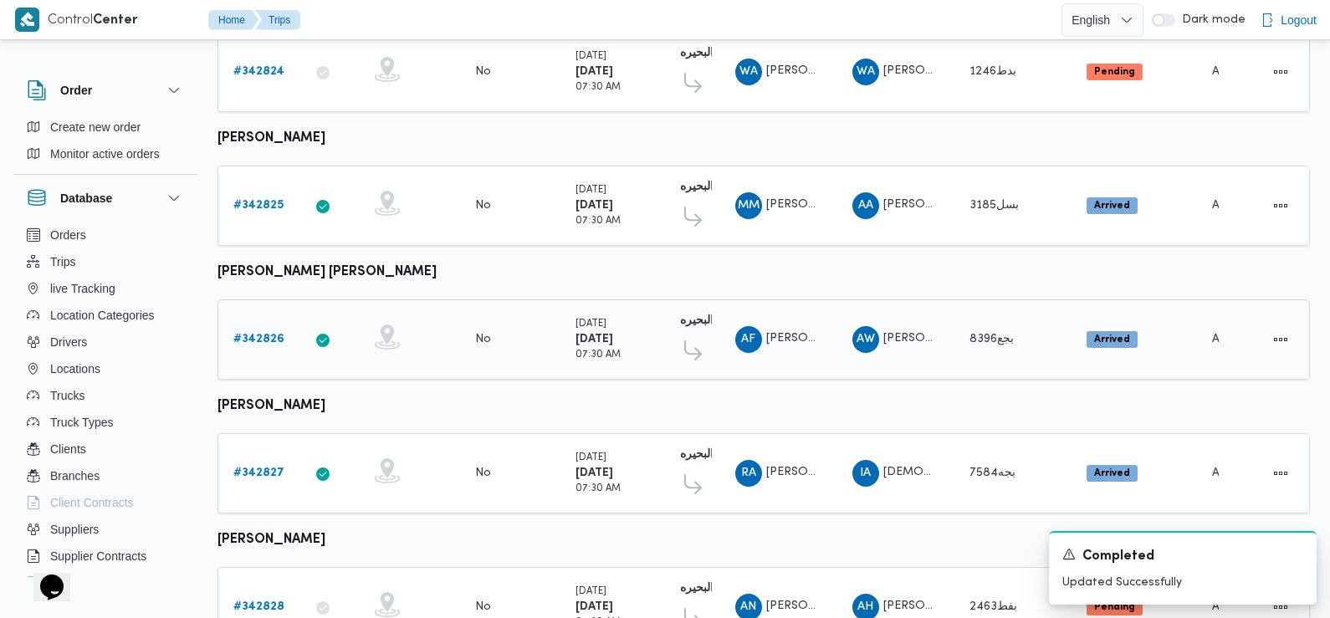
scroll to position [334, 0]
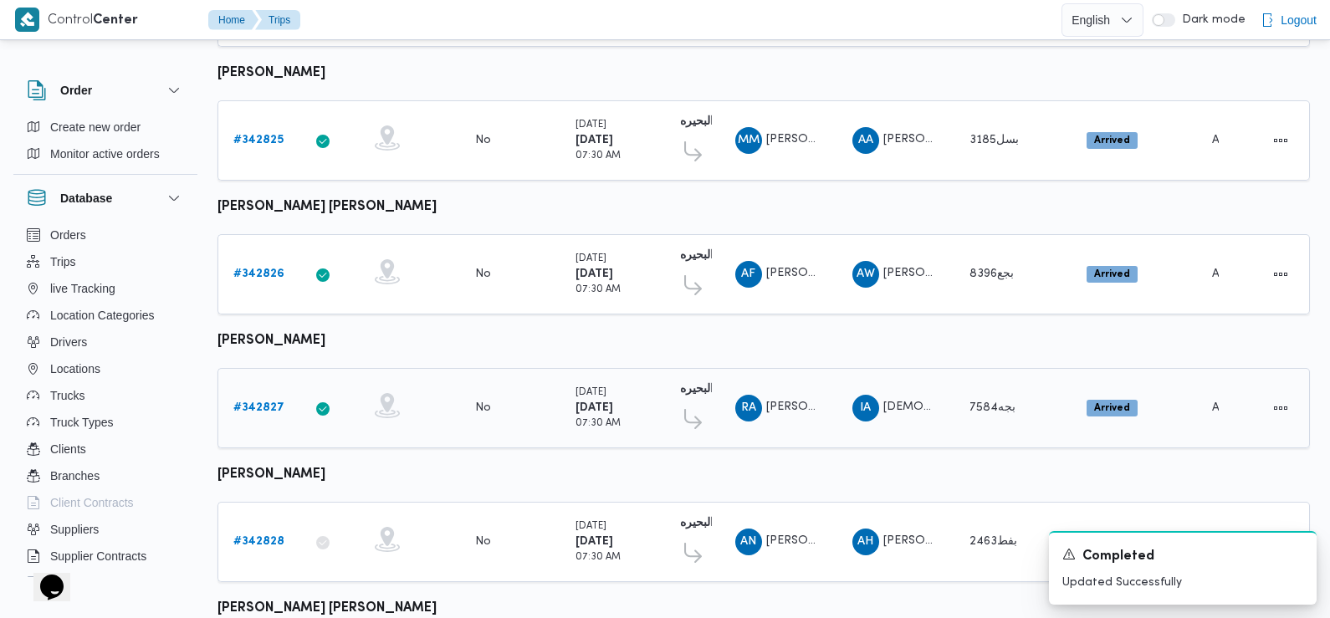
click at [264, 402] on b "# 342827" at bounding box center [258, 407] width 51 height 11
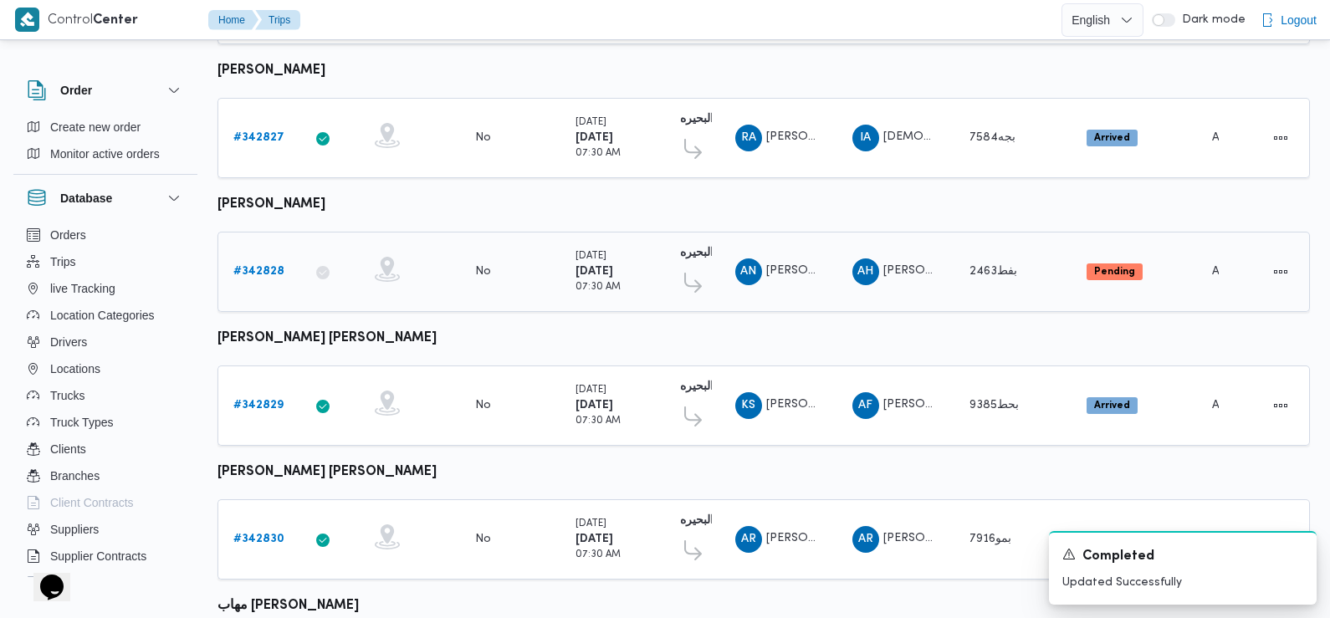
scroll to position [605, 0]
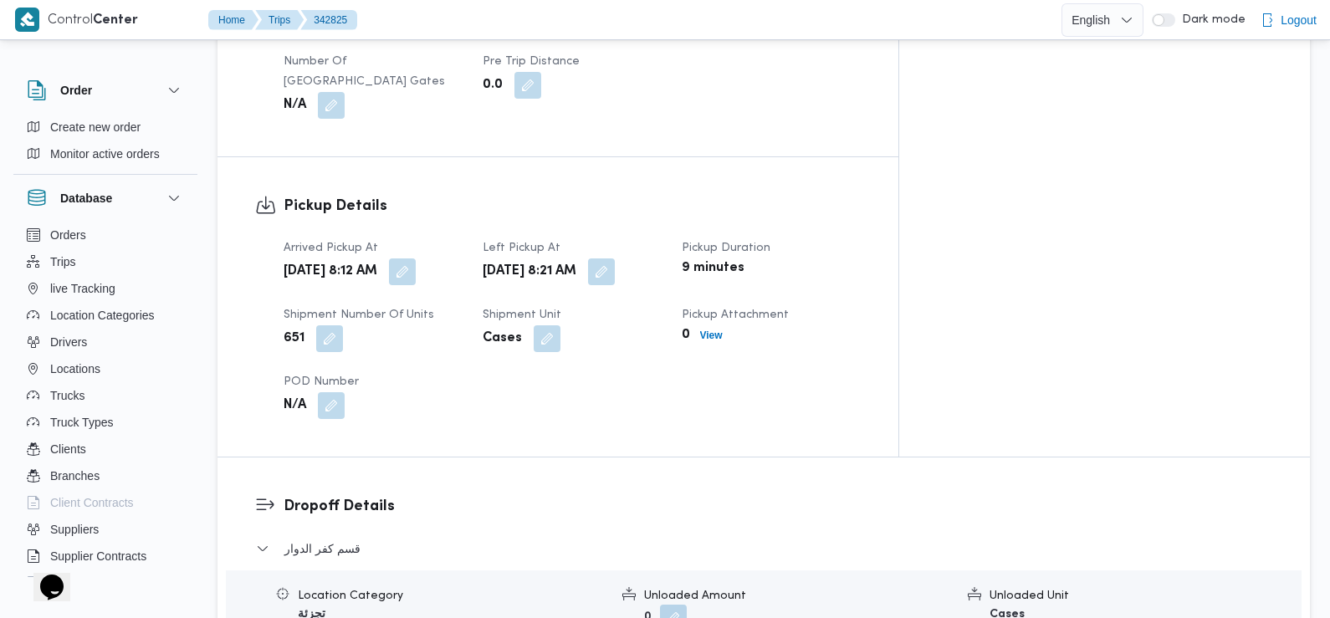
scroll to position [1009, 0]
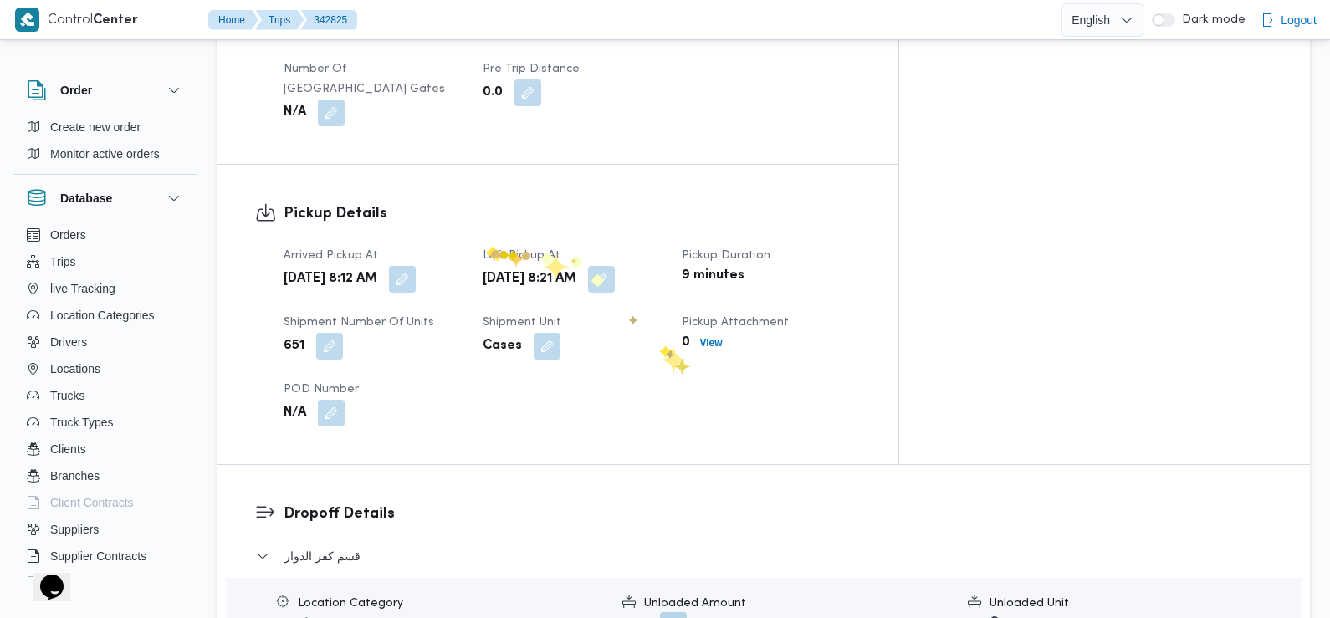
click at [464, 264] on div "[DATE] 8:12 AM" at bounding box center [373, 279] width 182 height 30
click at [416, 265] on button "button" at bounding box center [402, 278] width 27 height 27
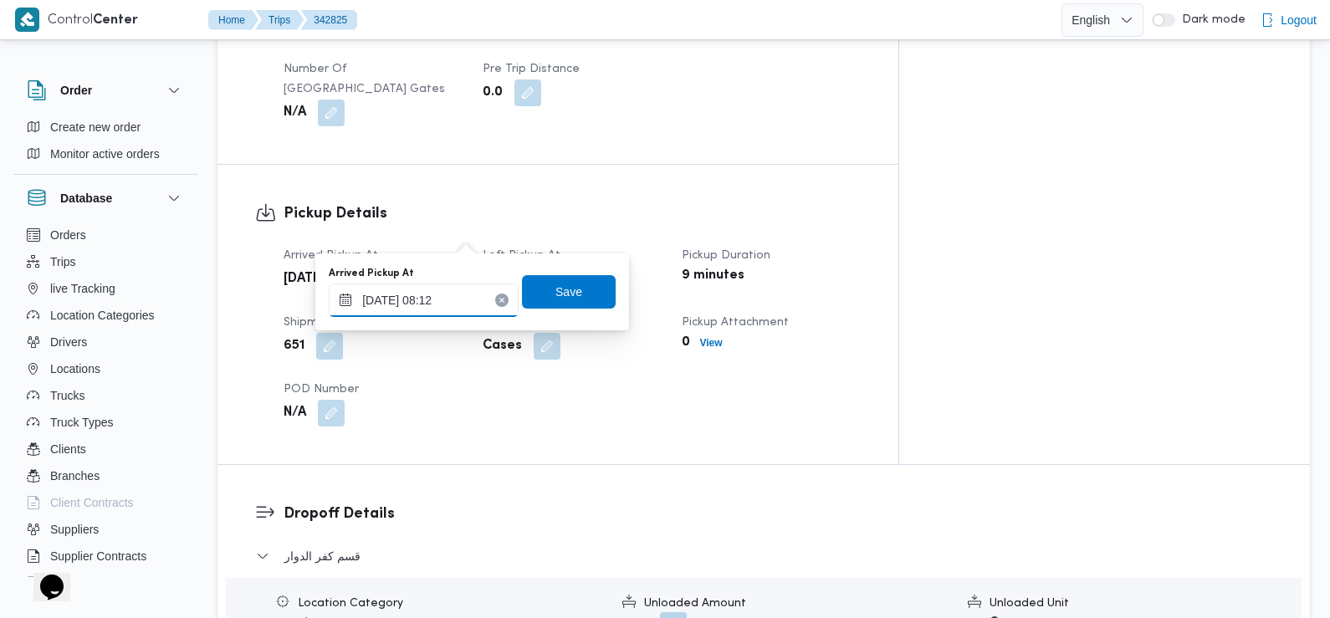
click at [466, 307] on input "[DATE] 08:12" at bounding box center [424, 299] width 190 height 33
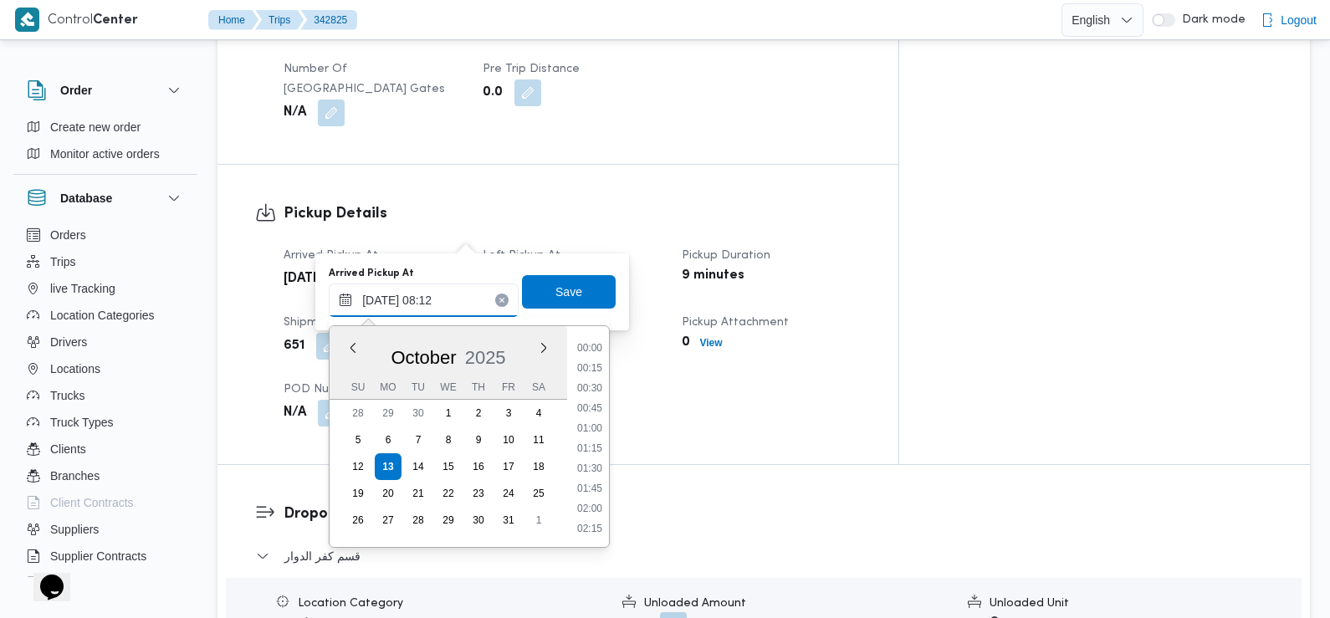
scroll to position [540, 0]
click at [597, 353] on li "06:45" at bounding box center [589, 349] width 38 height 17
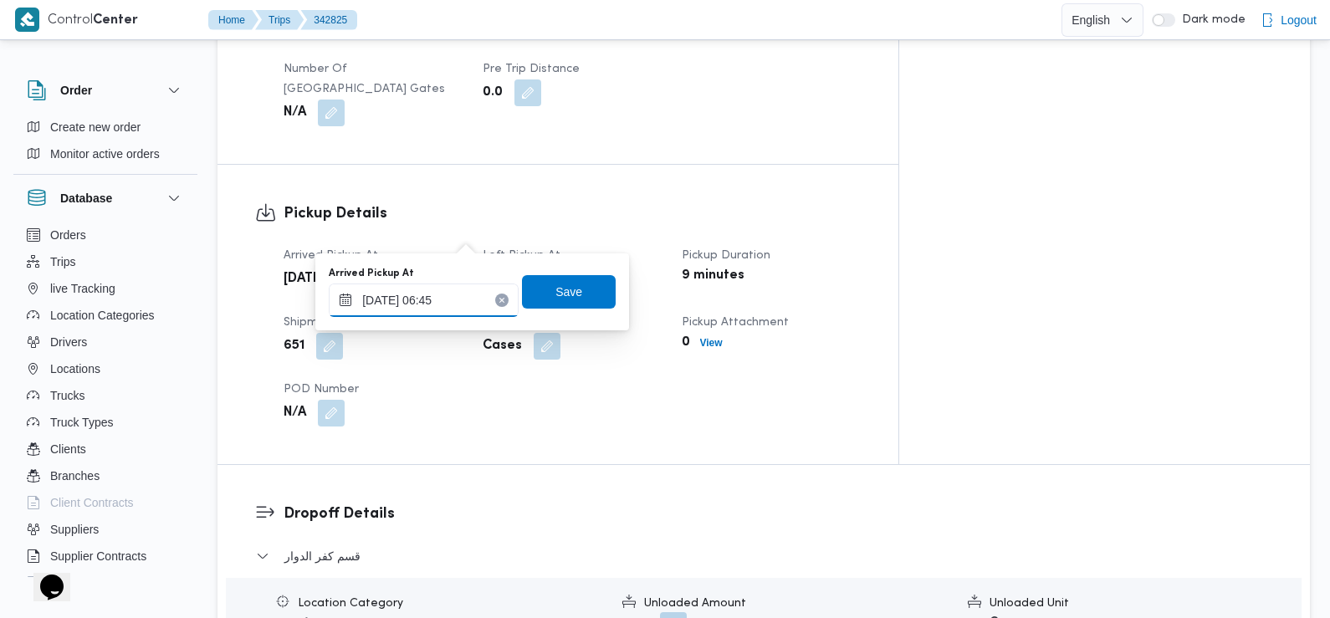
click at [460, 317] on input "[DATE] 06:45" at bounding box center [424, 299] width 190 height 33
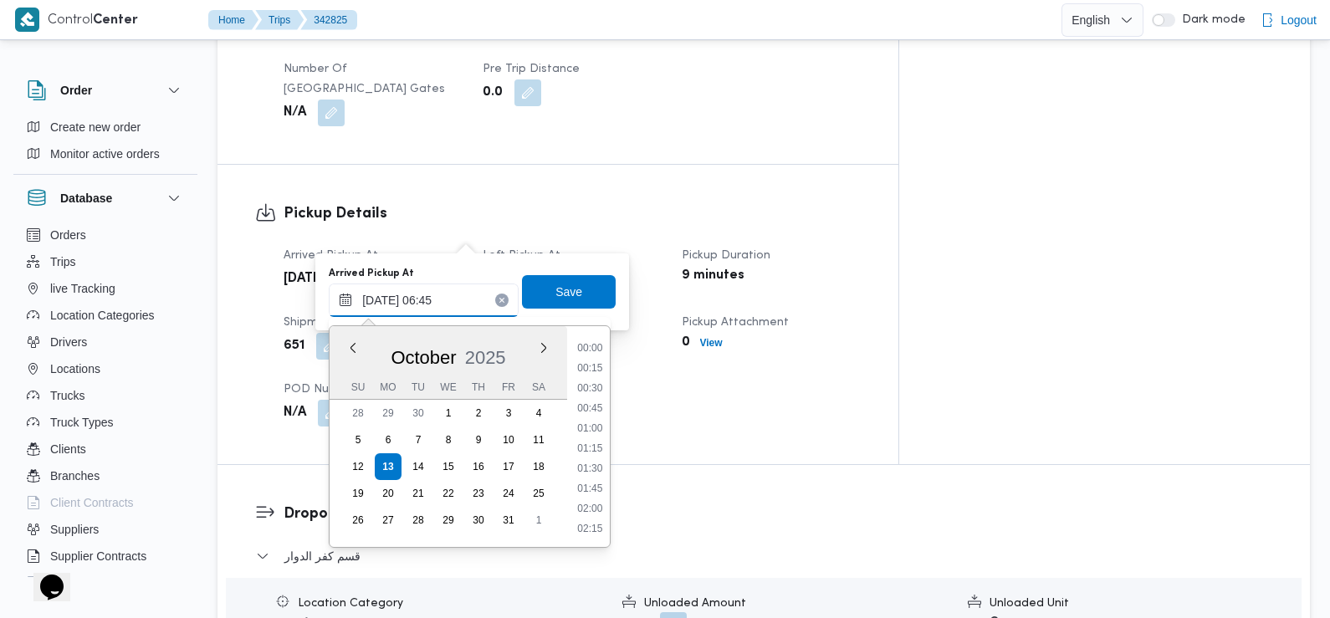
scroll to position [440, 0]
click at [597, 509] on li "07:30" at bounding box center [589, 510] width 38 height 17
type input "[DATE] 07:30"
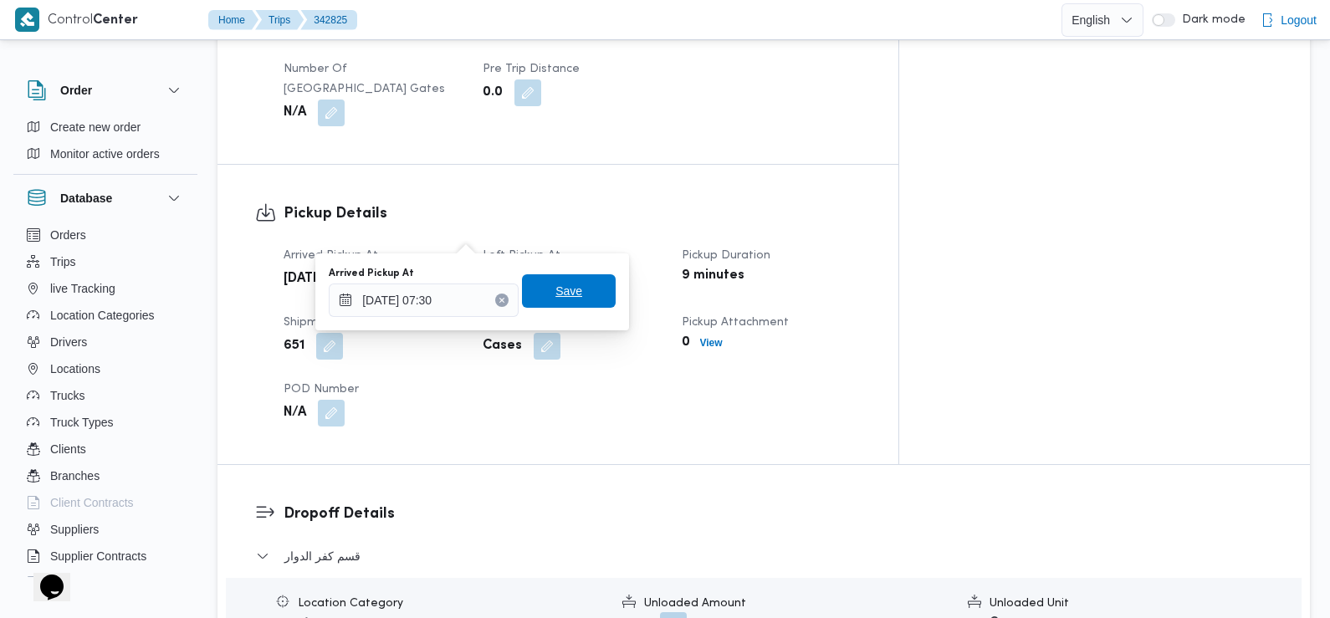
click at [579, 292] on span "Save" at bounding box center [569, 290] width 94 height 33
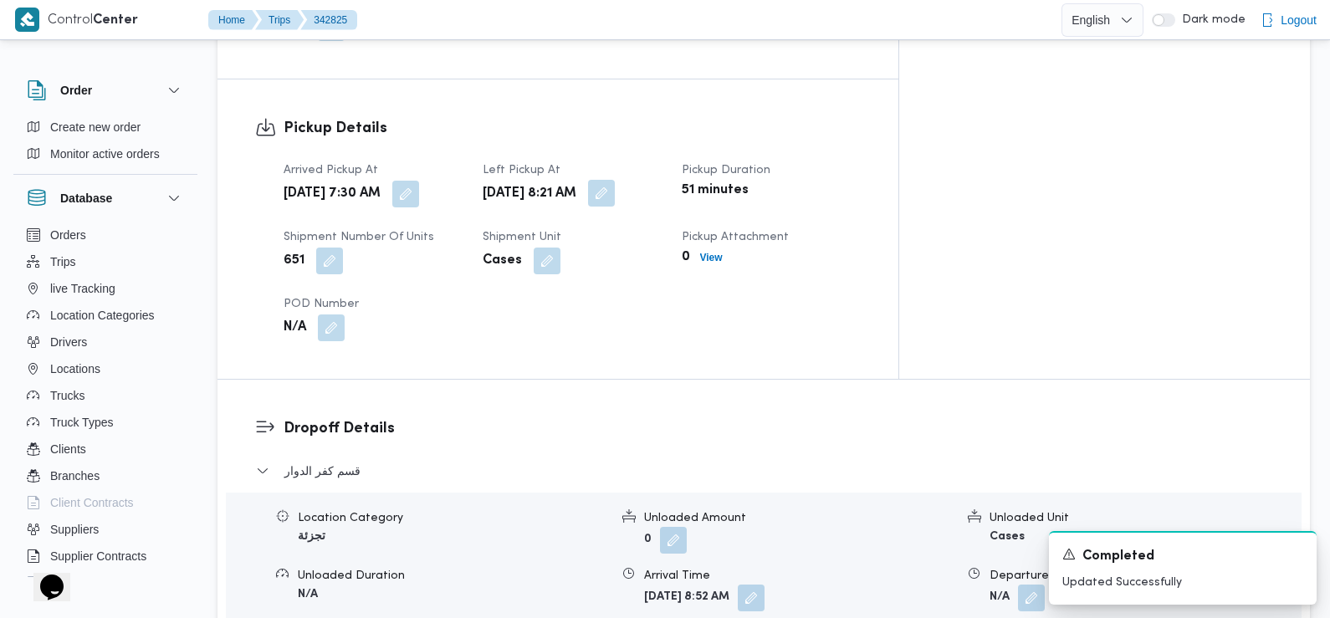
scroll to position [1093, 0]
click at [615, 181] on button "button" at bounding box center [601, 194] width 27 height 27
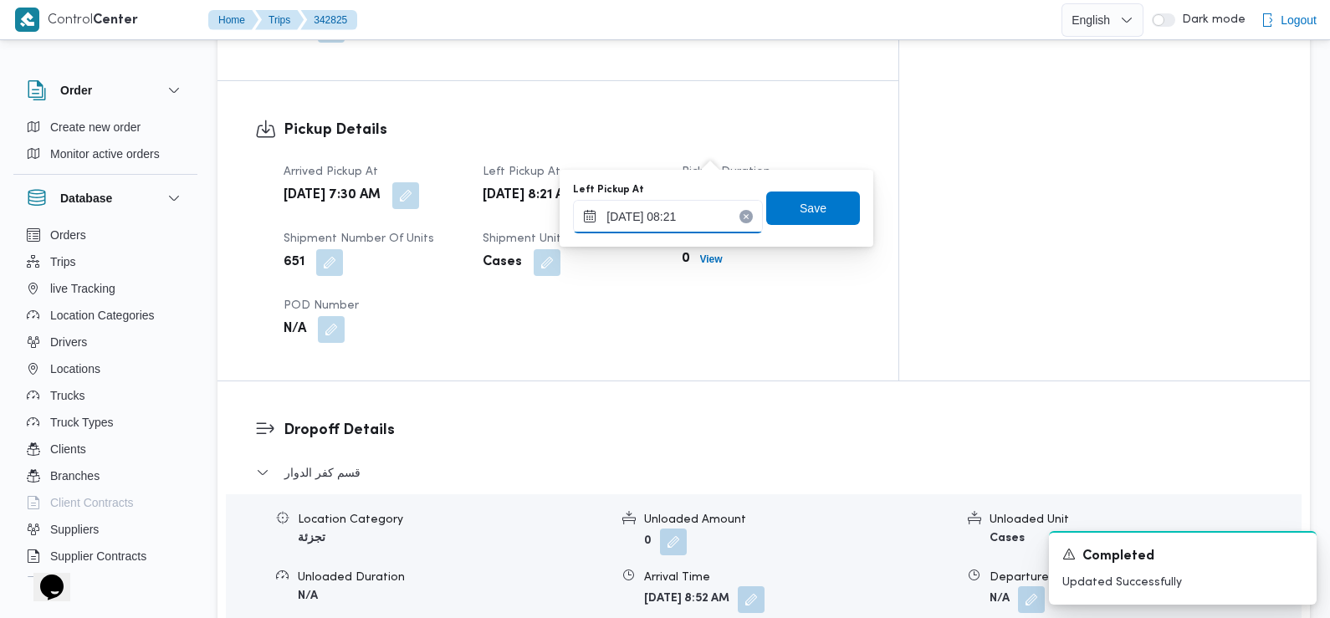
click at [703, 227] on input "13/10/2025 08:21" at bounding box center [668, 216] width 190 height 33
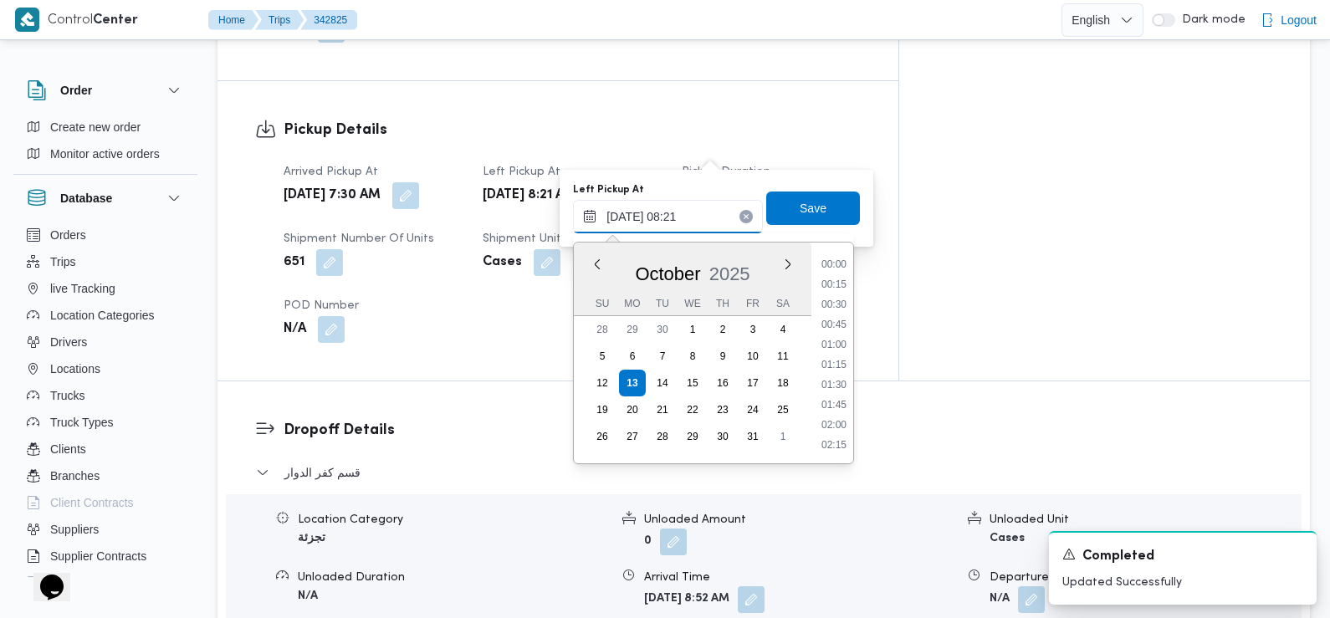
scroll to position [560, 0]
click at [840, 401] on li "08:45" at bounding box center [833, 406] width 38 height 17
type input "13/10/2025 08:45"
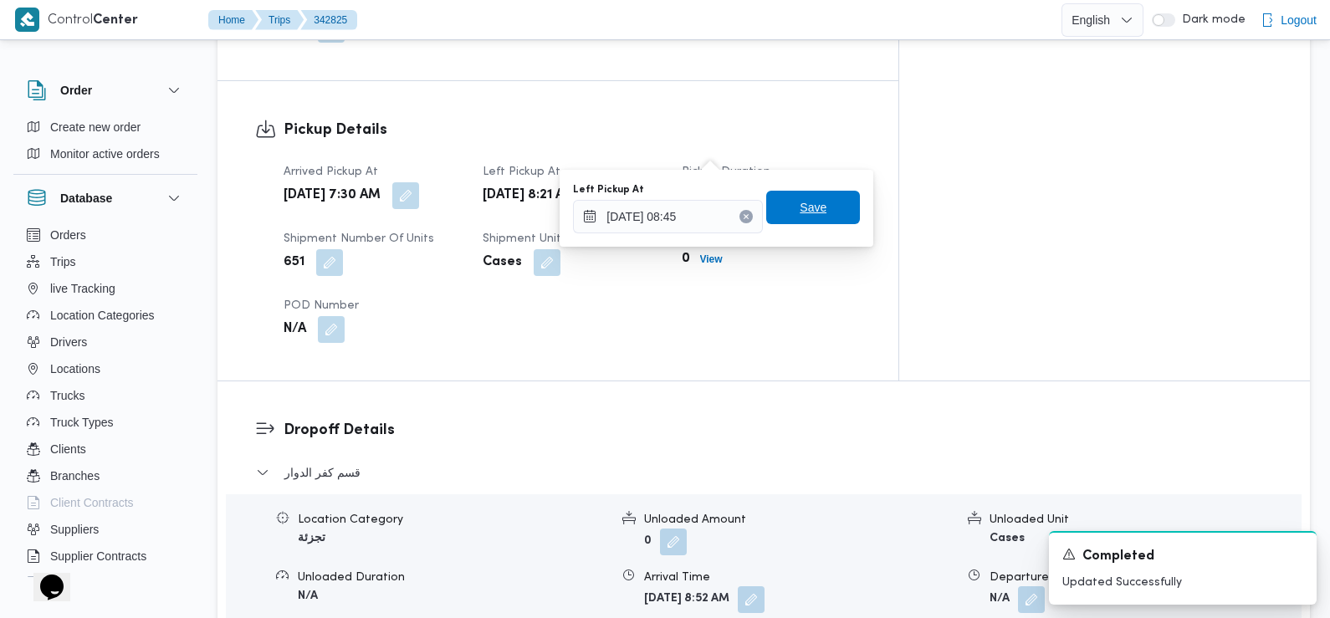
click at [819, 202] on span "Save" at bounding box center [813, 207] width 94 height 33
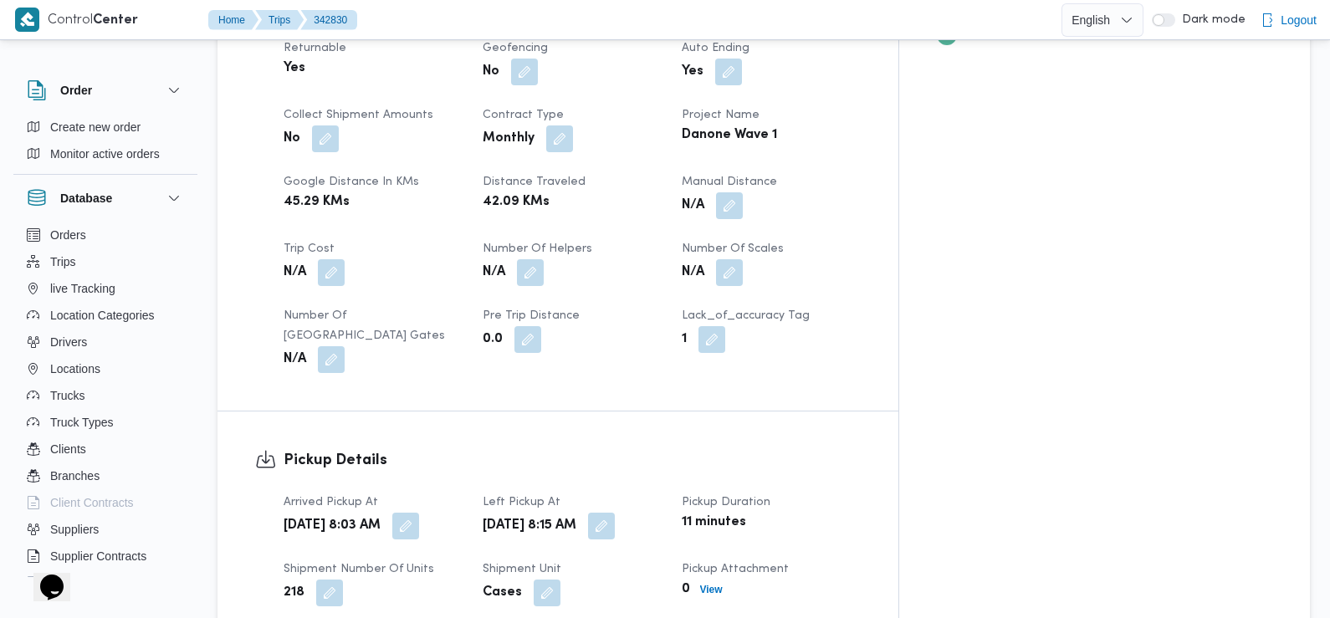
scroll to position [847, 0]
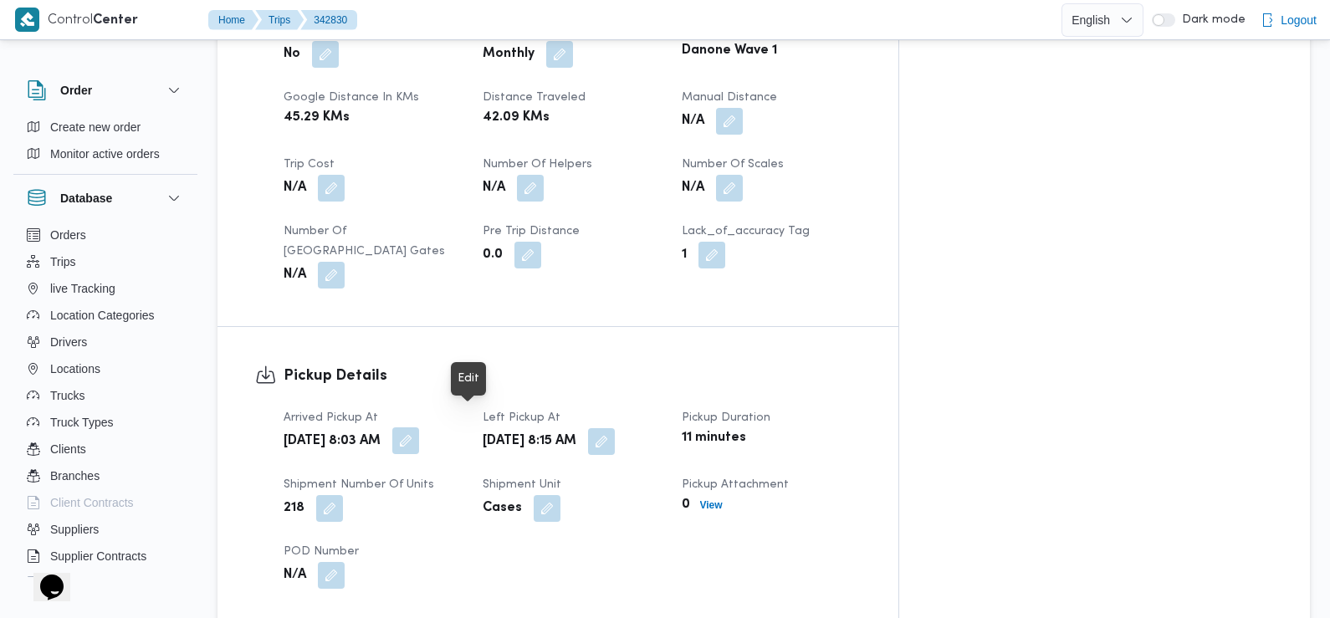
click at [419, 427] on button "button" at bounding box center [405, 440] width 27 height 27
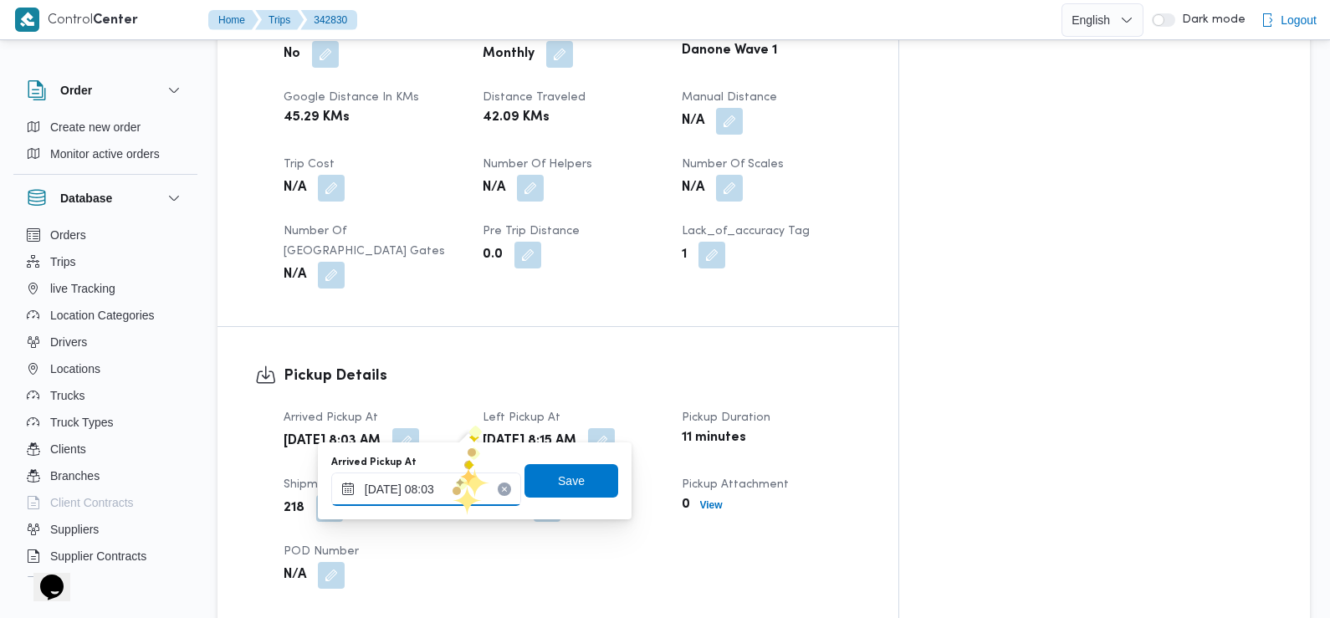
click at [452, 486] on input "[DATE] 08:03" at bounding box center [426, 488] width 190 height 33
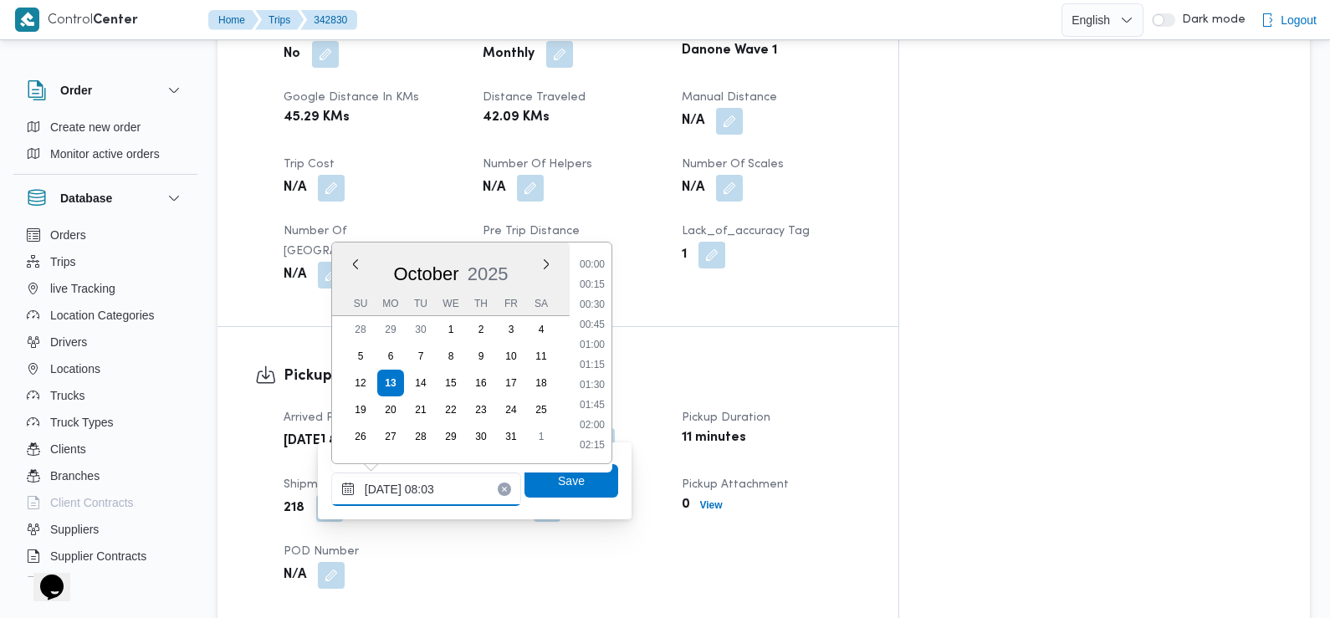
scroll to position [540, 0]
click at [597, 304] on li "07:15" at bounding box center [592, 306] width 38 height 17
type input "[DATE] 07:15"
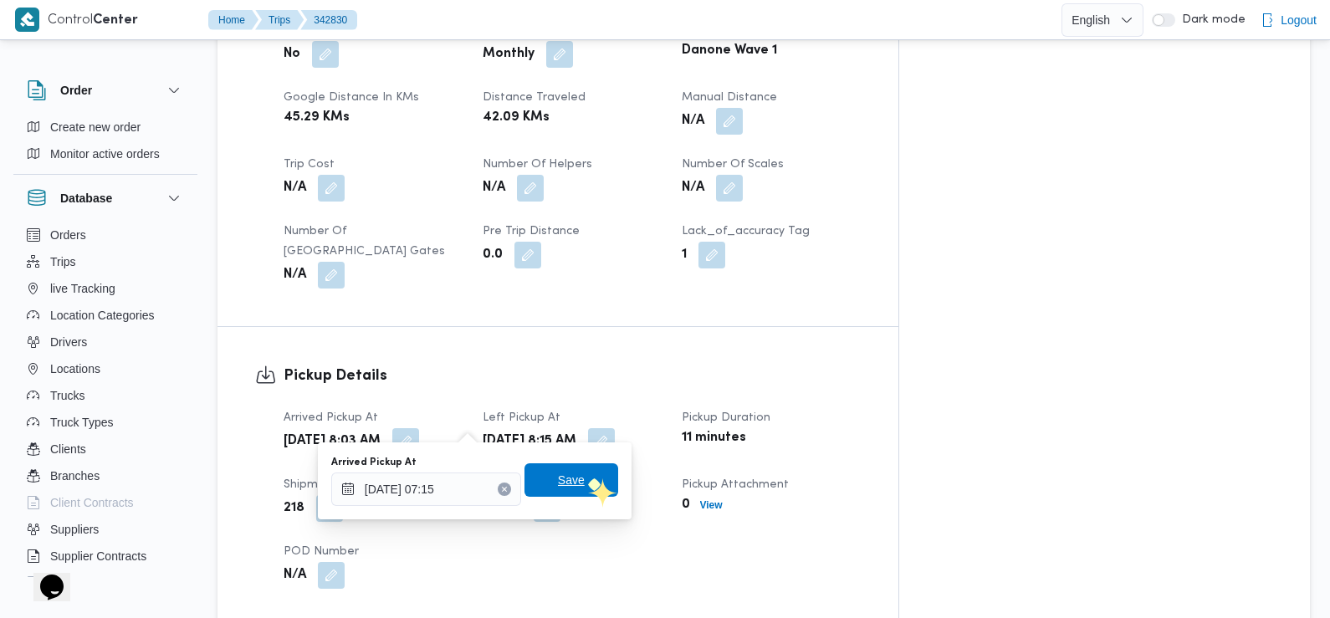
click at [586, 478] on span "Save" at bounding box center [571, 479] width 94 height 33
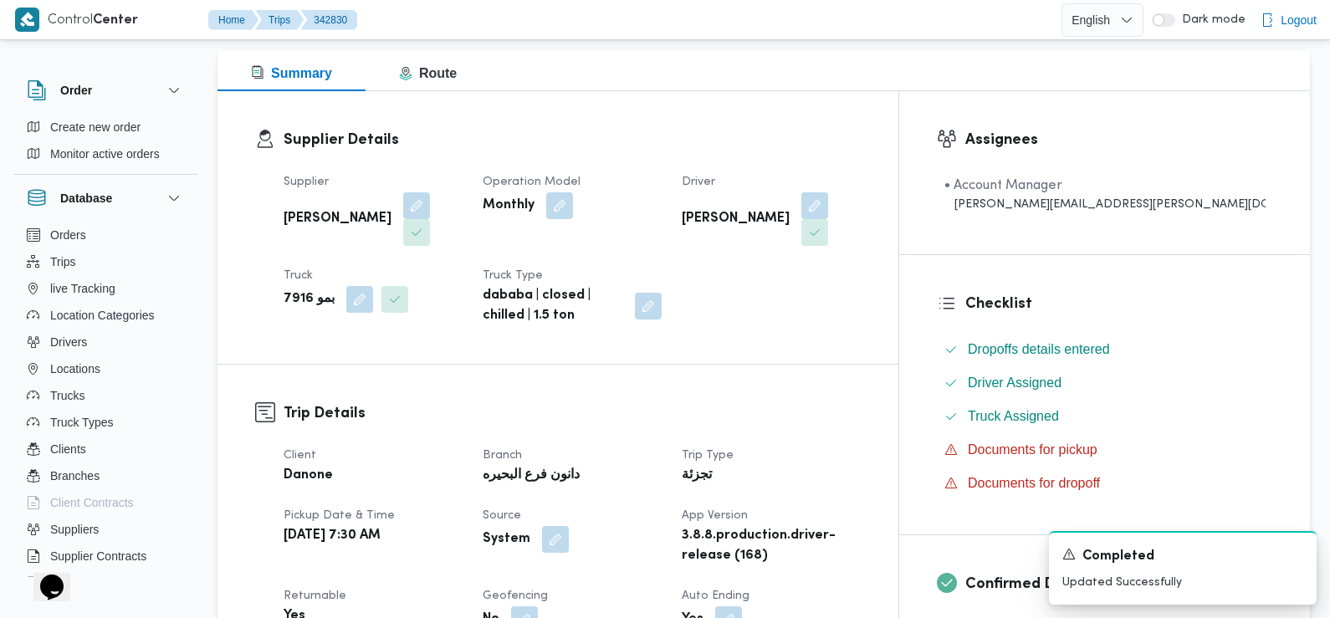
scroll to position [0, 0]
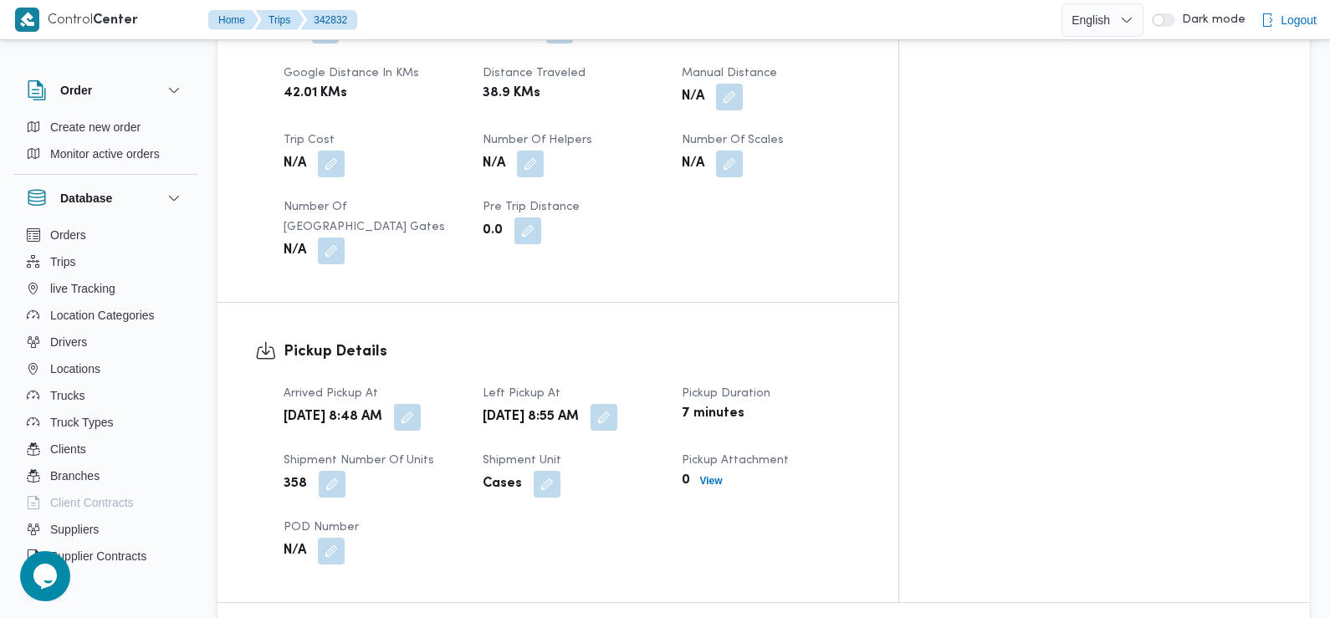
scroll to position [886, 0]
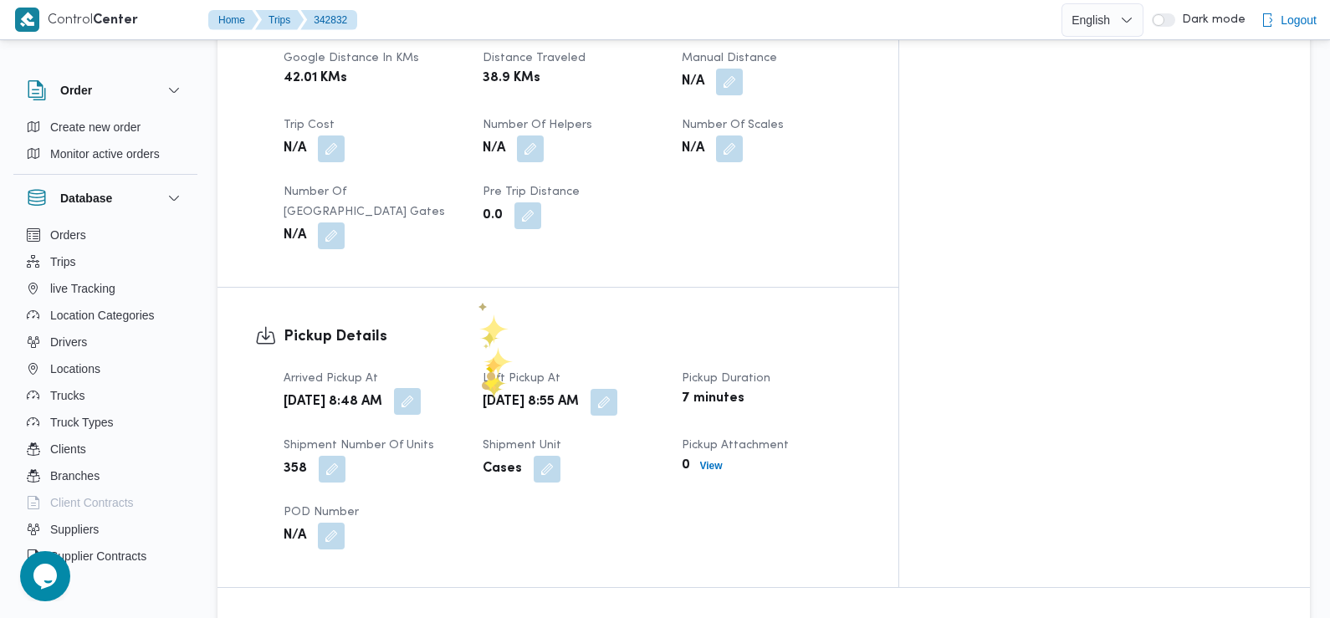
click at [421, 388] on button "button" at bounding box center [407, 401] width 27 height 27
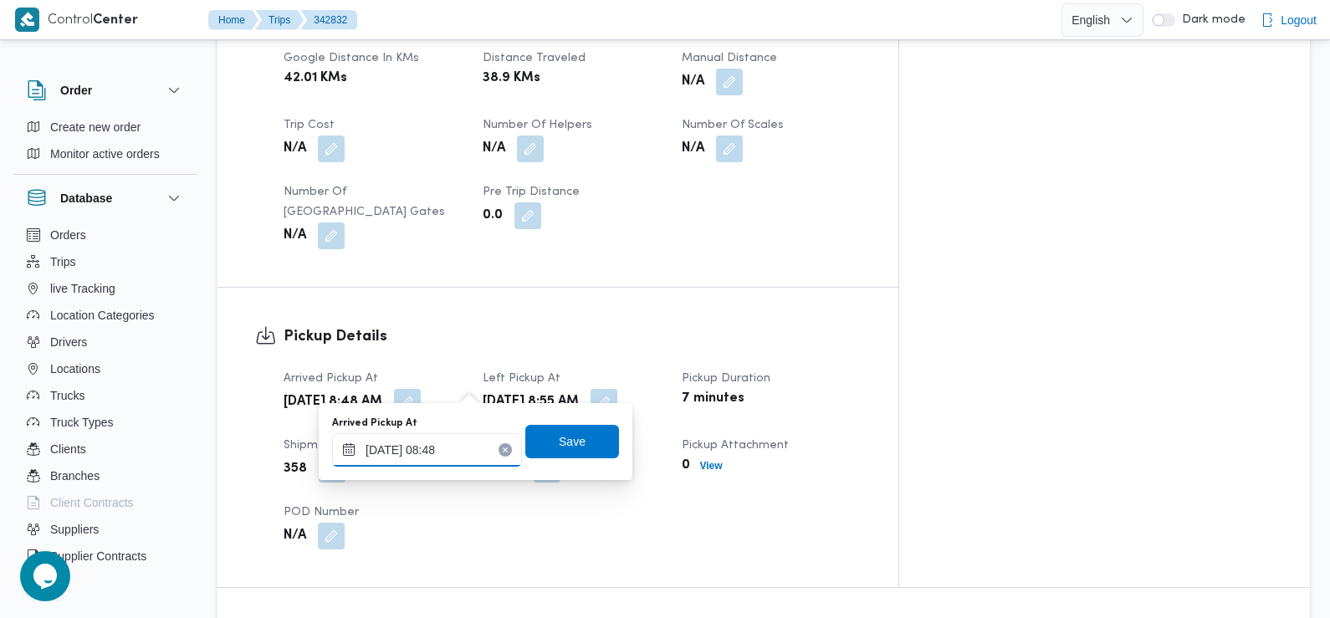
click at [474, 454] on input "[DATE] 08:48" at bounding box center [427, 449] width 190 height 33
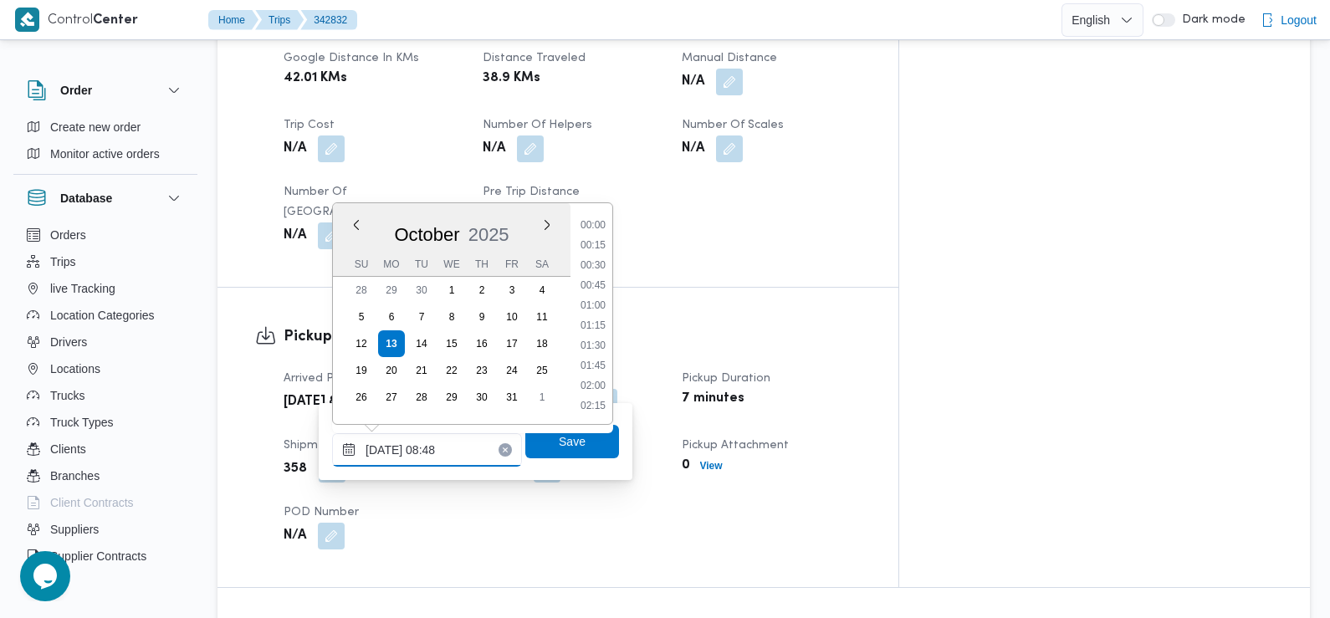
scroll to position [600, 0]
click at [600, 226] on li "07:30" at bounding box center [593, 226] width 38 height 17
type input "13/10/2025 07:30"
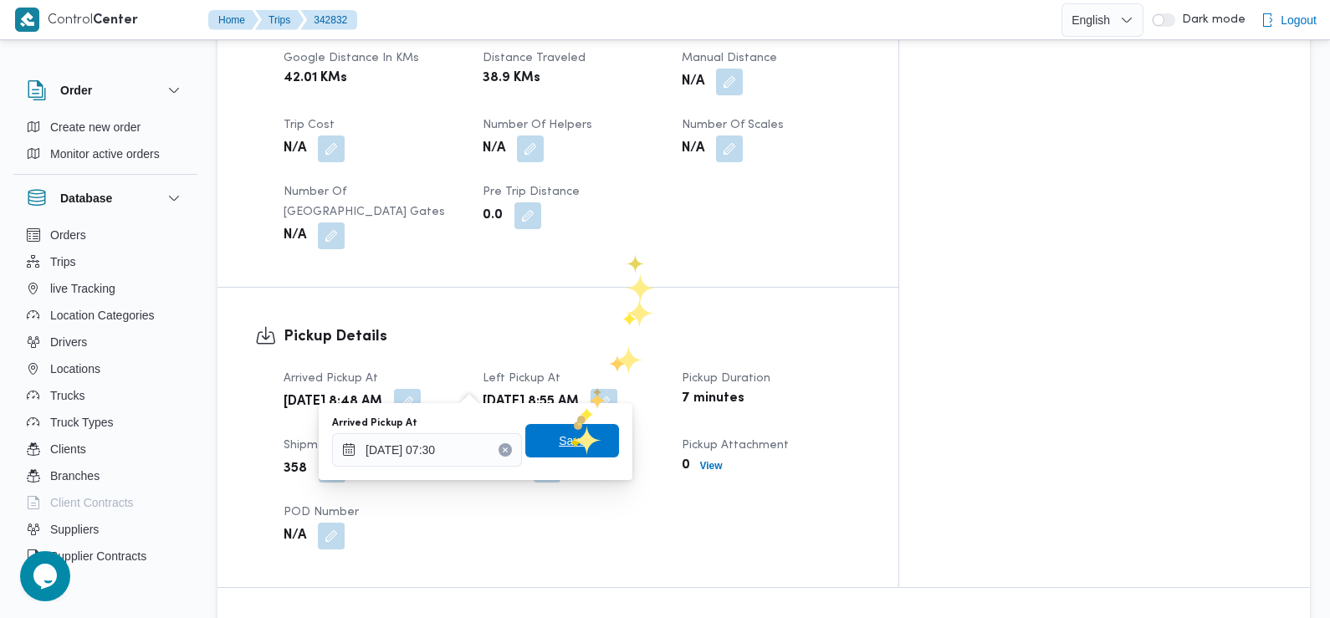
click at [569, 442] on span "Save" at bounding box center [572, 441] width 27 height 20
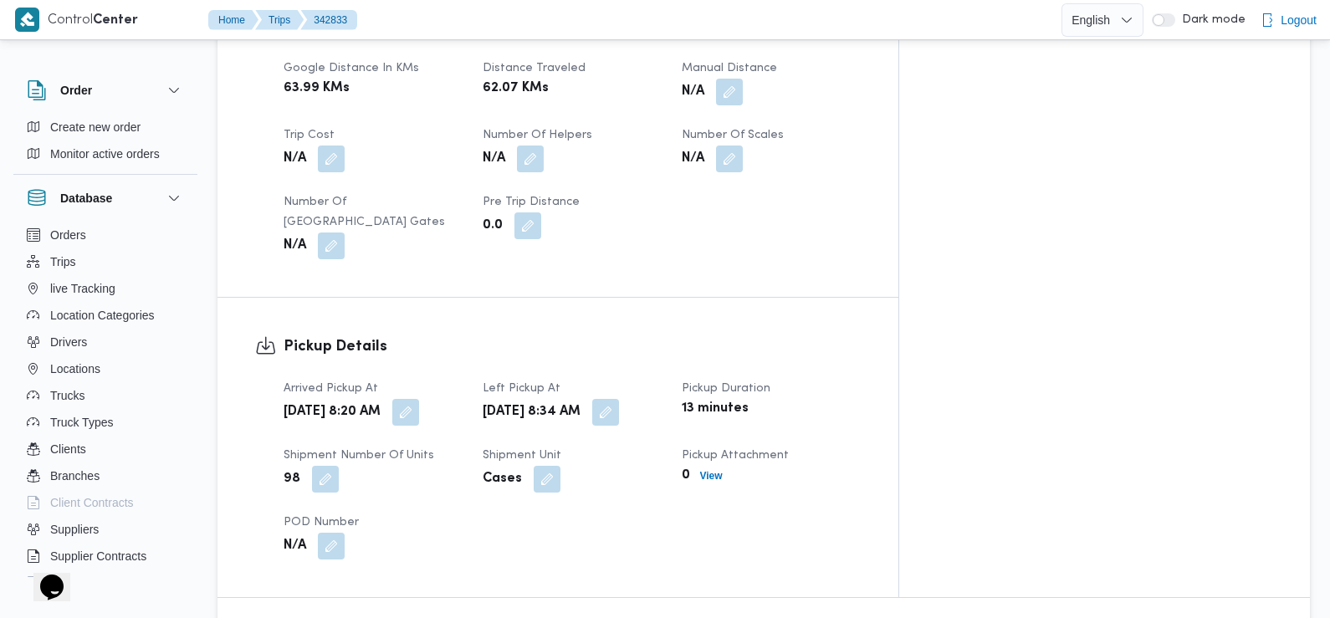
scroll to position [892, 0]
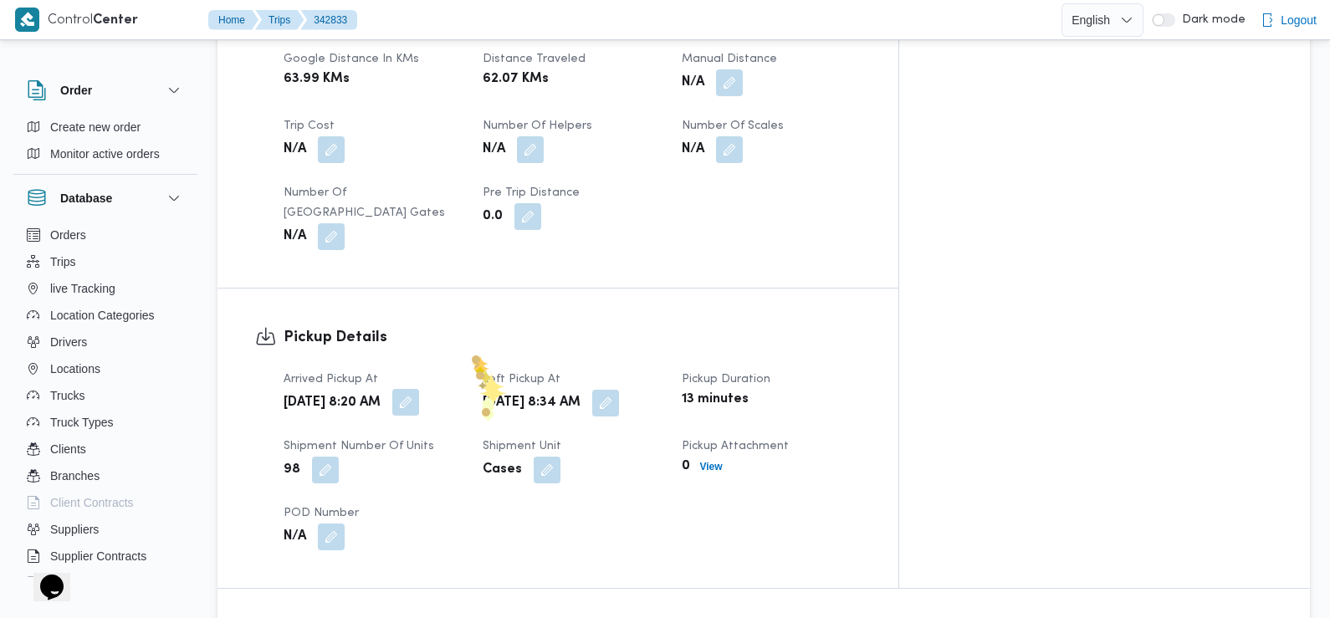
click at [419, 389] on button "button" at bounding box center [405, 402] width 27 height 27
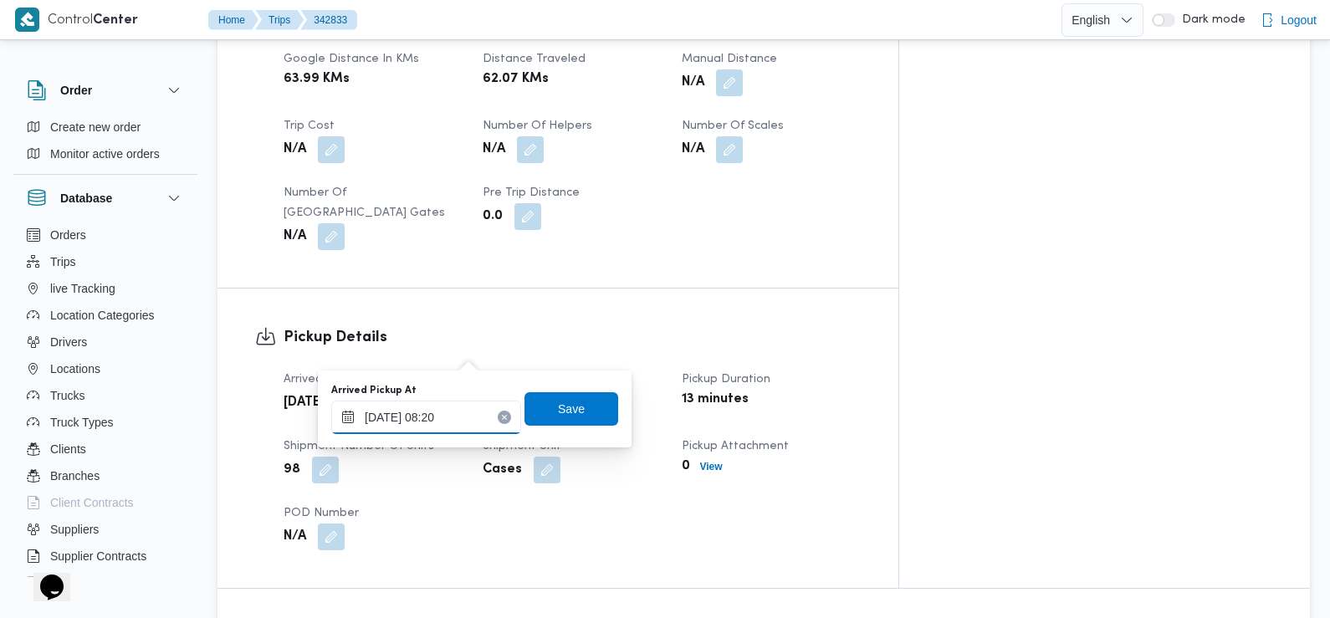
click at [453, 416] on input "13/10/2025 08:20" at bounding box center [426, 417] width 190 height 33
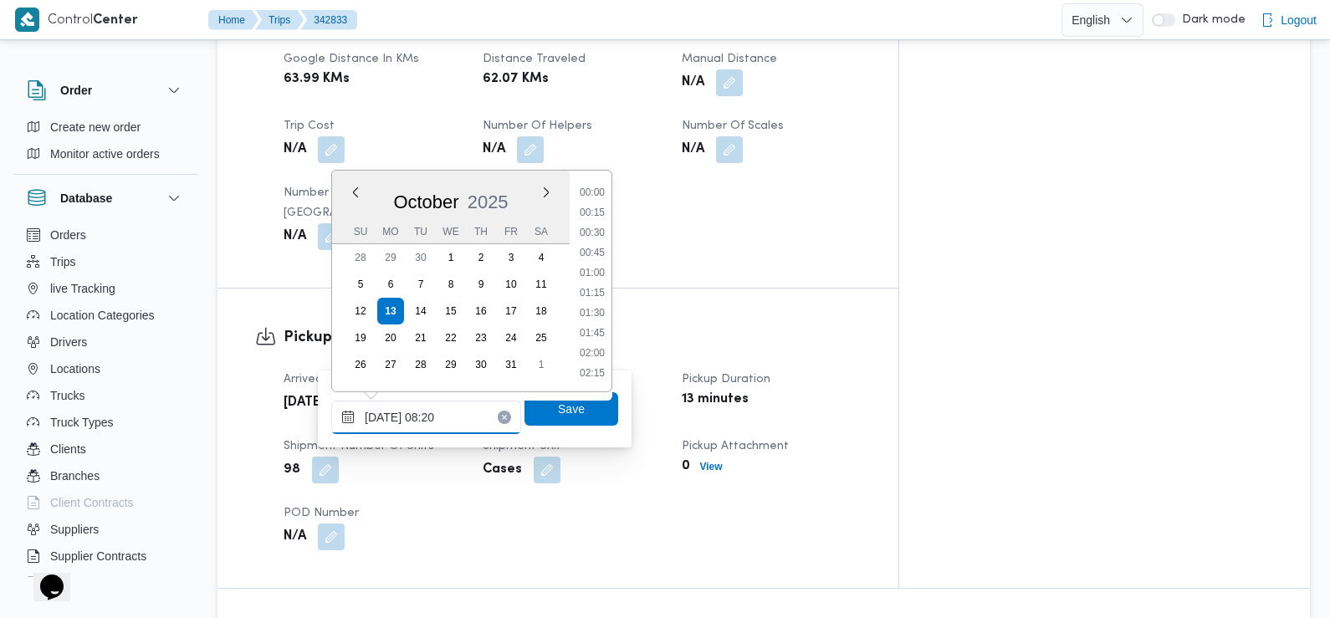
scroll to position [560, 0]
click at [598, 219] on li "07:15" at bounding box center [592, 214] width 38 height 17
type input "13/10/2025 07:15"
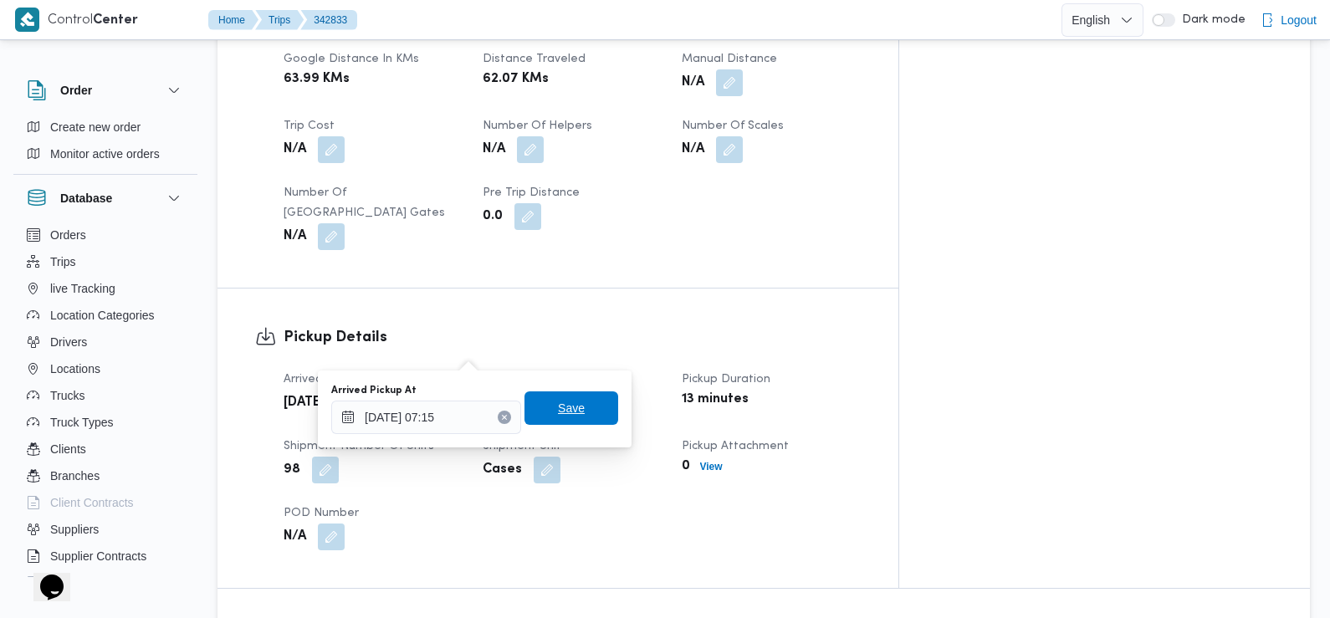
click at [582, 408] on span "Save" at bounding box center [571, 407] width 94 height 33
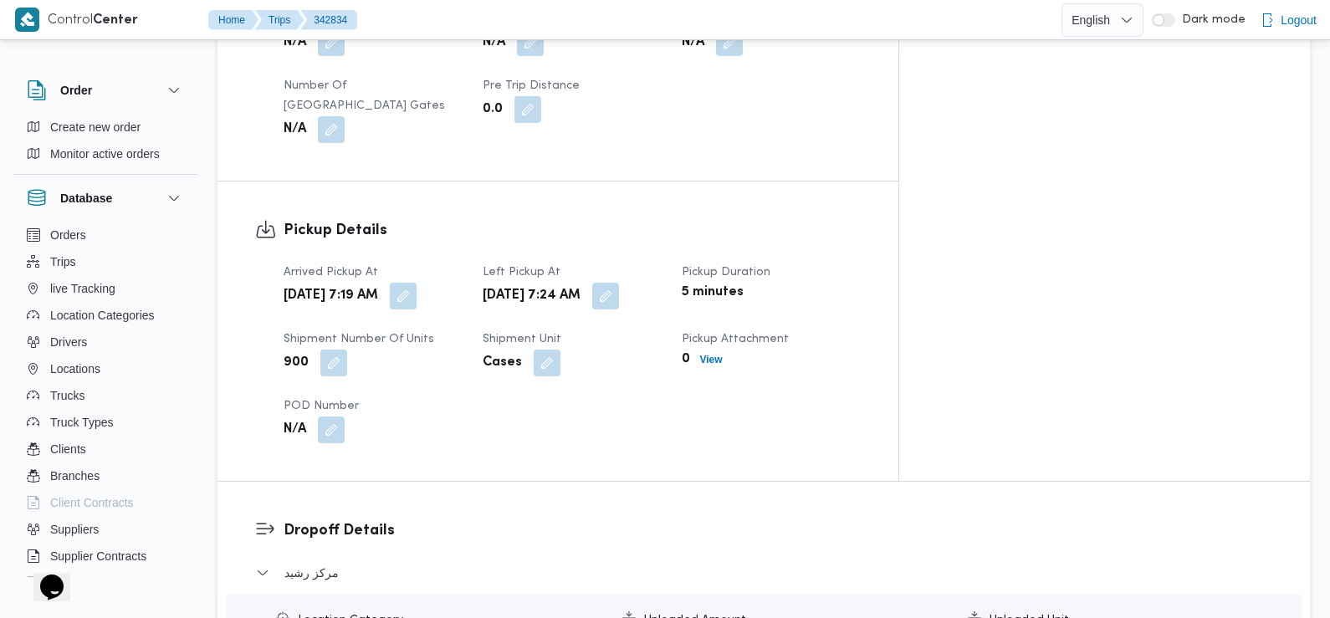
scroll to position [970, 0]
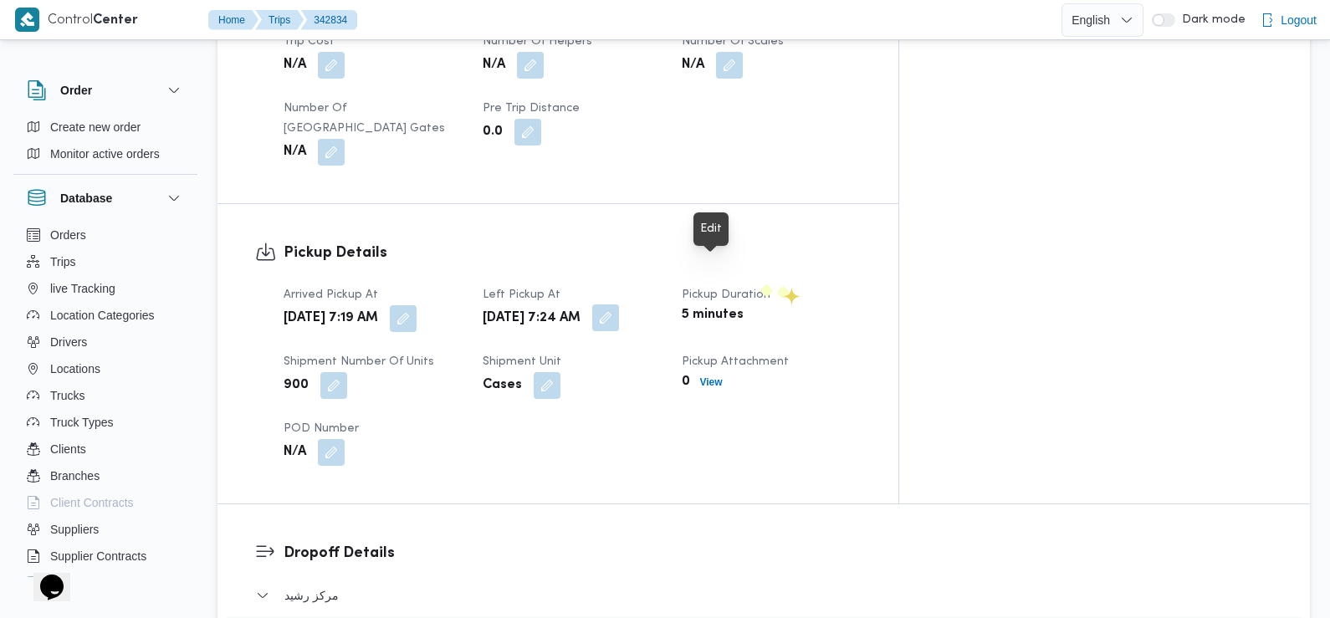
click at [619, 304] on button "button" at bounding box center [605, 317] width 27 height 27
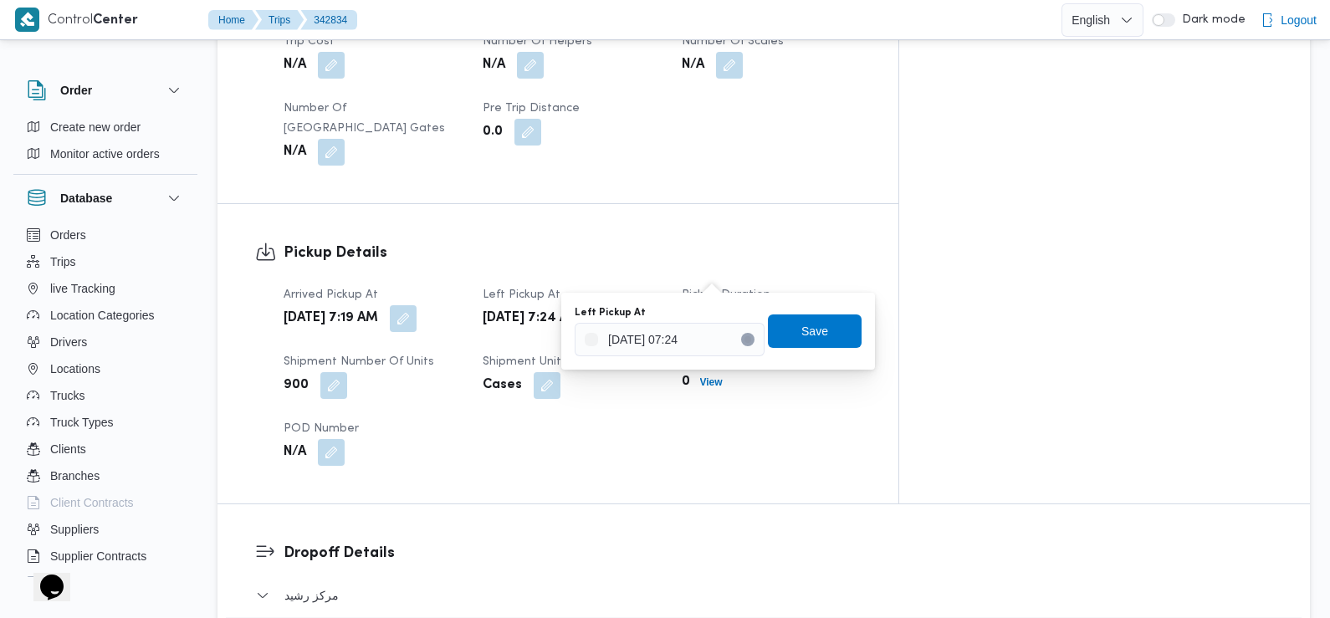
click at [708, 318] on div "Left Pickup At" at bounding box center [669, 312] width 190 height 13
click at [705, 335] on input "13/10/2025 07:24" at bounding box center [669, 339] width 190 height 33
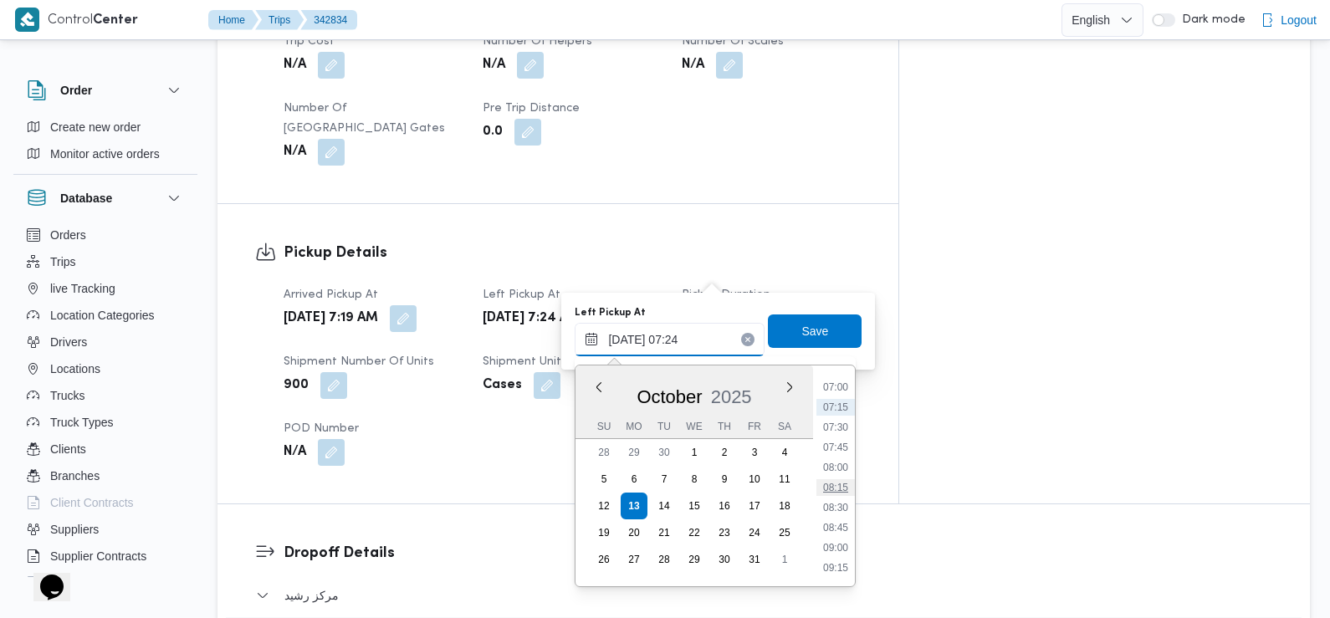
scroll to position [574, 0]
click at [840, 509] on li "08:45" at bounding box center [835, 515] width 38 height 17
type input "13/10/2025 08:45"
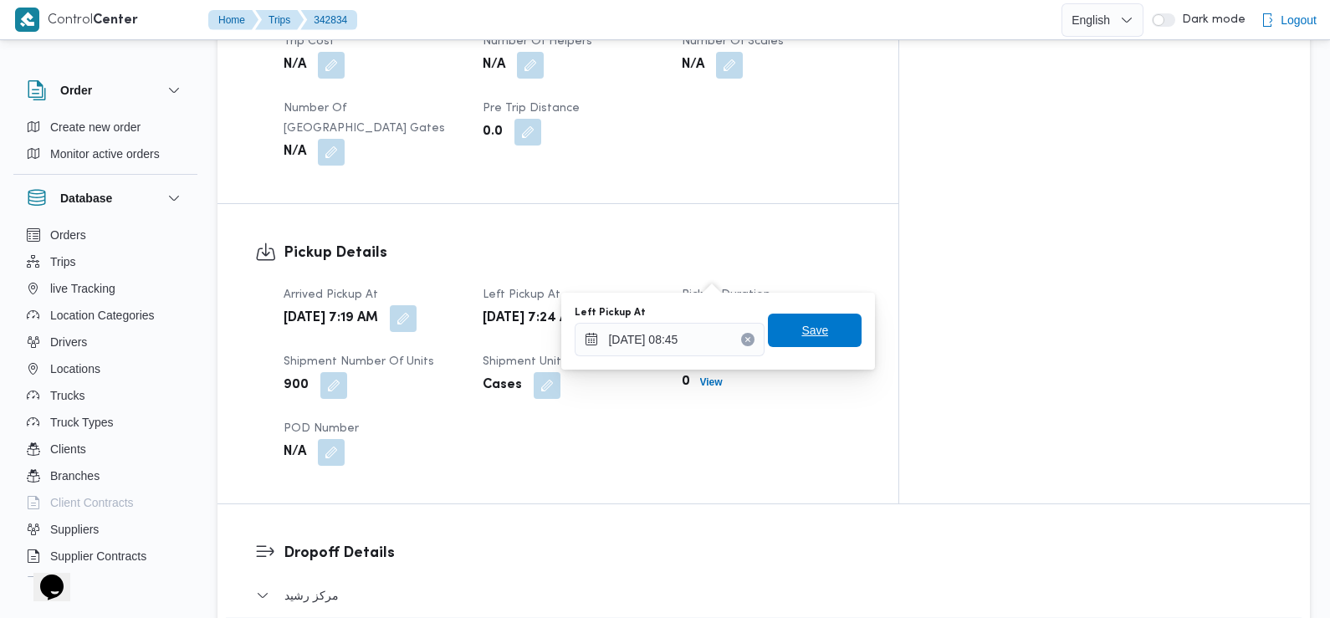
click at [830, 329] on span "Save" at bounding box center [815, 330] width 94 height 33
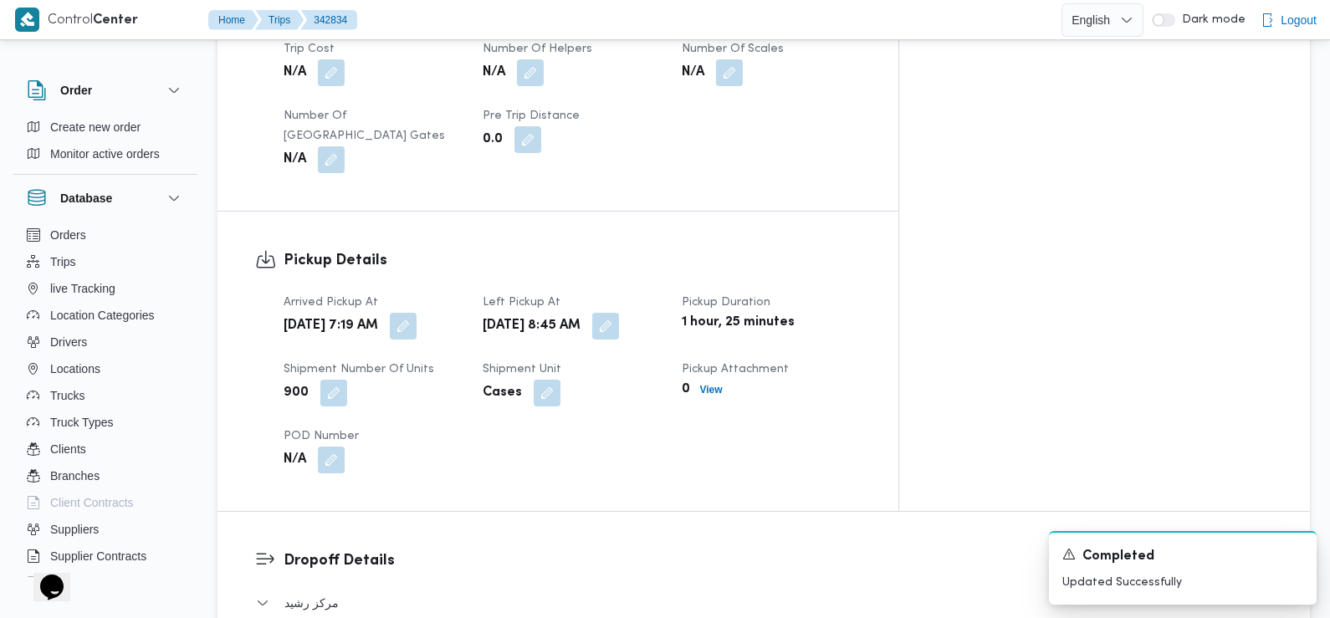
scroll to position [942, 0]
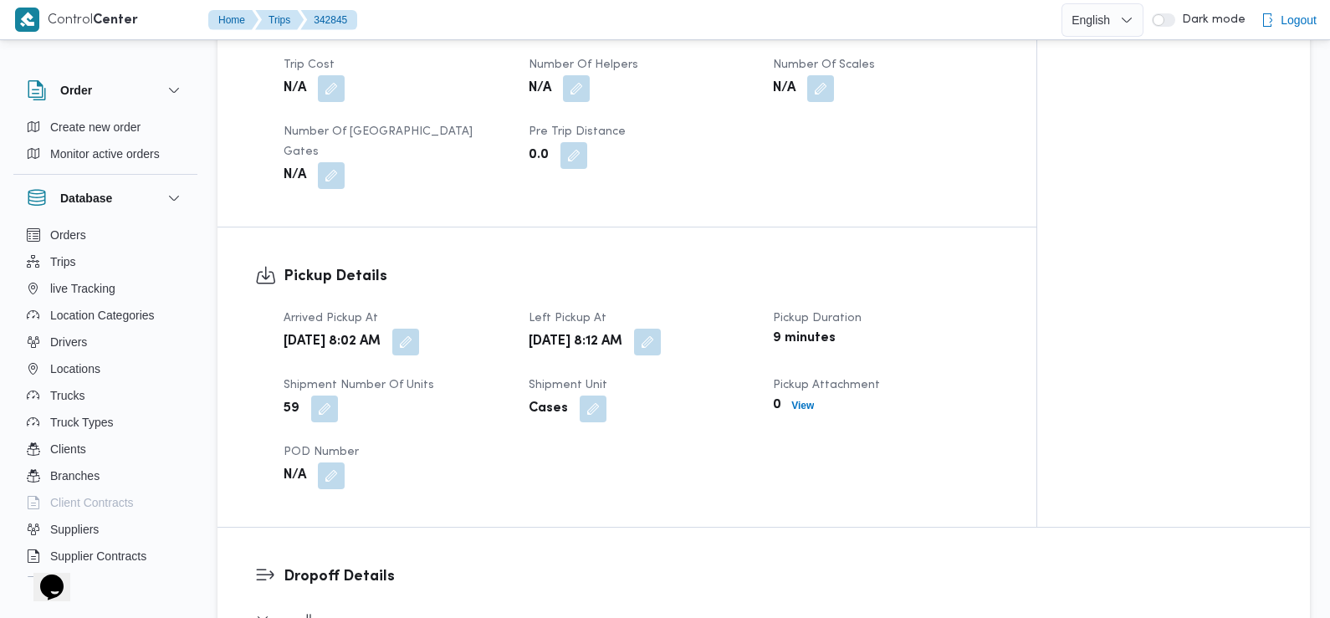
scroll to position [942, 0]
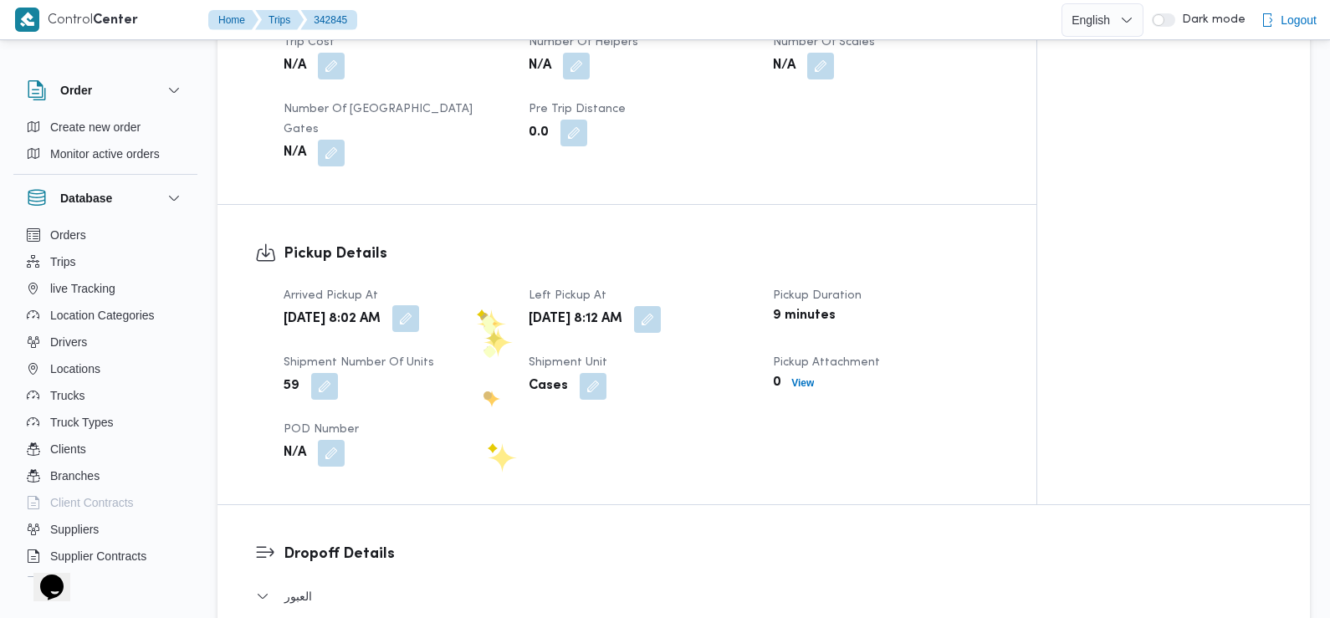
click at [419, 309] on button "button" at bounding box center [405, 318] width 27 height 27
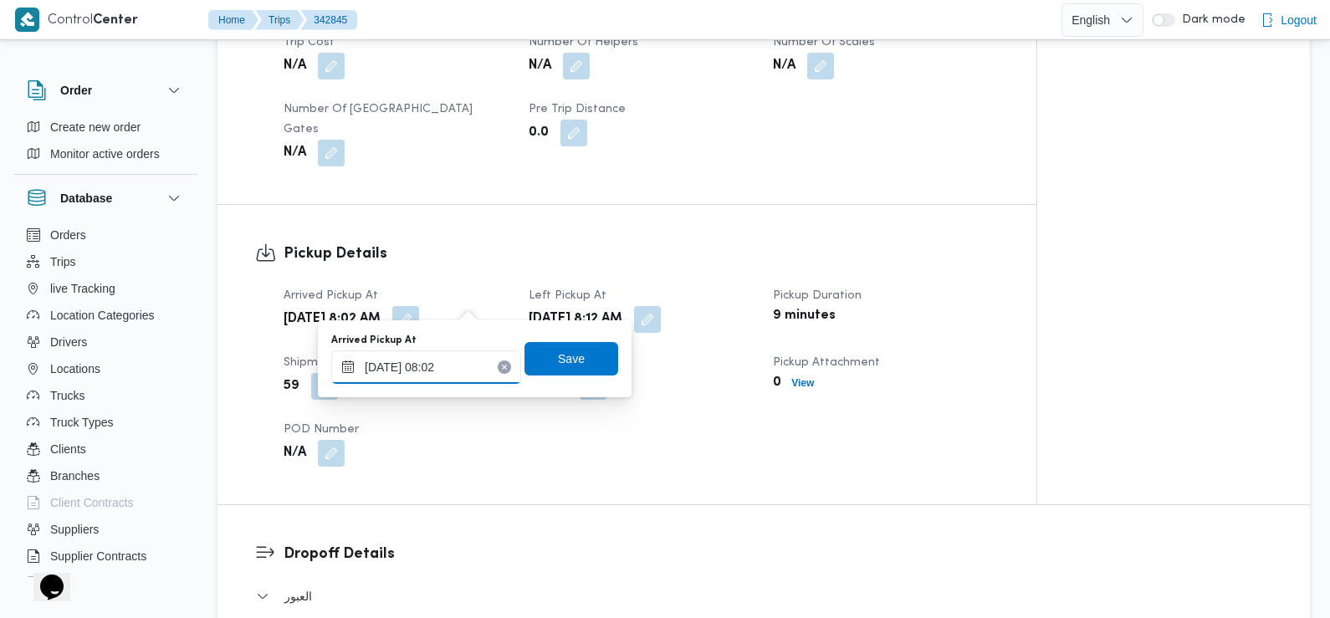
click at [471, 365] on input "[DATE] 08:02" at bounding box center [426, 366] width 190 height 33
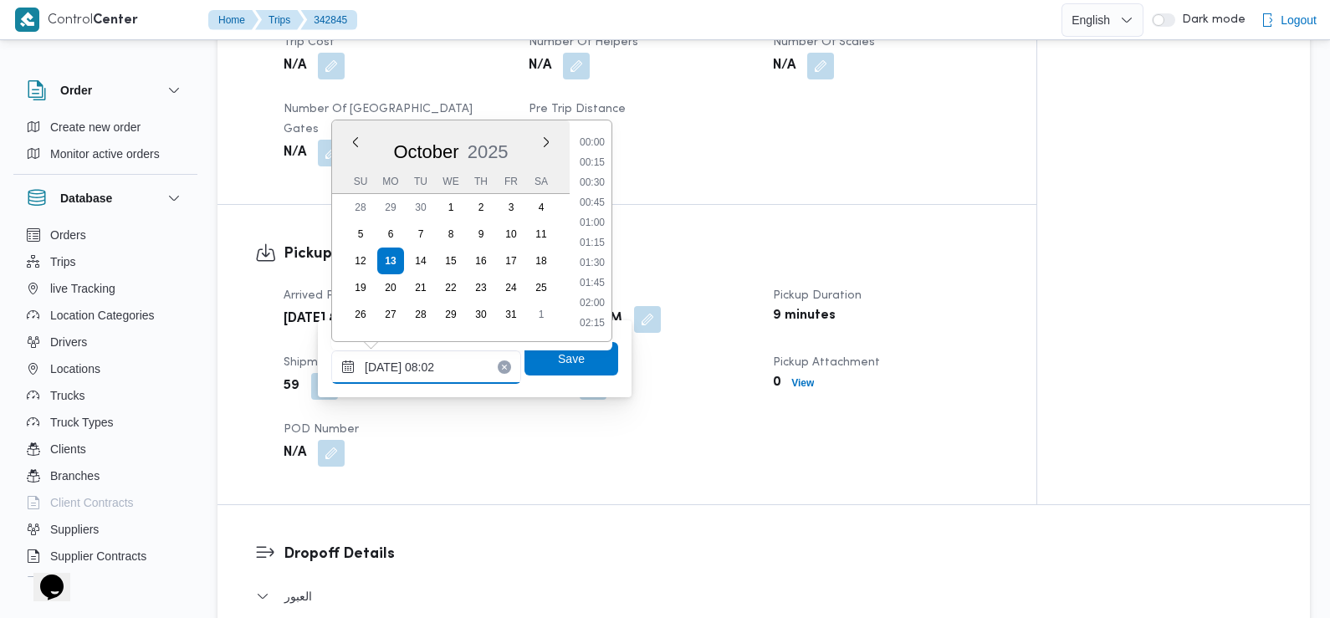
scroll to position [540, 0]
click at [598, 183] on li "07:15" at bounding box center [592, 184] width 38 height 17
type input "[DATE] 07:15"
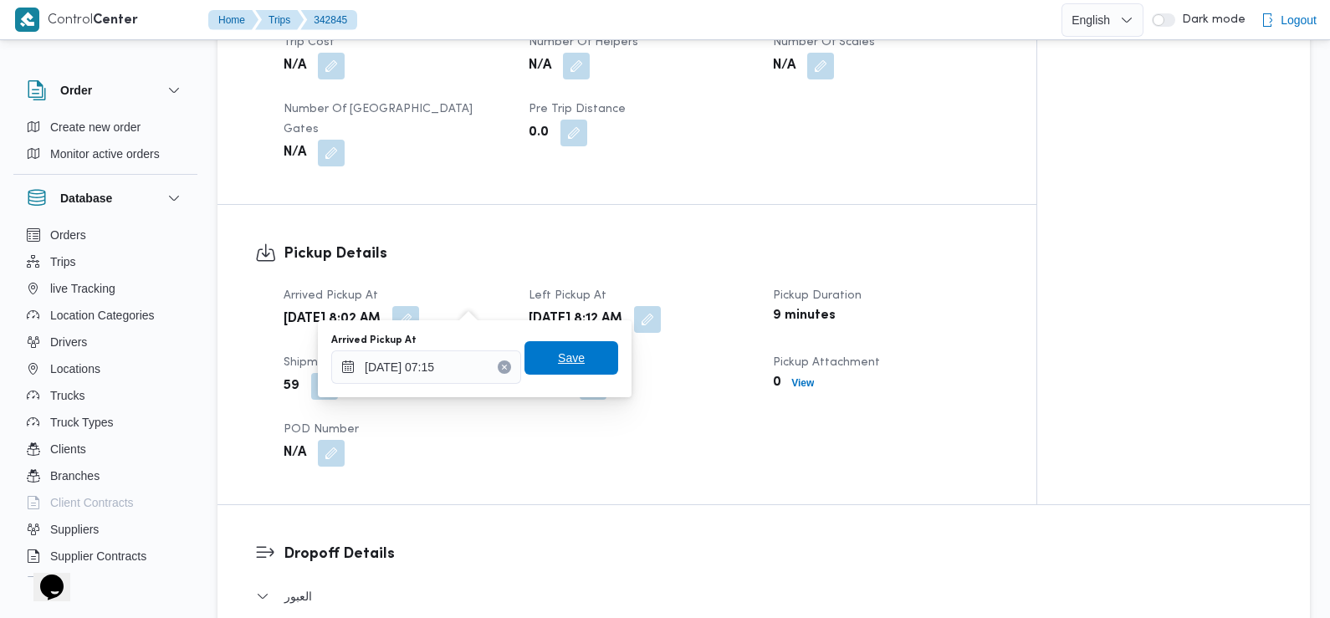
click at [566, 370] on span "Save" at bounding box center [571, 357] width 94 height 33
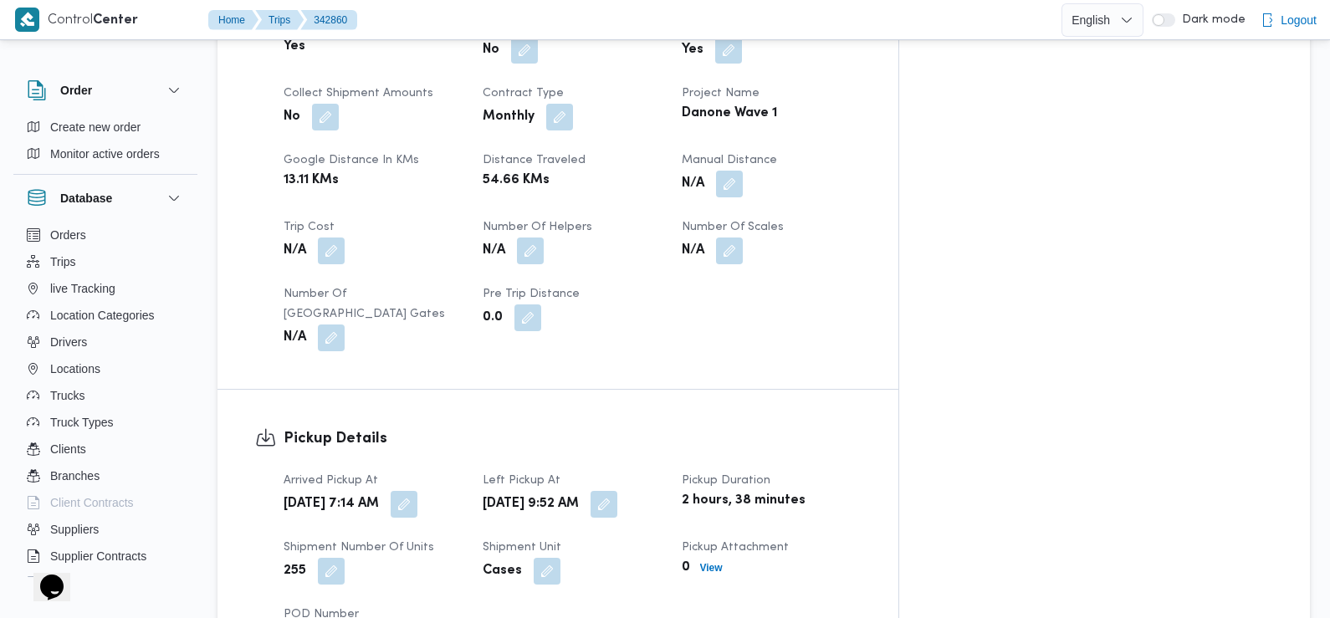
scroll to position [786, 0]
click at [617, 488] on button "button" at bounding box center [603, 501] width 27 height 27
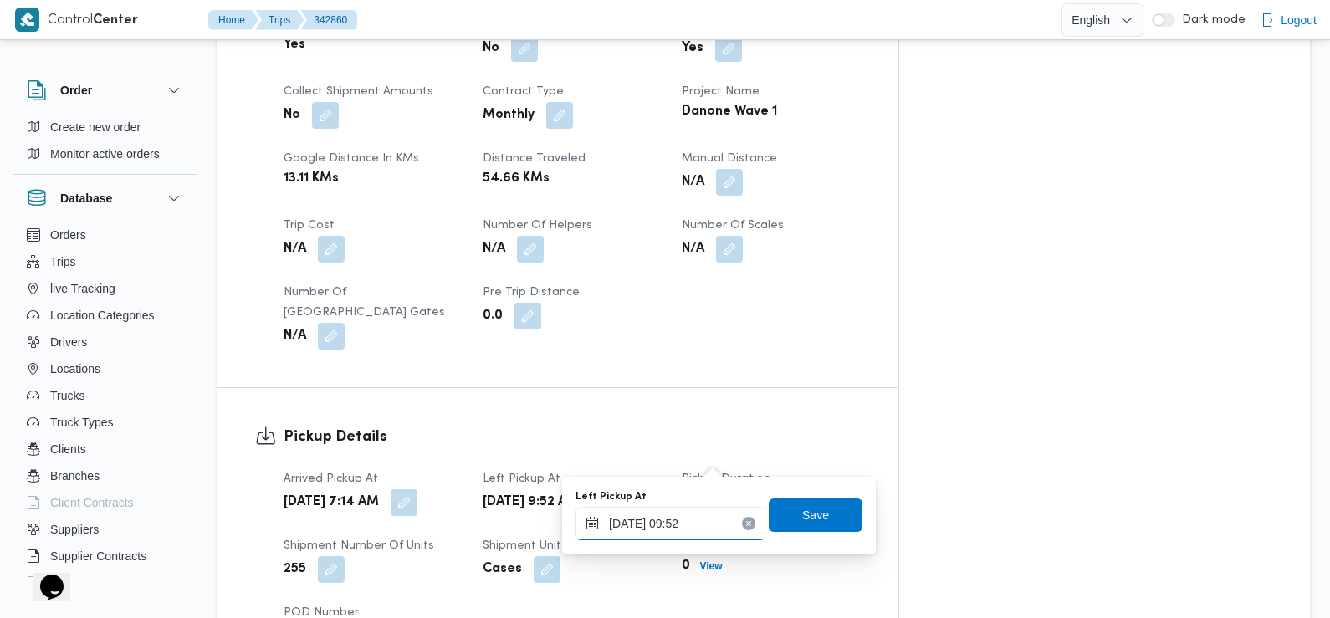
click at [672, 524] on input "[DATE] 09:52" at bounding box center [670, 523] width 190 height 33
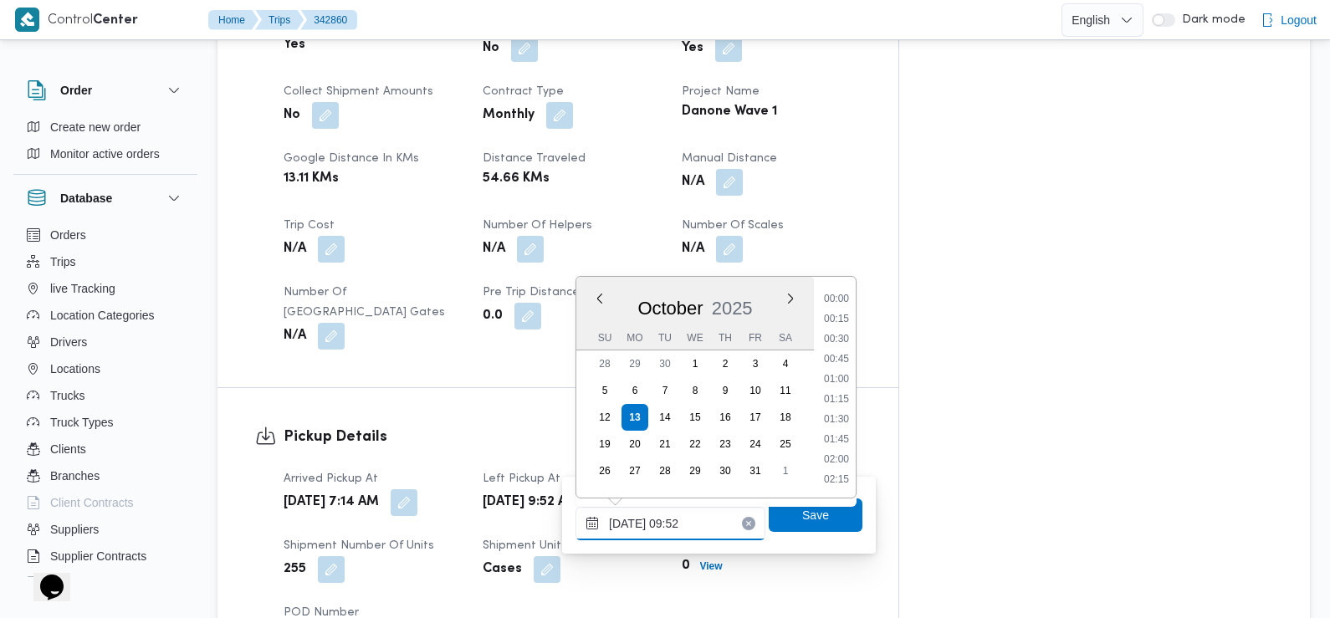
scroll to position [681, 0]
click at [840, 338] on li "09:00" at bounding box center [836, 340] width 38 height 17
type input "[DATE] 09:00"
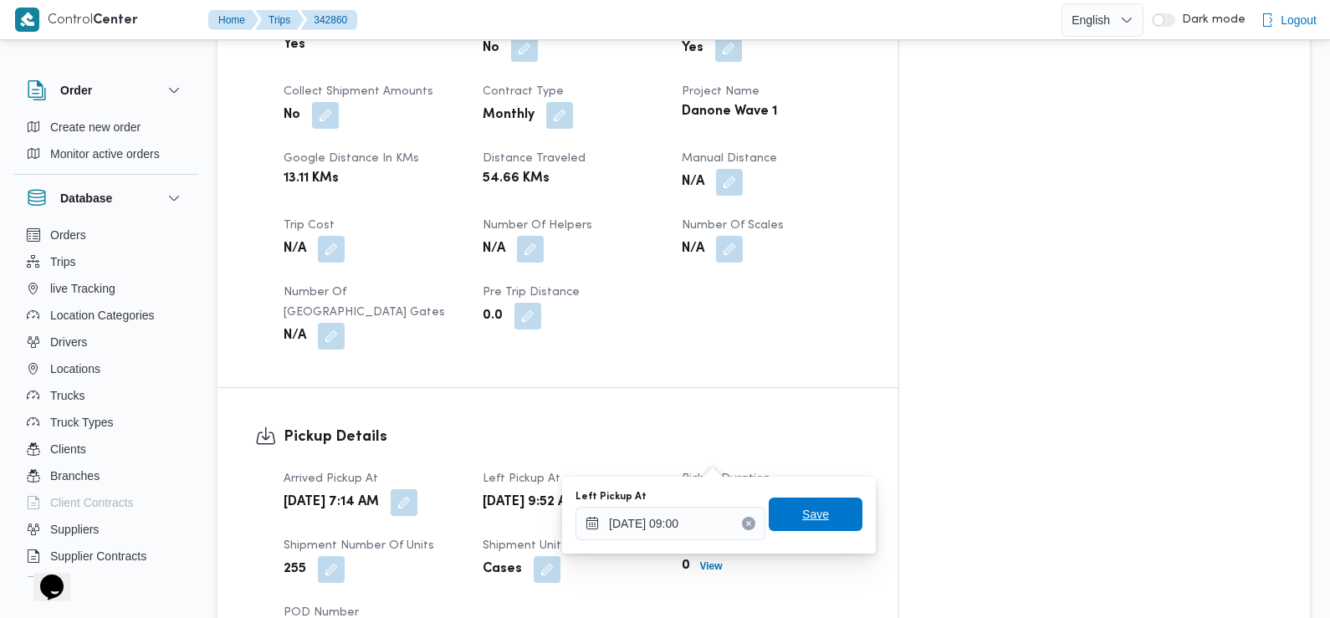
click at [811, 508] on span "Save" at bounding box center [815, 514] width 27 height 20
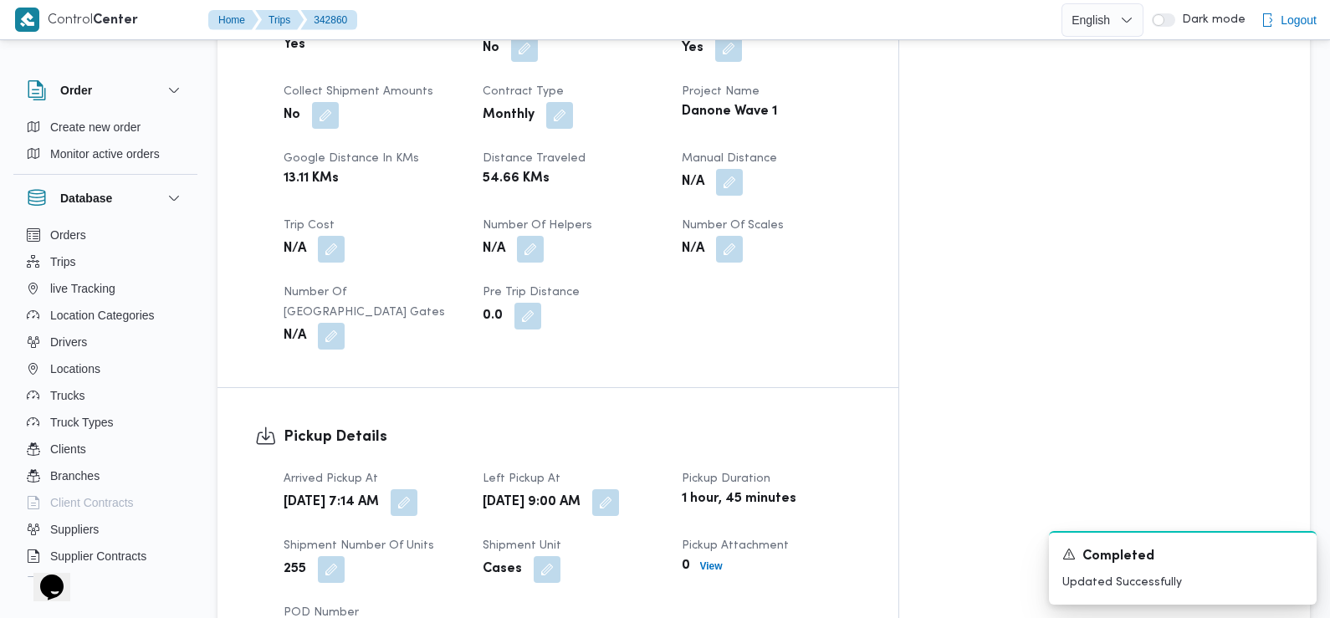
click at [663, 554] on div "Cases" at bounding box center [572, 569] width 182 height 30
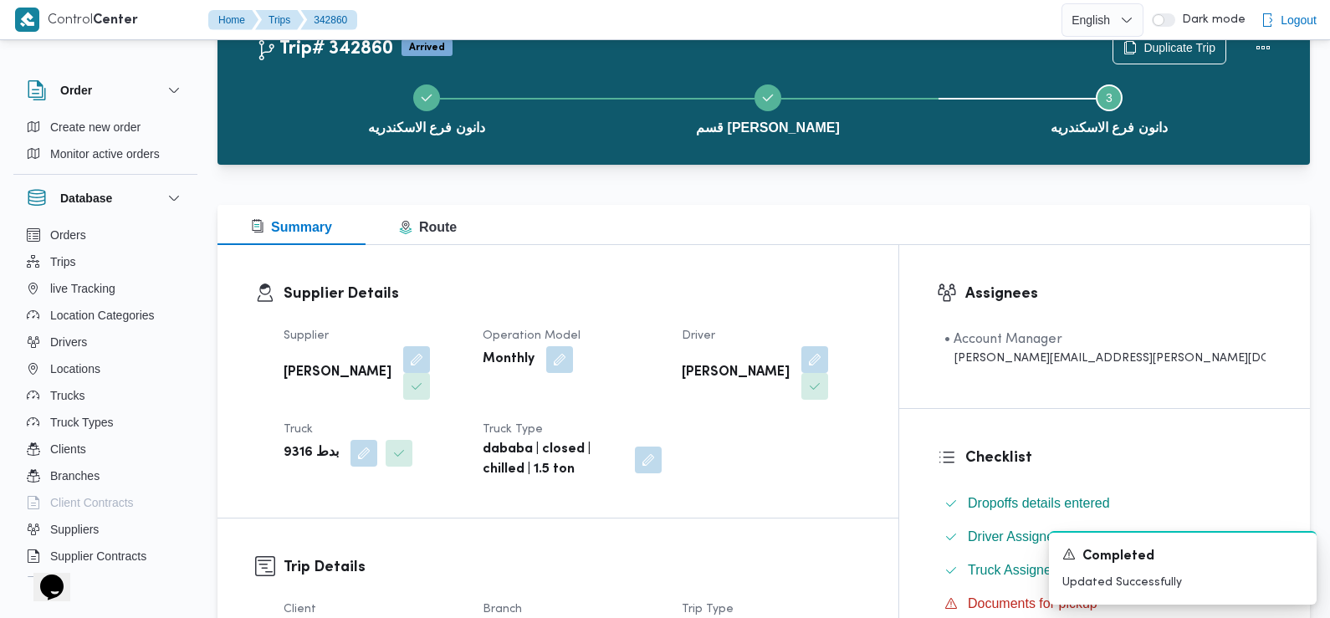
scroll to position [0, 0]
